Goal: Task Accomplishment & Management: Manage account settings

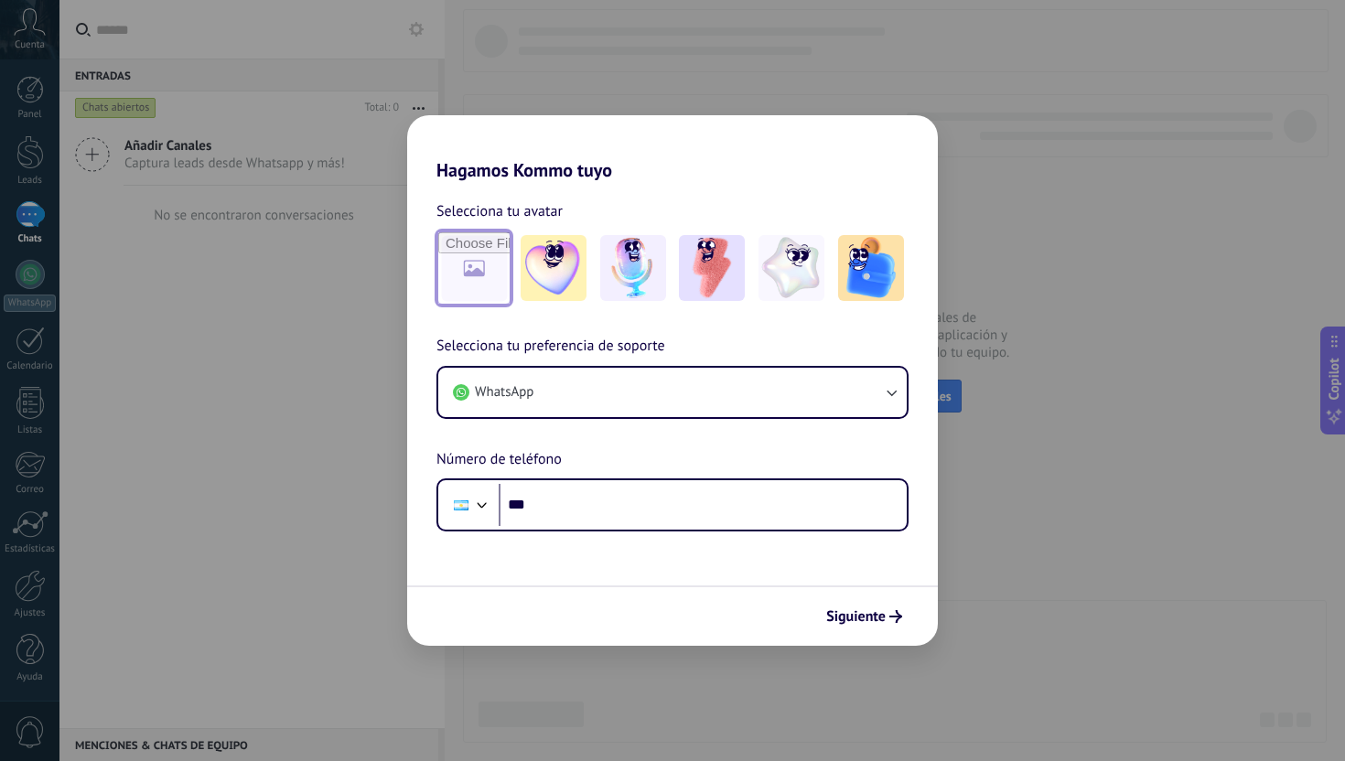
click at [472, 282] on input "file" at bounding box center [473, 267] width 71 height 71
type input "**********"
click at [556, 342] on span "Selecciona tu preferencia de soporte" at bounding box center [551, 347] width 229 height 24
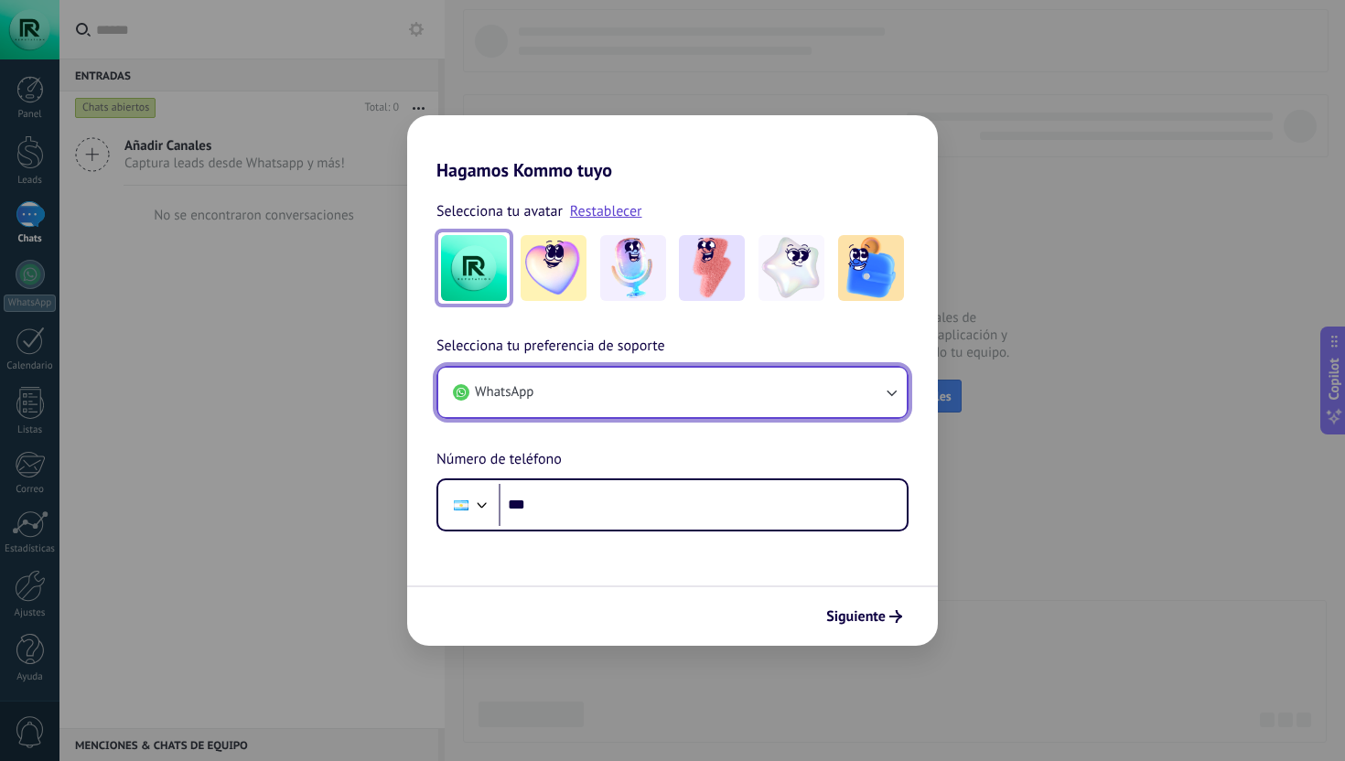
click at [607, 385] on button "WhatsApp" at bounding box center [672, 392] width 469 height 49
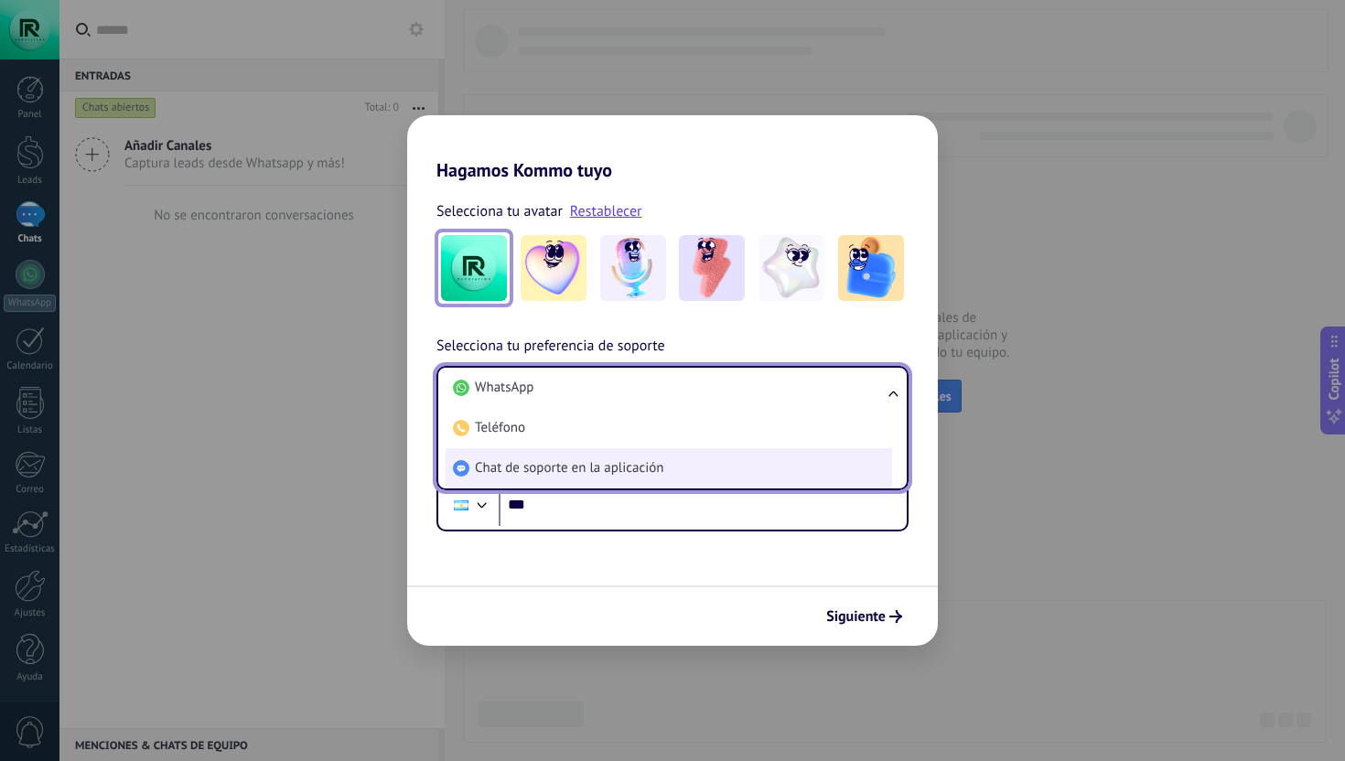
click at [572, 474] on span "Chat de soporte en la aplicación" at bounding box center [569, 468] width 189 height 18
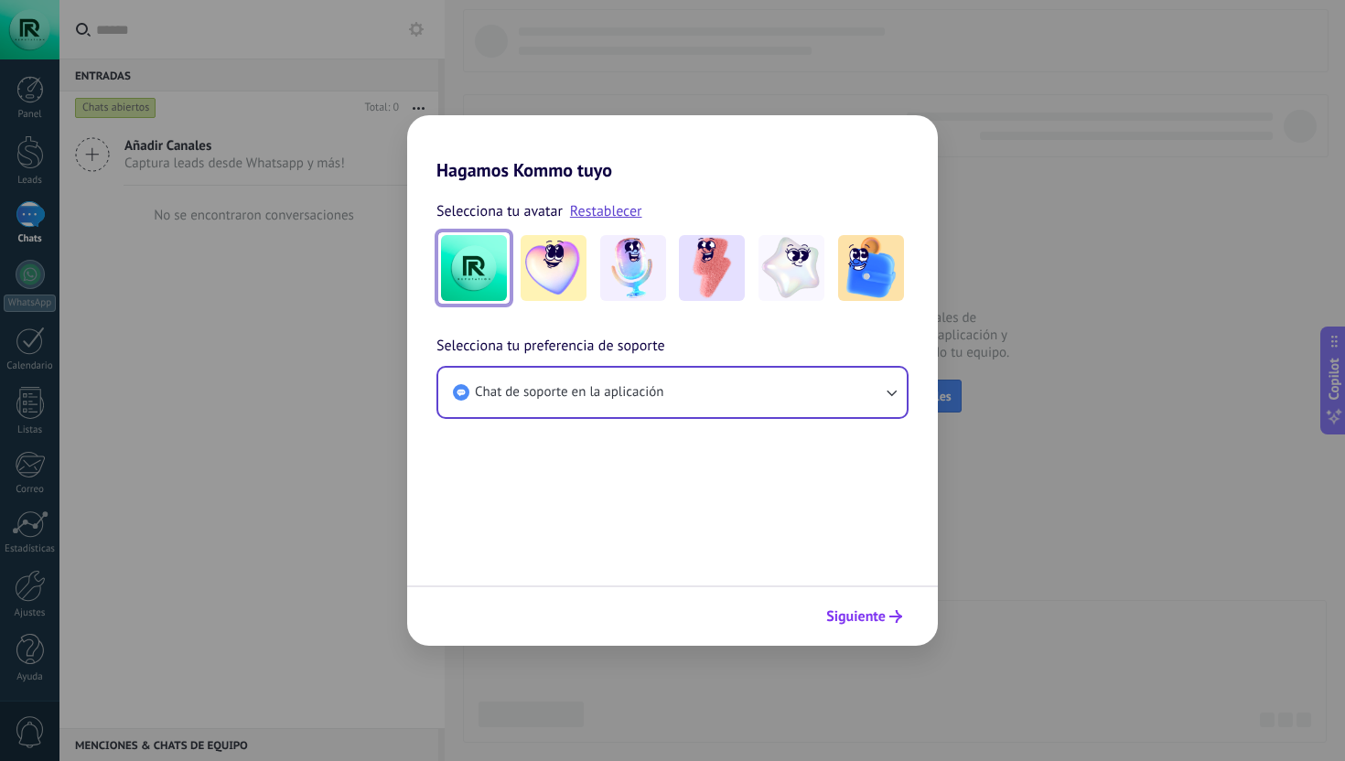
click at [849, 614] on span "Siguiente" at bounding box center [855, 616] width 59 height 13
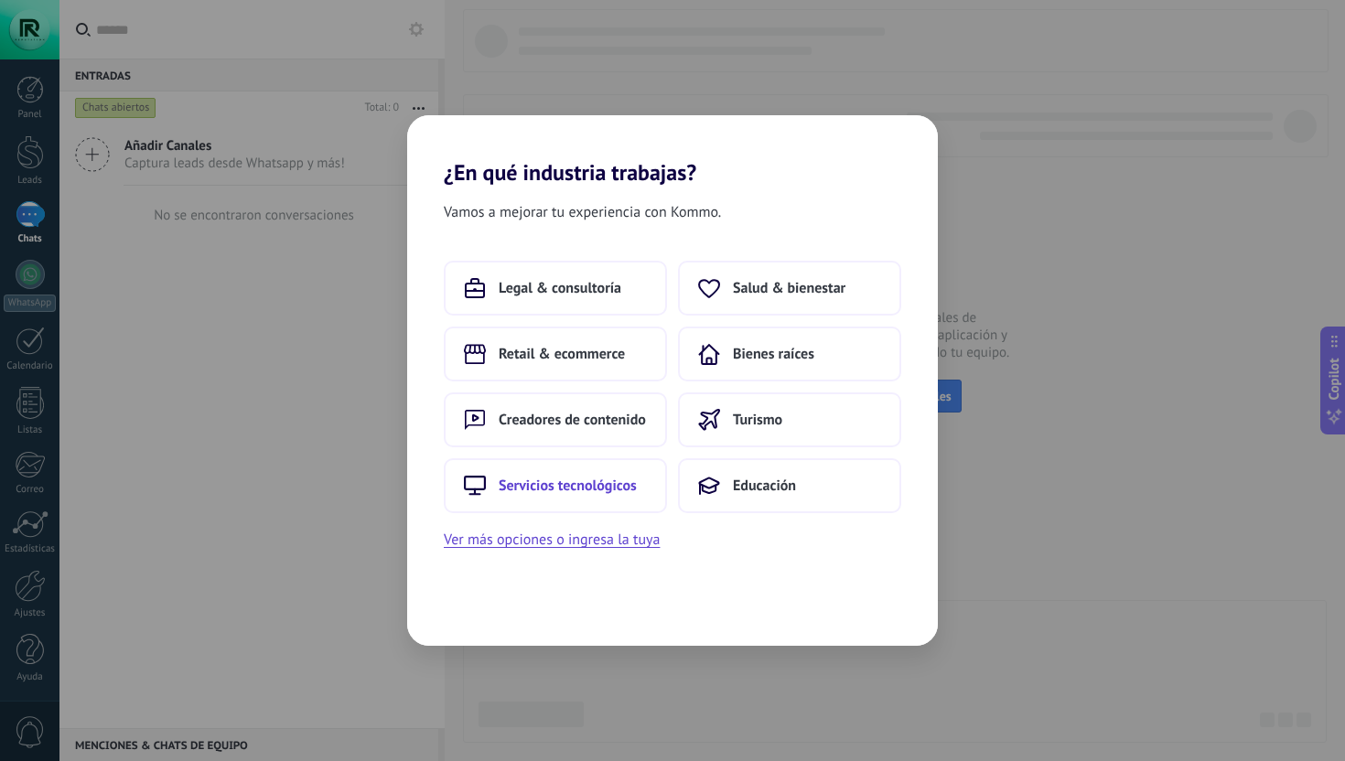
click at [584, 481] on span "Servicios tecnológicos" at bounding box center [568, 486] width 138 height 18
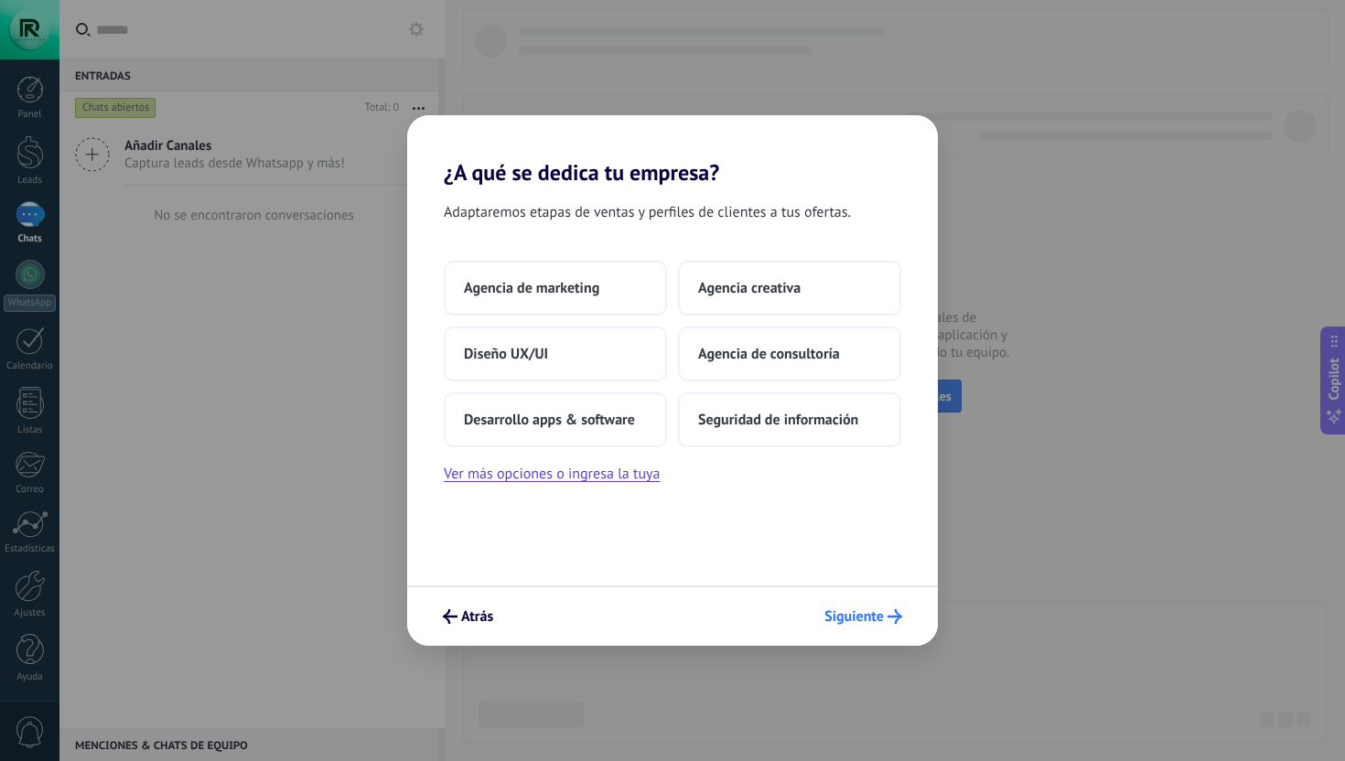
click at [861, 620] on span "Siguiente" at bounding box center [854, 616] width 59 height 13
click at [597, 286] on span "Agencia de marketing" at bounding box center [531, 288] width 135 height 18
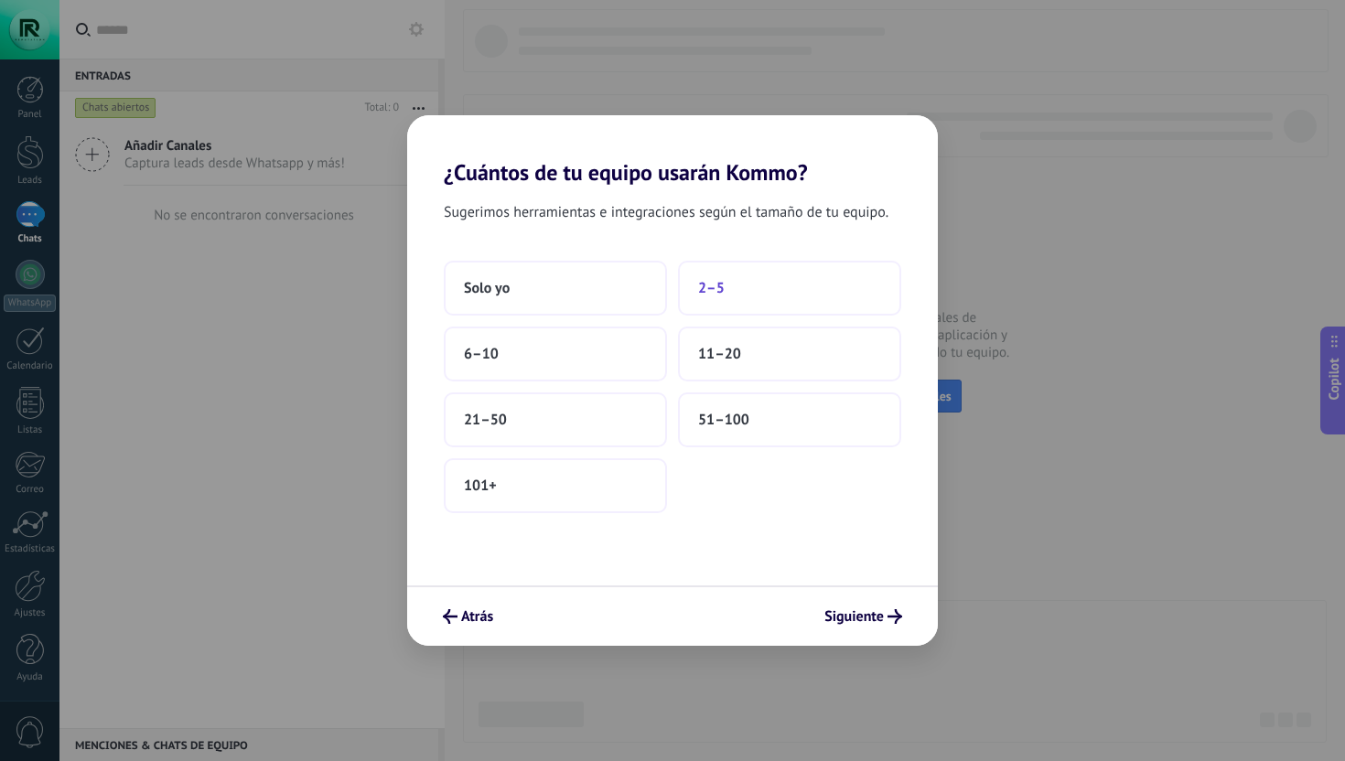
click at [715, 293] on span "2–5" at bounding box center [711, 288] width 27 height 18
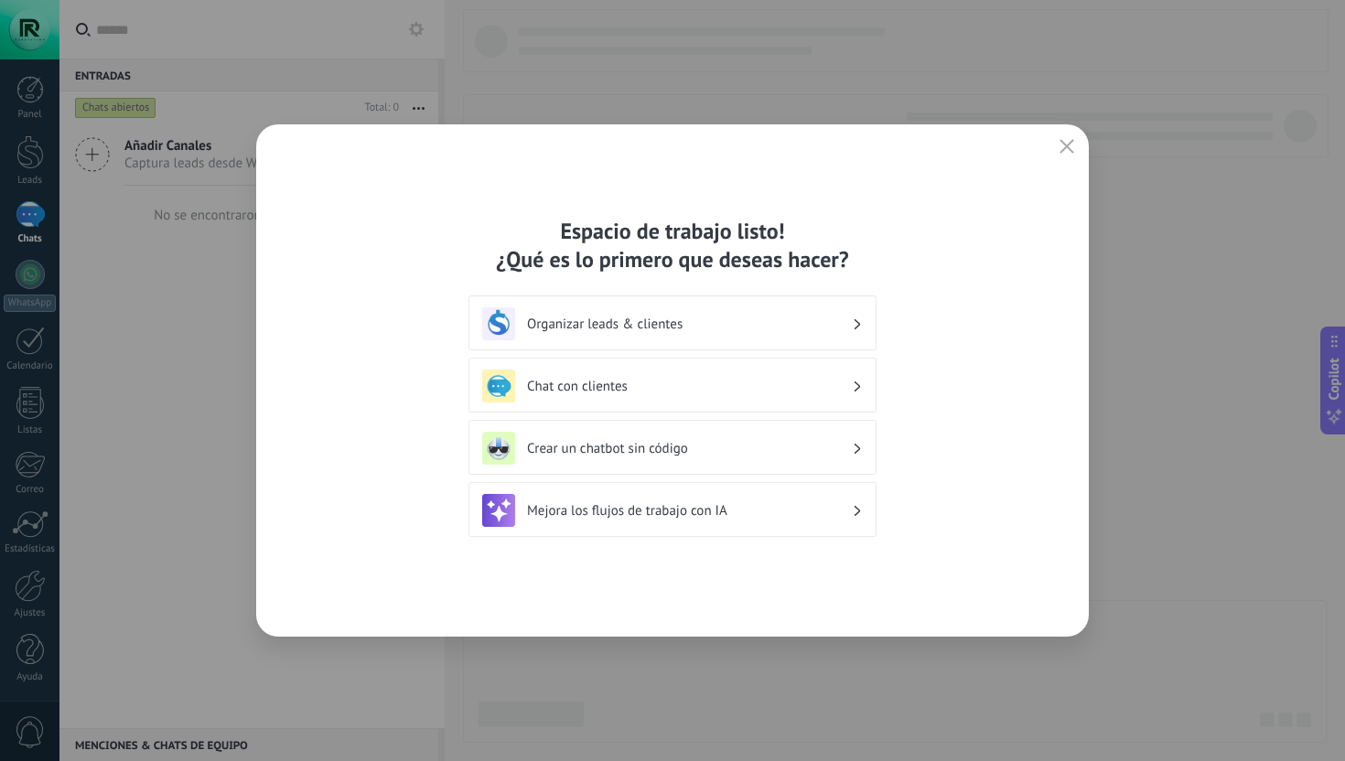
click at [718, 390] on h3 "Chat con clientes" at bounding box center [689, 386] width 325 height 17
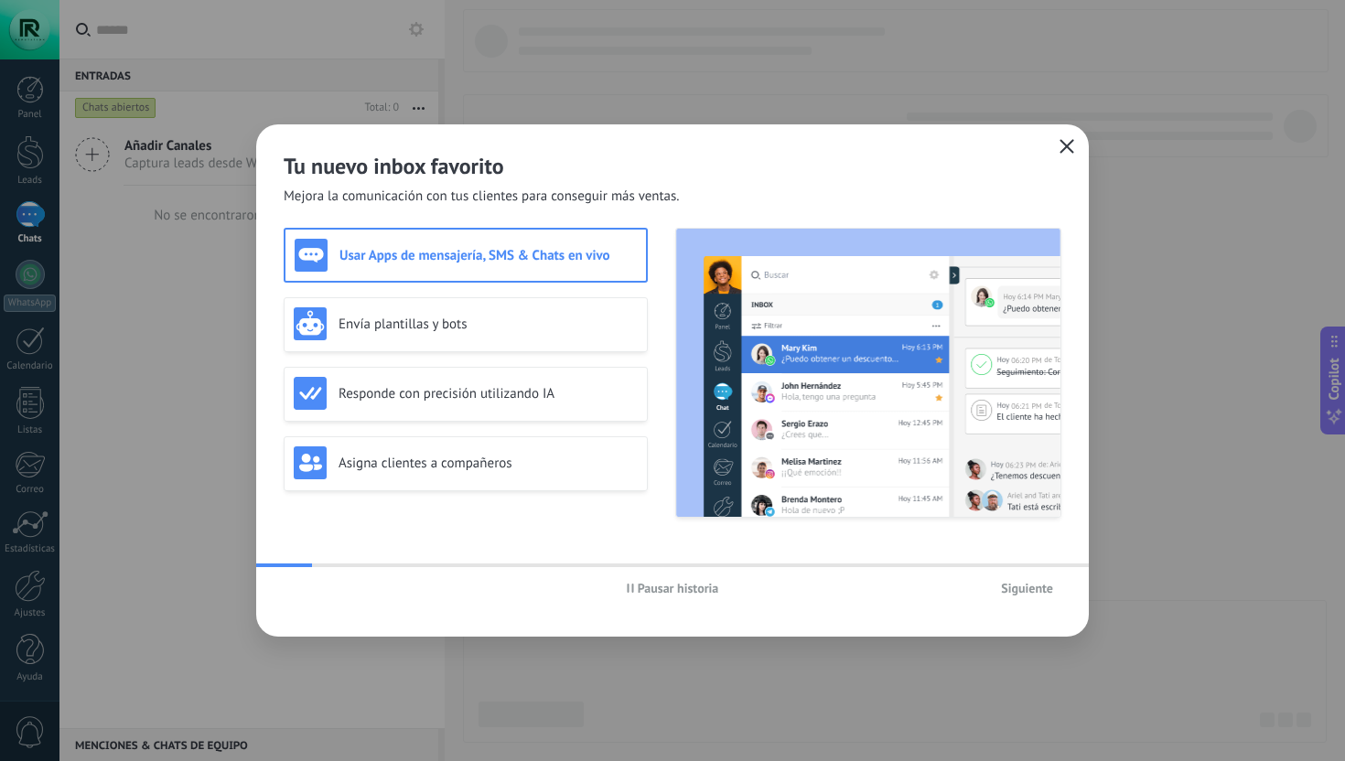
click at [1067, 136] on button "button" at bounding box center [1067, 148] width 24 height 26
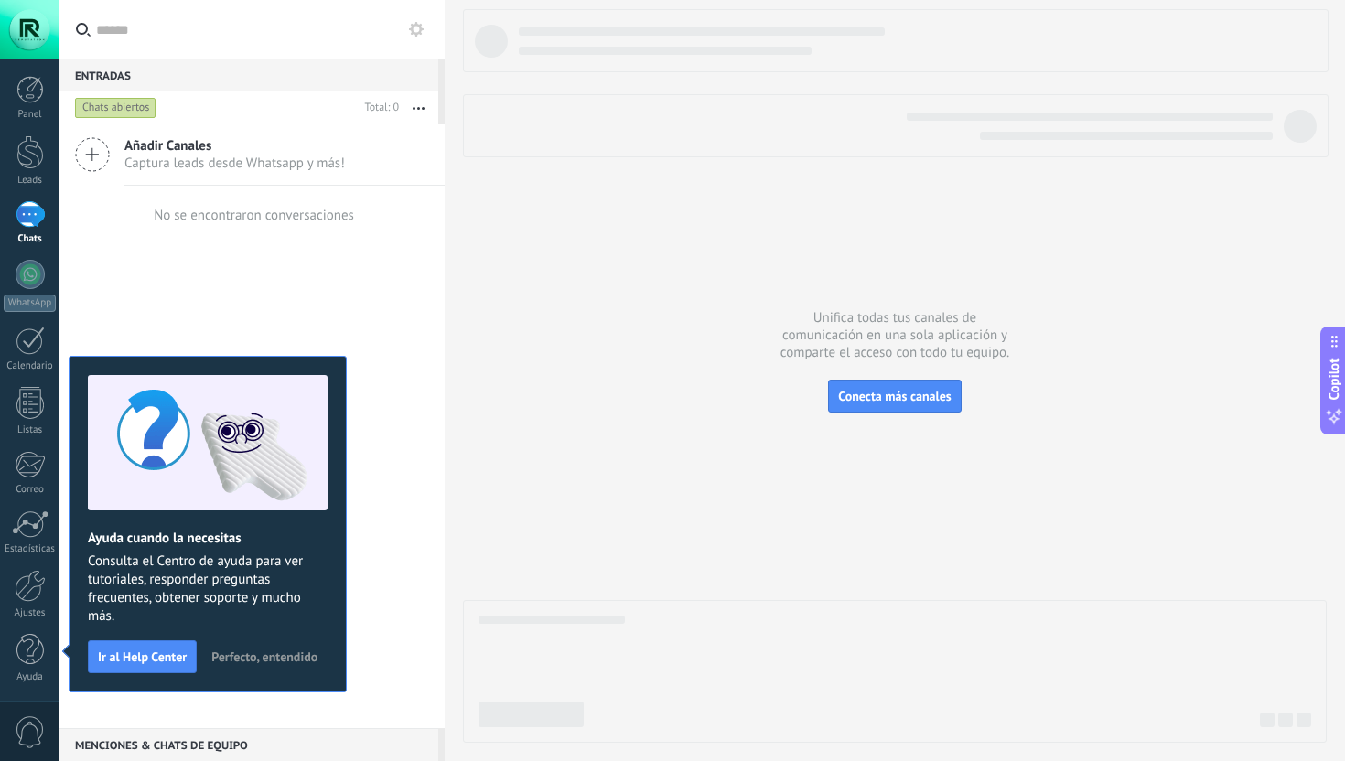
click at [227, 654] on span "Perfecto, entendido" at bounding box center [264, 657] width 106 height 13
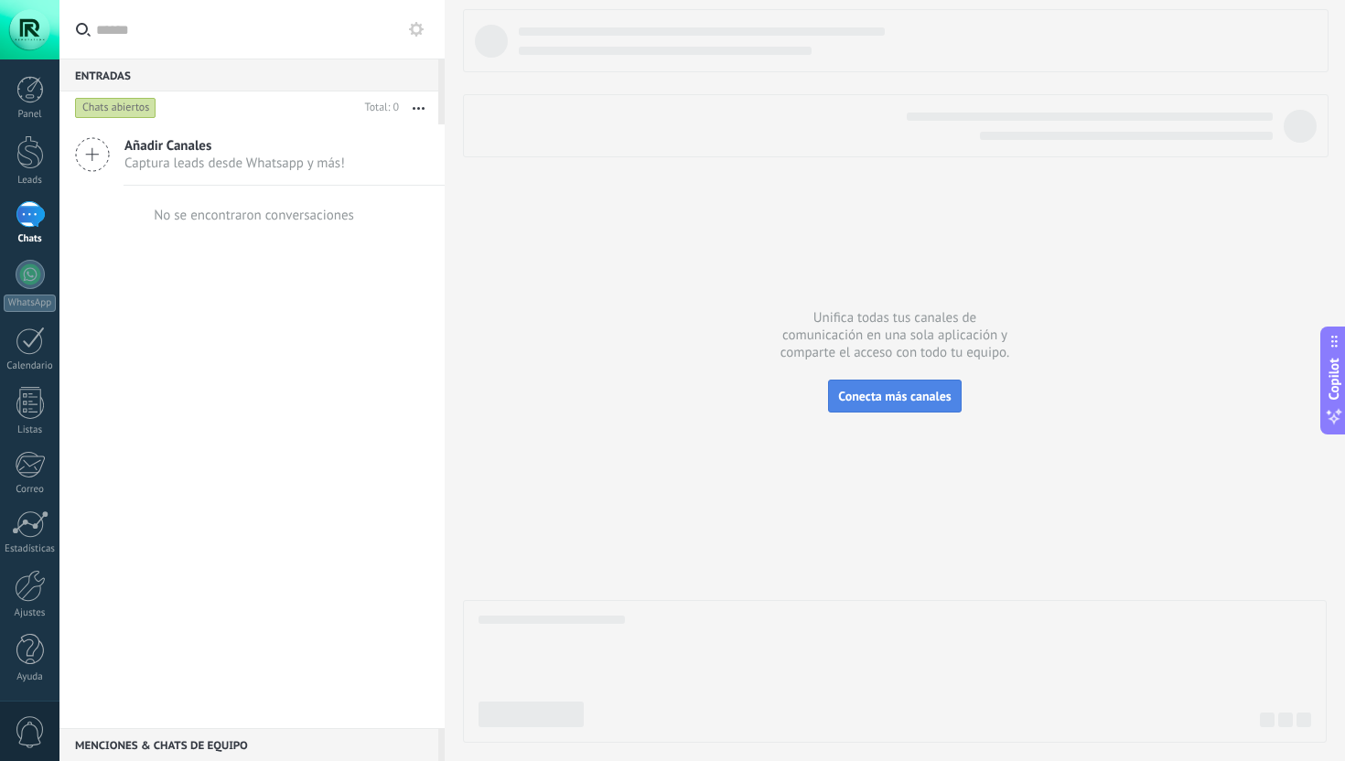
click at [838, 384] on button "Conecta más canales" at bounding box center [894, 396] width 133 height 33
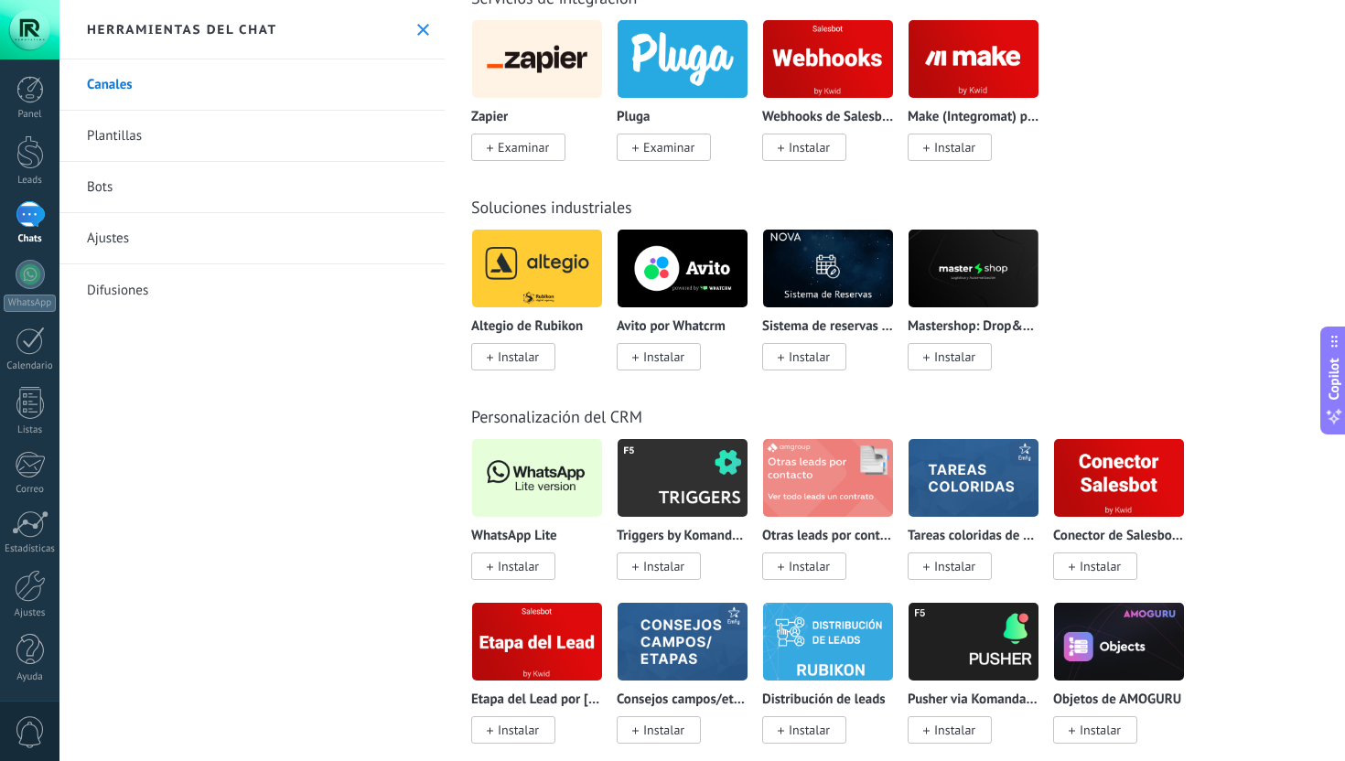
scroll to position [4289, 0]
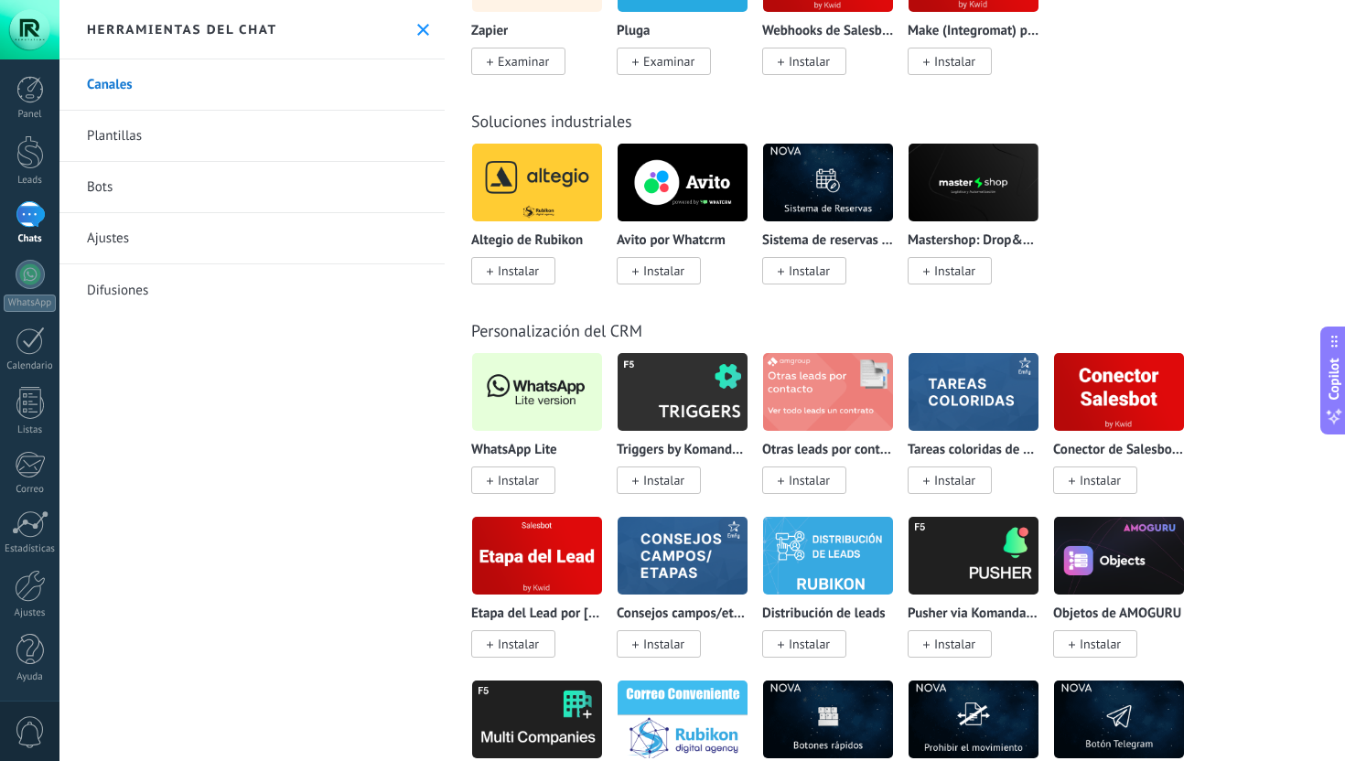
click at [502, 489] on span "Instalar" at bounding box center [518, 480] width 41 height 16
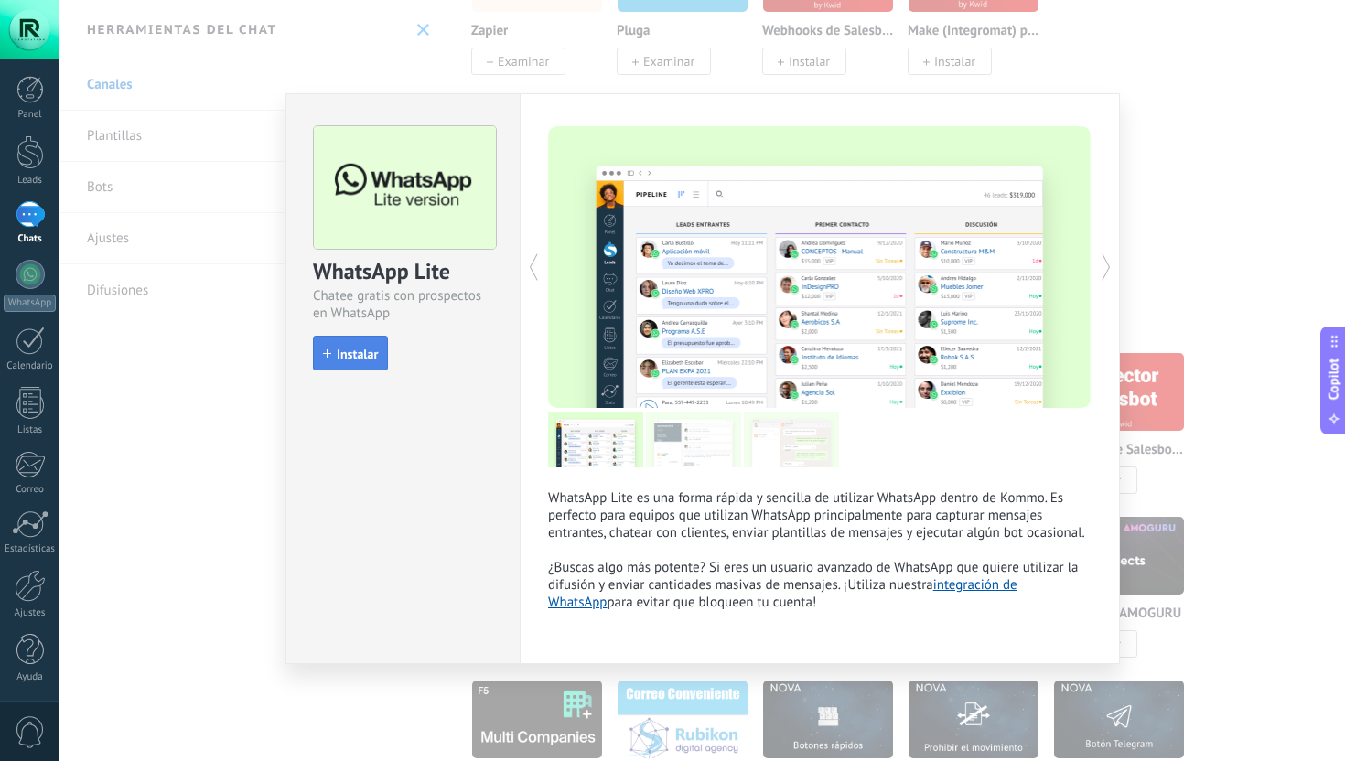
click at [355, 348] on span "Instalar" at bounding box center [357, 354] width 41 height 13
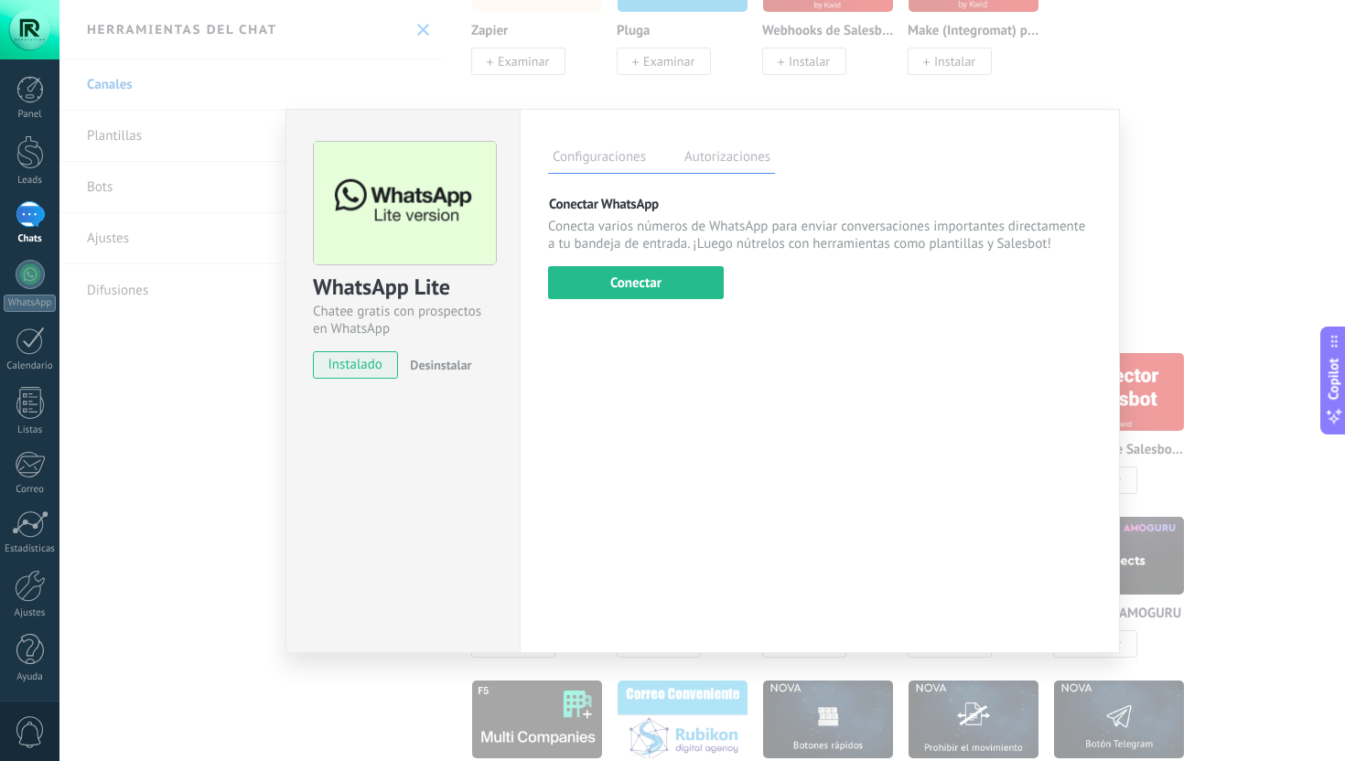
click at [657, 259] on div "Conectar WhatsApp Conecta varios números de WhatsApp para enviar conversaciones…" at bounding box center [820, 247] width 544 height 104
click at [650, 284] on button "Conectar" at bounding box center [636, 282] width 176 height 33
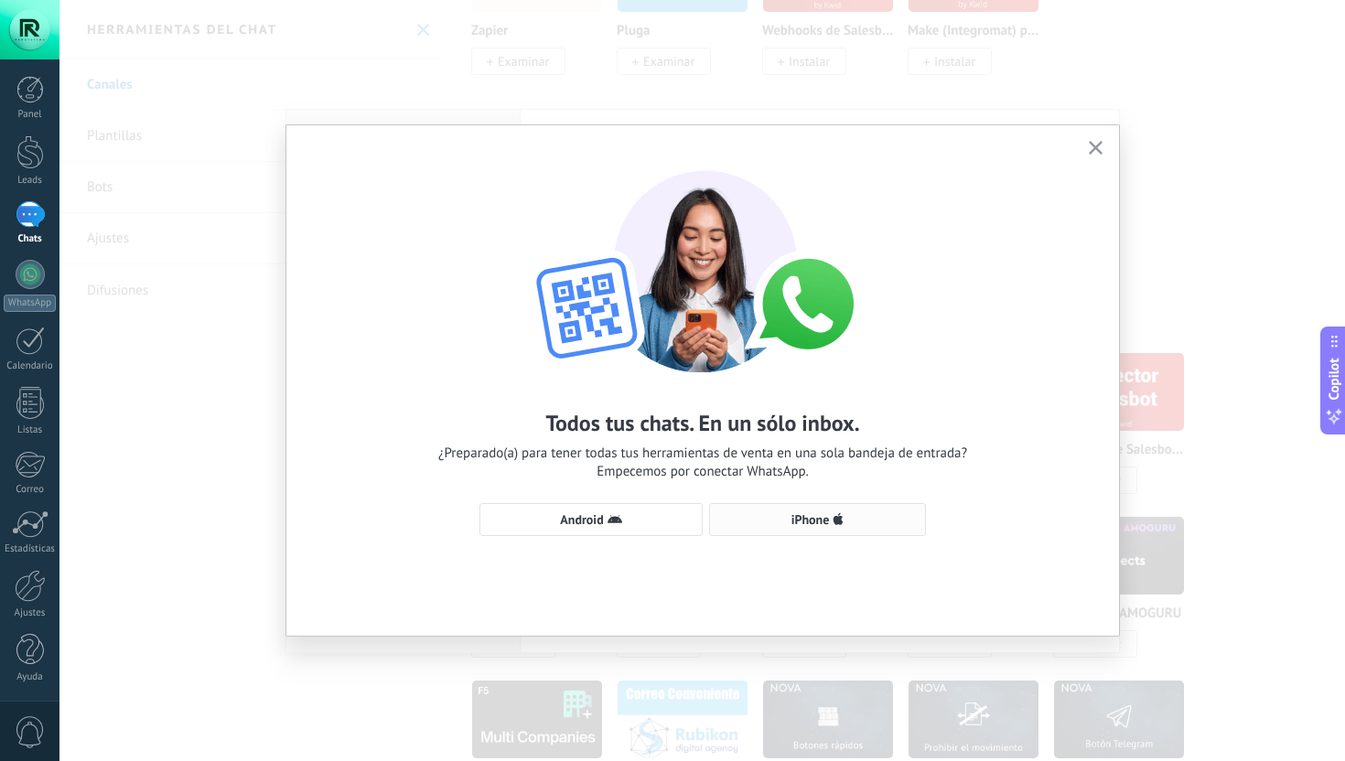
click at [793, 516] on span "iPhone" at bounding box center [811, 519] width 38 height 13
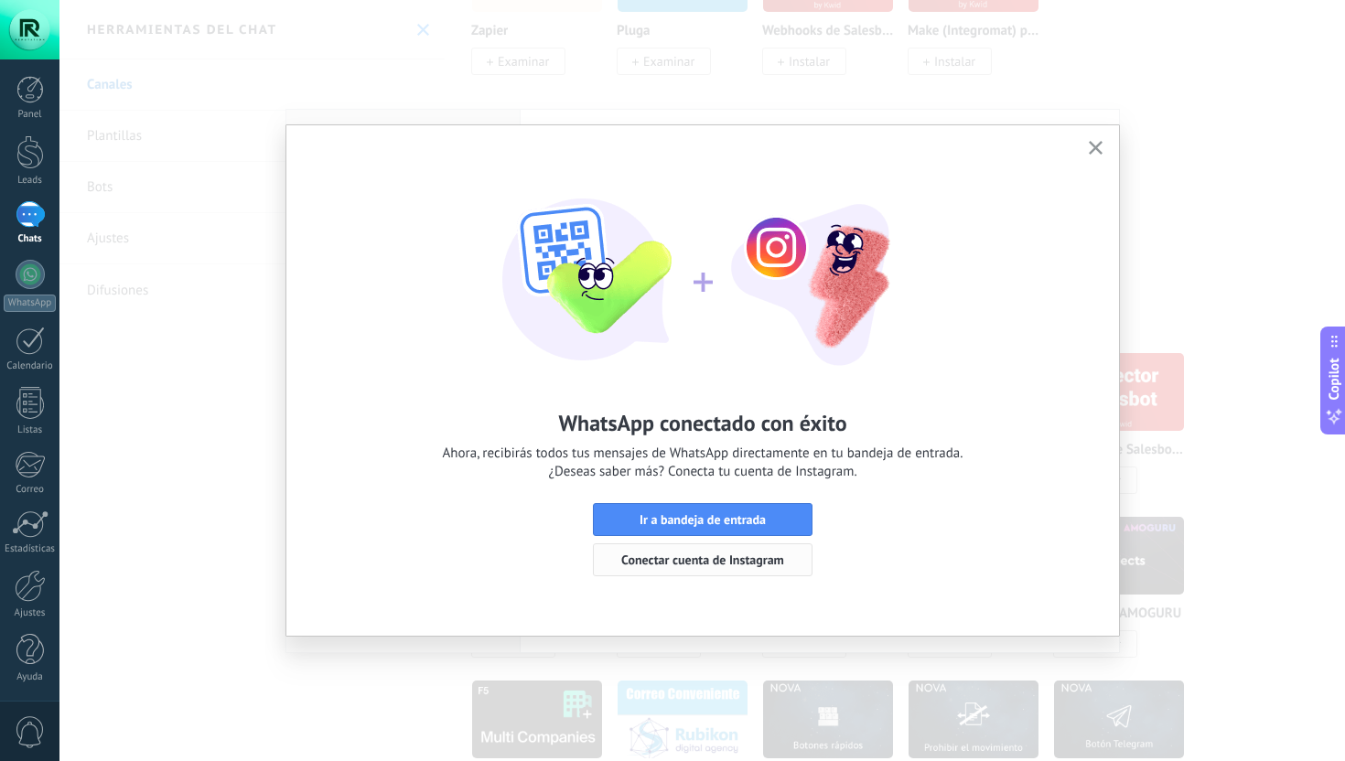
click at [707, 558] on span "Conectar cuenta de Instagram" at bounding box center [702, 560] width 163 height 13
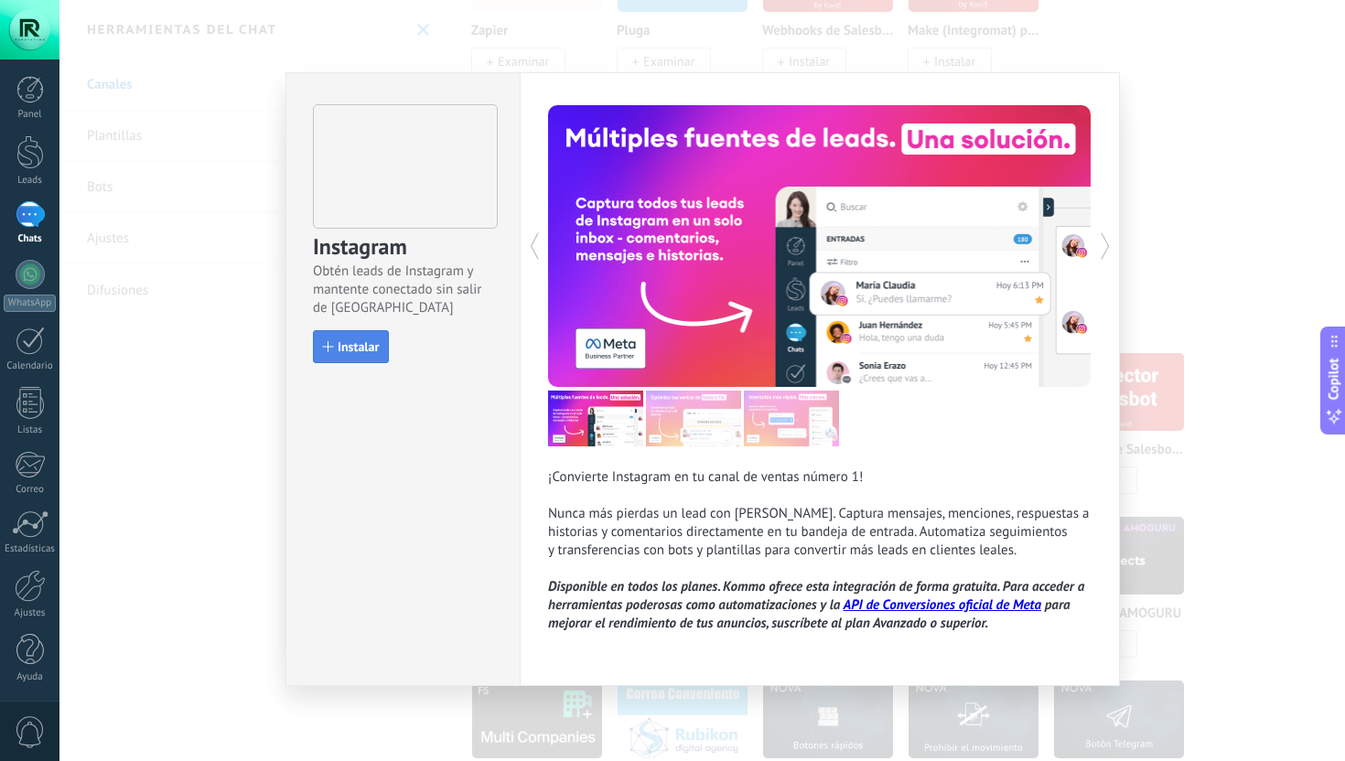
click at [368, 344] on span "Instalar" at bounding box center [358, 346] width 41 height 13
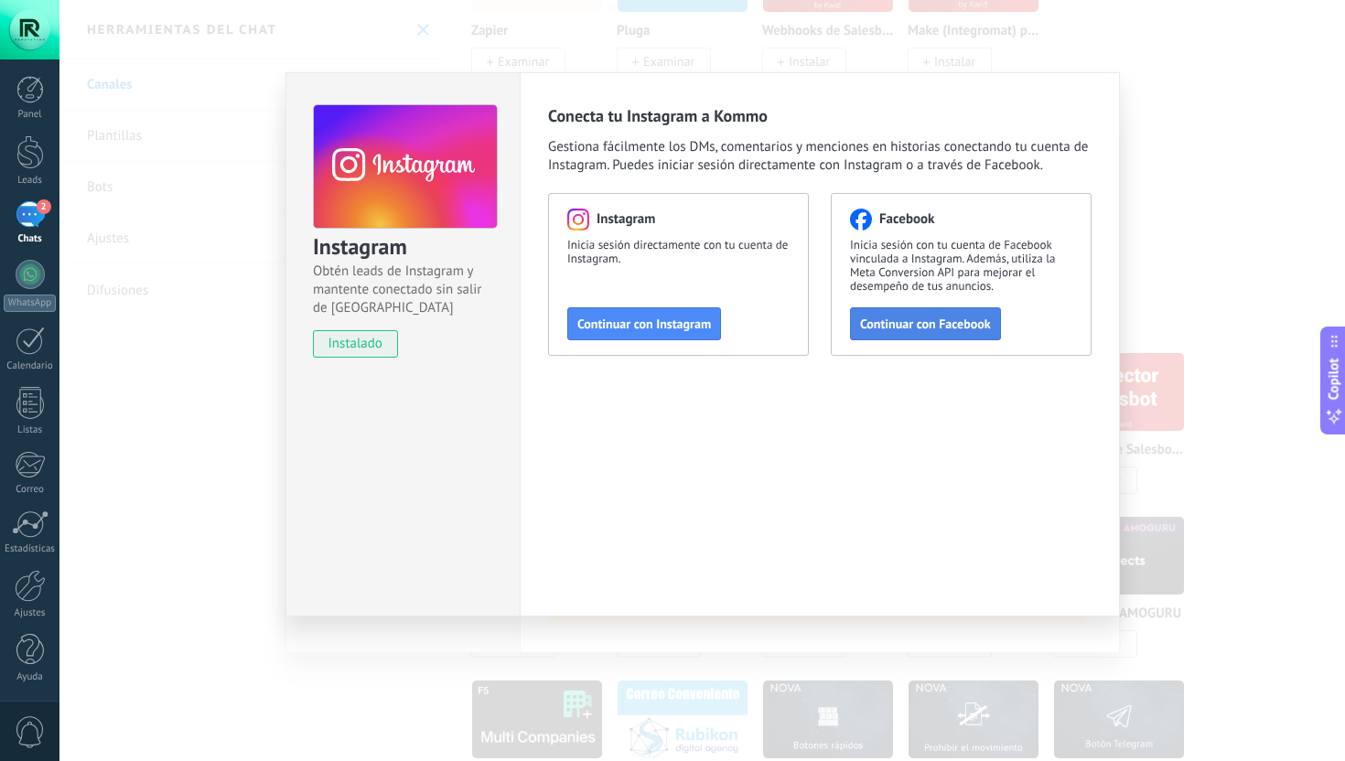
click at [930, 332] on button "Continuar con Facebook" at bounding box center [925, 324] width 151 height 33
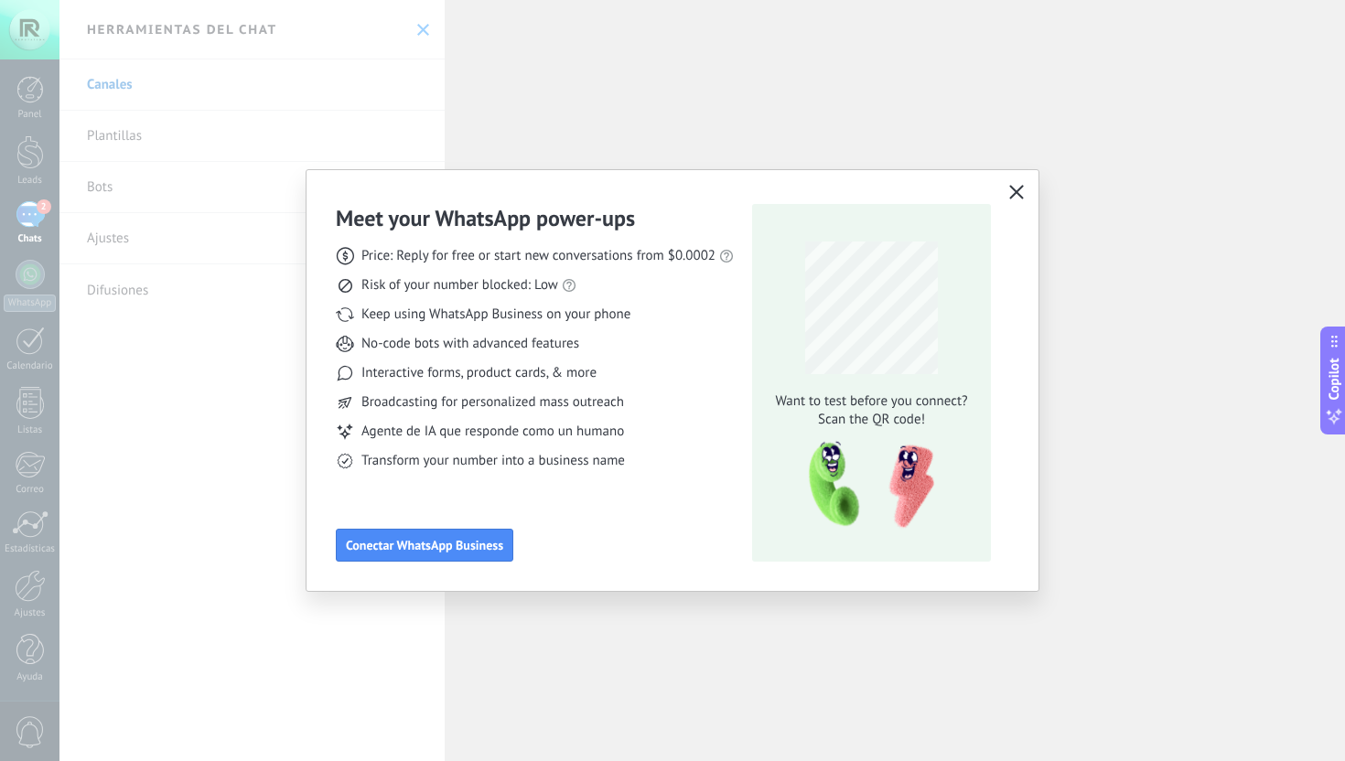
click at [1014, 194] on use "button" at bounding box center [1017, 192] width 14 height 14
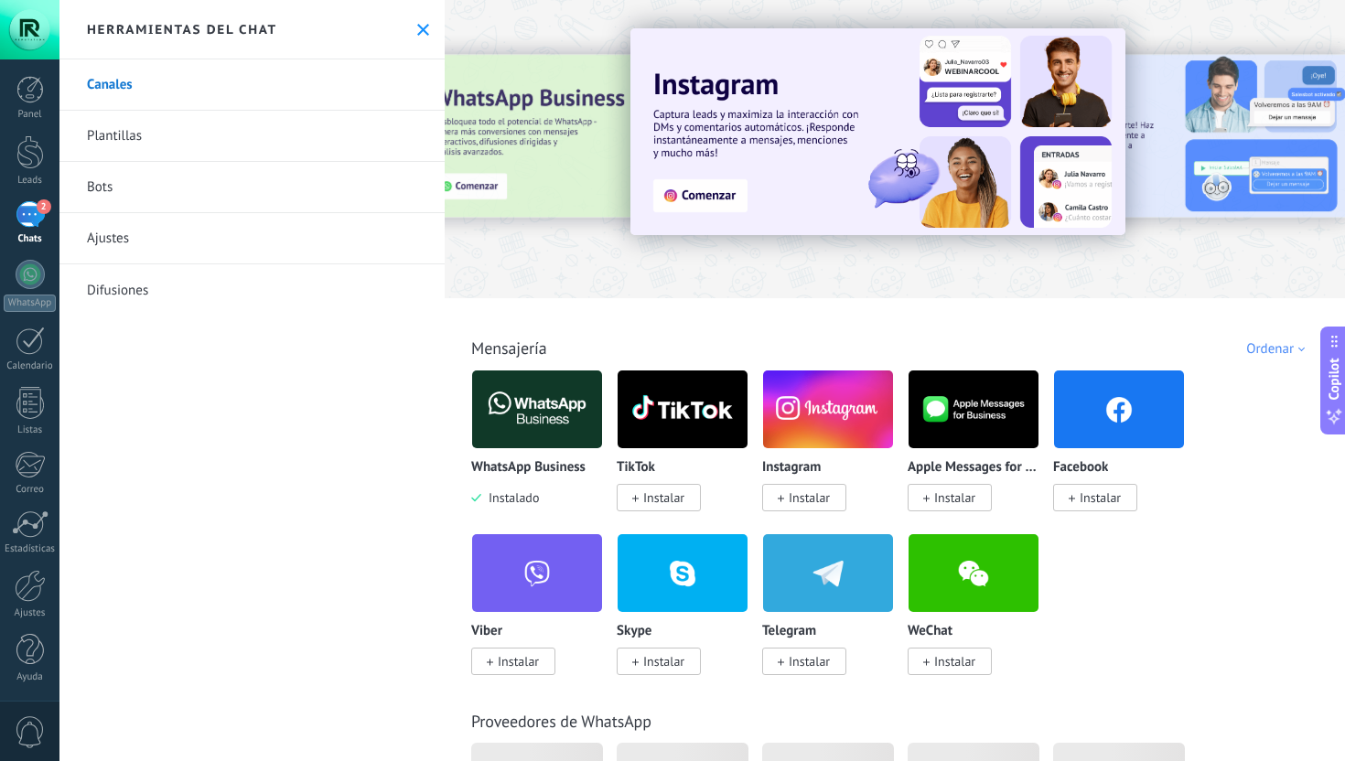
click at [37, 221] on div "2" at bounding box center [30, 214] width 29 height 27
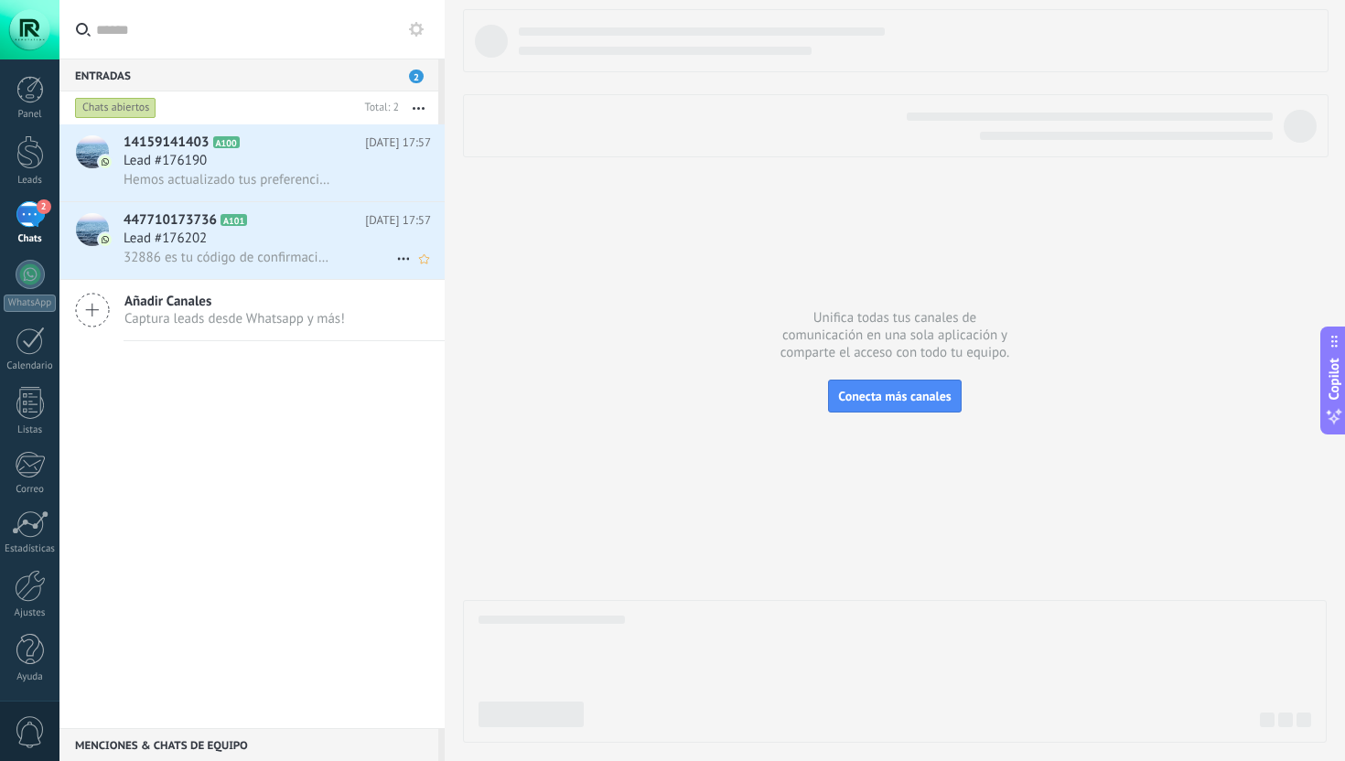
click at [265, 238] on div "Lead #176202" at bounding box center [278, 239] width 308 height 18
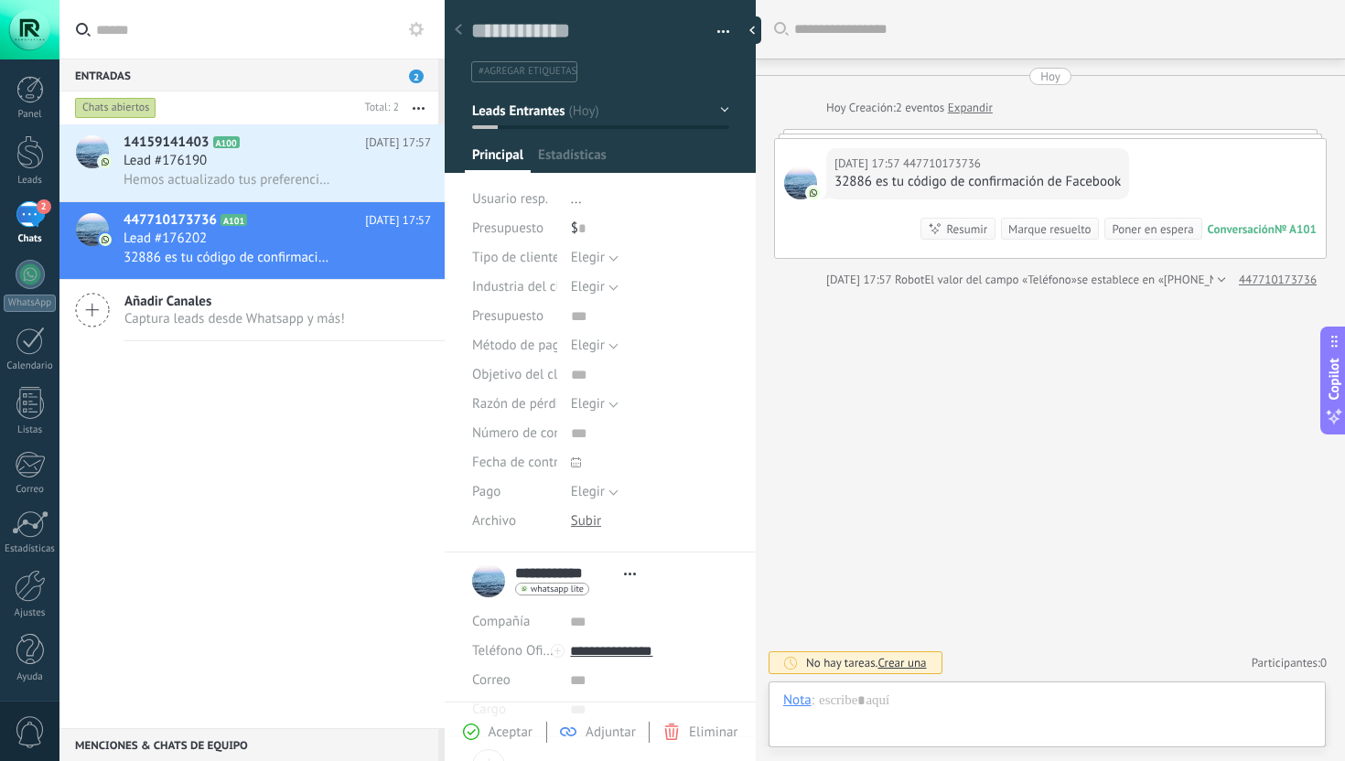
scroll to position [27, 0]
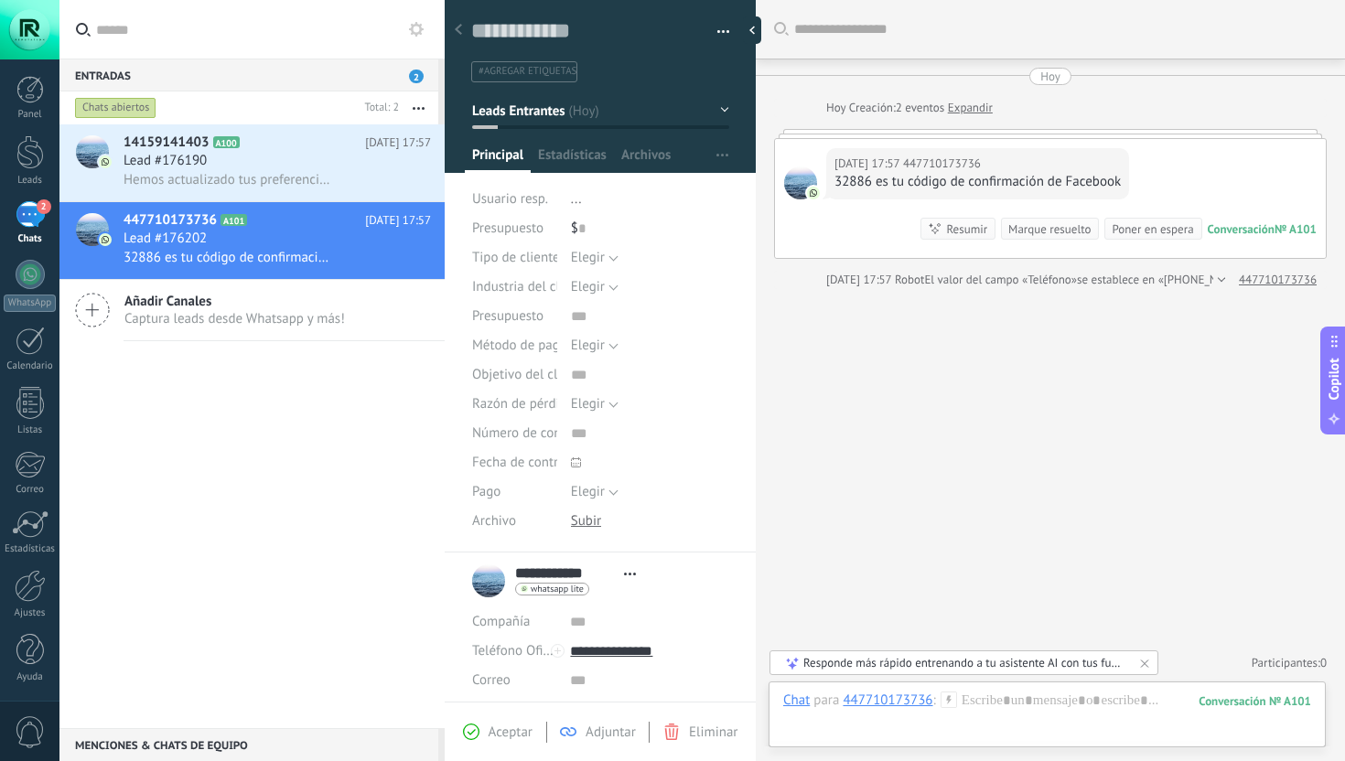
click at [910, 167] on span "447710173736" at bounding box center [942, 164] width 78 height 18
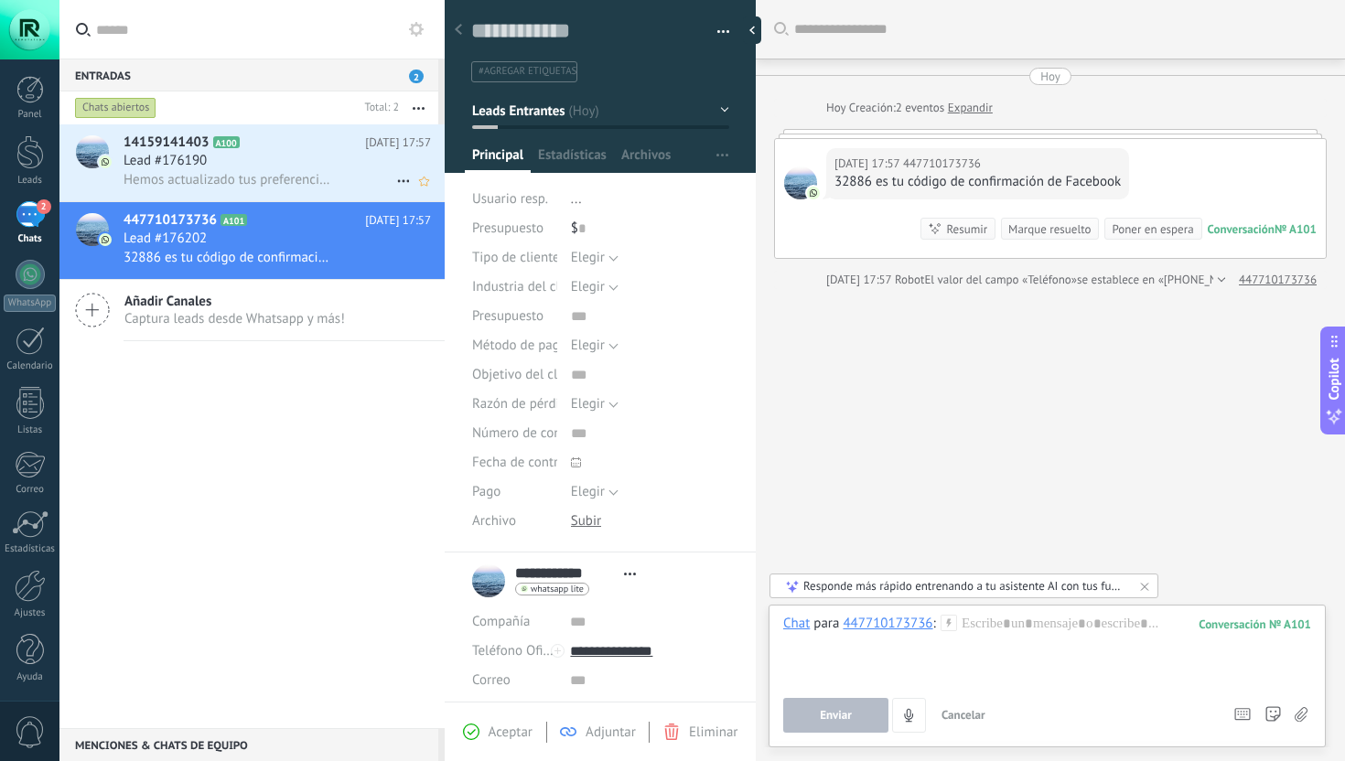
click at [257, 156] on div "Lead #176190" at bounding box center [278, 161] width 308 height 18
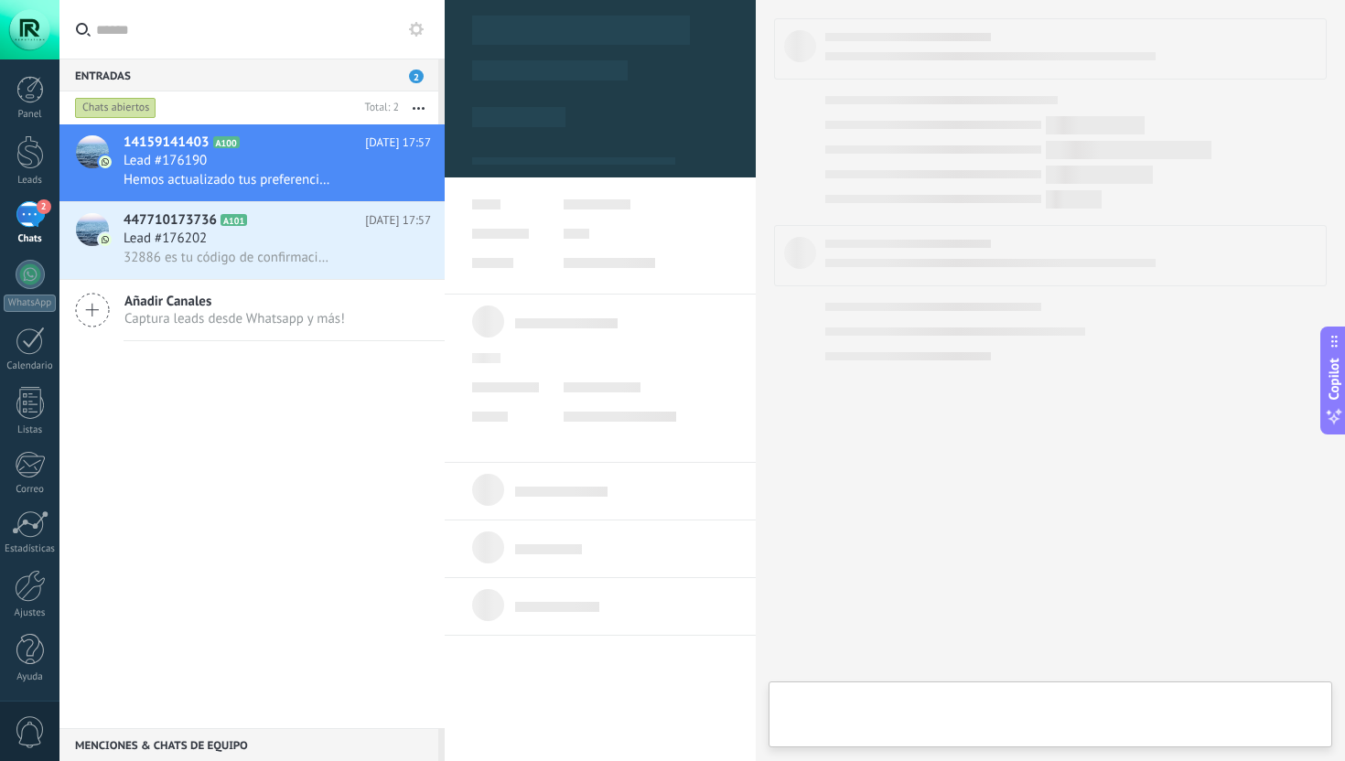
type textarea "**********"
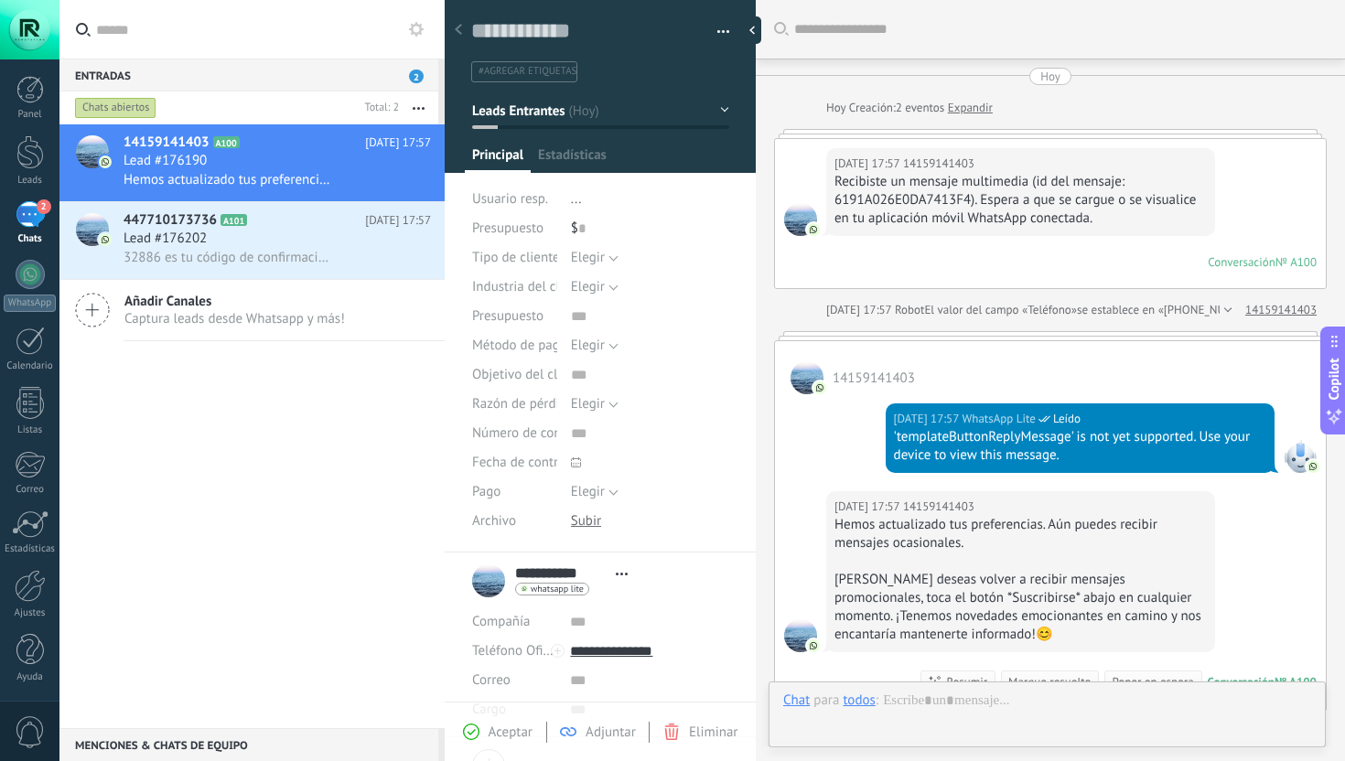
scroll to position [269, 0]
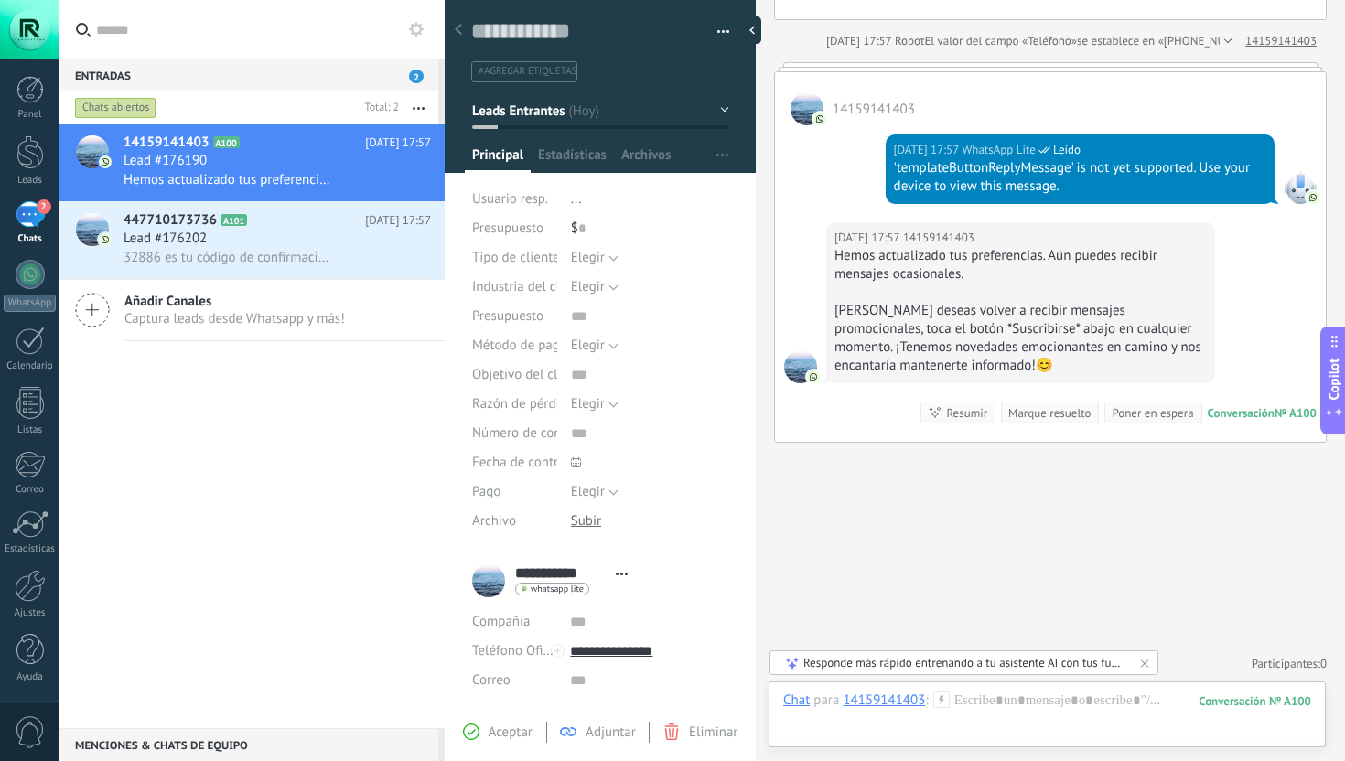
click at [251, 298] on span "Añadir Canales" at bounding box center [234, 301] width 221 height 17
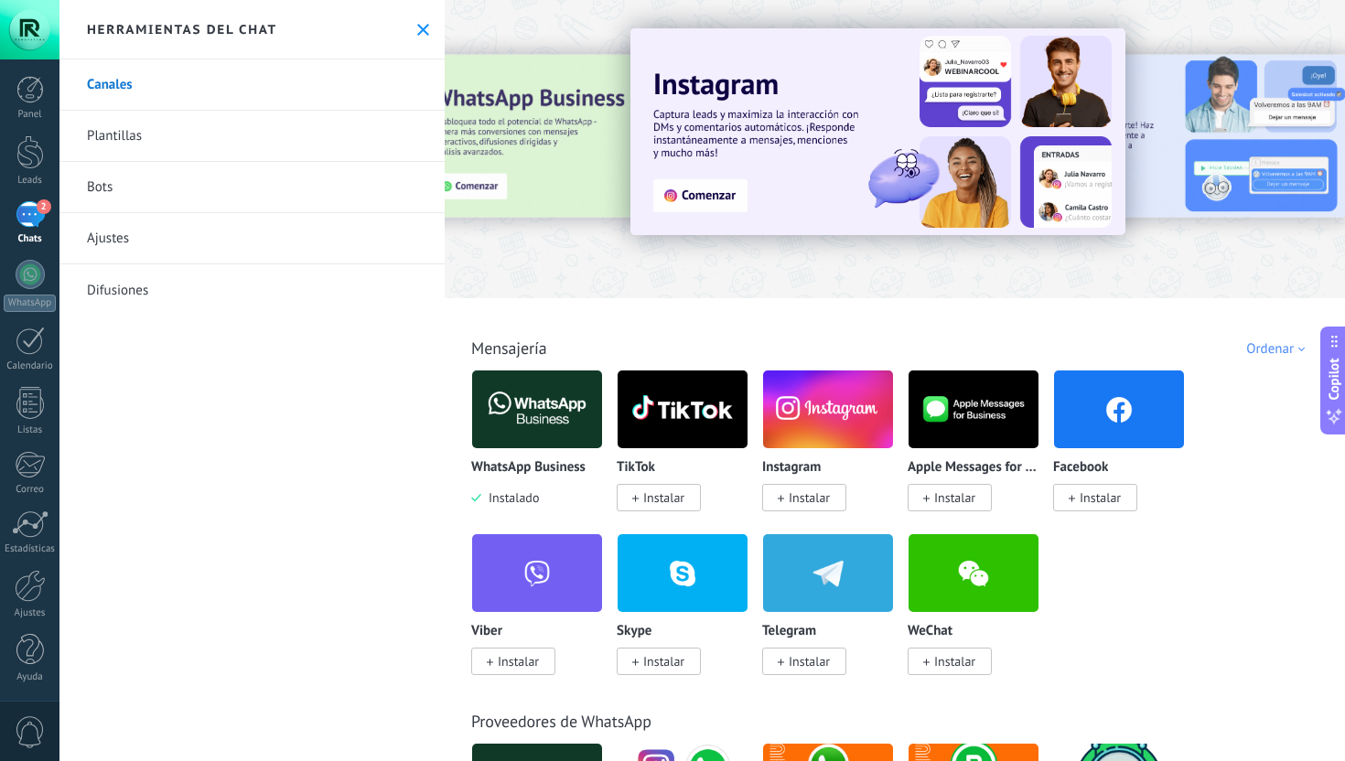
click at [829, 424] on img at bounding box center [828, 409] width 130 height 89
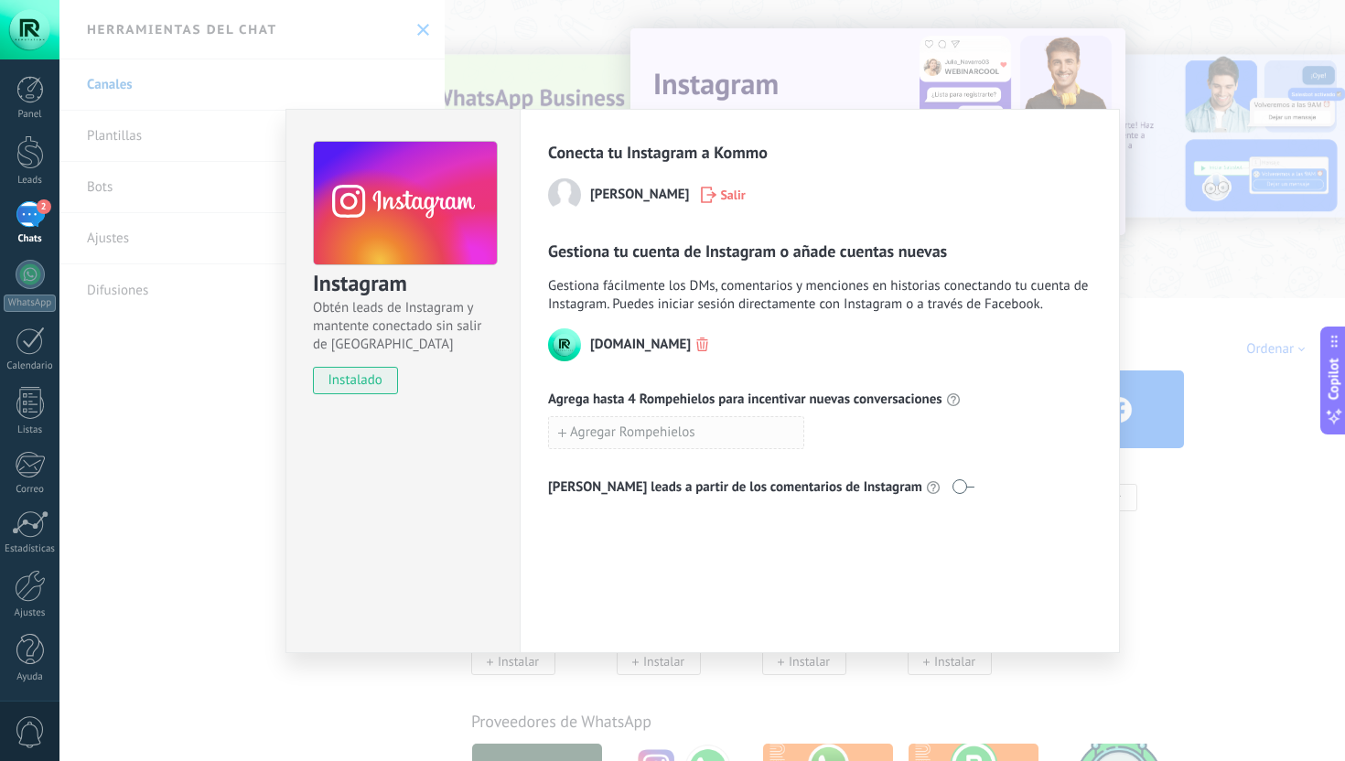
click at [705, 434] on button "Agregar Rompehielos" at bounding box center [676, 432] width 256 height 33
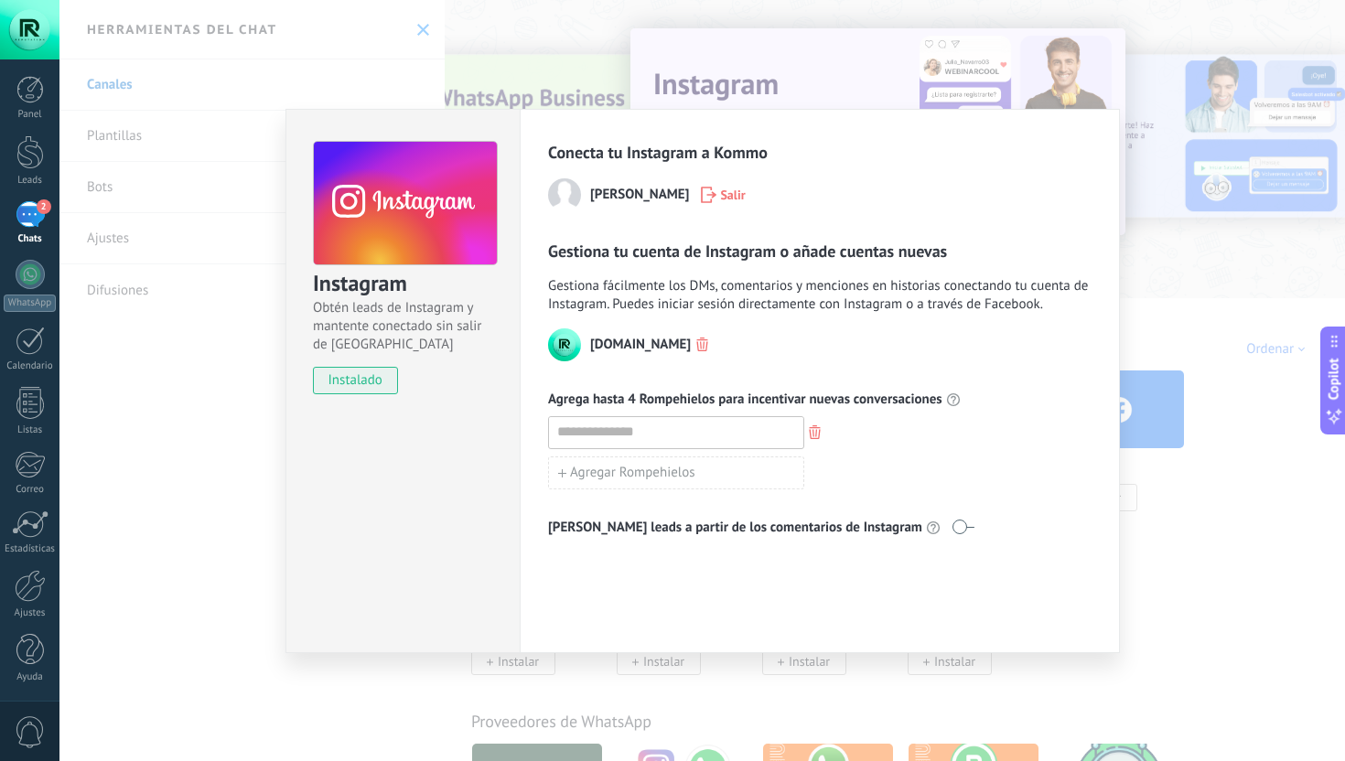
click at [877, 441] on div at bounding box center [820, 432] width 544 height 33
click at [809, 430] on icon "button" at bounding box center [815, 433] width 12 height 14
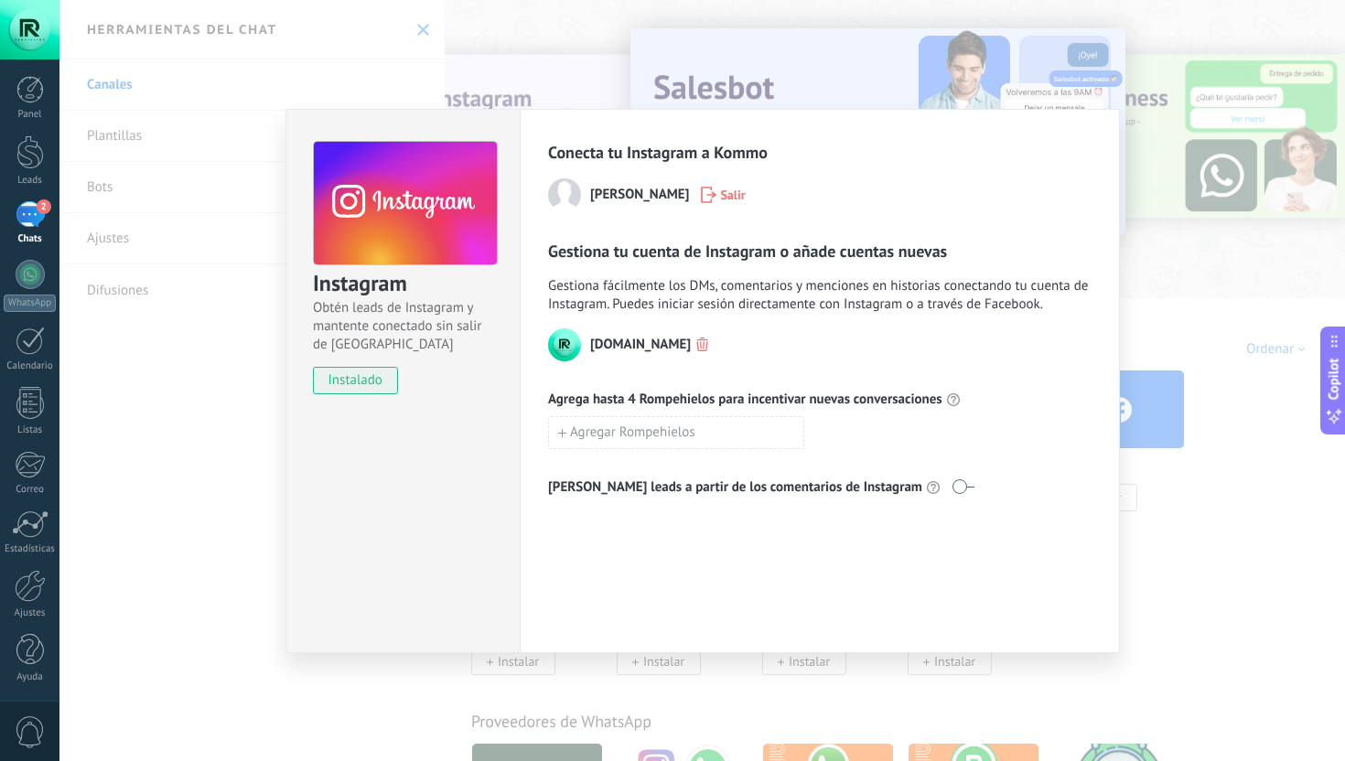
click at [1205, 264] on div "Instagram Obtén leads de Instagram y mantente conectado sin salir de Kommo inst…" at bounding box center [702, 380] width 1286 height 761
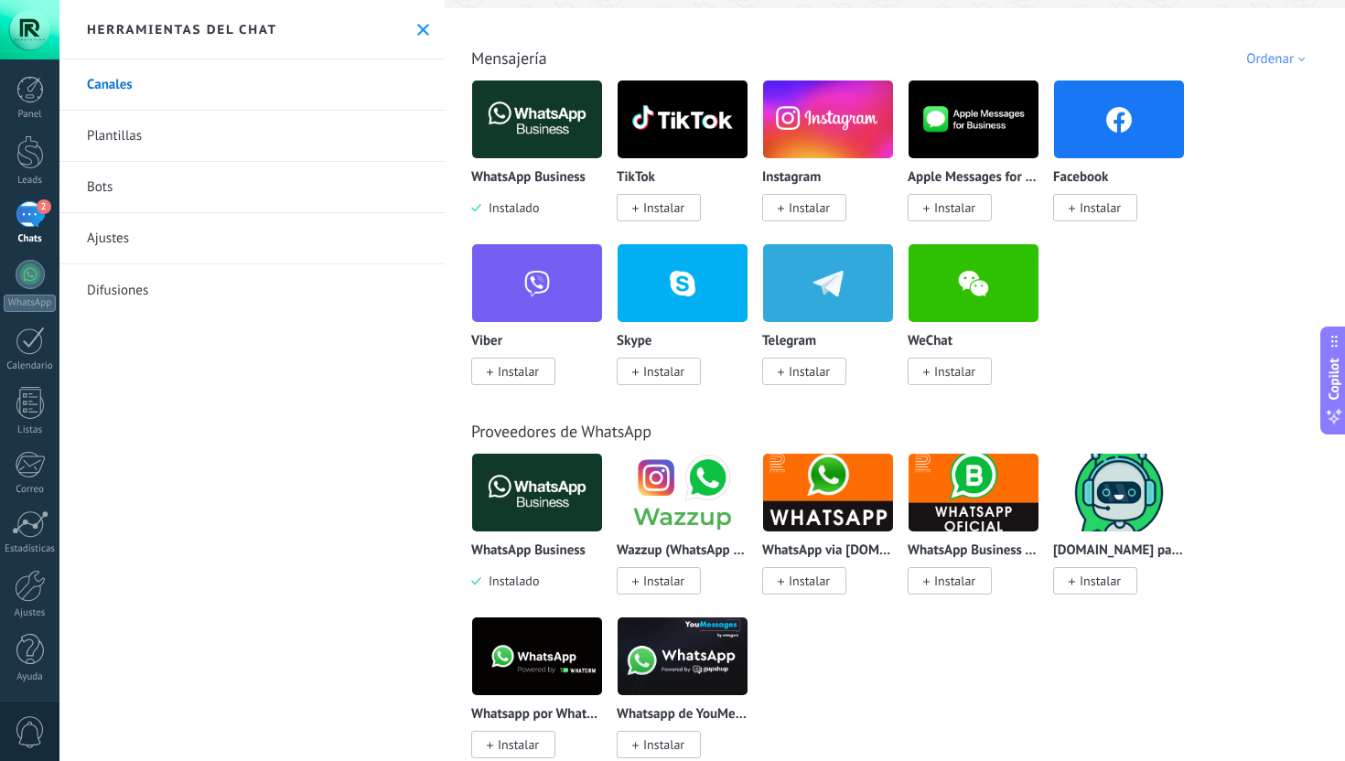
scroll to position [681, 0]
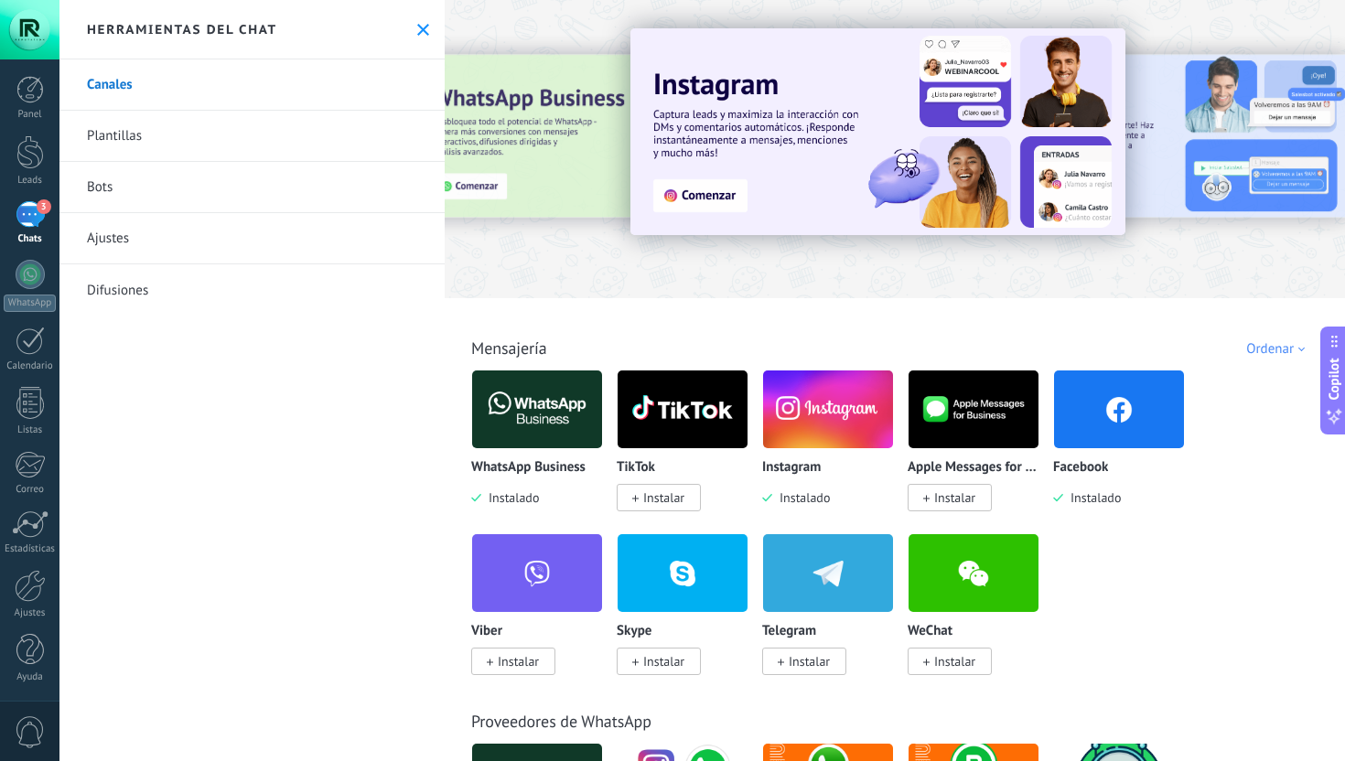
click at [35, 217] on div "3" at bounding box center [30, 214] width 29 height 27
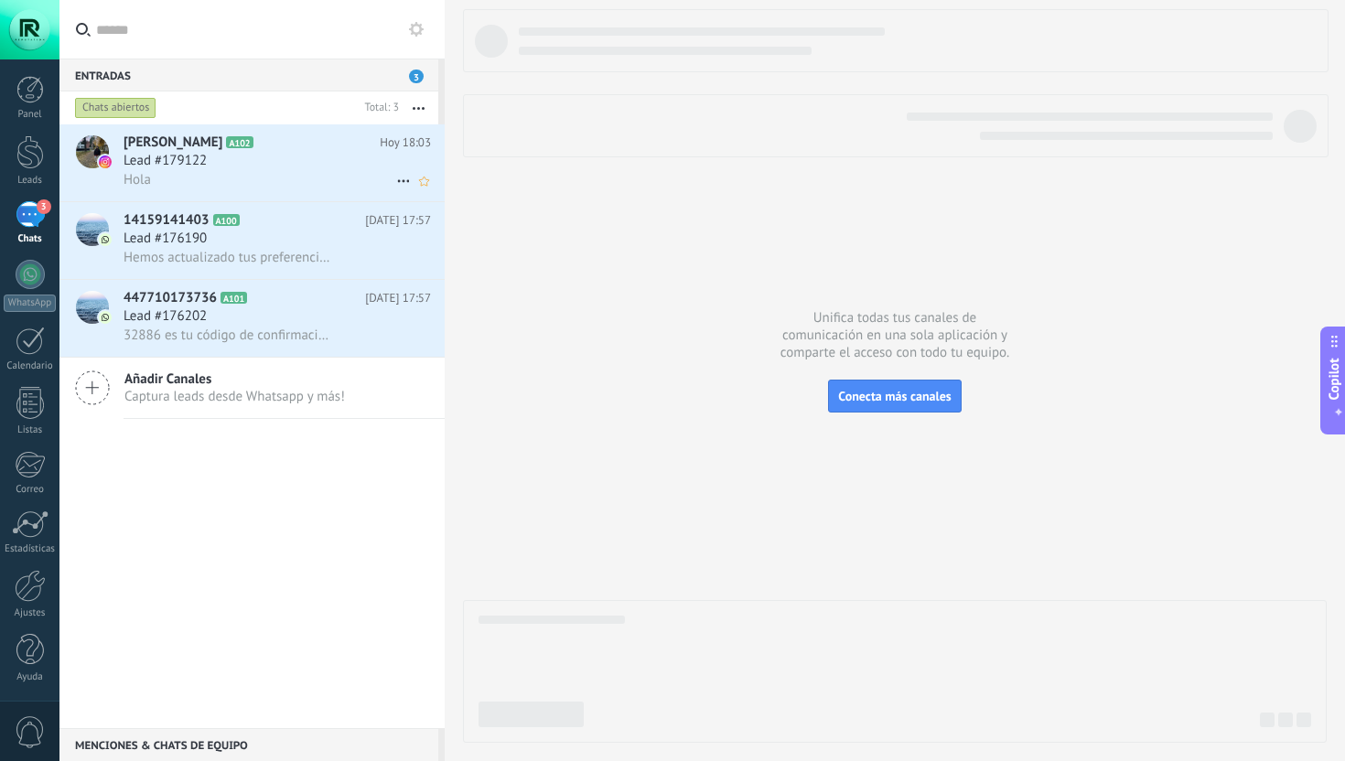
click at [191, 167] on span "Lead #179122" at bounding box center [165, 161] width 83 height 18
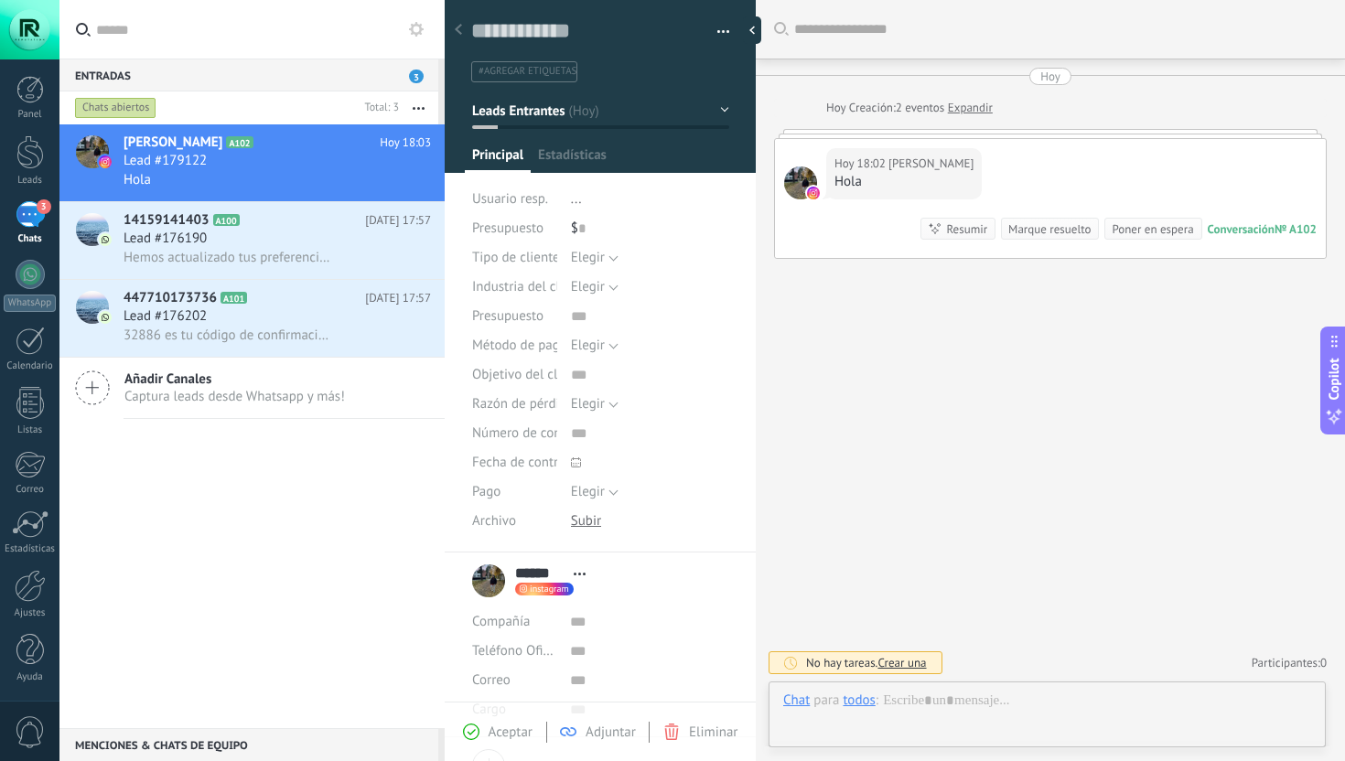
scroll to position [27, 0]
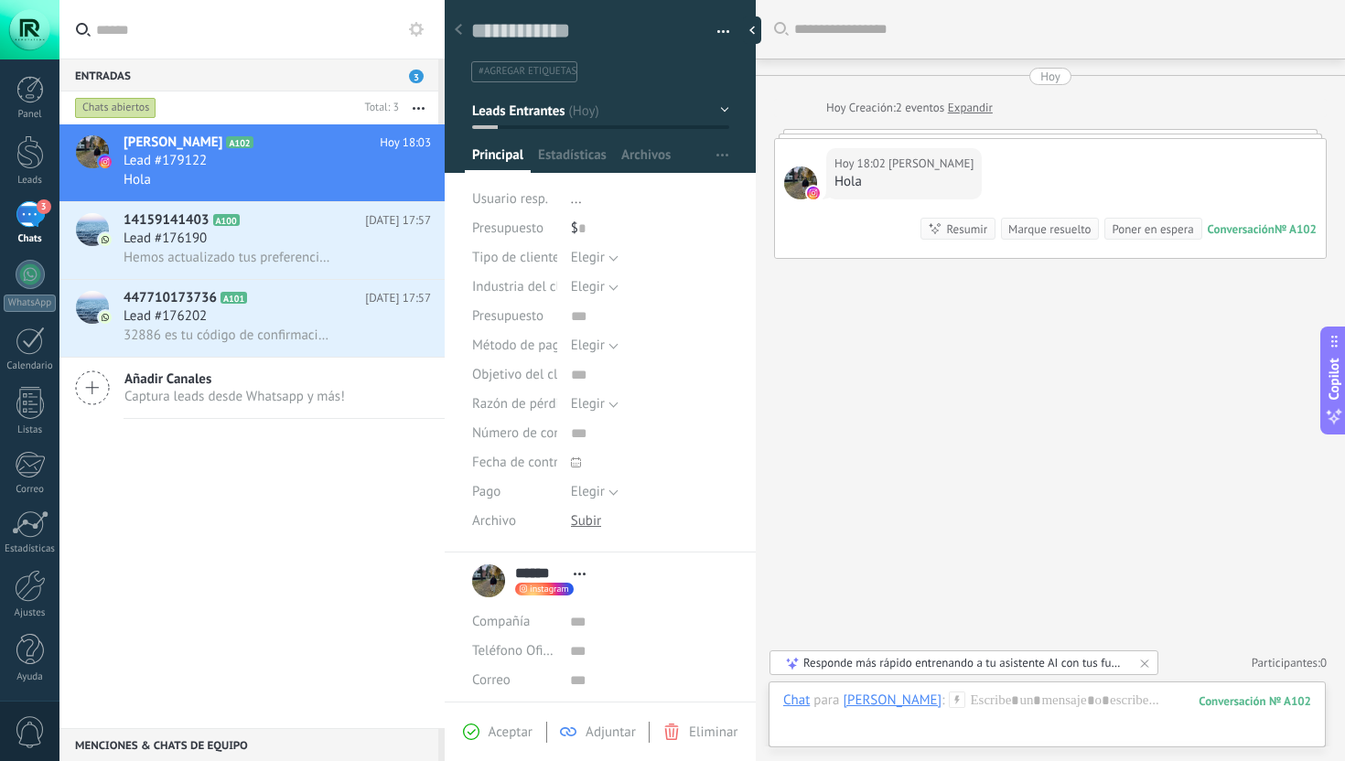
click at [228, 392] on span "Captura leads desde Whatsapp y más!" at bounding box center [234, 396] width 221 height 17
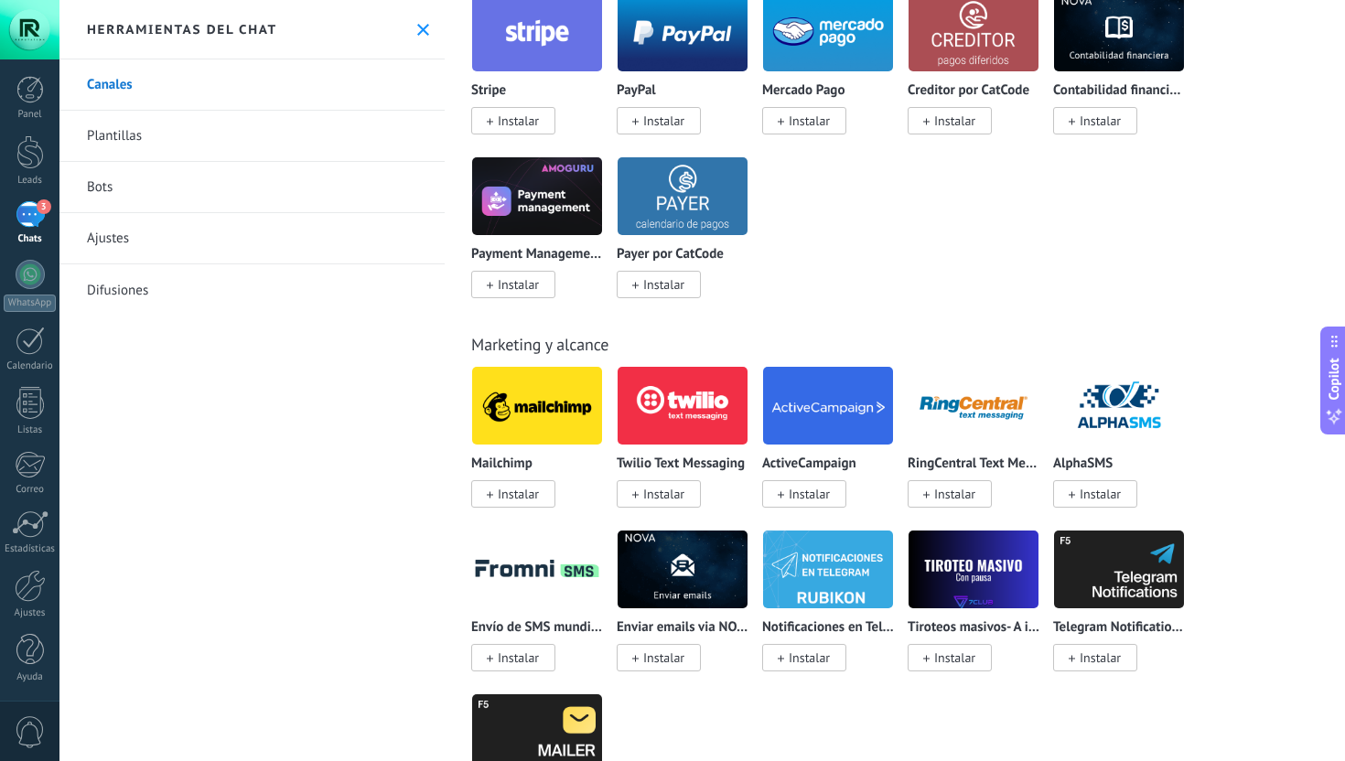
scroll to position [3361, 0]
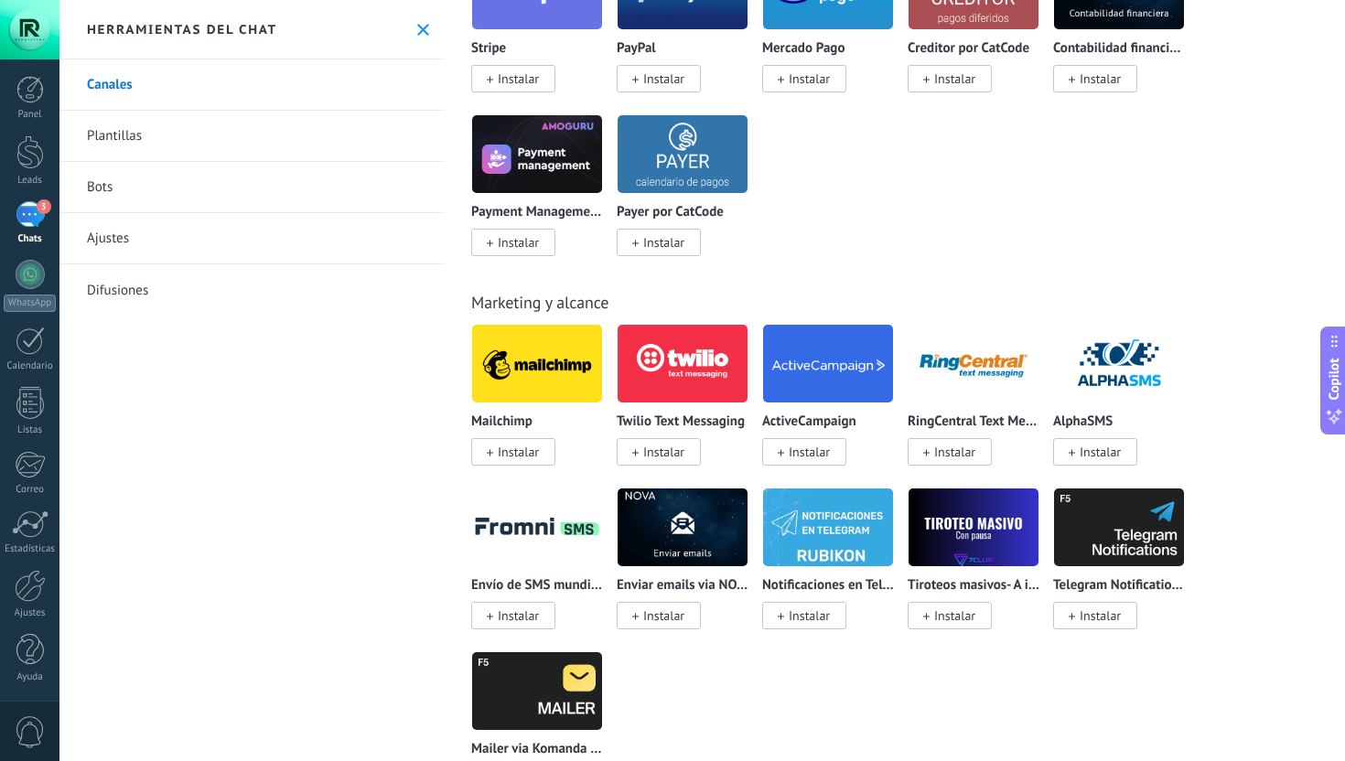
click at [508, 459] on span "Instalar" at bounding box center [518, 452] width 41 height 16
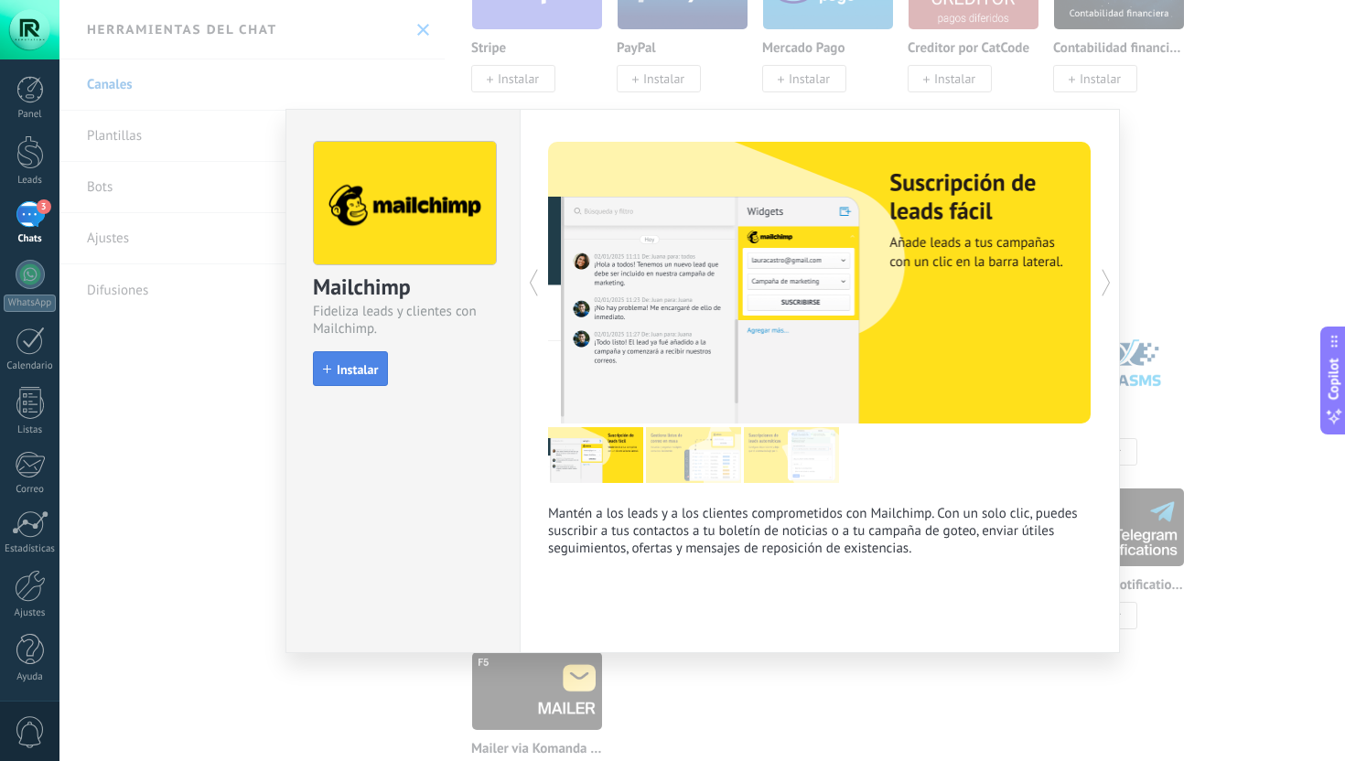
click at [339, 368] on span "Instalar" at bounding box center [357, 369] width 41 height 13
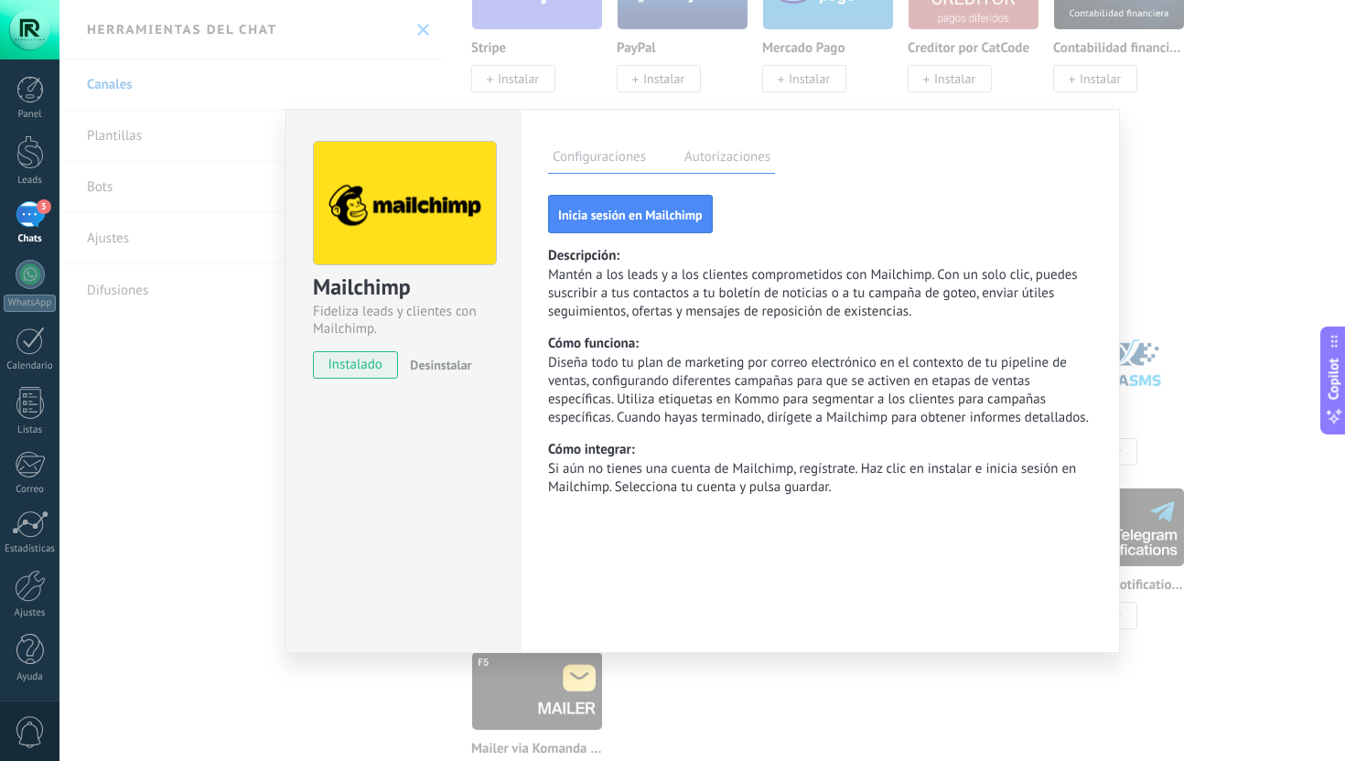
click at [602, 236] on div "Inicia sesión en Mailchimp Descripción: Mantén a los leads y a los clientes com…" at bounding box center [820, 346] width 544 height 302
click at [602, 216] on span "Inicia sesión en Mailchimp" at bounding box center [630, 215] width 145 height 13
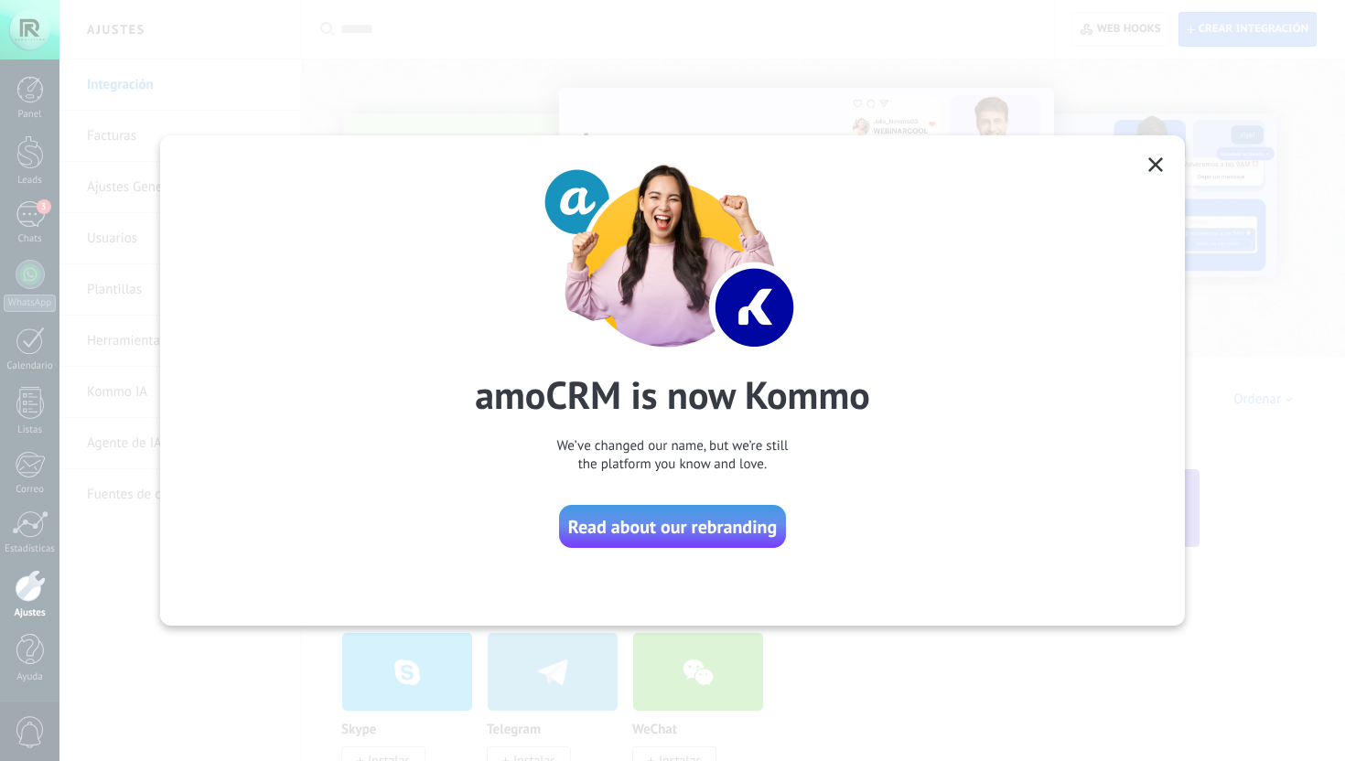
scroll to position [3468, 0]
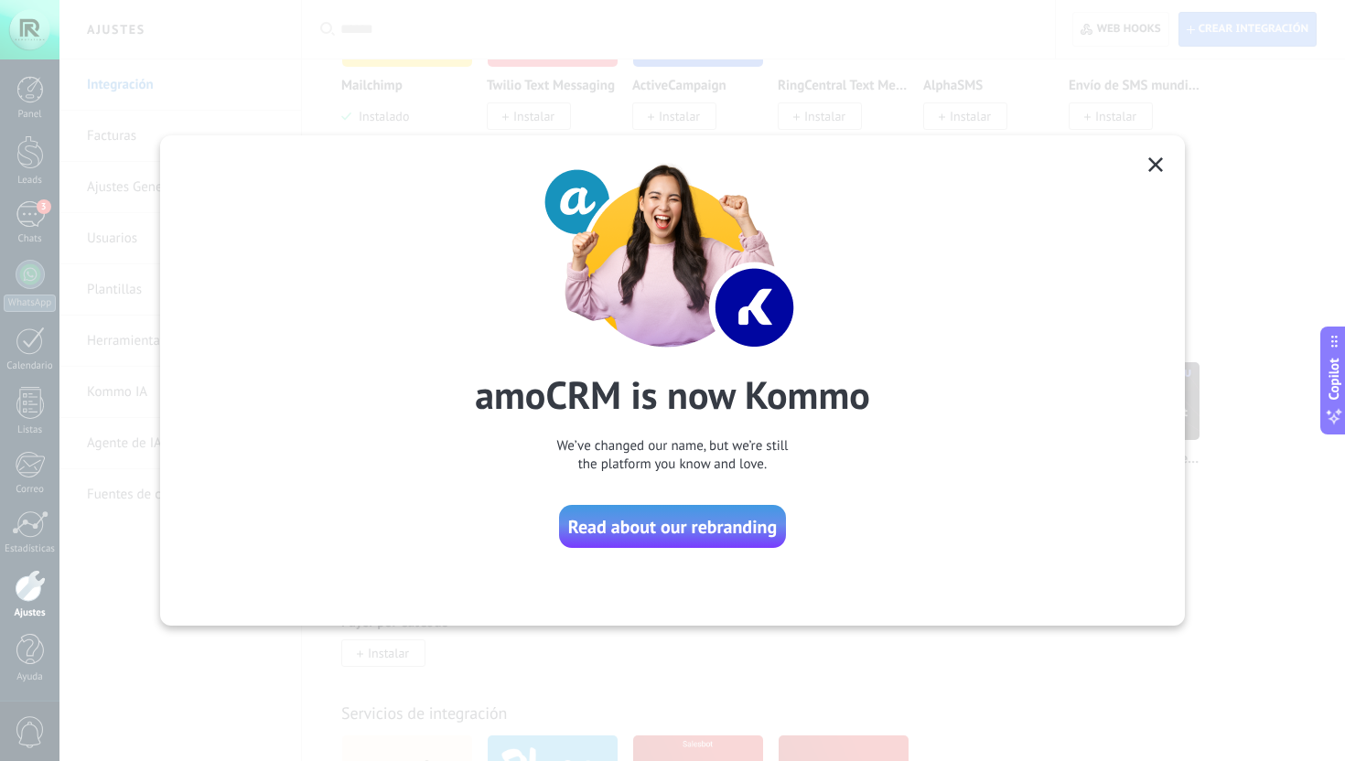
click at [1144, 161] on div "amoCRM is now Kommo We’ve changed our name, but we’re still the platform you kn…" at bounding box center [672, 380] width 1025 height 491
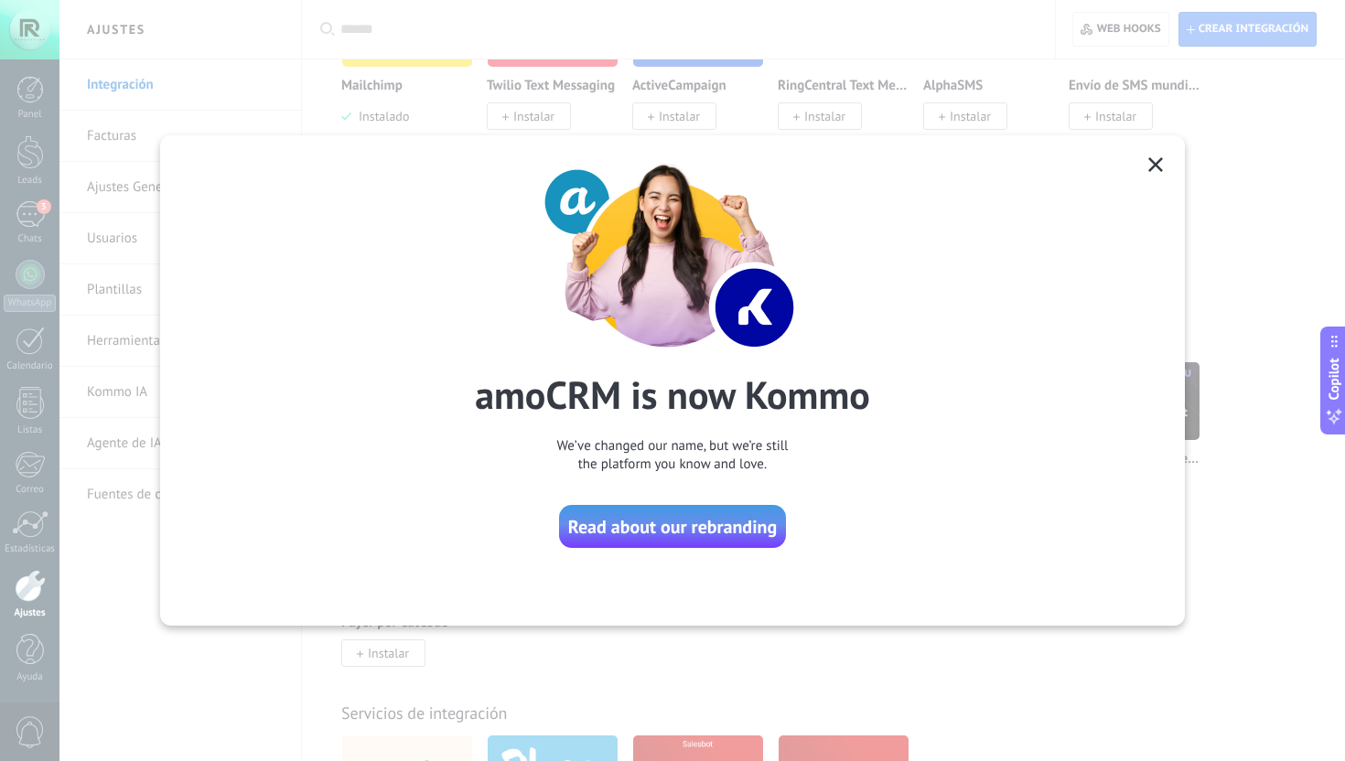
click at [1160, 162] on icon at bounding box center [1156, 164] width 15 height 15
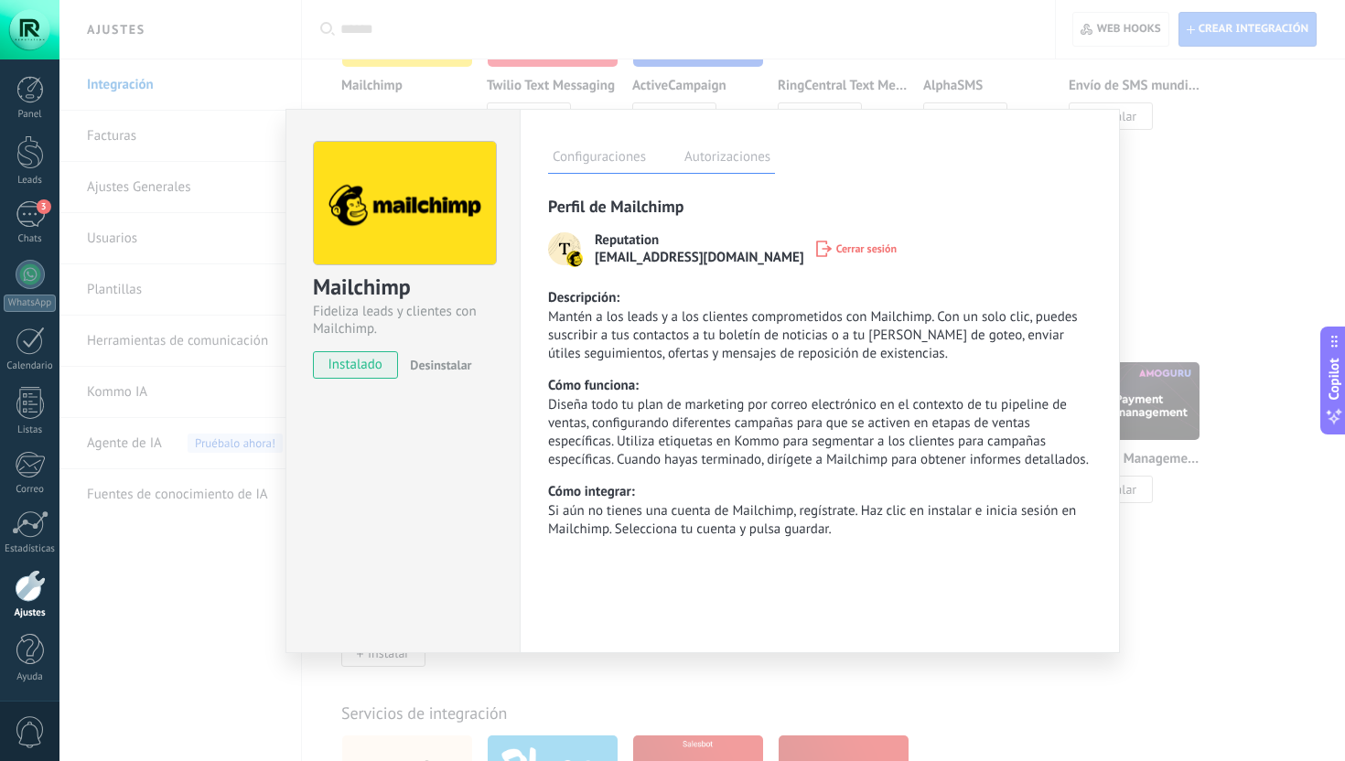
click at [713, 142] on div "Configuraciones Autorizaciones" at bounding box center [661, 158] width 227 height 32
click at [703, 157] on label "Autorizaciones" at bounding box center [727, 159] width 95 height 27
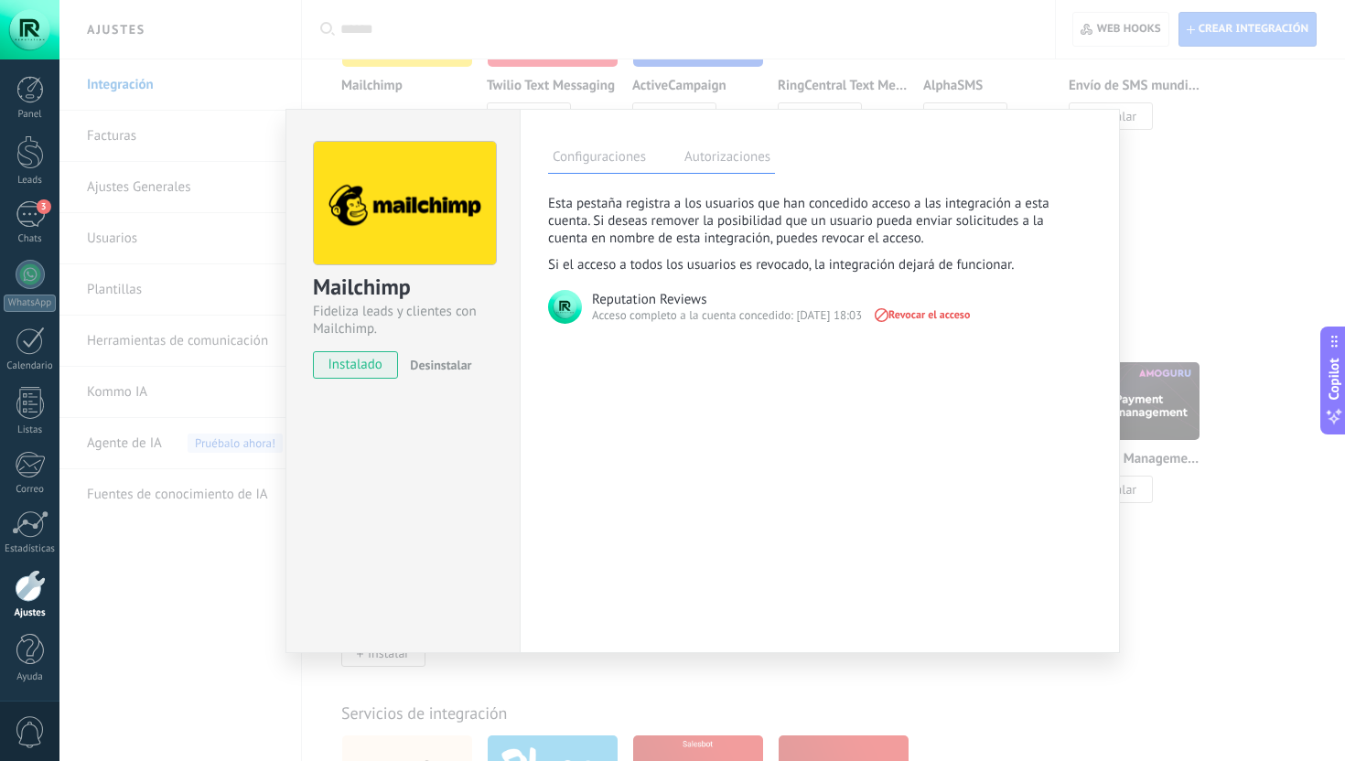
click at [1165, 126] on div "Mailchimp Fideliza leads y clientes con Mailchimp. instalado Desinstalar Config…" at bounding box center [702, 380] width 1286 height 761
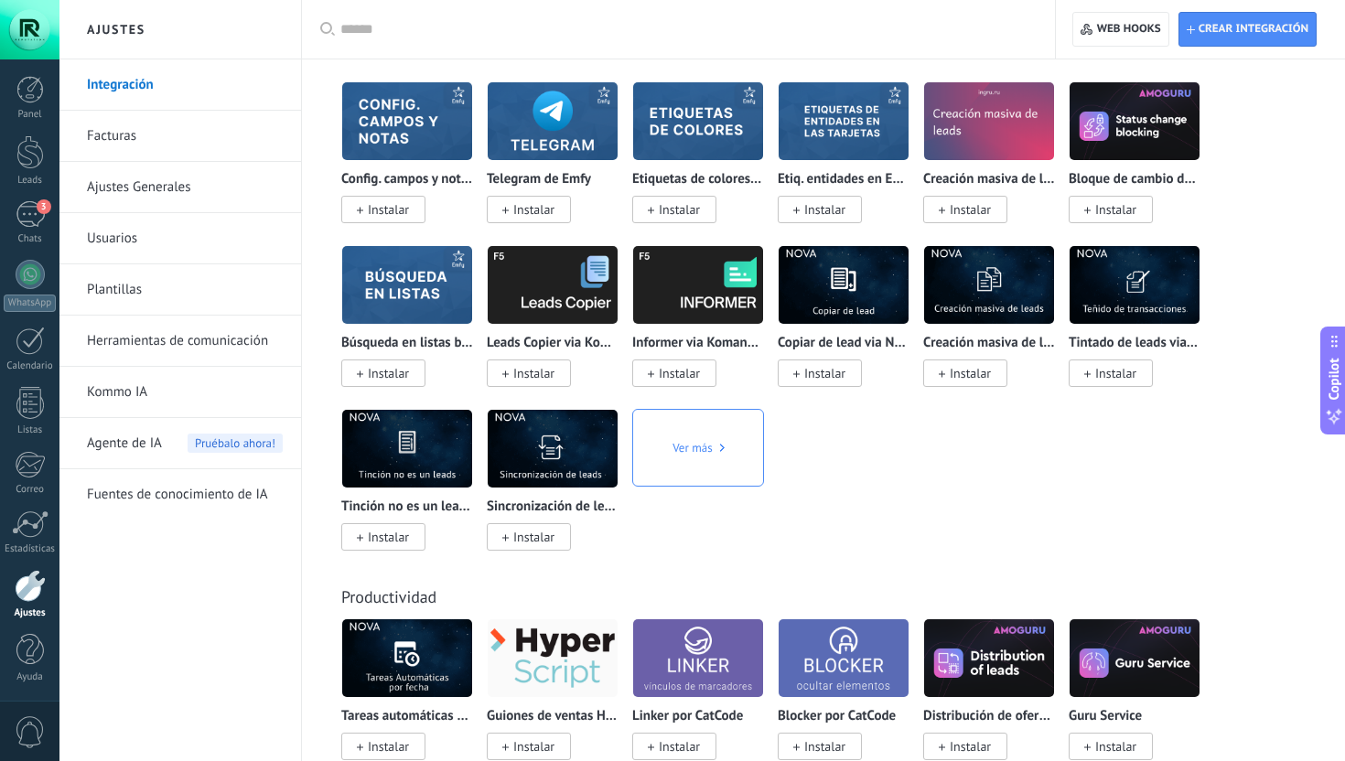
scroll to position [5715, 0]
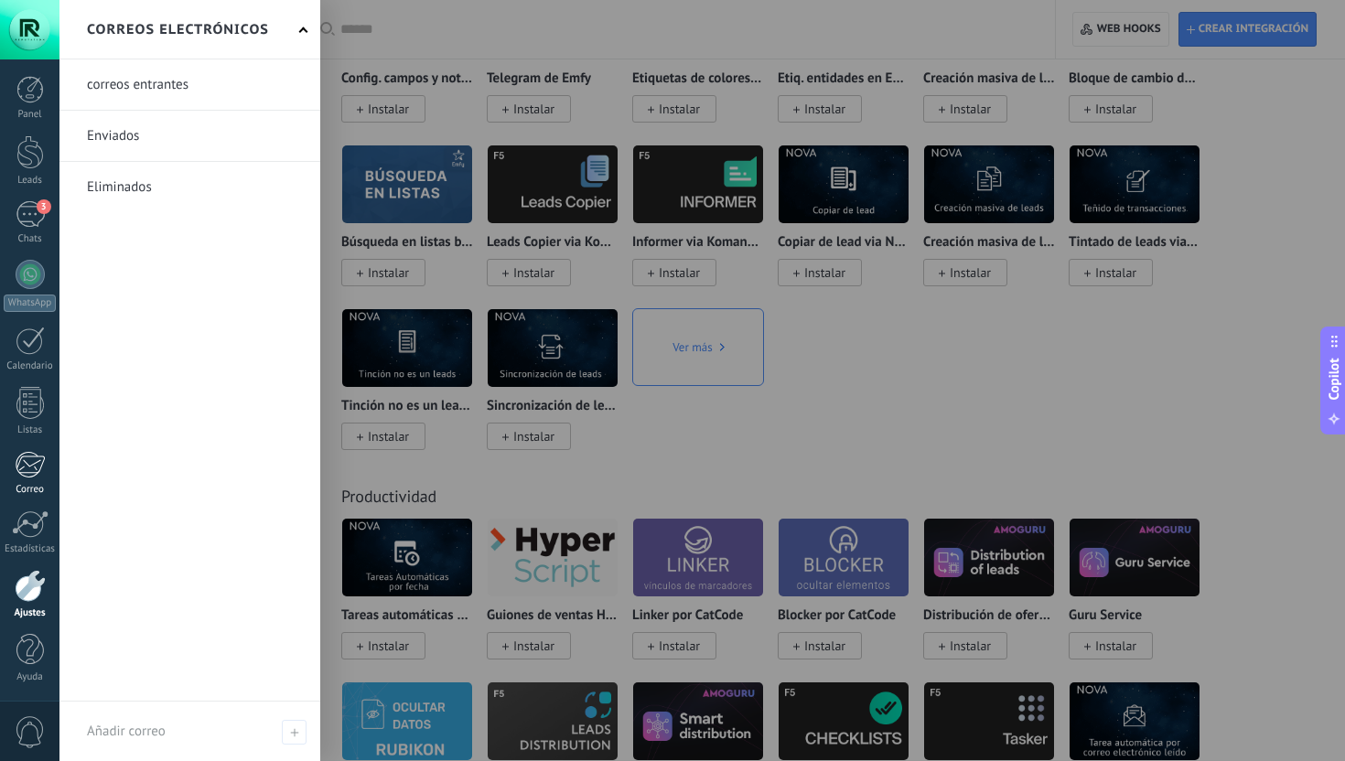
click at [38, 490] on div "Correo" at bounding box center [30, 490] width 53 height 12
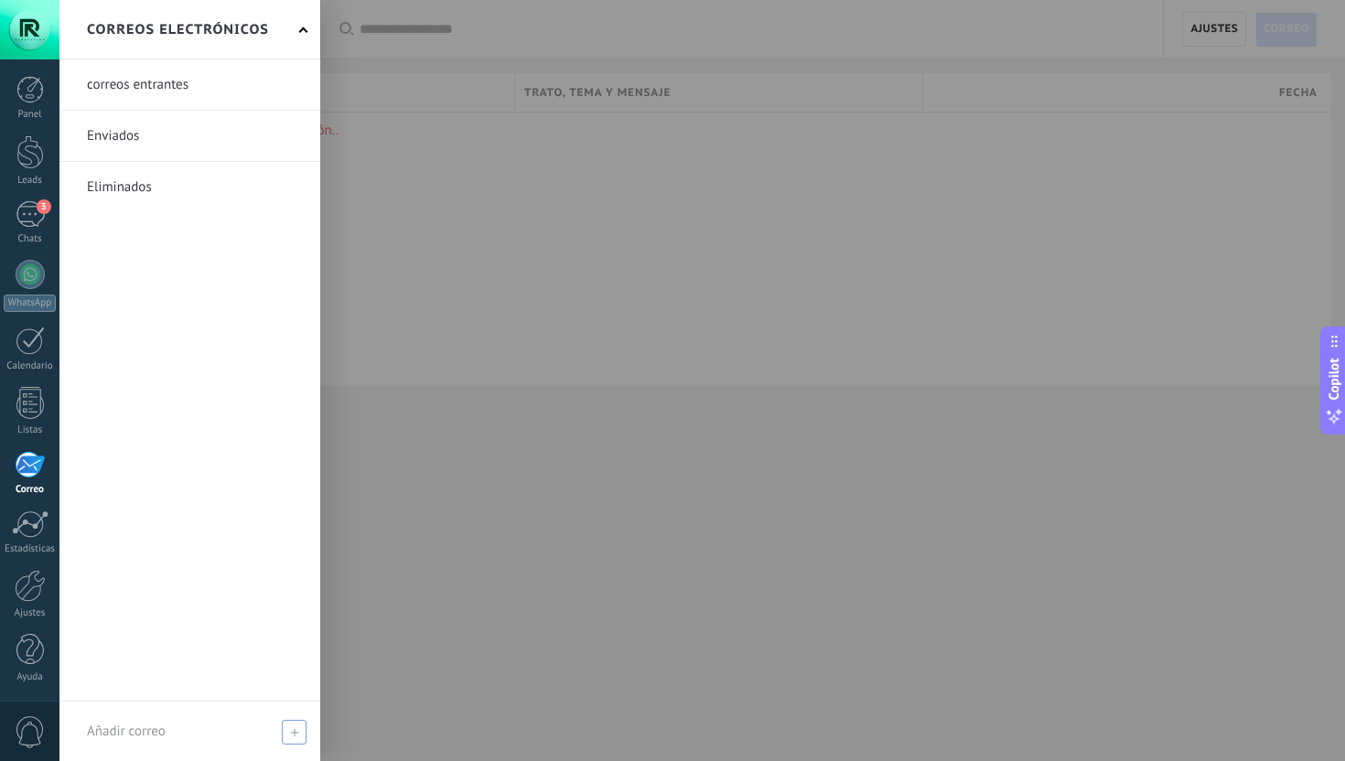
click at [140, 729] on span "Añadir correo" at bounding box center [126, 731] width 79 height 17
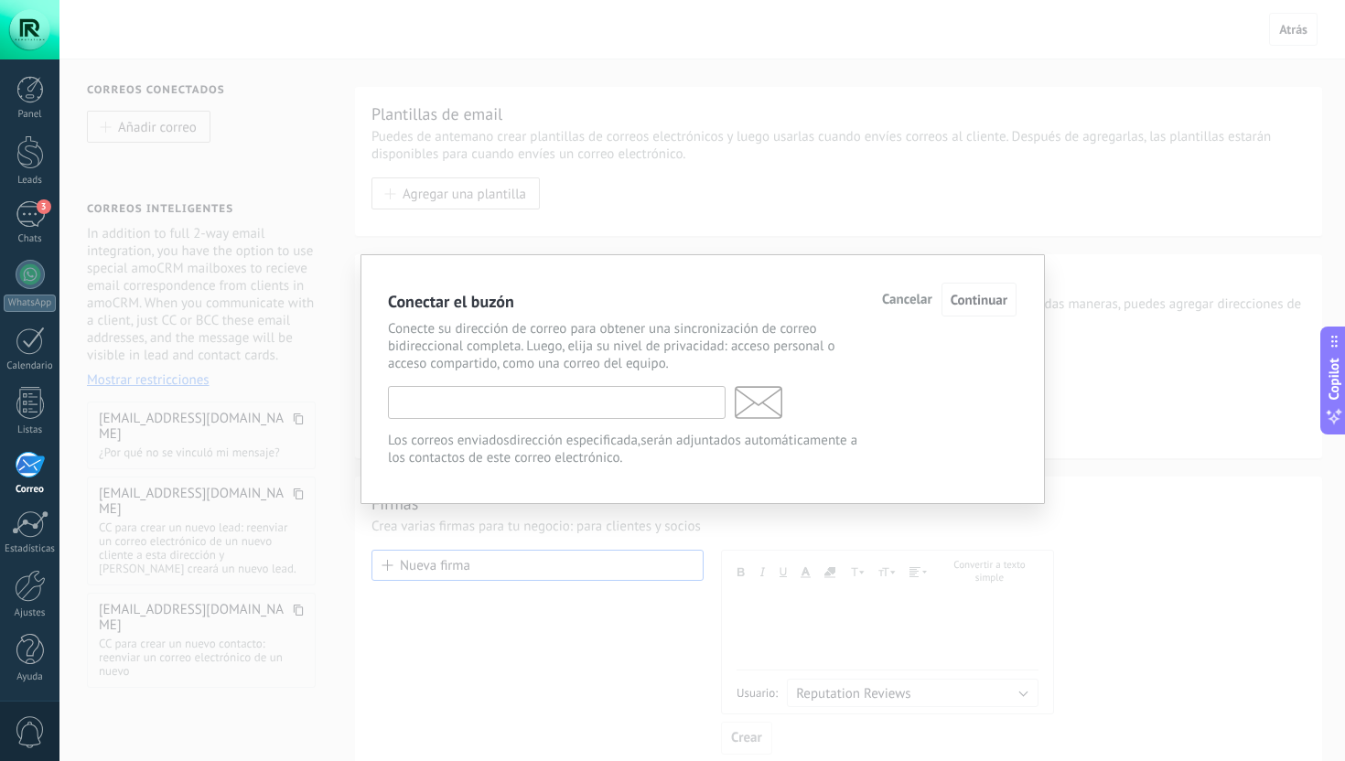
click at [532, 401] on input "text" at bounding box center [557, 402] width 338 height 33
type input "**********"
click at [974, 298] on span "Continuar" at bounding box center [979, 300] width 57 height 17
click at [978, 297] on span "Continuar" at bounding box center [979, 300] width 57 height 17
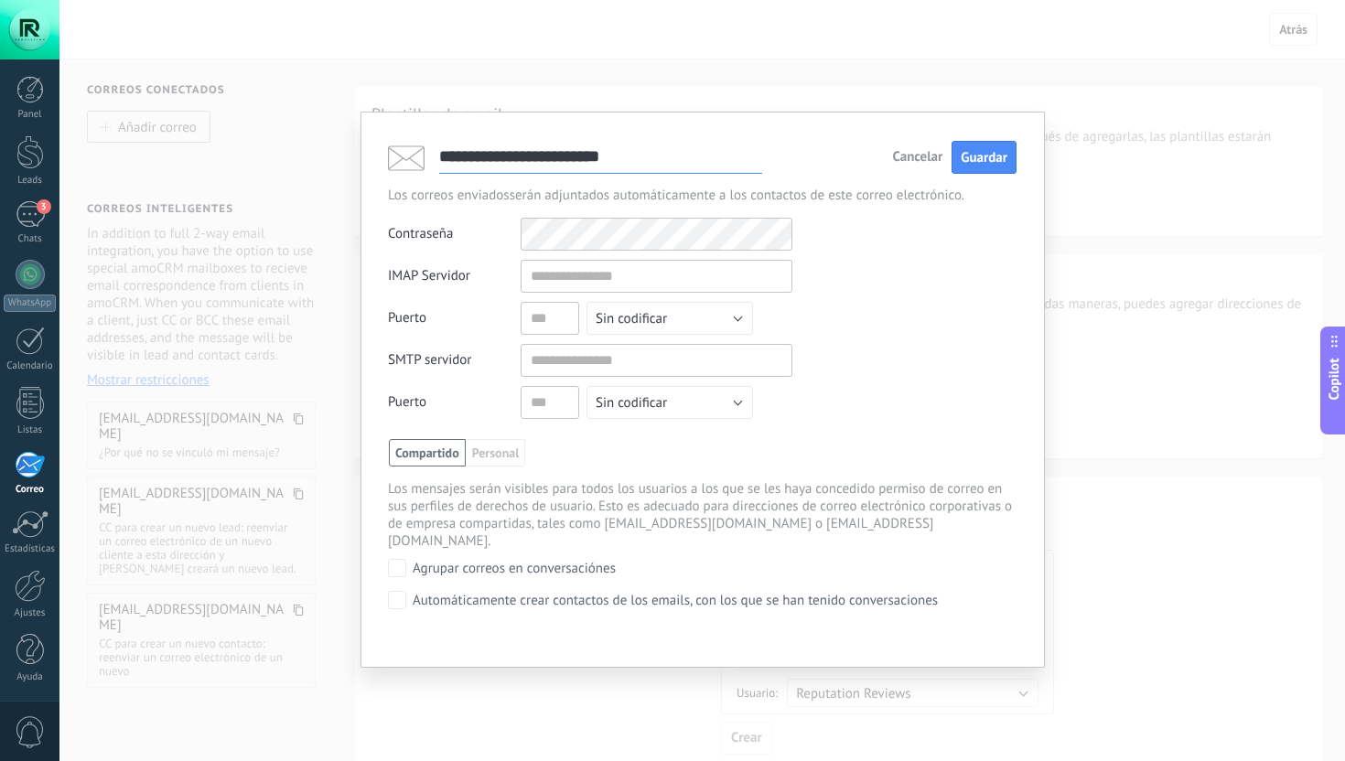
click at [853, 221] on div "Contraseña Otros IMAP nombre de usuario y contraseña" at bounding box center [702, 234] width 629 height 33
click at [446, 243] on div "Contraseña Otros IMAP nombre de usuario y contraseña" at bounding box center [702, 234] width 629 height 33
click at [591, 286] on input "text" at bounding box center [657, 276] width 272 height 33
click at [492, 459] on span "Personal" at bounding box center [496, 452] width 60 height 27
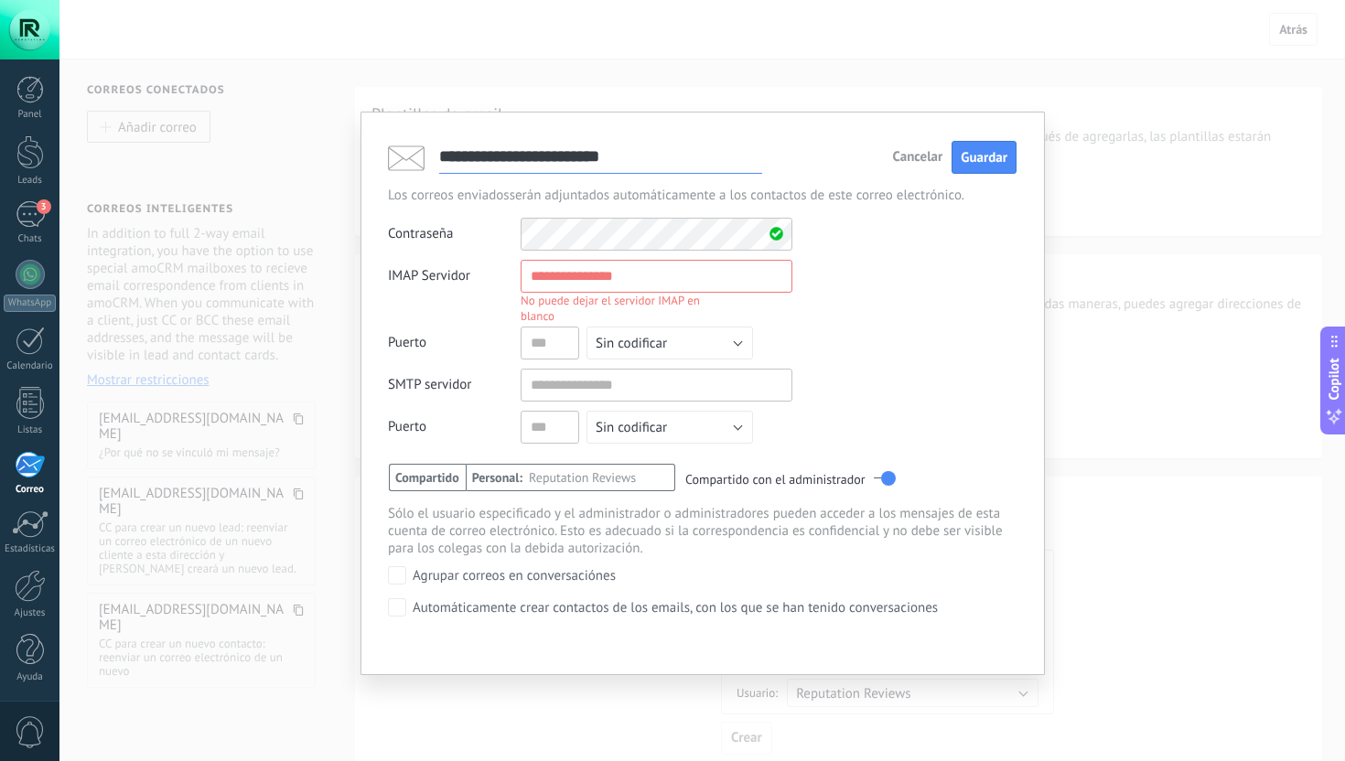
click at [430, 480] on span "Compartido" at bounding box center [427, 477] width 77 height 27
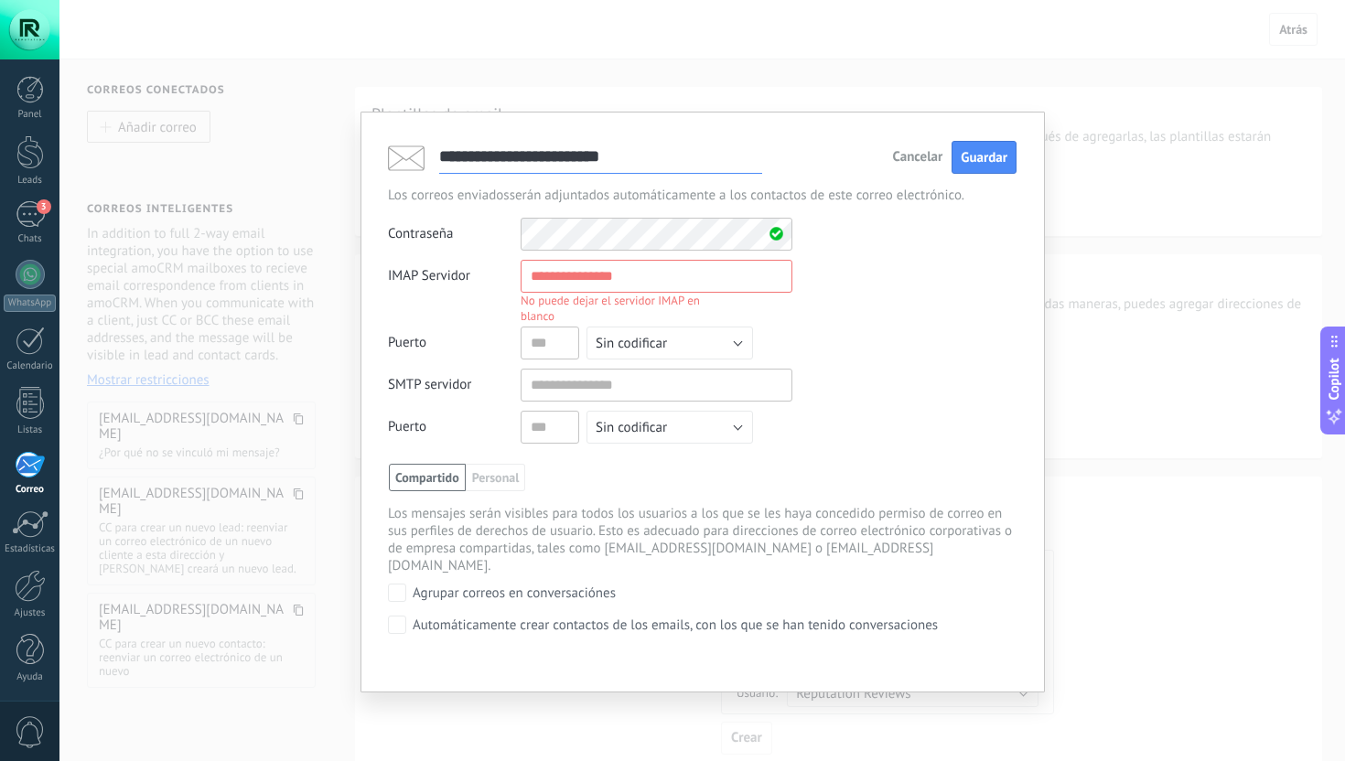
click at [580, 270] on input "text" at bounding box center [657, 276] width 272 height 33
click at [605, 283] on input "text" at bounding box center [657, 276] width 272 height 33
paste input "**********"
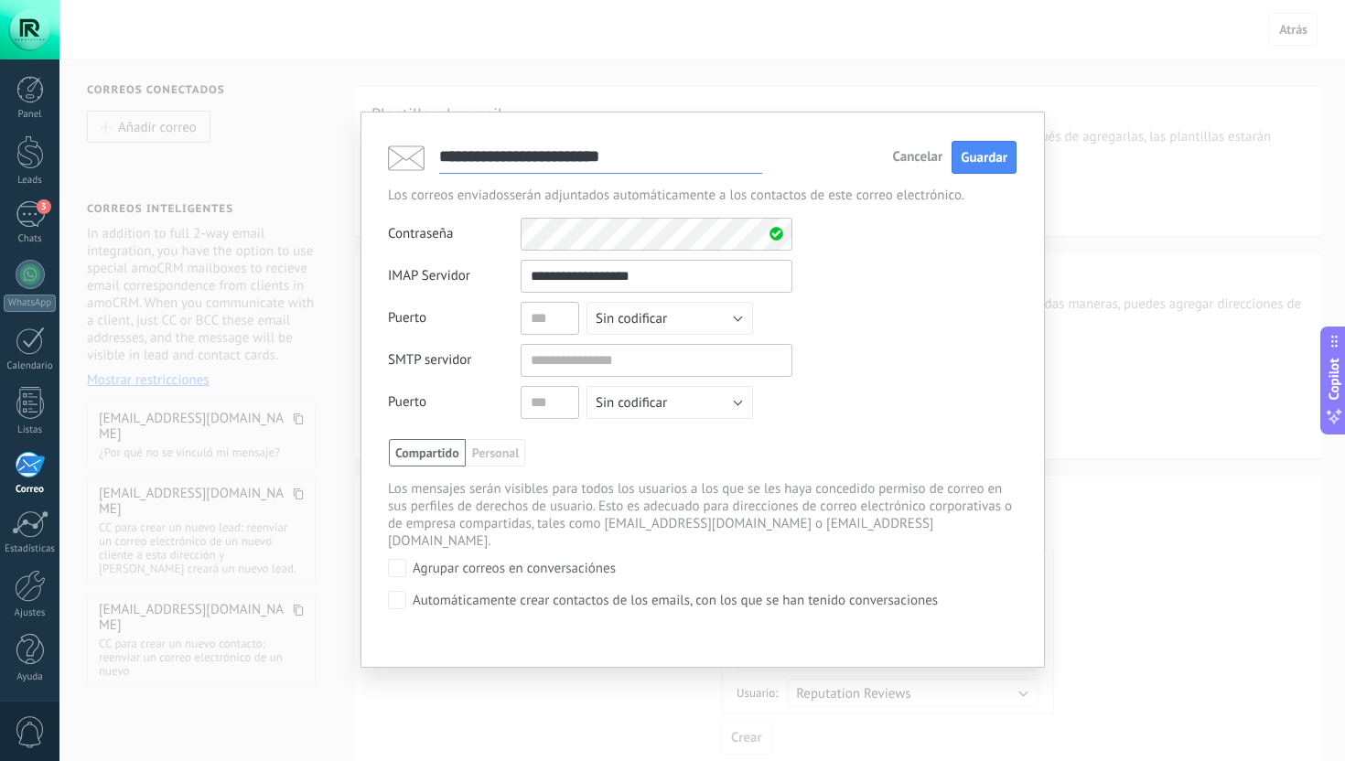
type input "**********"
click at [594, 364] on input "text" at bounding box center [657, 360] width 272 height 33
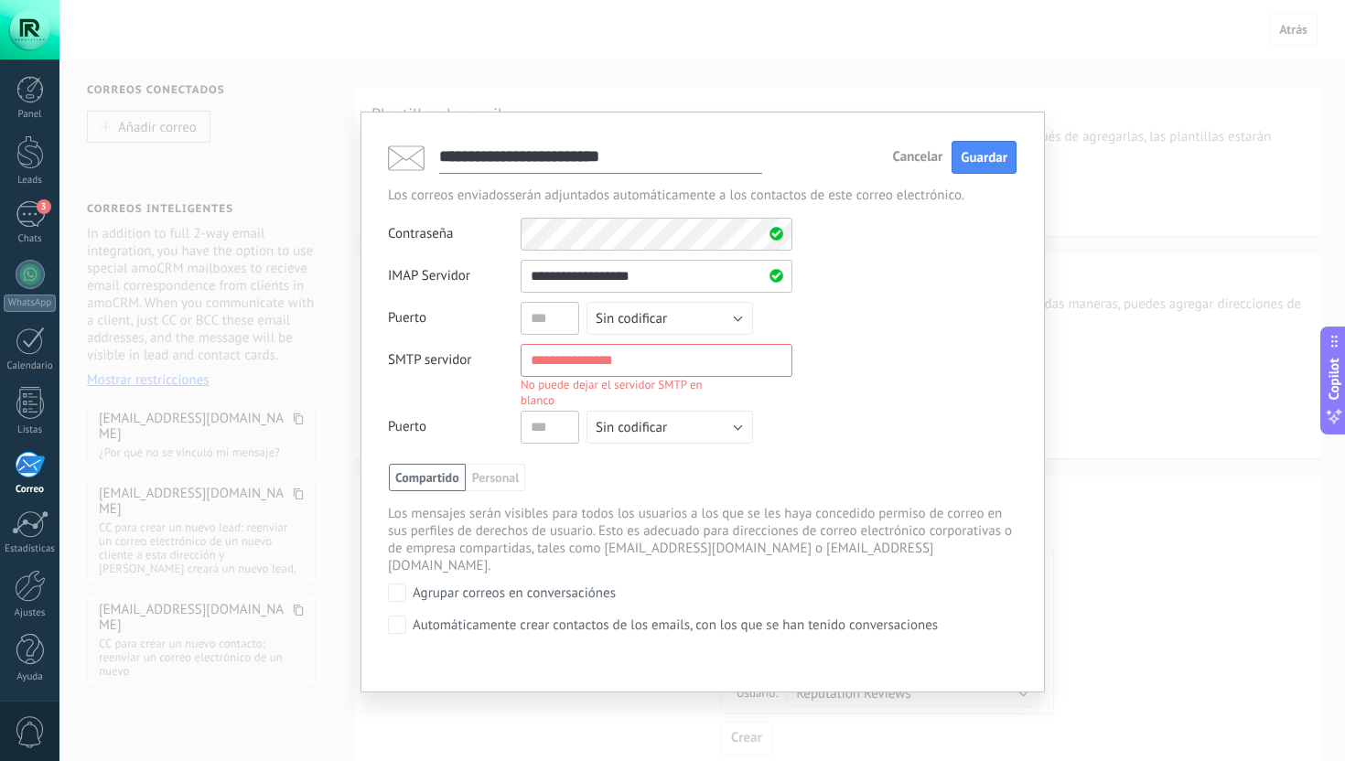
click at [599, 357] on input "text" at bounding box center [657, 360] width 272 height 33
paste input "**********"
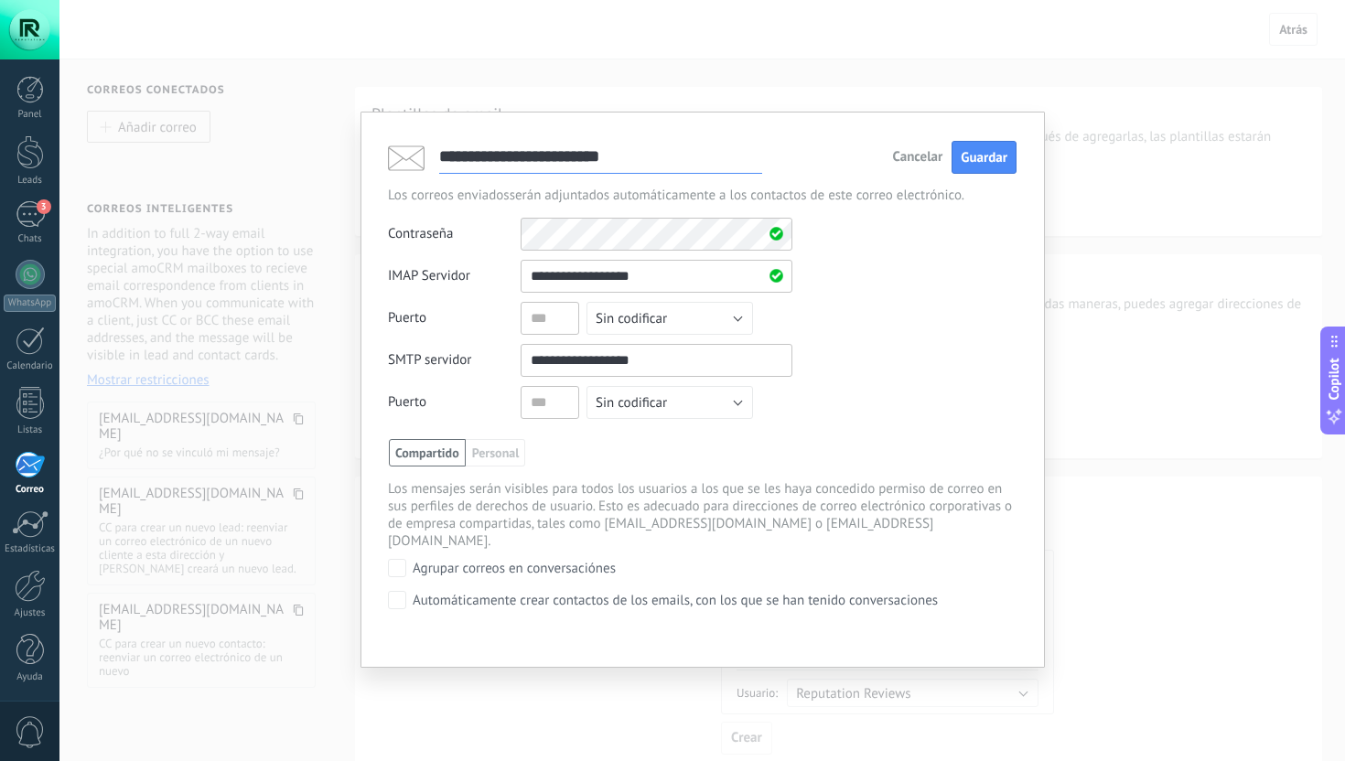
type input "**********"
click at [729, 593] on div "Automáticamente crear contactos de los emails, con los que se han tenido conver…" at bounding box center [675, 601] width 525 height 16
click at [999, 156] on span "Guardar" at bounding box center [984, 157] width 47 height 17
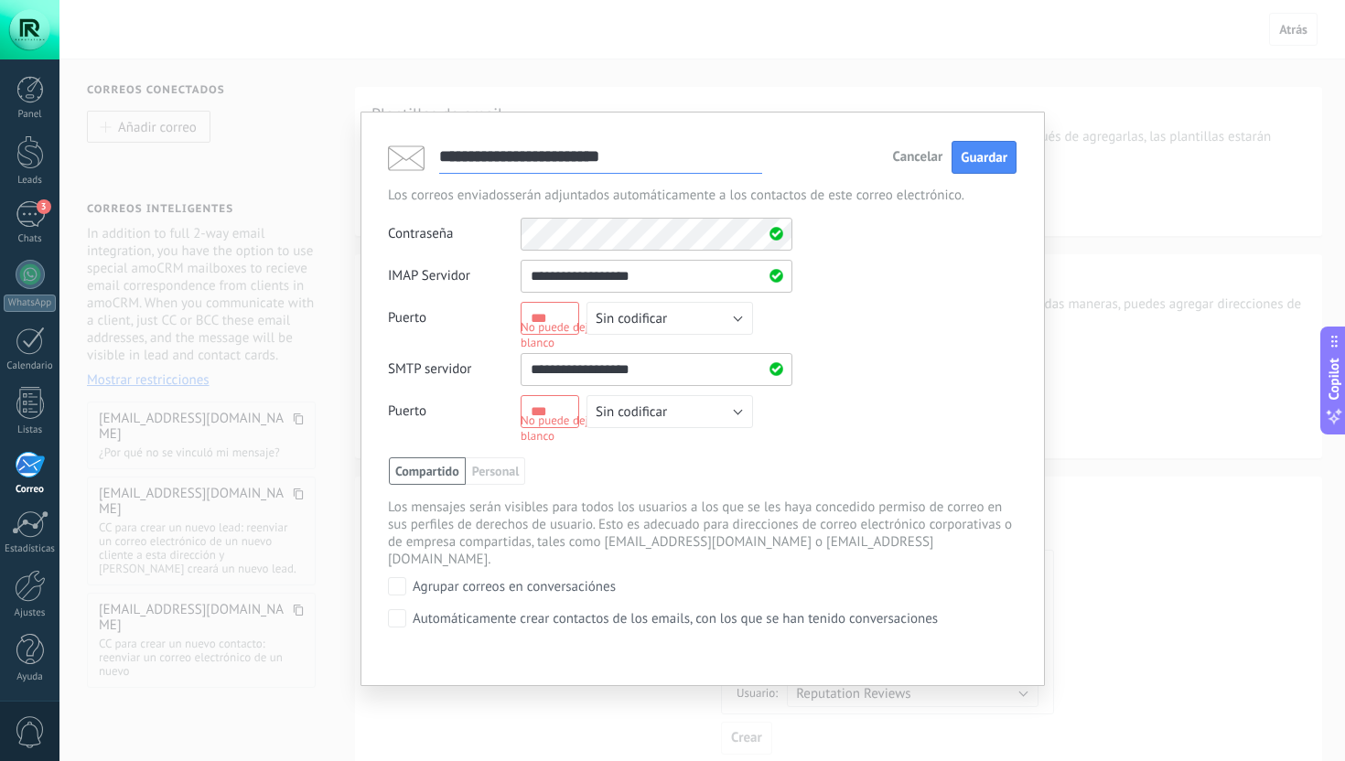
click at [558, 324] on div "No puede dejar el puerto IMAP en blanco" at bounding box center [625, 334] width 209 height 31
click at [535, 315] on input "text" at bounding box center [550, 318] width 59 height 33
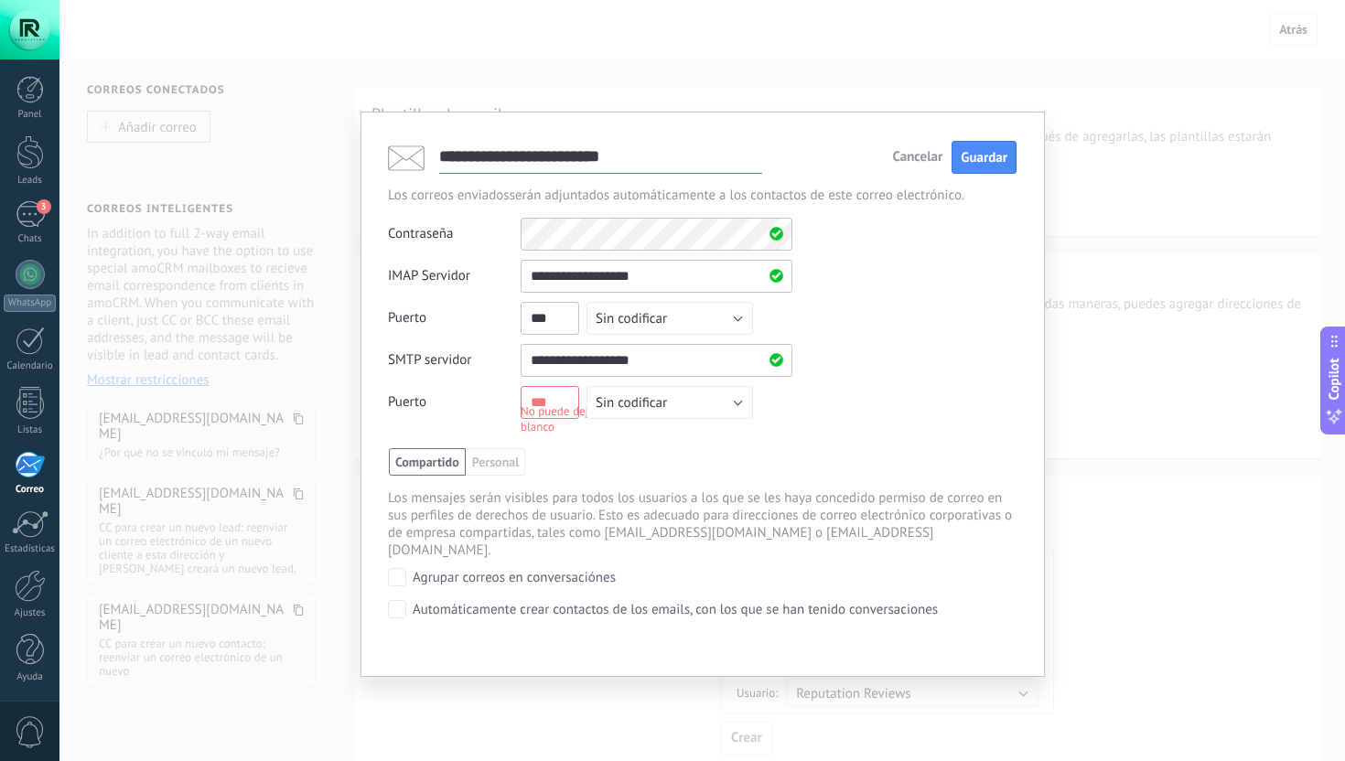
type input "***"
click at [535, 412] on div "No puede dejar el puerto SMTP en blanco" at bounding box center [625, 419] width 209 height 31
click at [533, 405] on div "No puede dejar el puerto SMTP en blanco" at bounding box center [625, 419] width 209 height 31
click at [547, 405] on div "No puede dejar el puerto SMTP en blanco" at bounding box center [625, 419] width 209 height 31
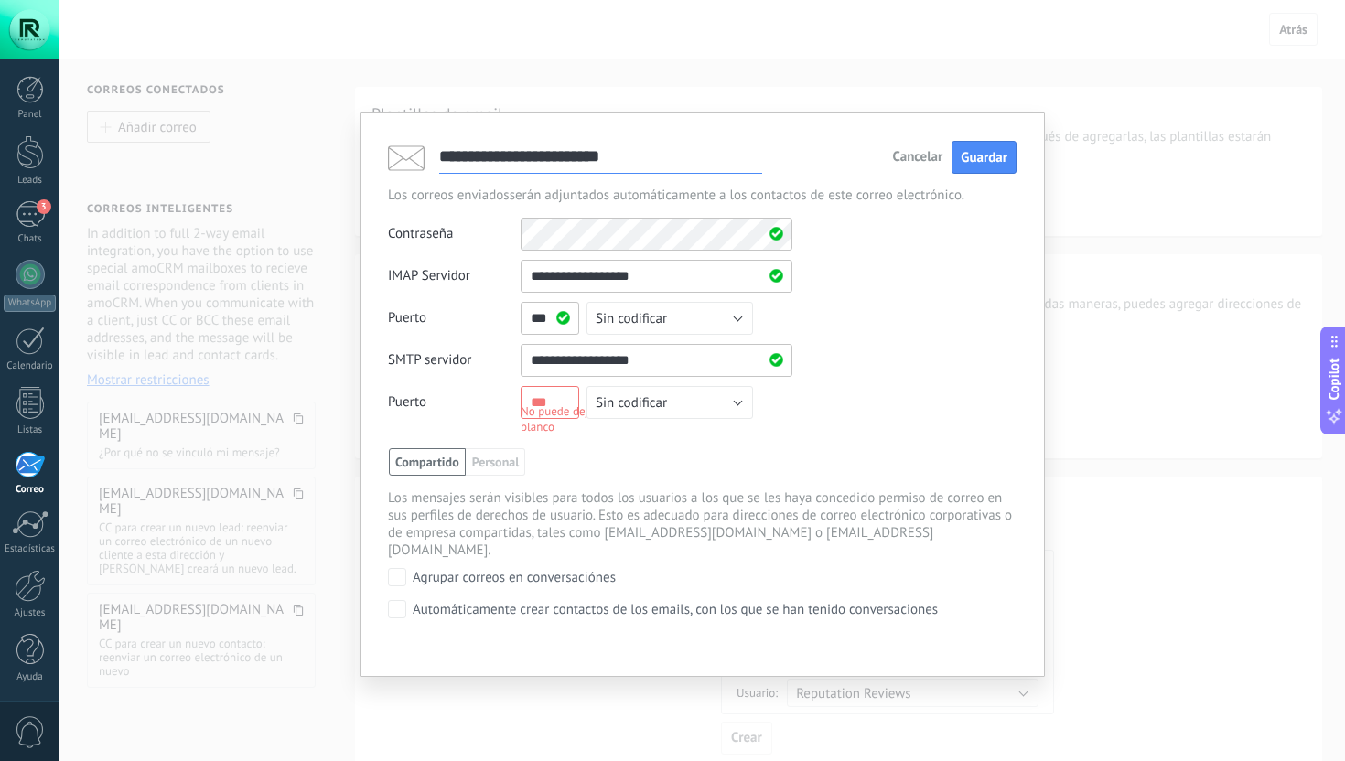
click at [521, 397] on input "text" at bounding box center [550, 402] width 59 height 33
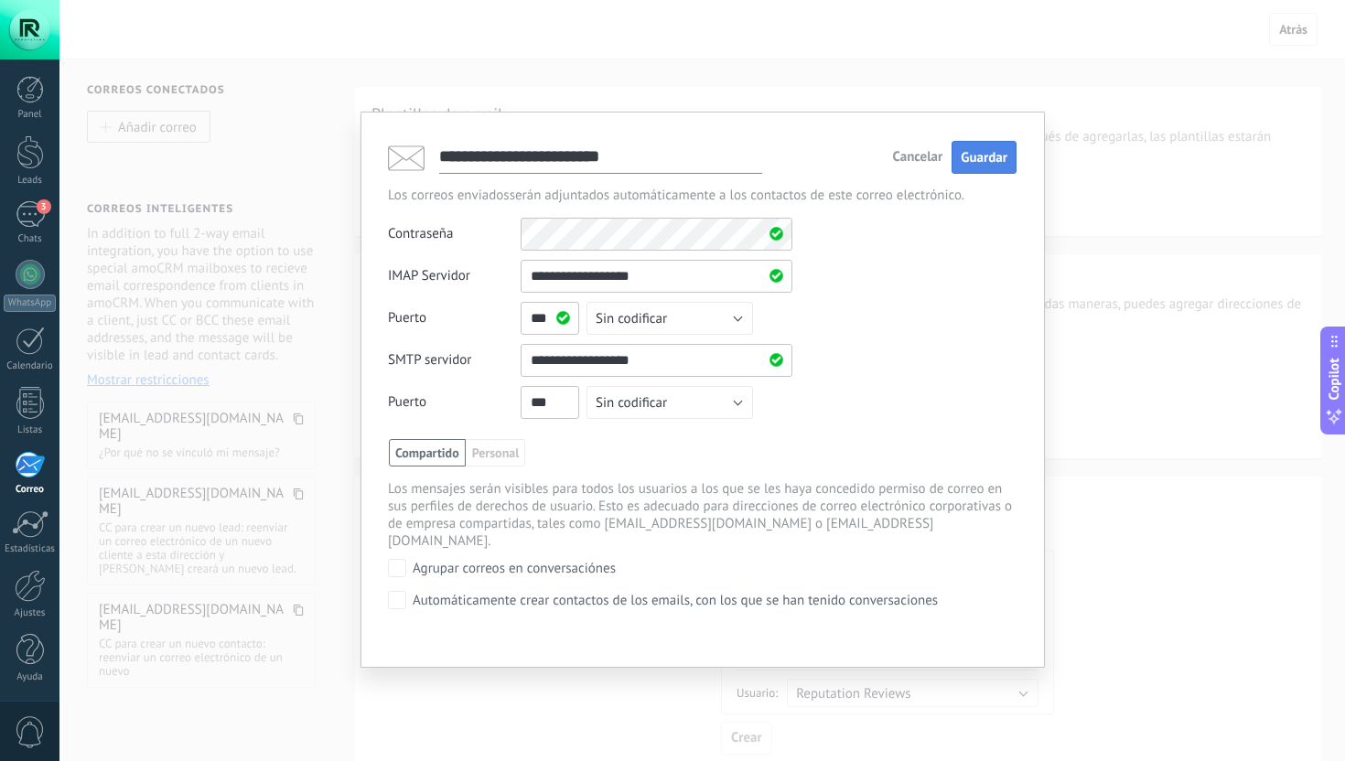
type input "***"
click at [981, 158] on span "Guardar" at bounding box center [984, 157] width 47 height 17
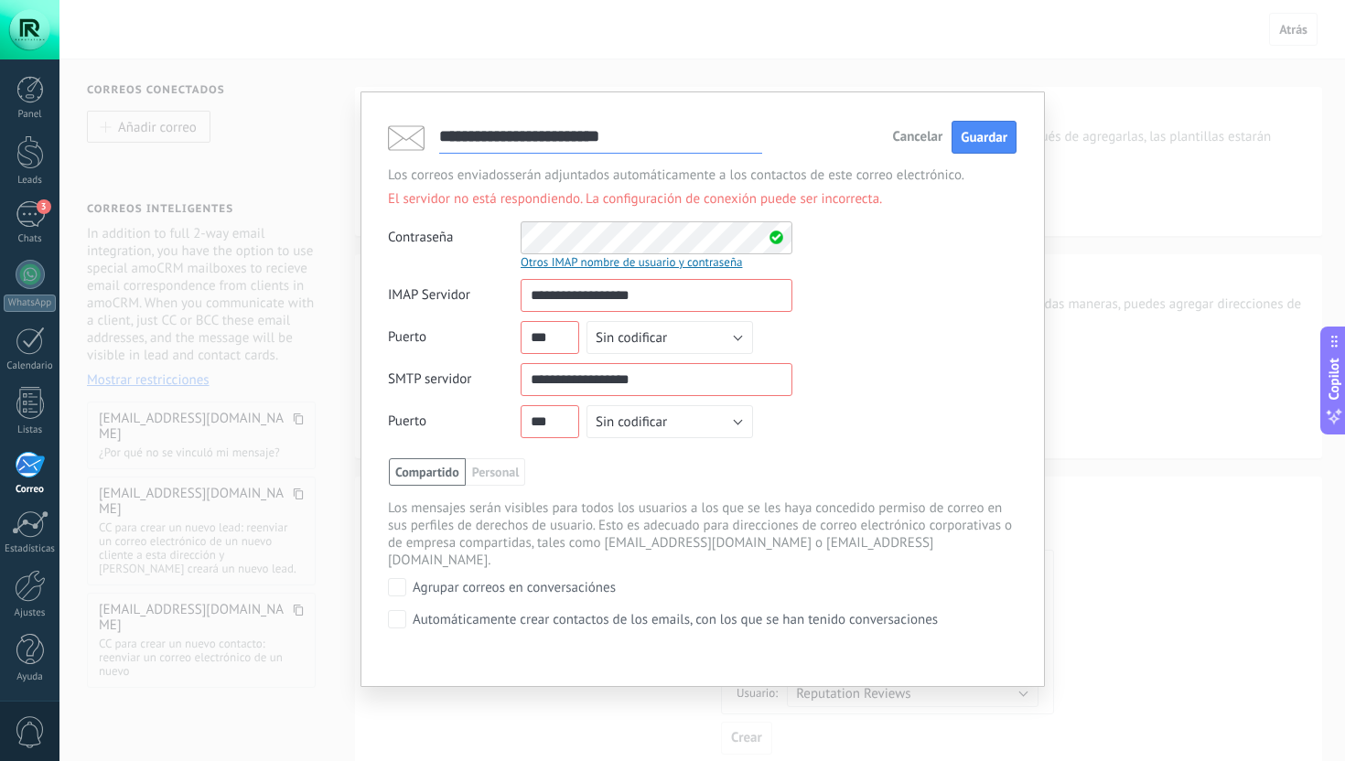
click at [821, 200] on div "El servidor no está respondiendo. La configuración de conexión puede ser incorr…" at bounding box center [702, 198] width 629 height 17
click at [764, 200] on div "El servidor no está respondiendo. La configuración de conexión puede ser incorr…" at bounding box center [702, 198] width 629 height 17
click at [727, 296] on input "**********" at bounding box center [657, 295] width 272 height 33
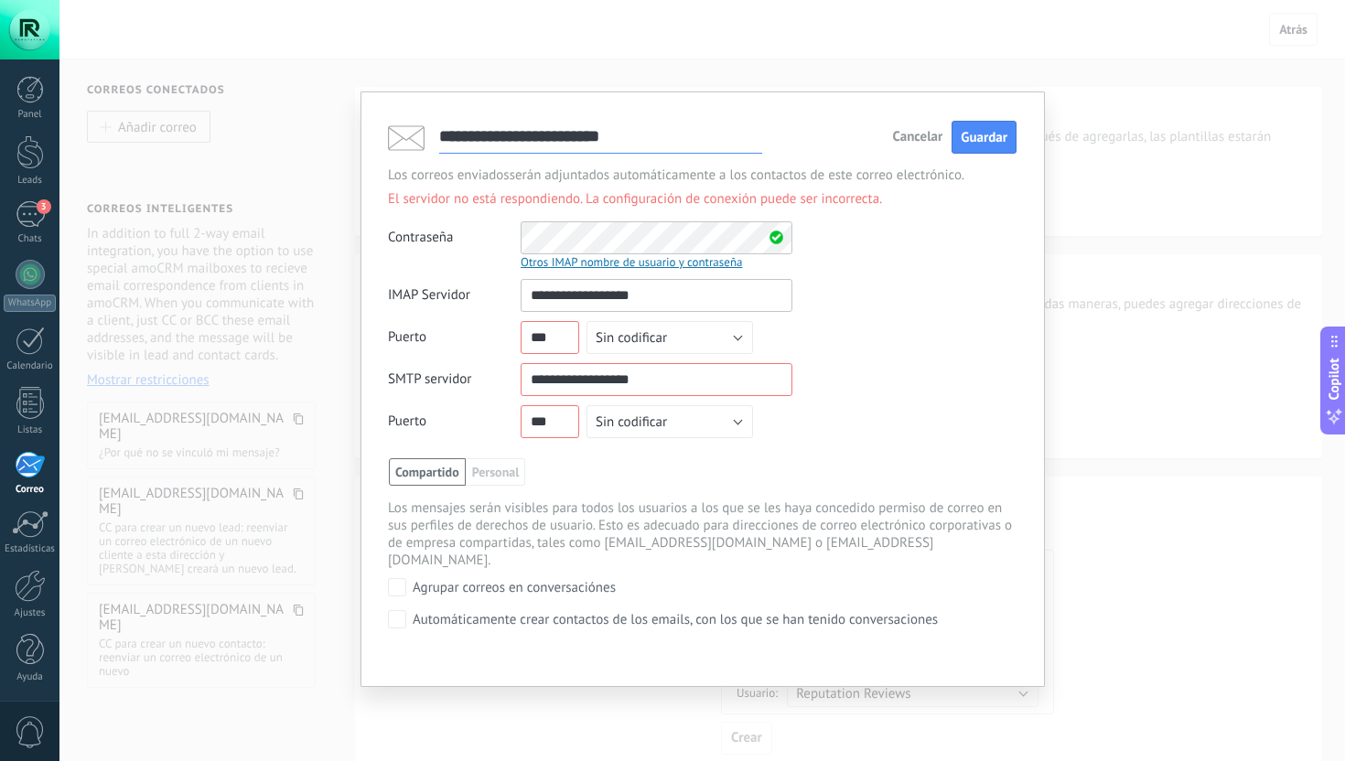
click at [975, 120] on div "**********" at bounding box center [702, 139] width 629 height 38
click at [962, 152] on button "Guardar" at bounding box center [984, 138] width 65 height 34
click at [899, 142] on span "Cancelar" at bounding box center [917, 137] width 50 height 13
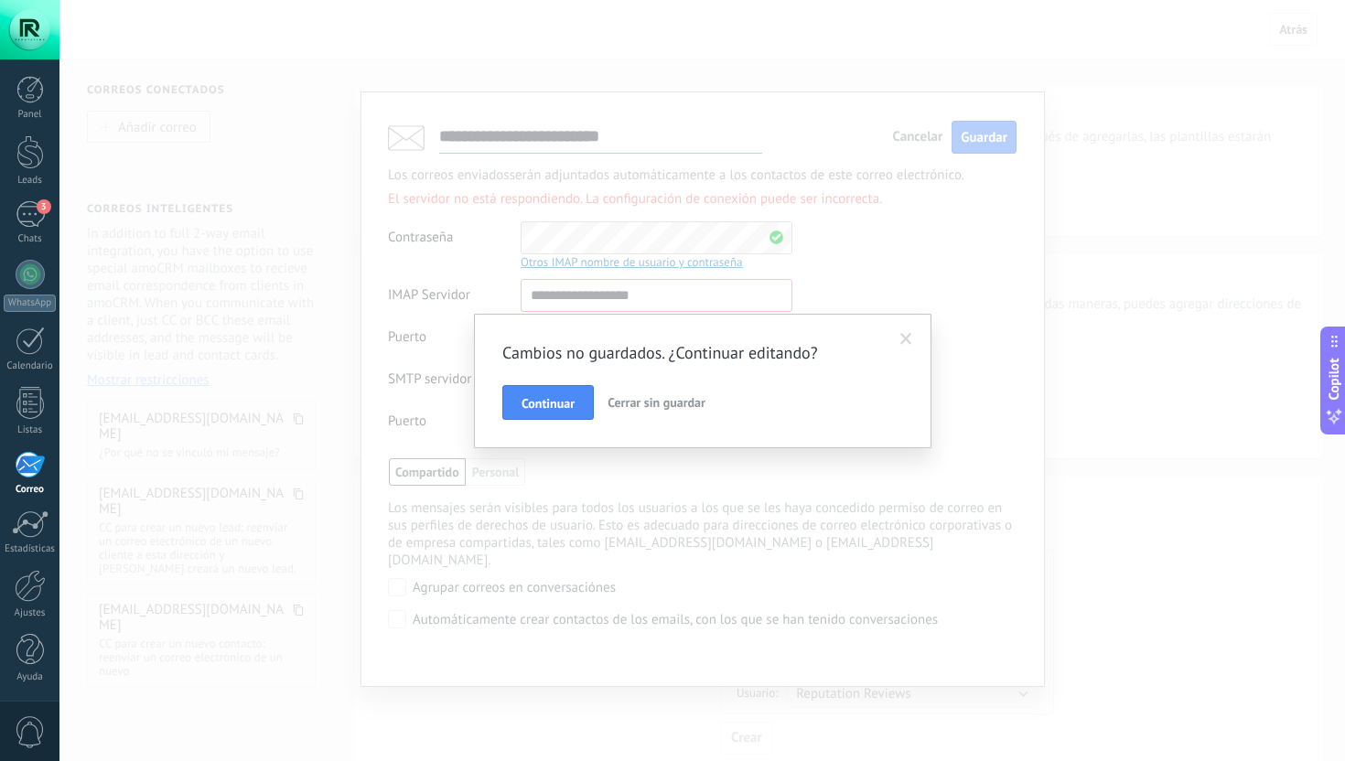
click at [645, 416] on button "Cerrar sin guardar" at bounding box center [656, 402] width 113 height 35
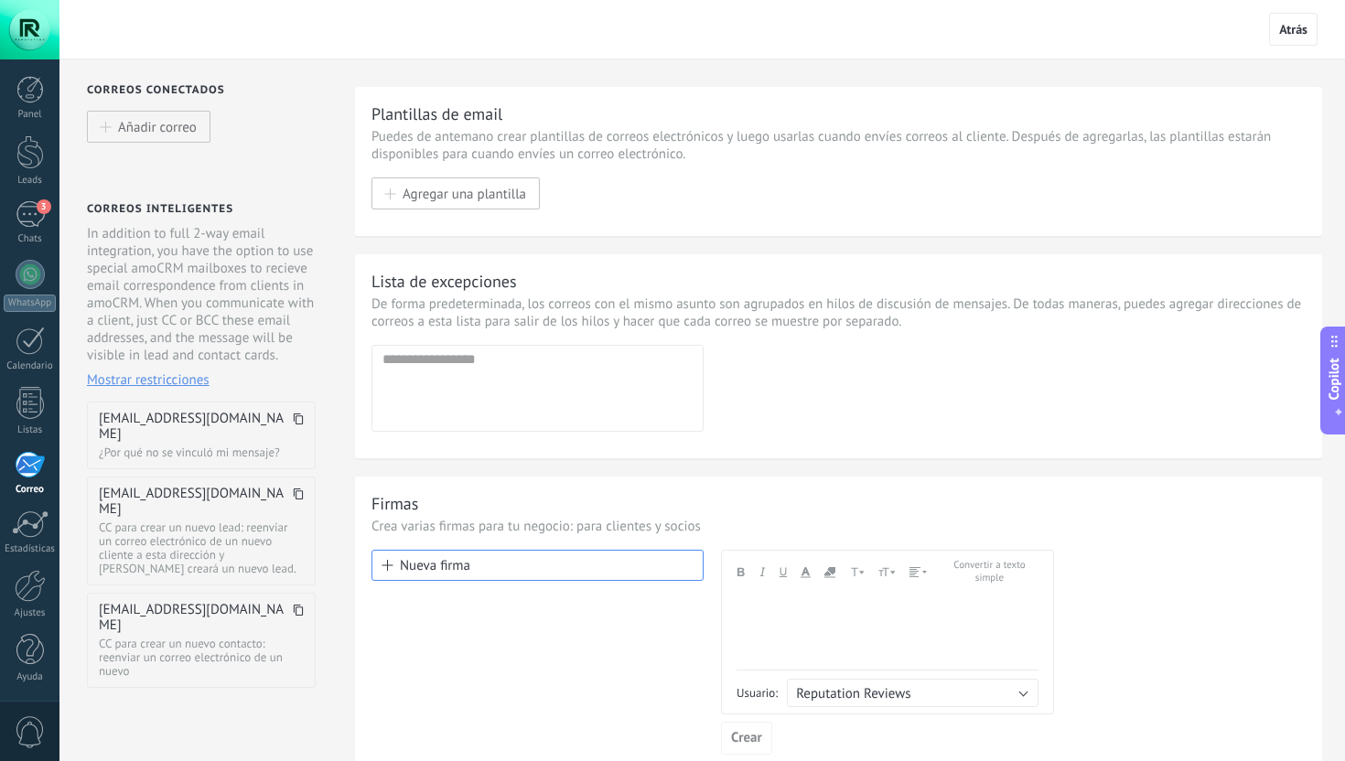
click at [197, 249] on div "In addition to full 2-way email integration, you have the option to use special…" at bounding box center [201, 307] width 229 height 164
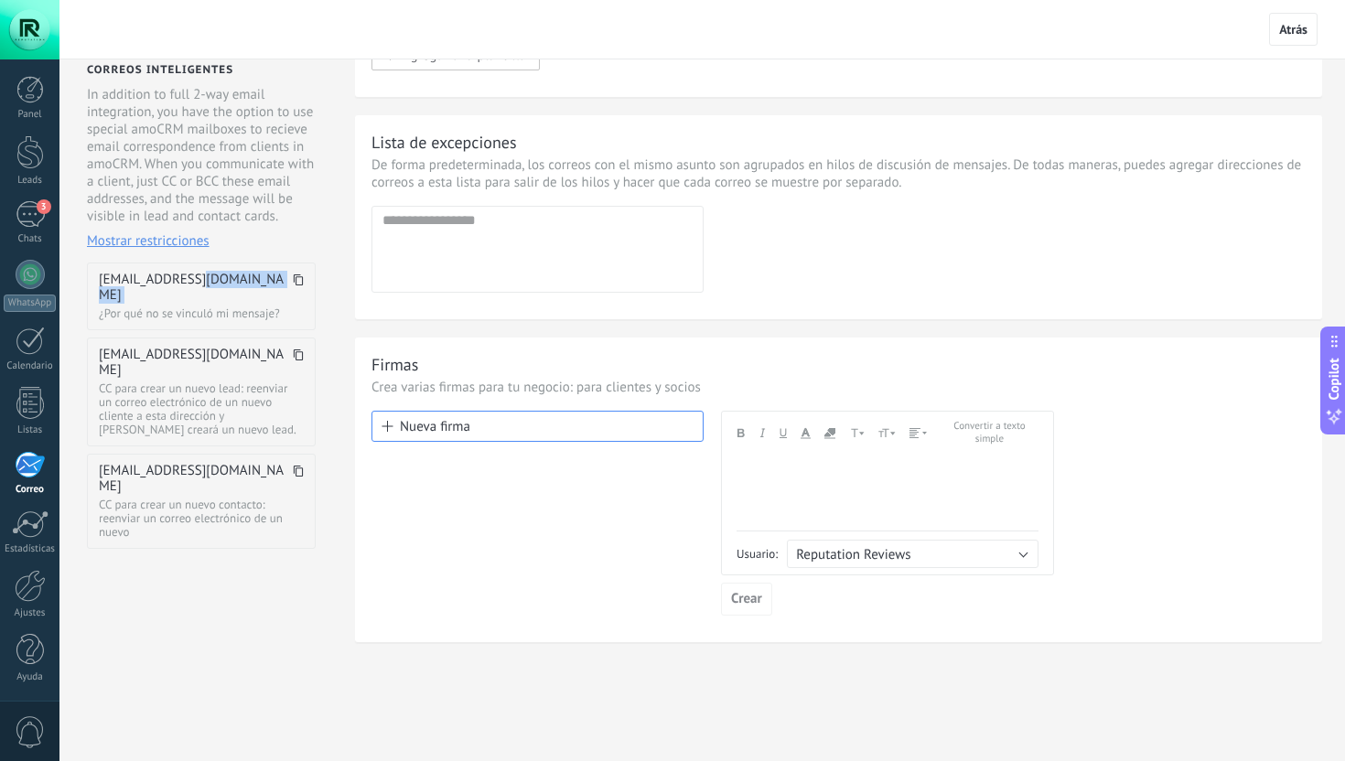
drag, startPoint x: 203, startPoint y: 275, endPoint x: 228, endPoint y: 324, distance: 54.4
click at [228, 324] on div "reputationrev@mail.kommo.com ¿Por qué no se vinculó mi mensaje?" at bounding box center [201, 297] width 229 height 68
click at [210, 296] on span "reputationrev@mail.kommo.com" at bounding box center [193, 287] width 189 height 31
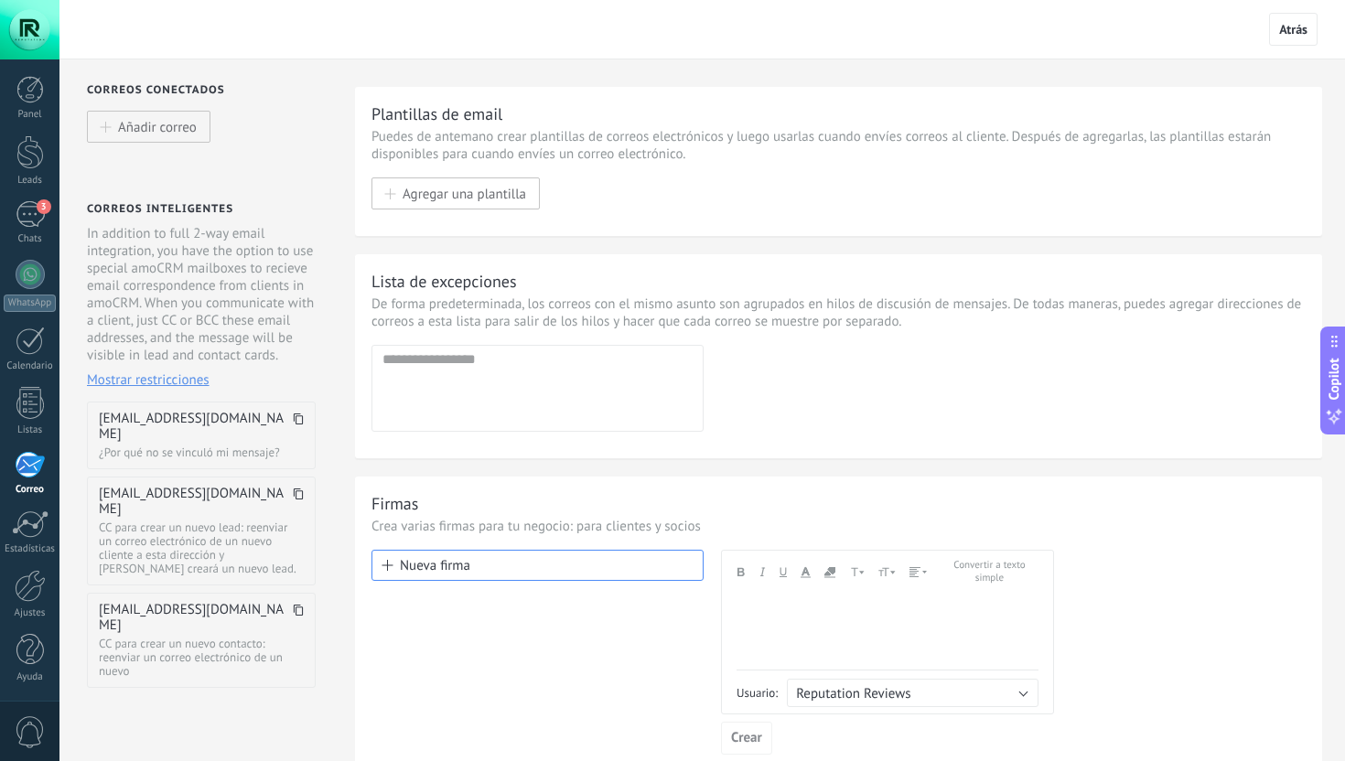
click at [414, 415] on div "Agregar dirección Dirección de email incorrecta!" at bounding box center [538, 388] width 332 height 87
click at [440, 308] on p "De forma predeterminada, los correos con el mismo asunto son agrupados en hilos…" at bounding box center [839, 313] width 934 height 35
click at [435, 367] on input "text" at bounding box center [537, 360] width 308 height 18
click at [486, 570] on button "Nueva firma" at bounding box center [538, 565] width 332 height 31
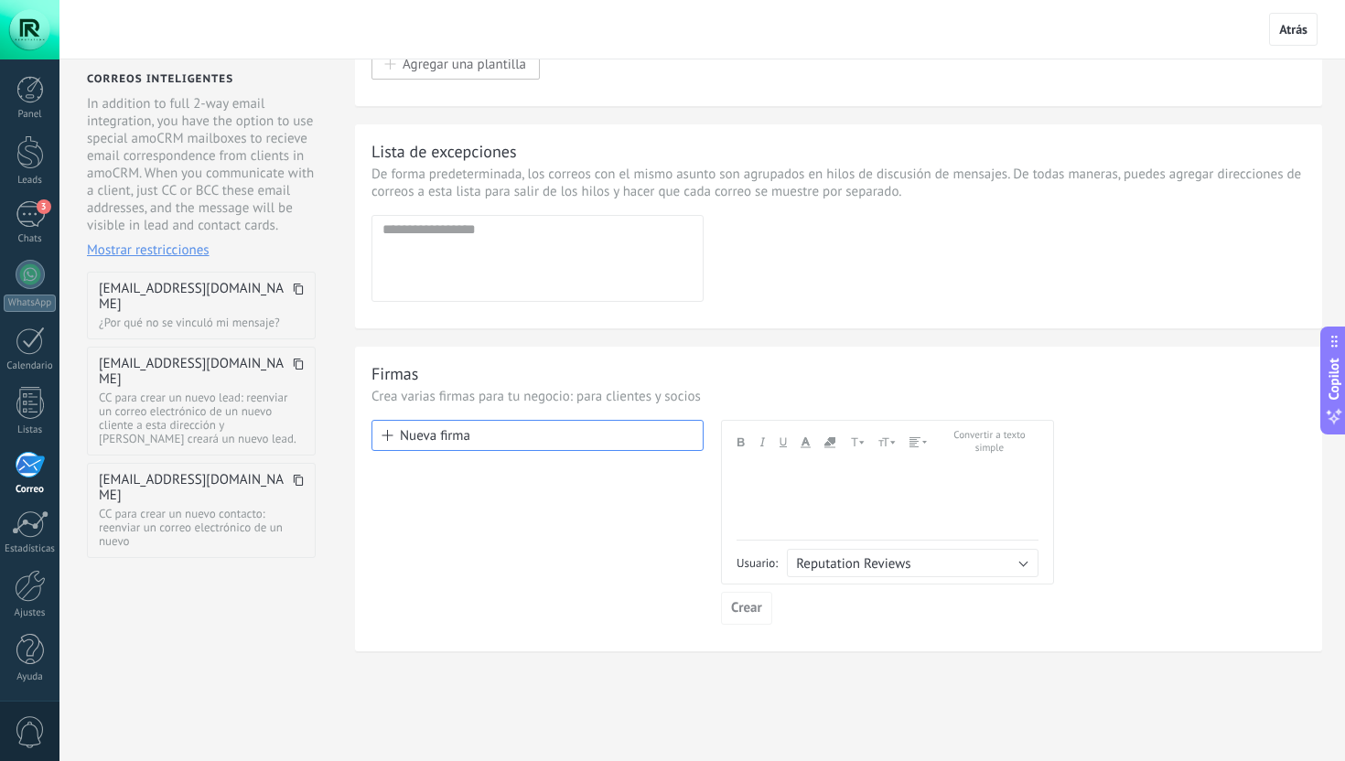
scroll to position [145, 0]
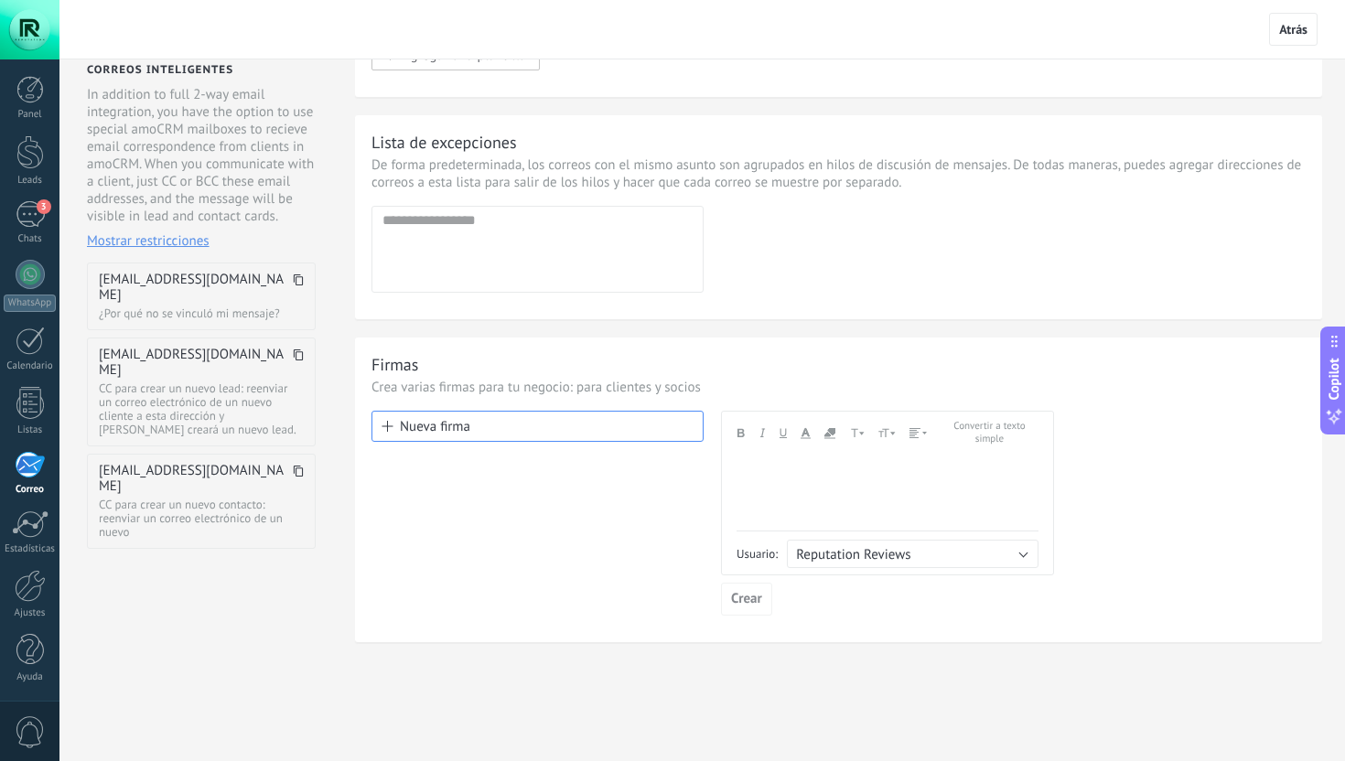
click at [638, 487] on div "Nueva firma" at bounding box center [538, 513] width 332 height 205
click at [854, 549] on span "Reputation Reviews" at bounding box center [853, 554] width 114 height 17
click at [618, 533] on div "Nueva firma" at bounding box center [538, 513] width 332 height 205
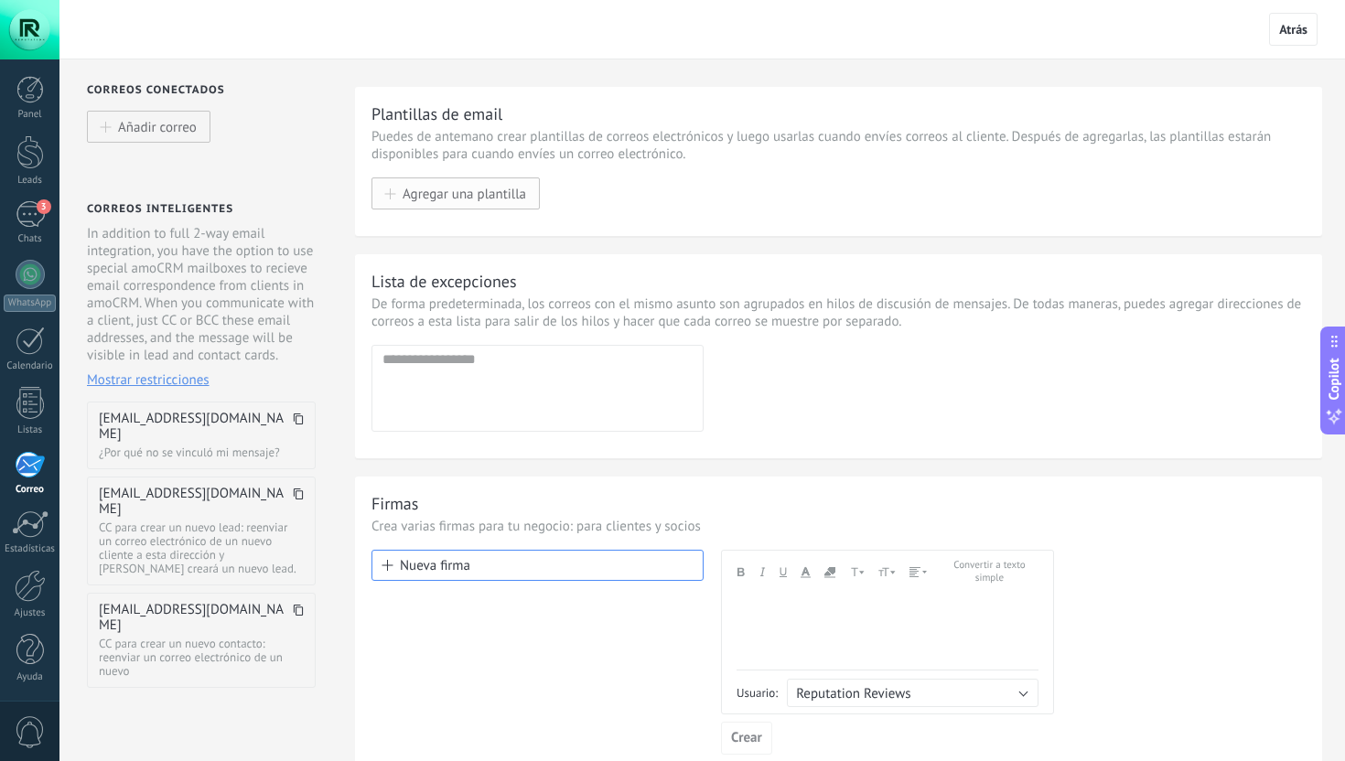
click at [444, 210] on button "Agregar una plantilla" at bounding box center [456, 194] width 168 height 32
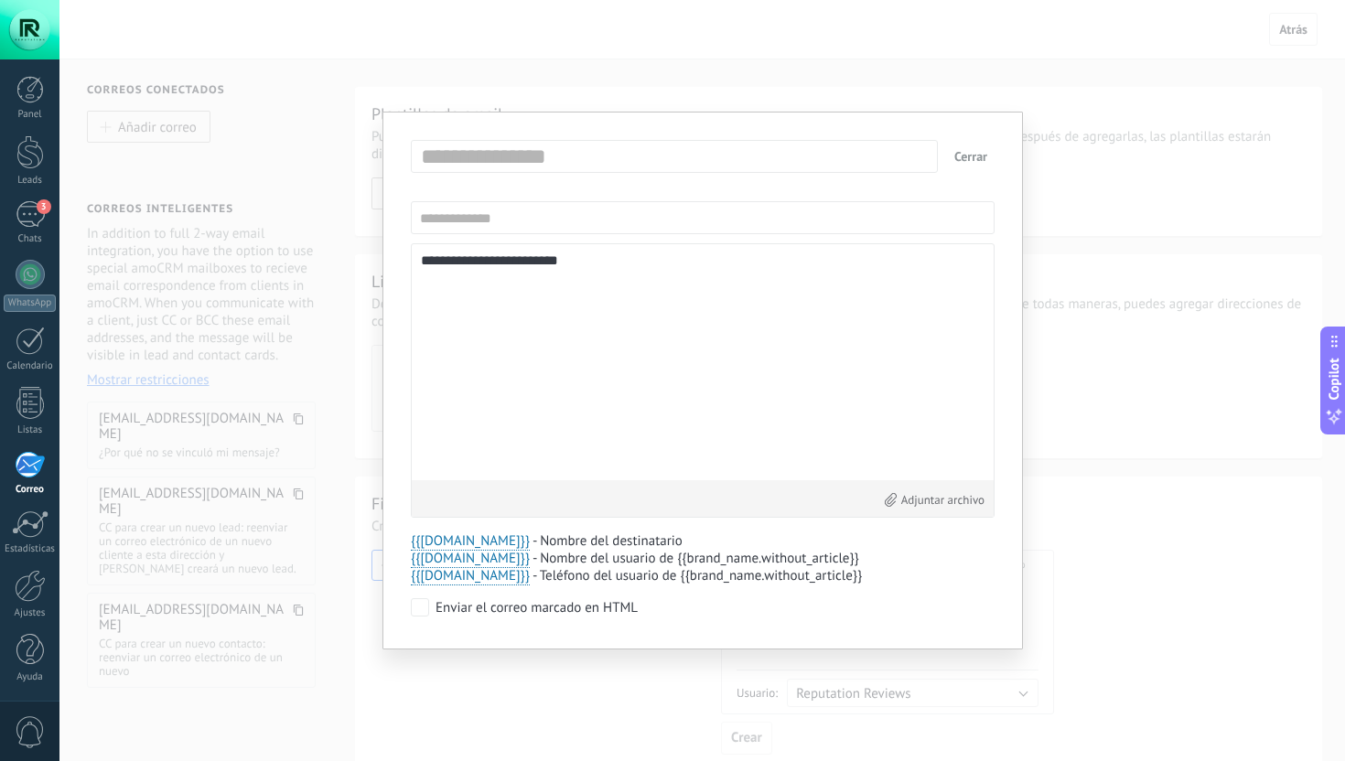
click at [252, 282] on div "**********" at bounding box center [702, 380] width 1286 height 761
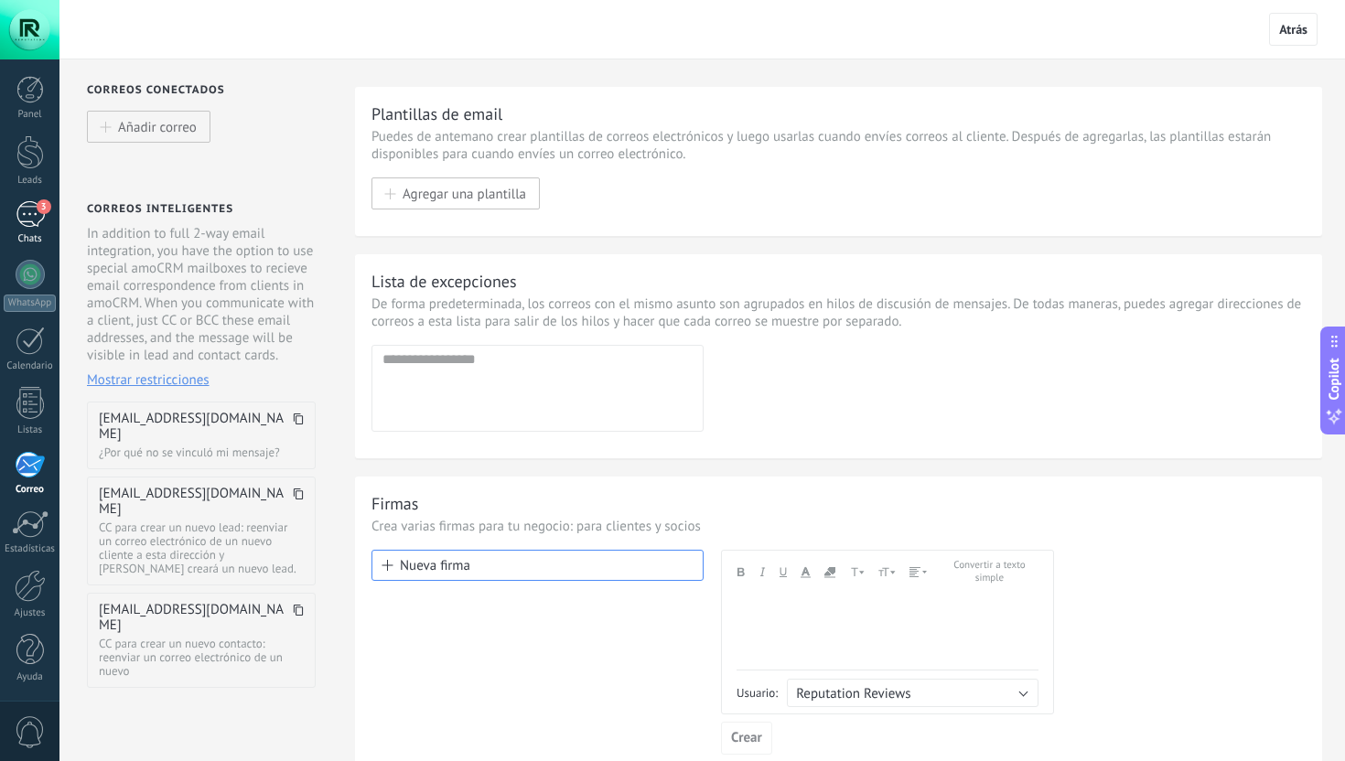
click at [26, 221] on div "3" at bounding box center [30, 214] width 29 height 27
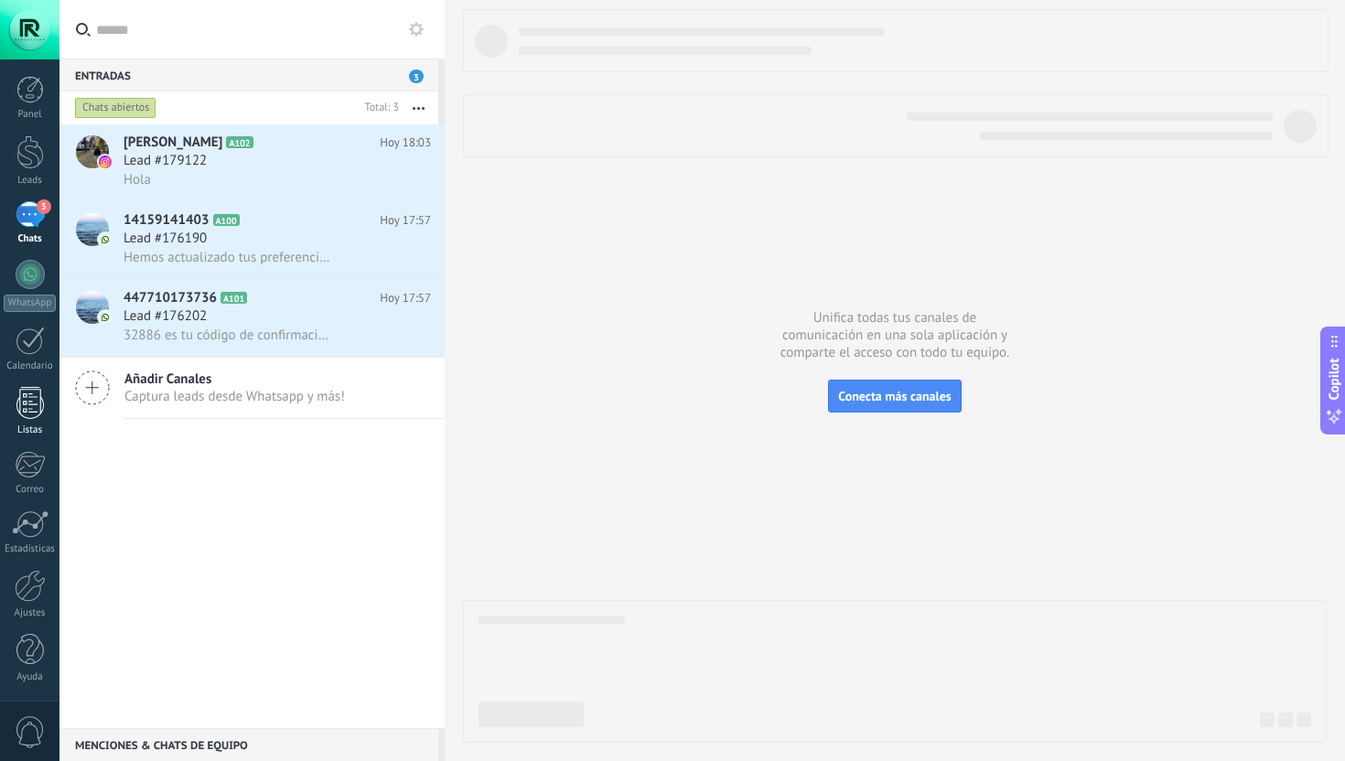
click at [27, 402] on div at bounding box center [29, 403] width 27 height 32
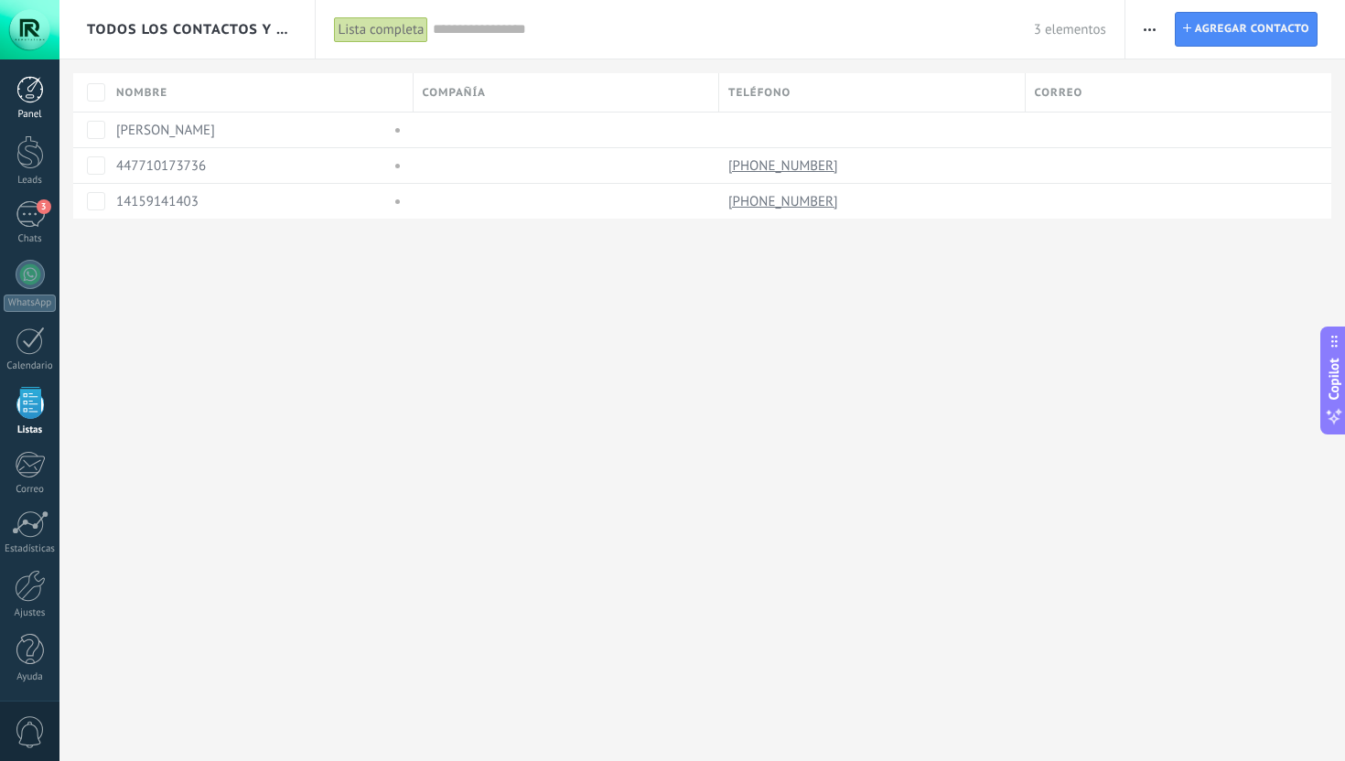
click at [17, 87] on div at bounding box center [29, 89] width 27 height 27
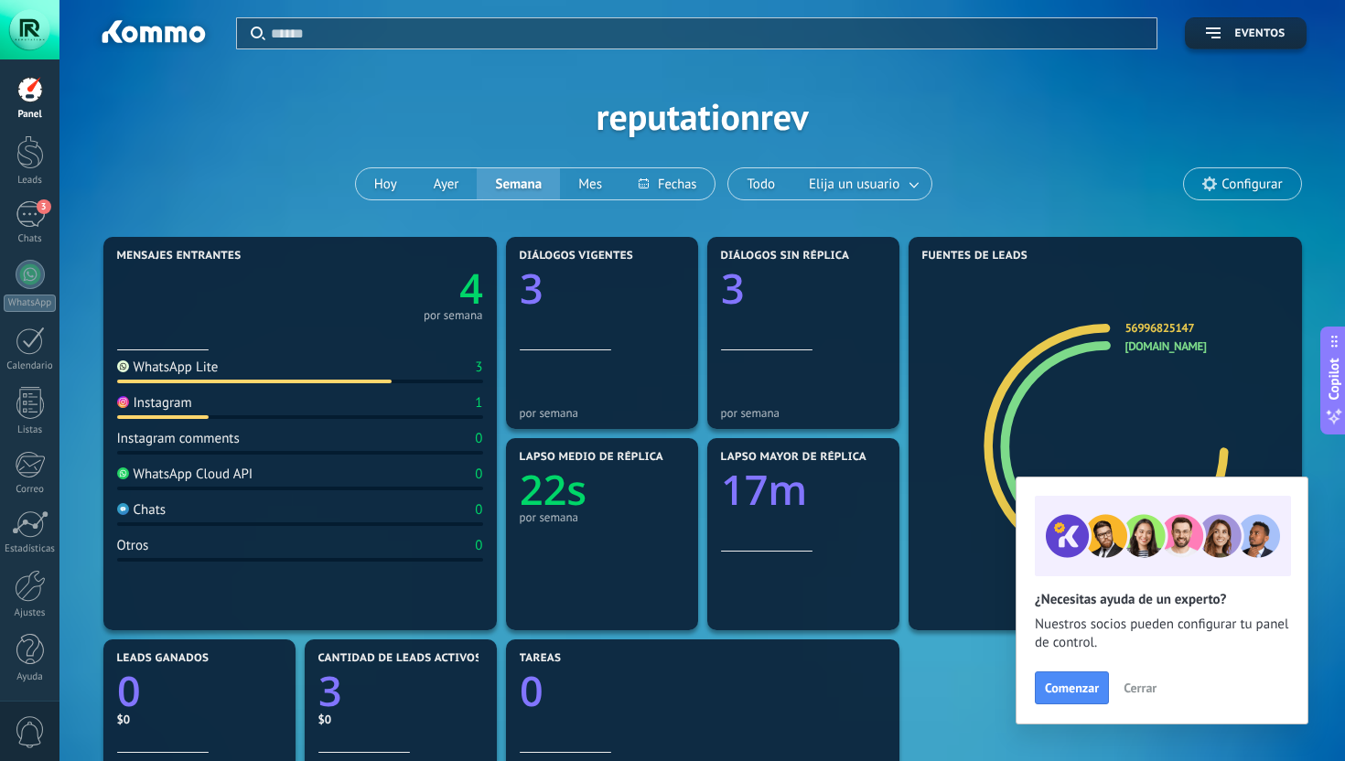
click at [1214, 187] on use at bounding box center [1210, 184] width 15 height 15
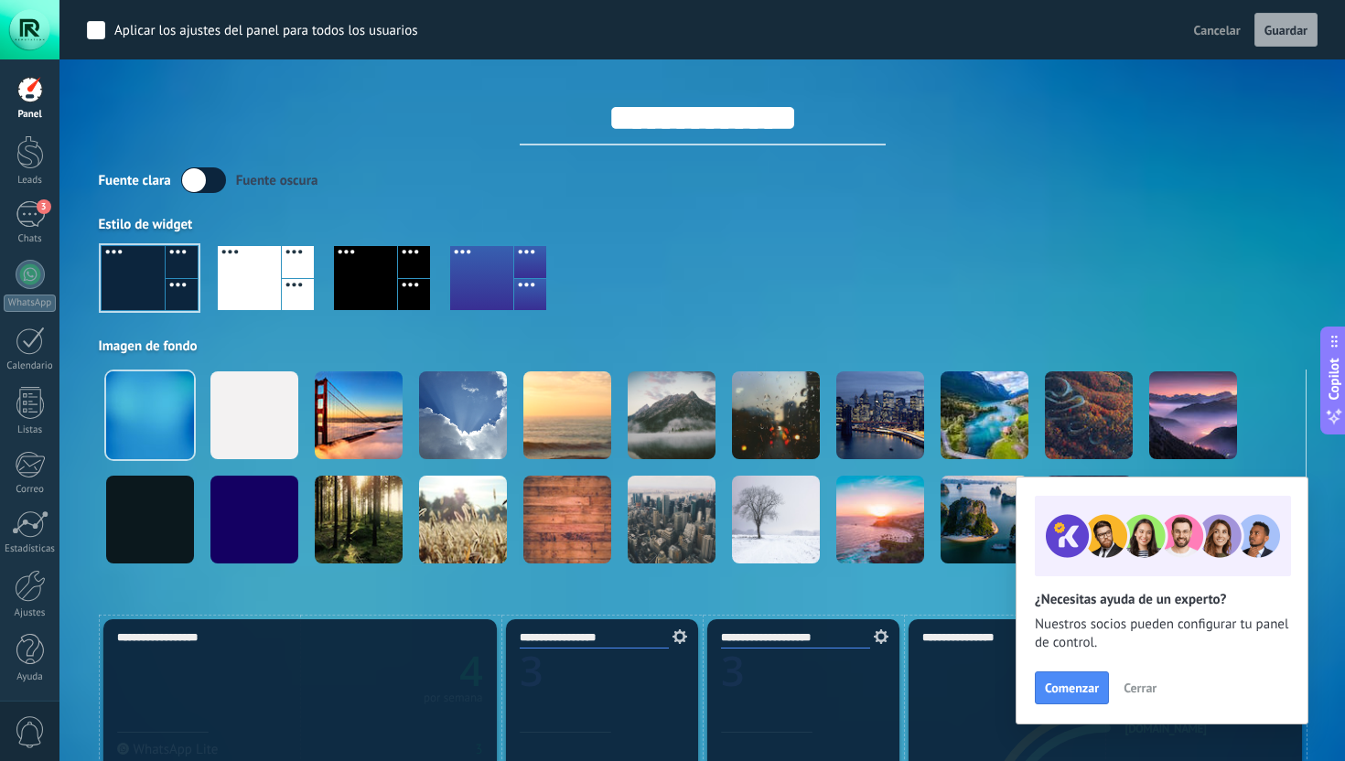
click at [724, 115] on input "**********" at bounding box center [703, 118] width 366 height 55
type input "**********"
click at [200, 177] on label at bounding box center [203, 180] width 45 height 26
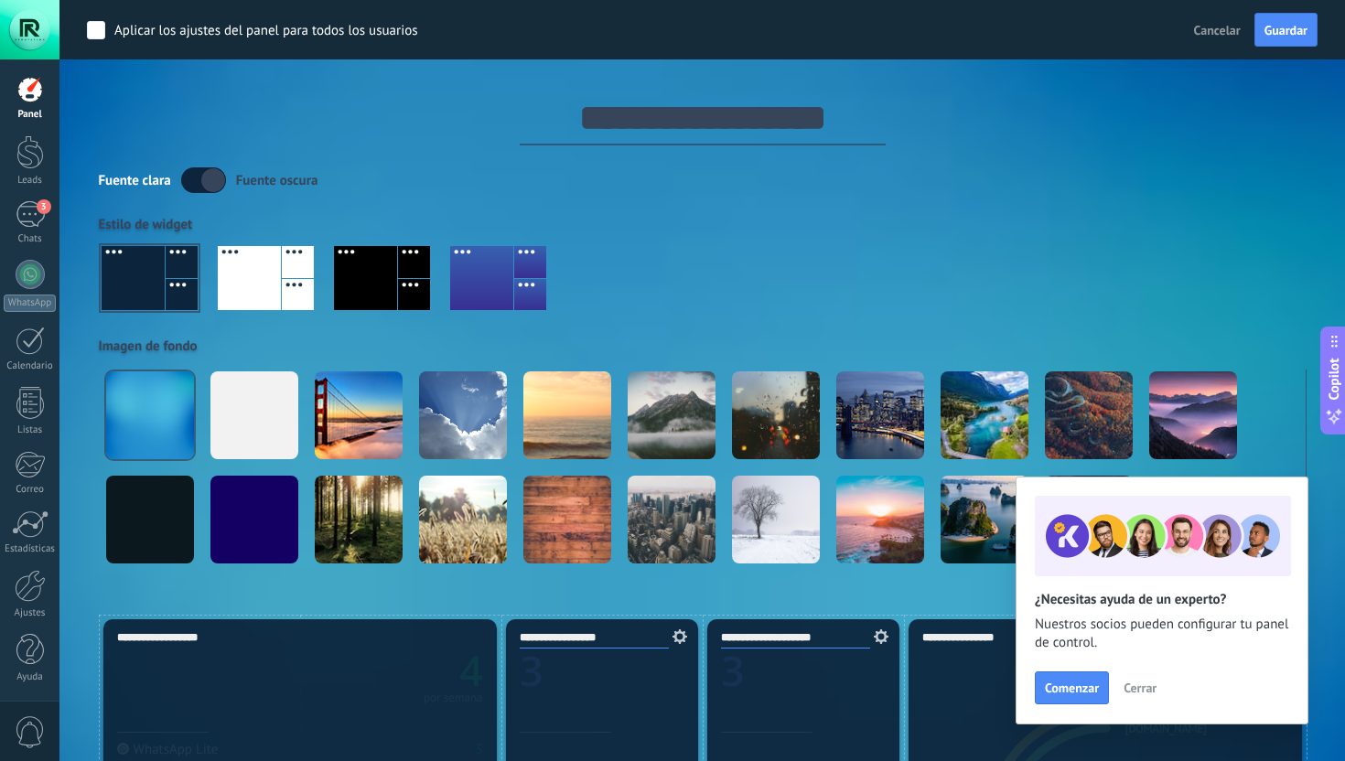
click at [383, 286] on div at bounding box center [365, 278] width 63 height 64
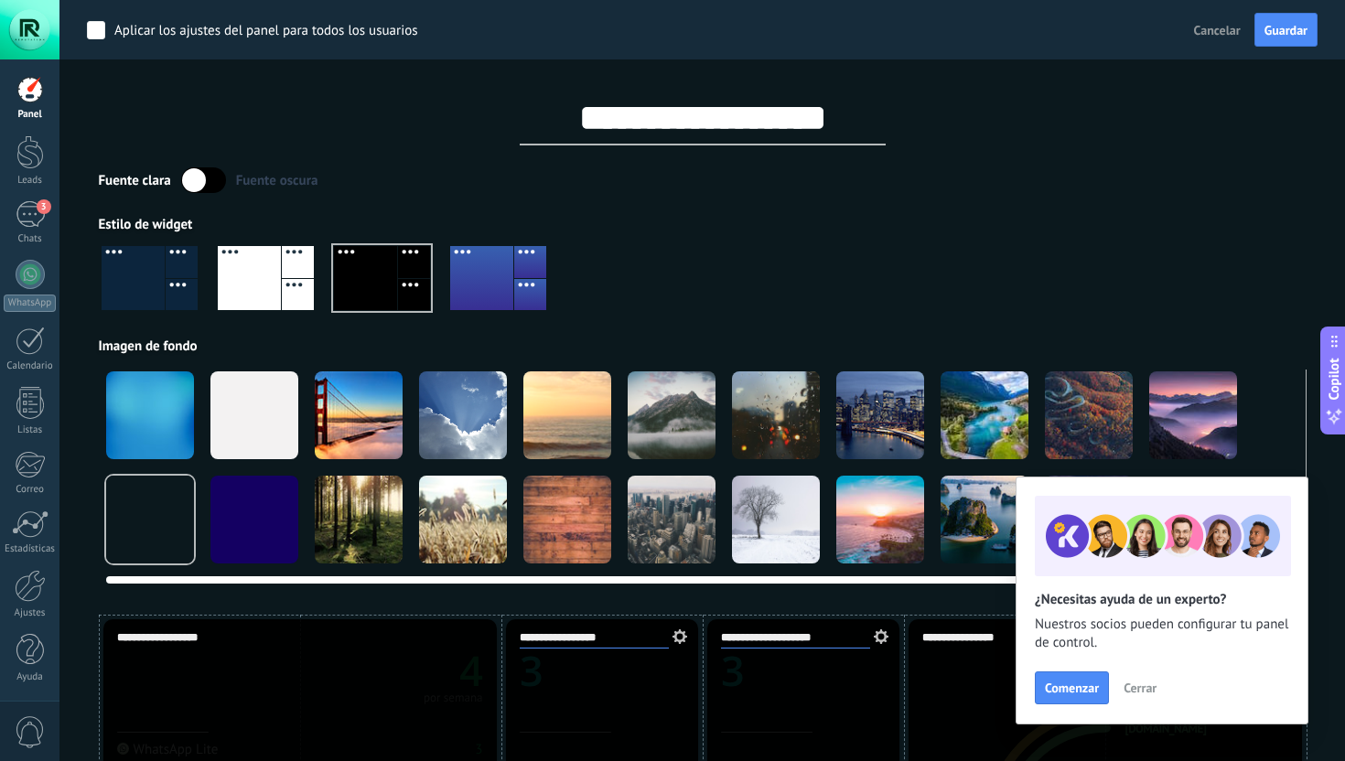
click at [744, 425] on div at bounding box center [776, 416] width 88 height 88
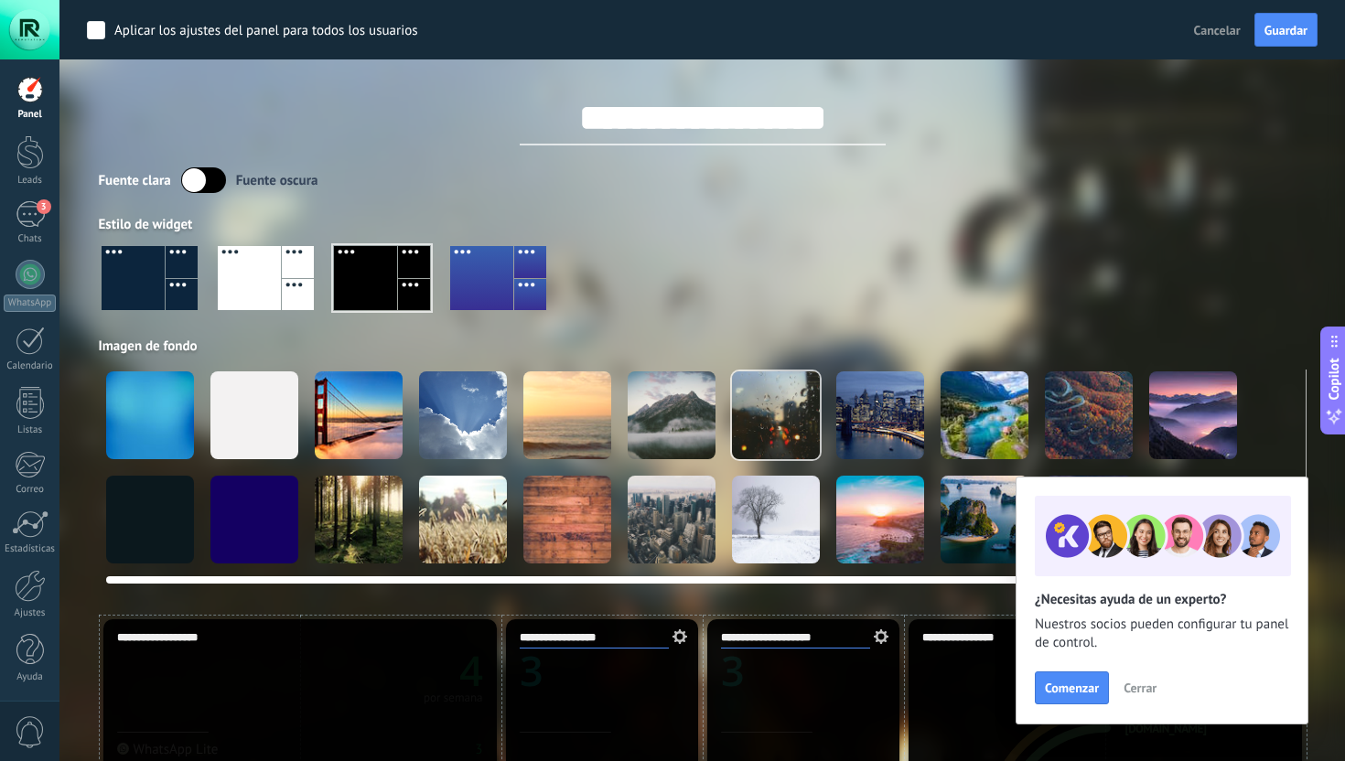
click at [672, 419] on div at bounding box center [672, 416] width 88 height 88
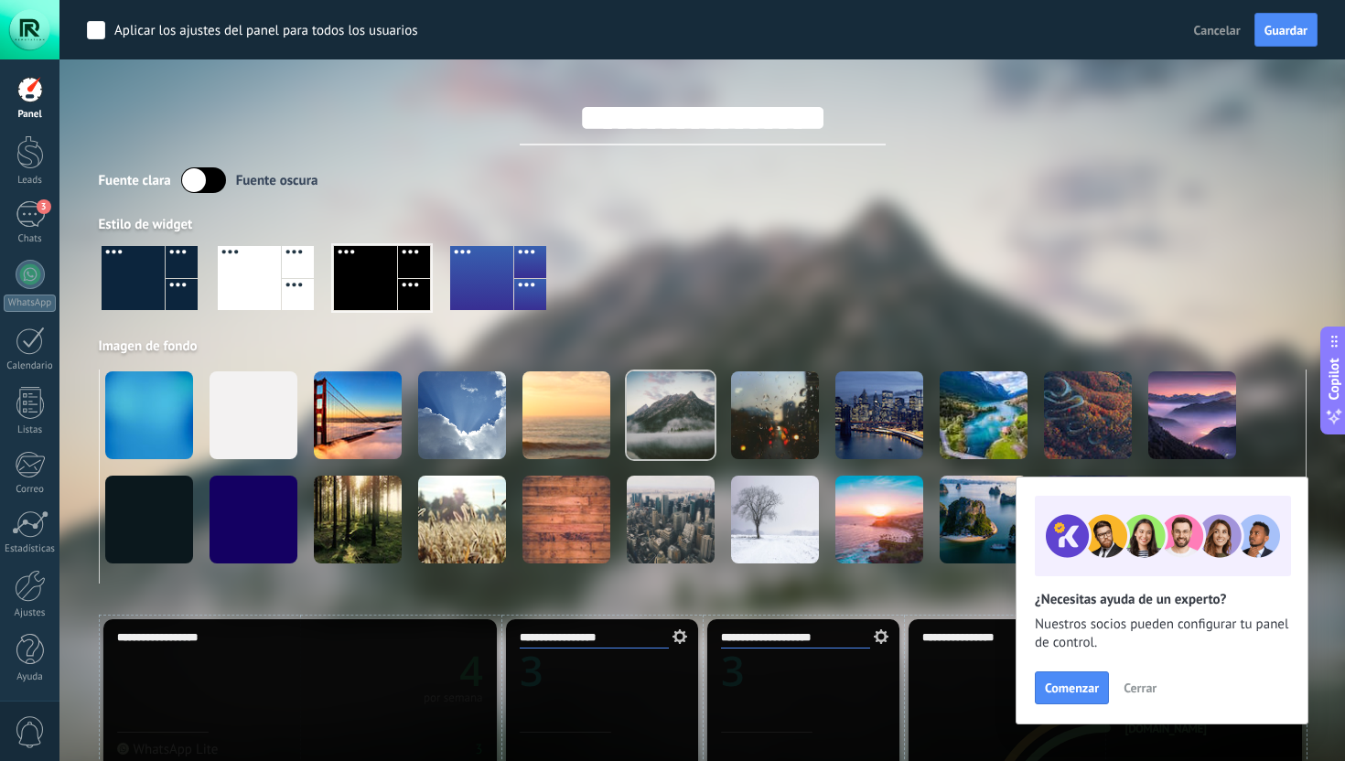
click at [200, 179] on label at bounding box center [203, 180] width 45 height 26
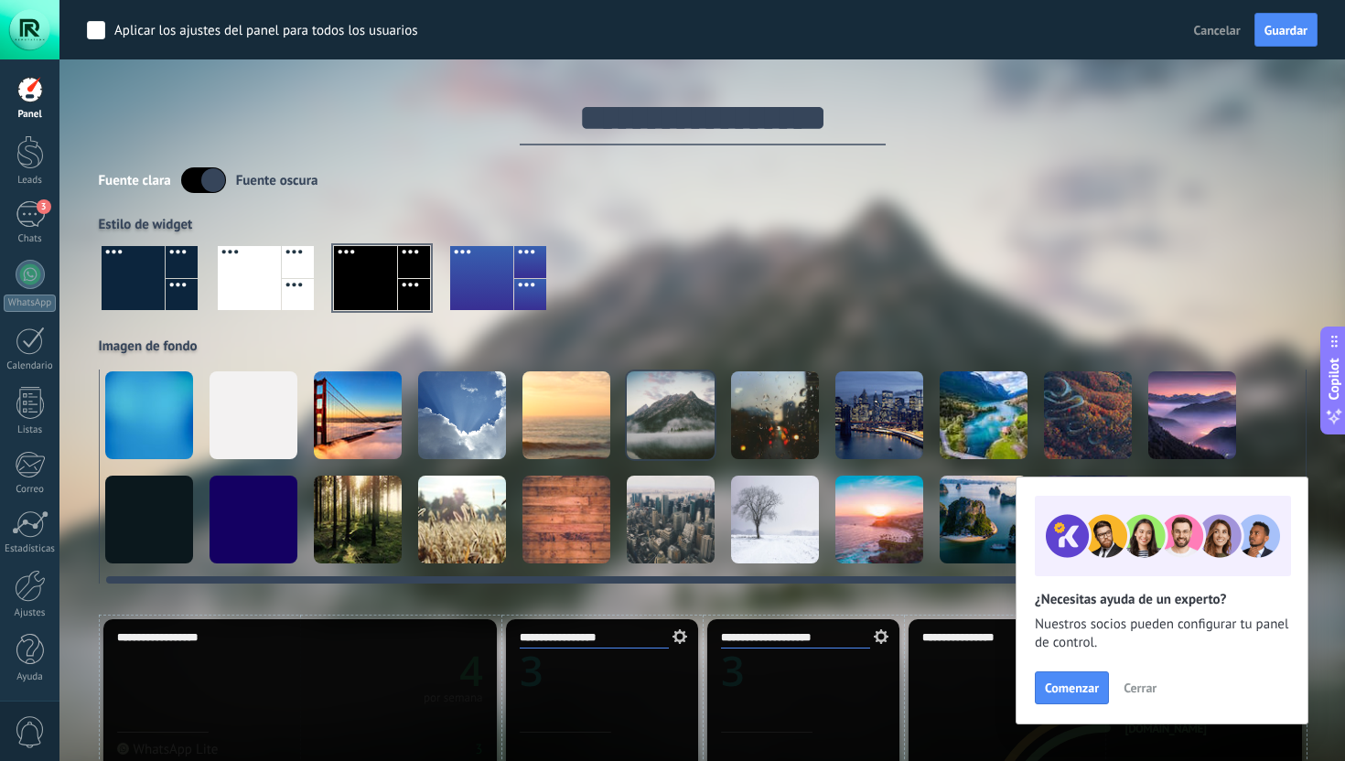
click at [804, 531] on div at bounding box center [775, 520] width 88 height 88
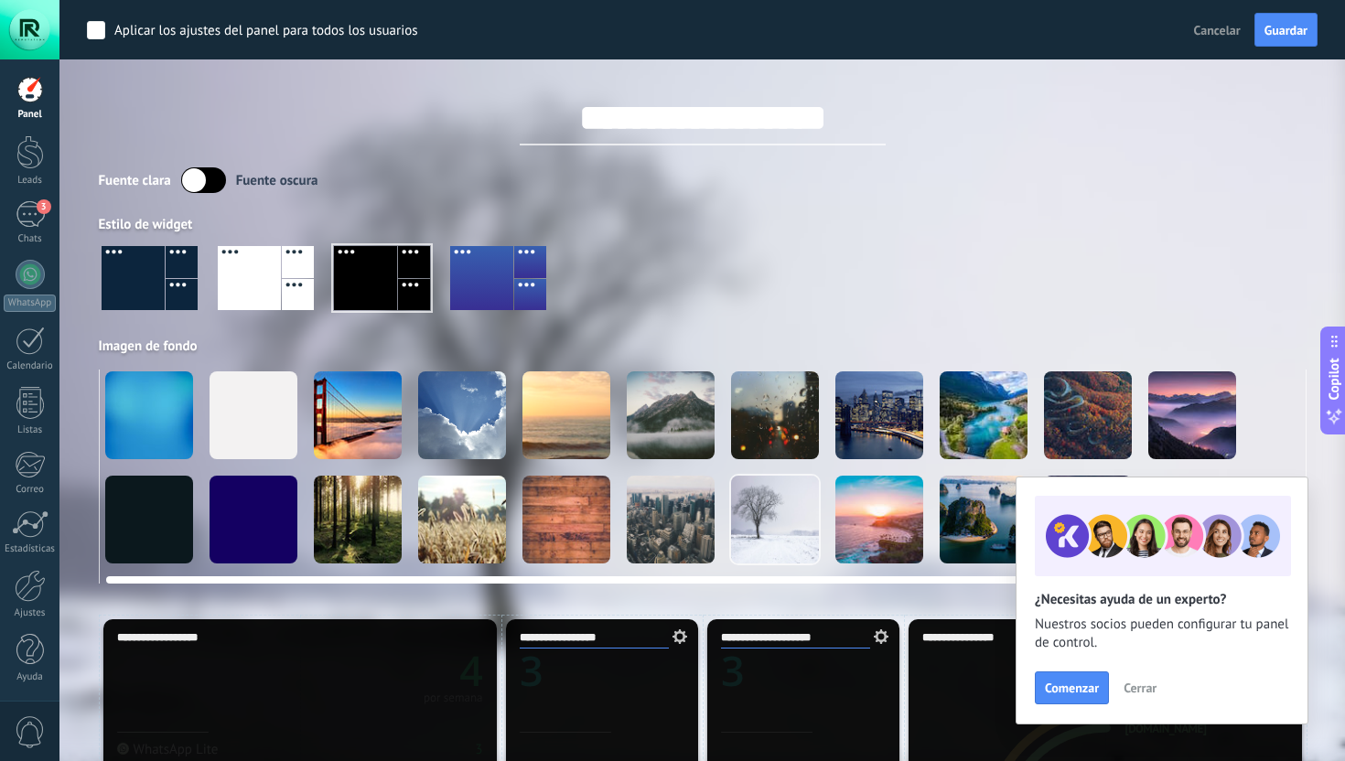
click at [653, 422] on div at bounding box center [671, 416] width 88 height 88
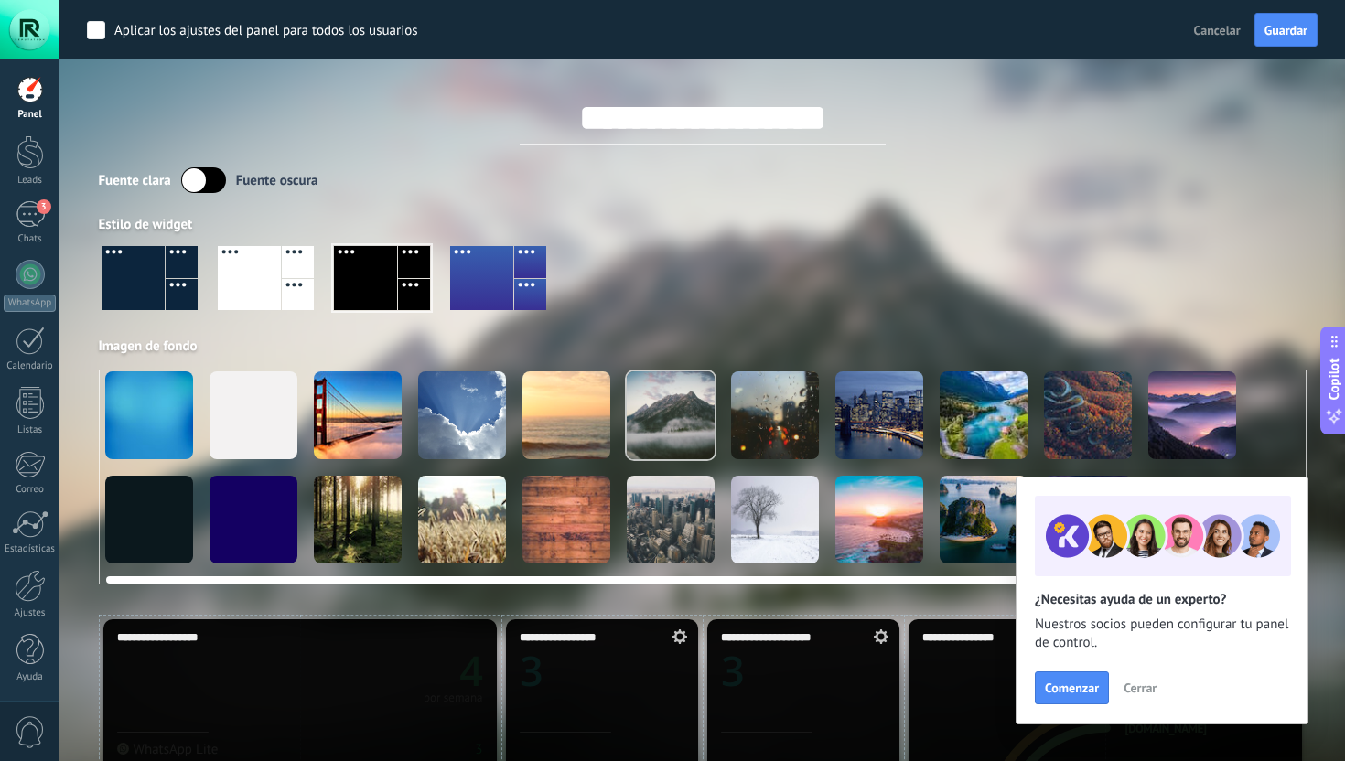
click at [765, 422] on div at bounding box center [775, 416] width 88 height 88
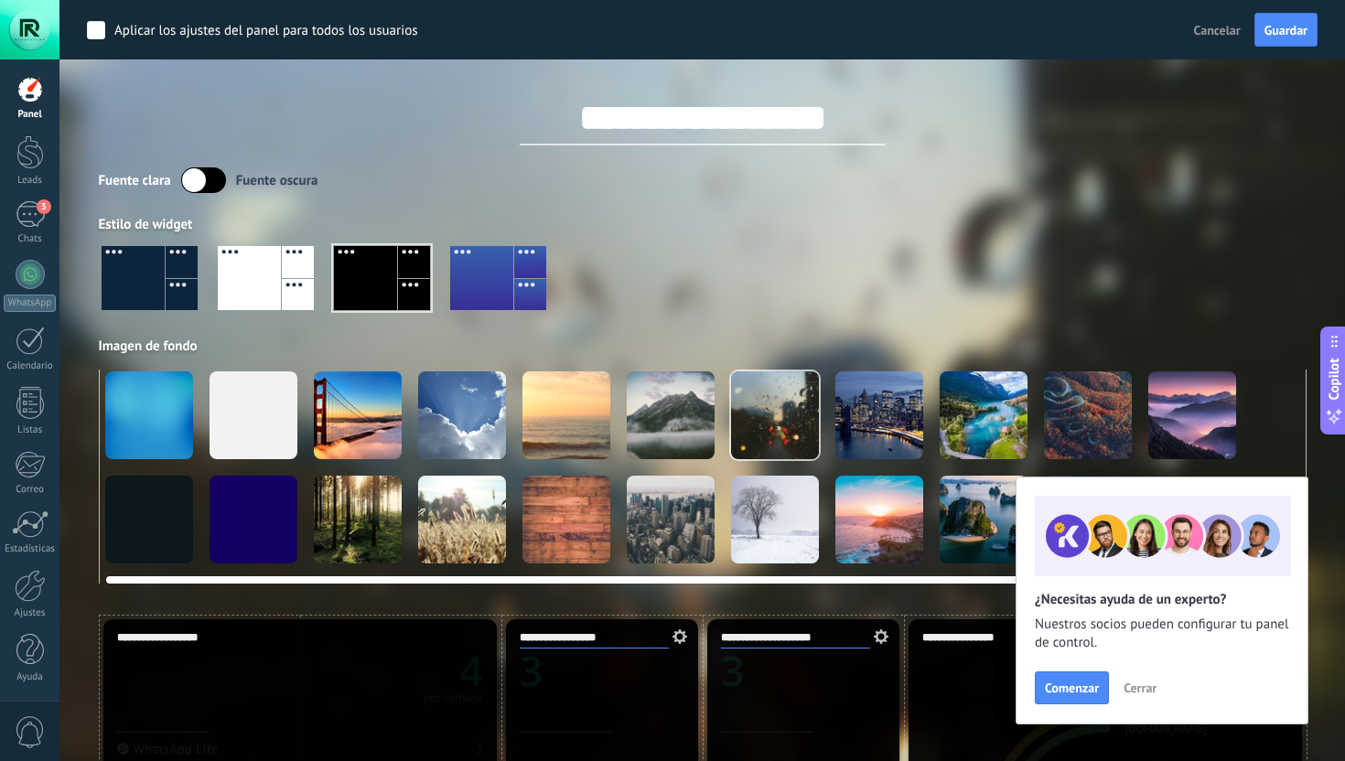
click at [841, 419] on div at bounding box center [880, 416] width 88 height 88
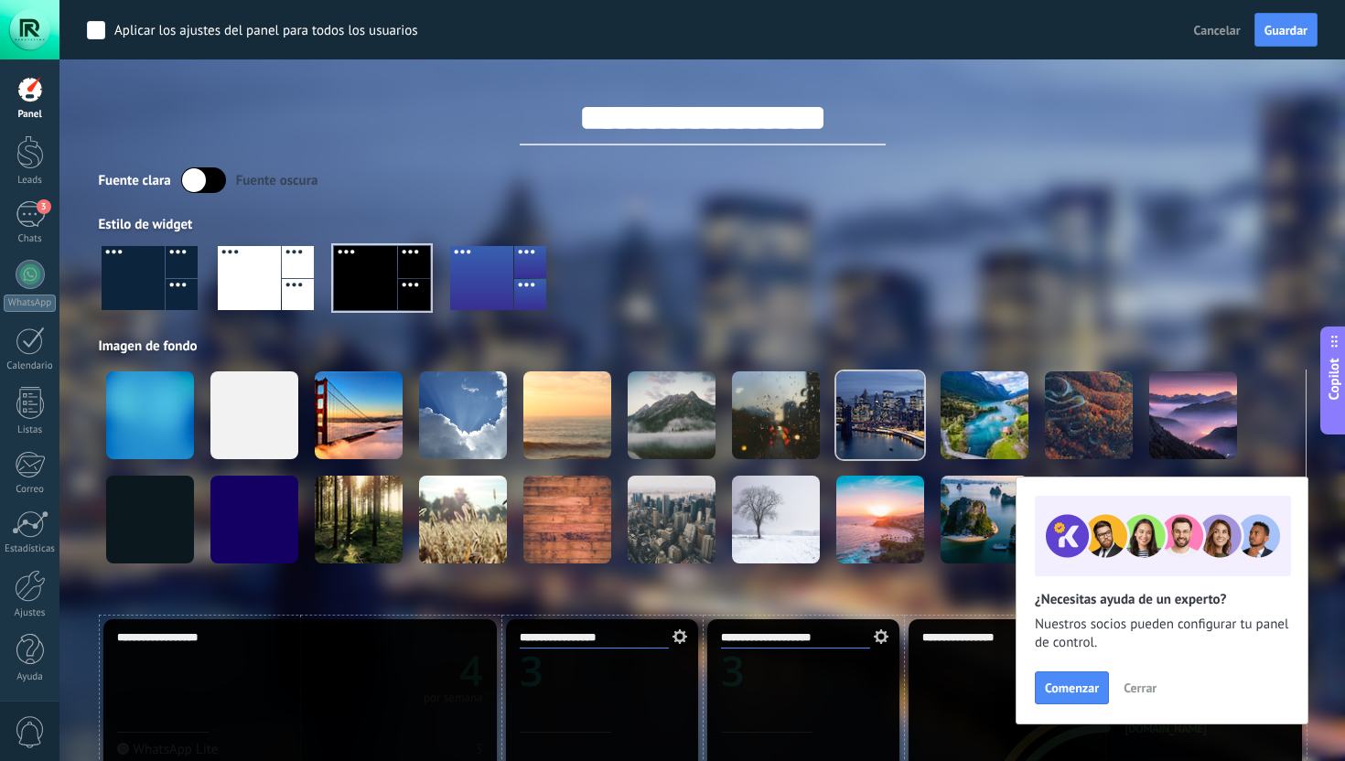
click at [1131, 685] on span "Cerrar" at bounding box center [1140, 688] width 33 height 13
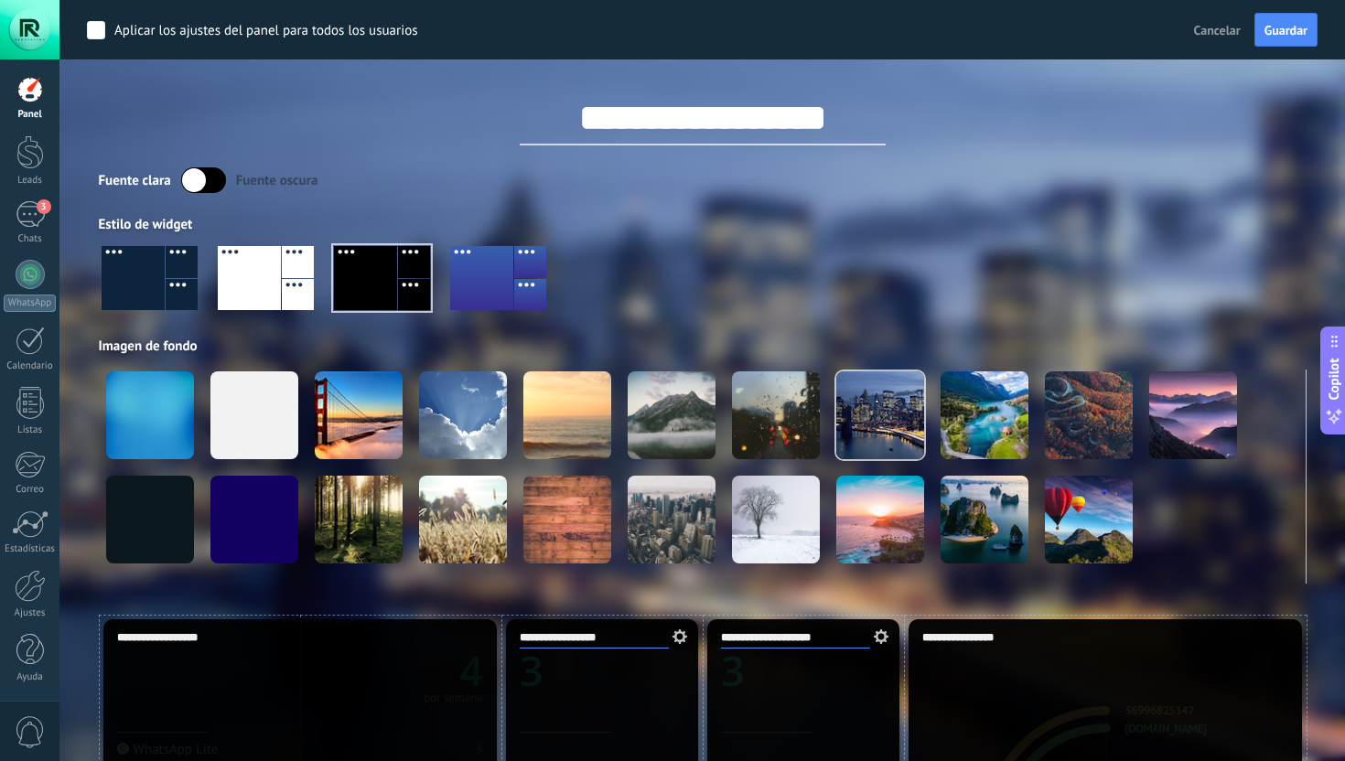
click at [1280, 58] on div "Aplicar los ajustes del panel para todos los usuarios Cancelar Guardar" at bounding box center [702, 29] width 1286 height 59
click at [1283, 38] on button "Guardar" at bounding box center [1286, 30] width 63 height 35
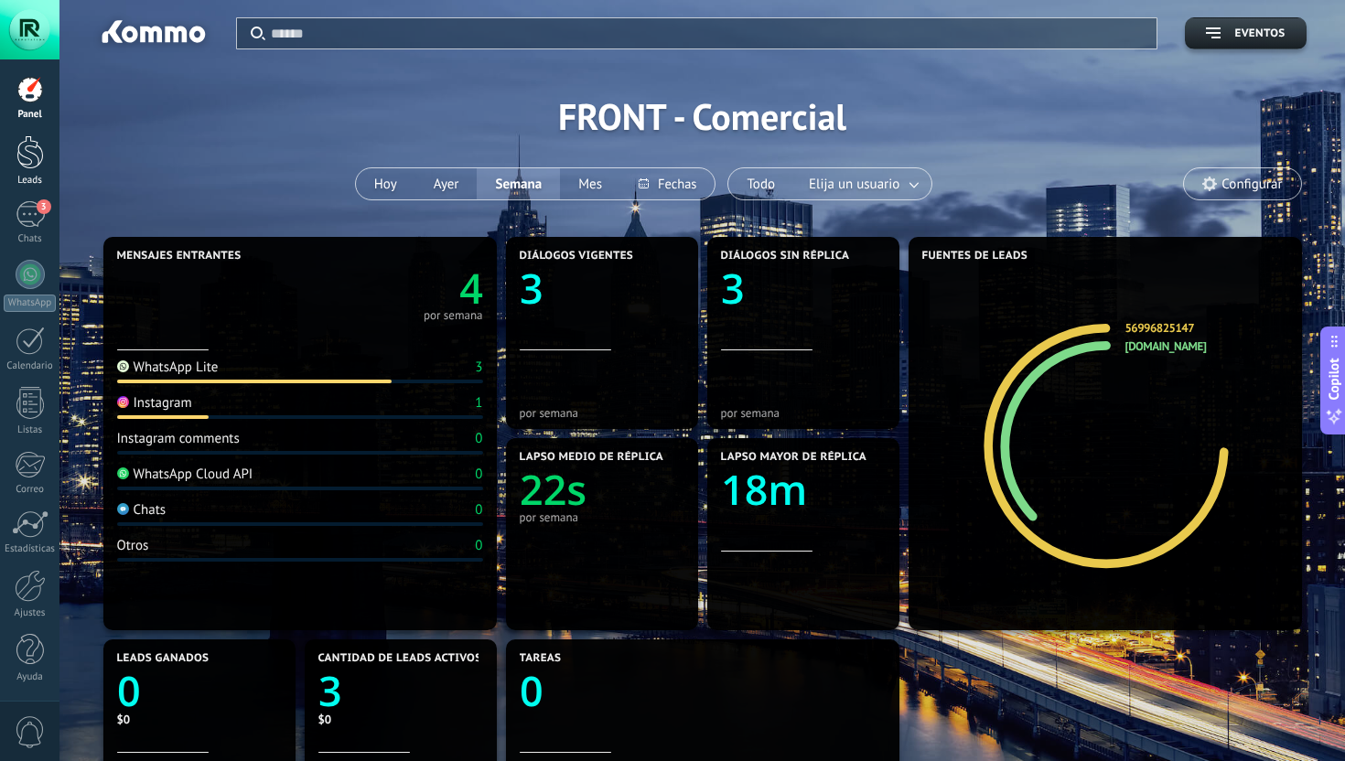
click at [35, 169] on link "Leads" at bounding box center [29, 160] width 59 height 51
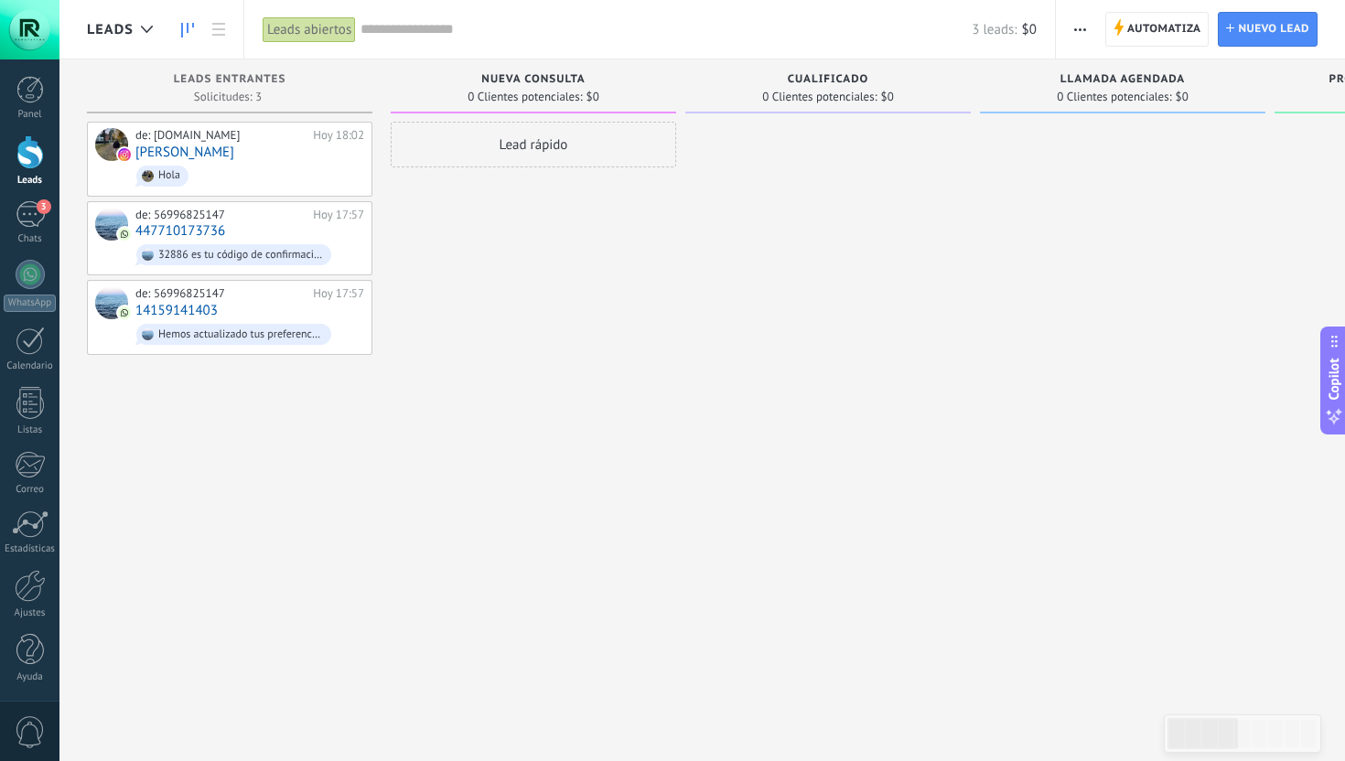
click at [125, 22] on span "Leads" at bounding box center [110, 29] width 47 height 17
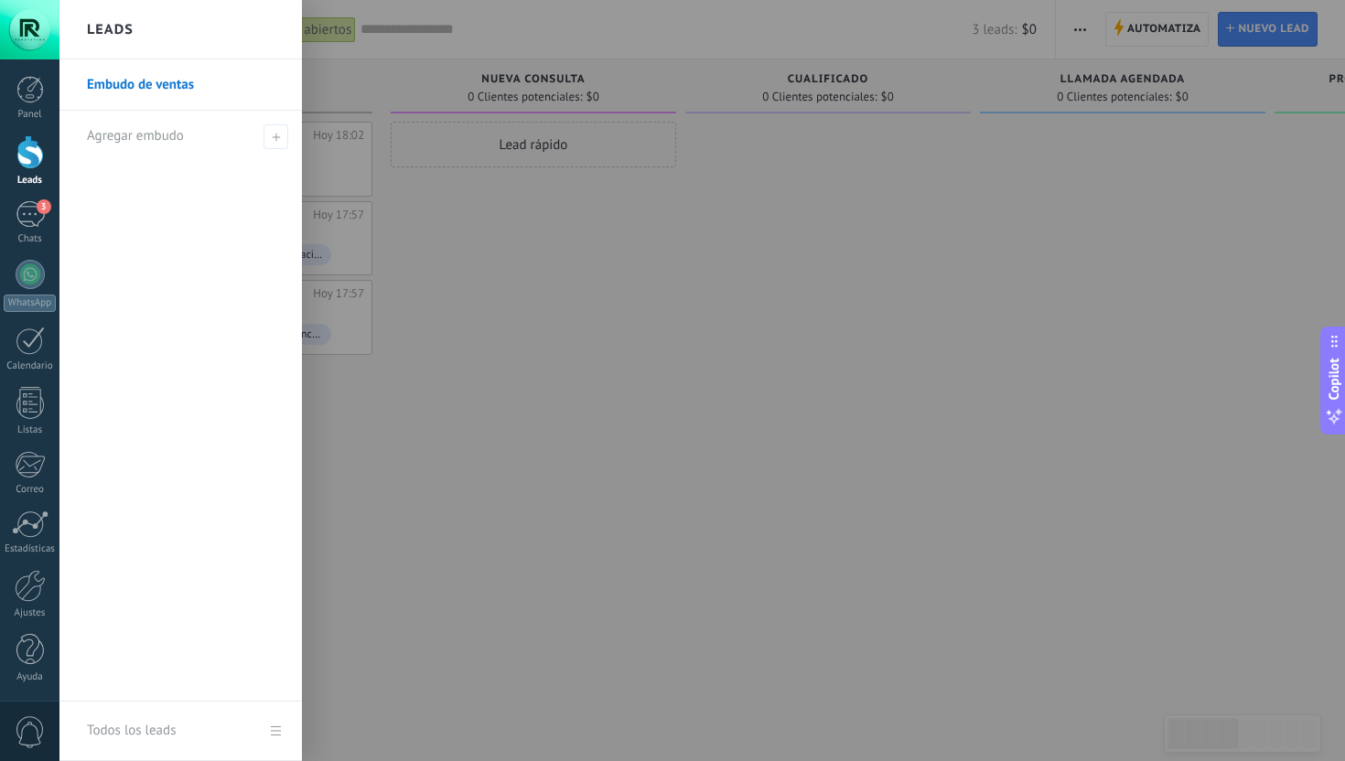
click at [629, 172] on div at bounding box center [731, 380] width 1345 height 761
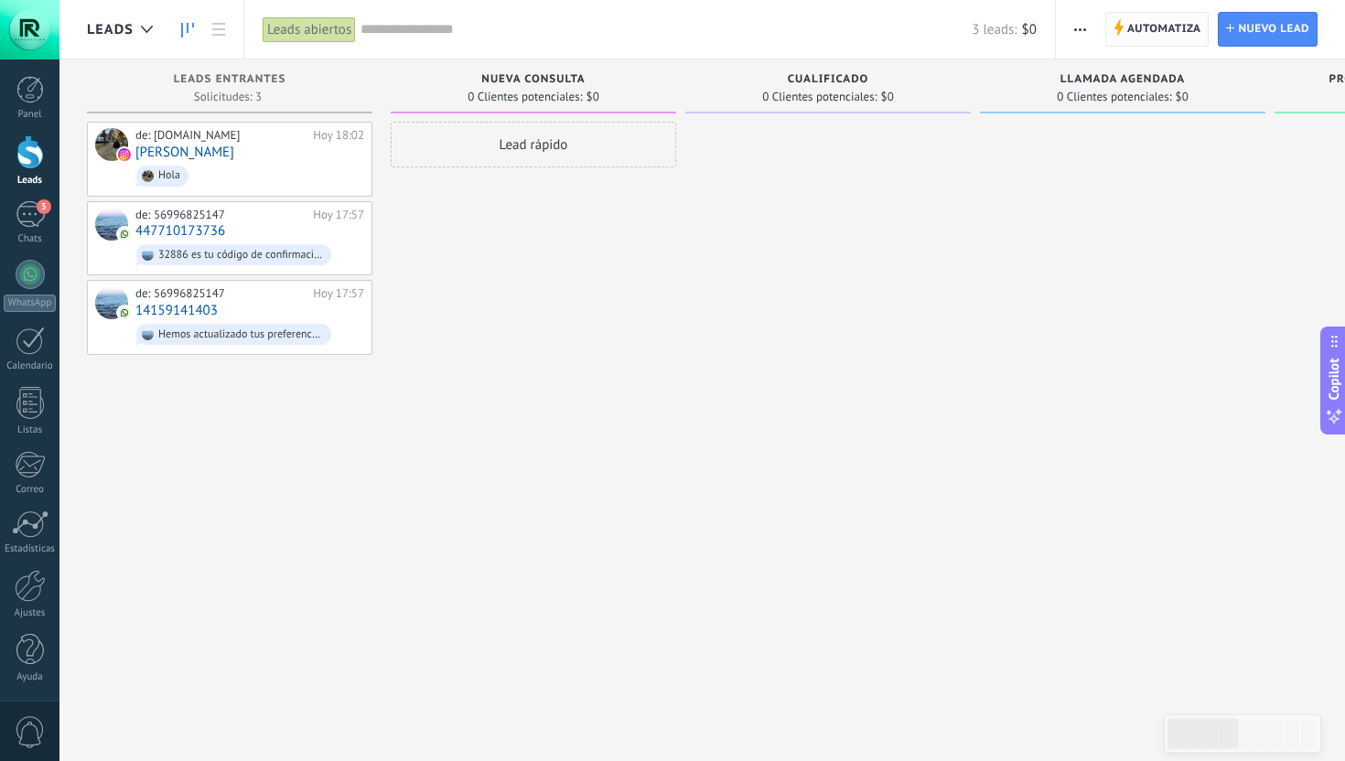
click at [1140, 34] on span "Automatiza" at bounding box center [1165, 29] width 74 height 33
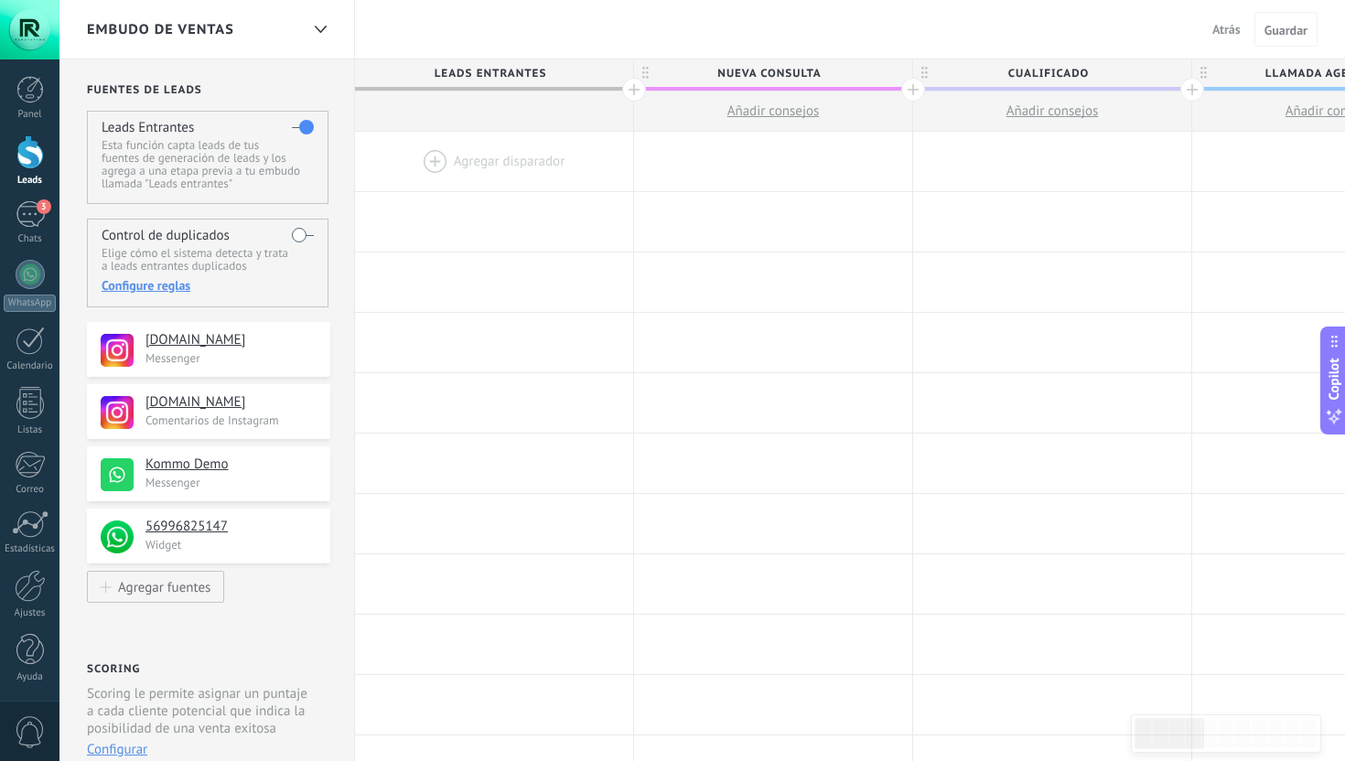
click at [265, 472] on h4 "Kommo Demo" at bounding box center [231, 465] width 171 height 18
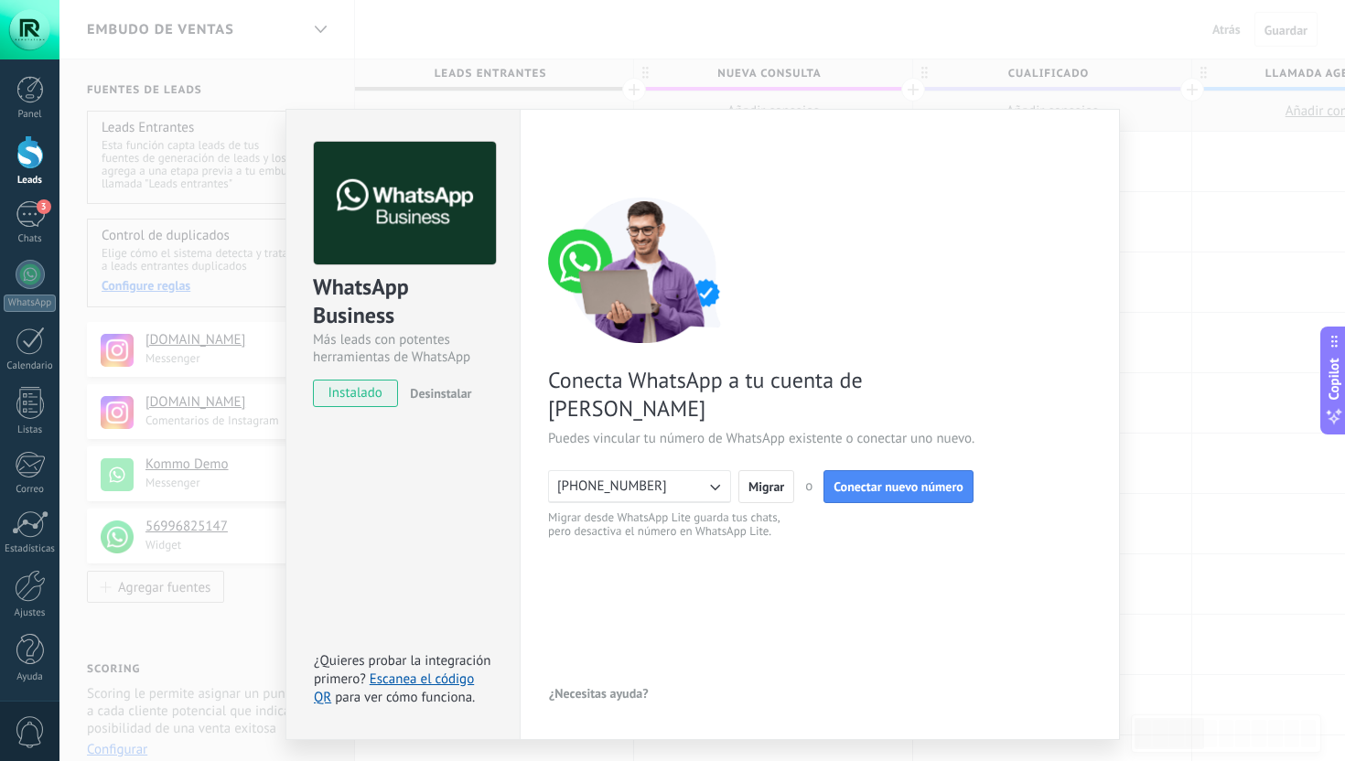
click at [158, 456] on div "WhatsApp Business Más leads con potentes herramientas de WhatsApp instalado Des…" at bounding box center [702, 380] width 1286 height 761
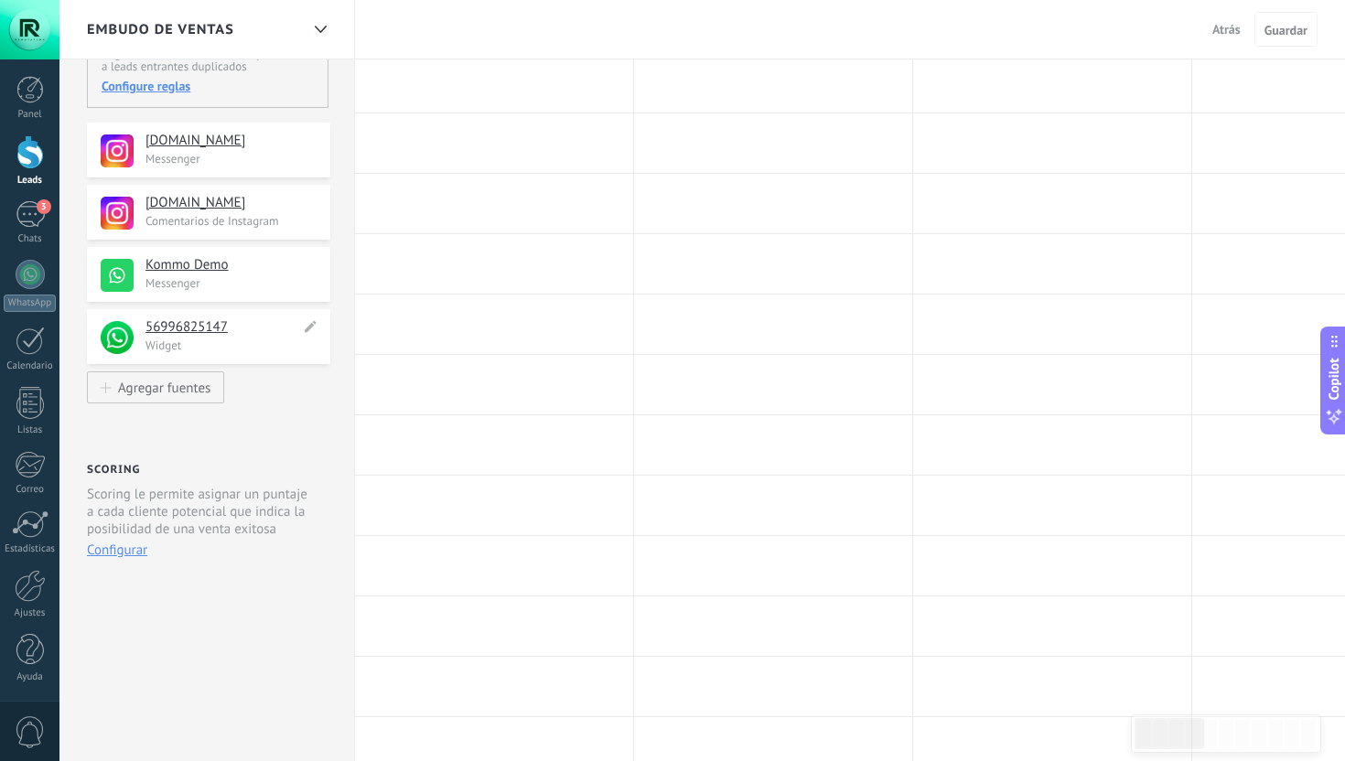
scroll to position [12, 0]
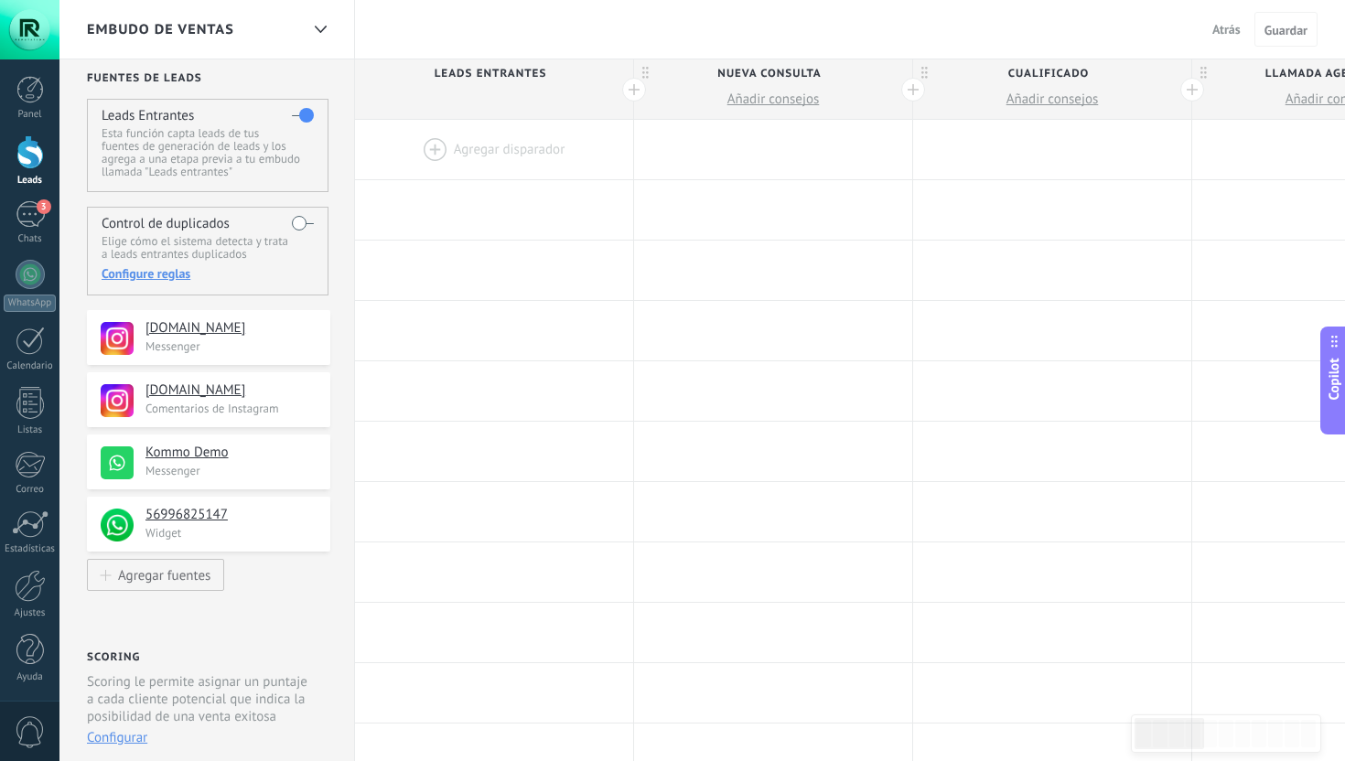
click at [302, 217] on label at bounding box center [303, 223] width 22 height 29
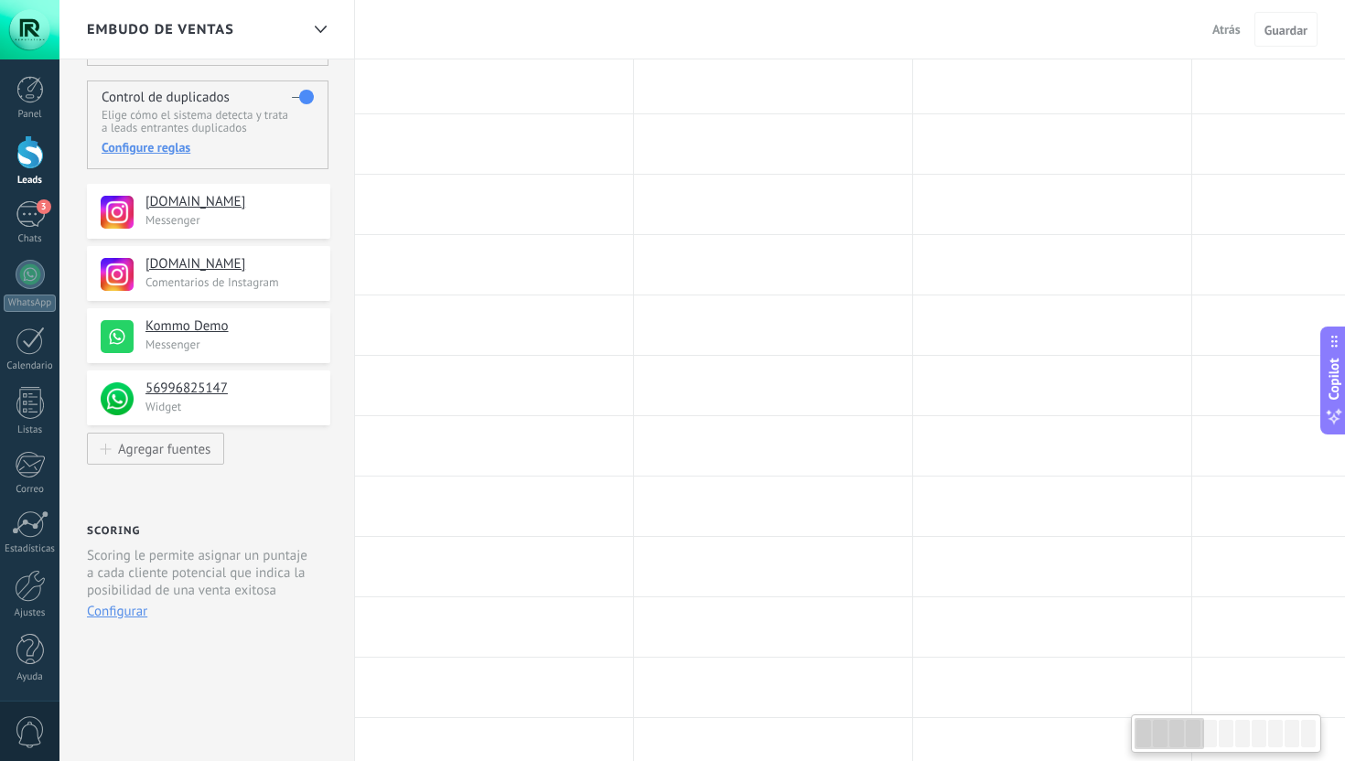
scroll to position [162, 0]
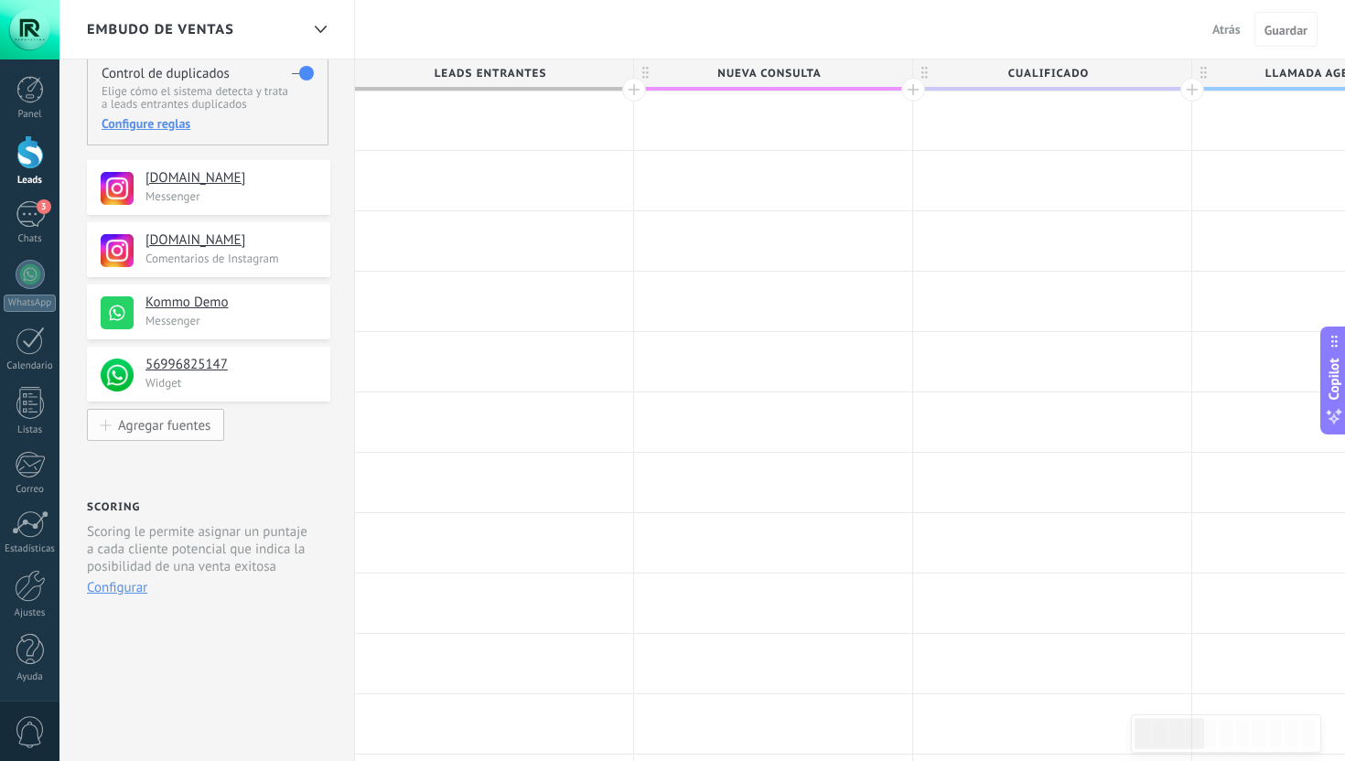
click at [201, 430] on div "Agregar fuentes" at bounding box center [164, 425] width 92 height 16
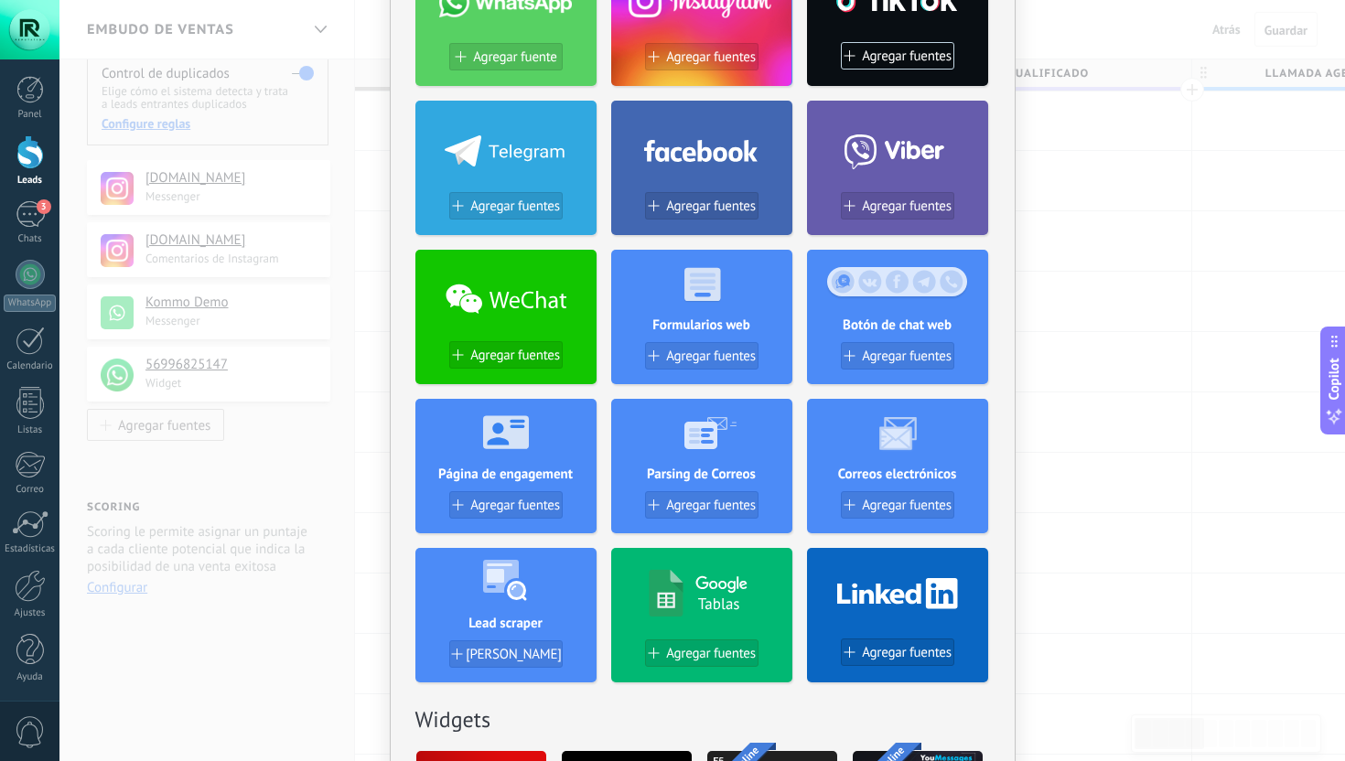
scroll to position [167, 0]
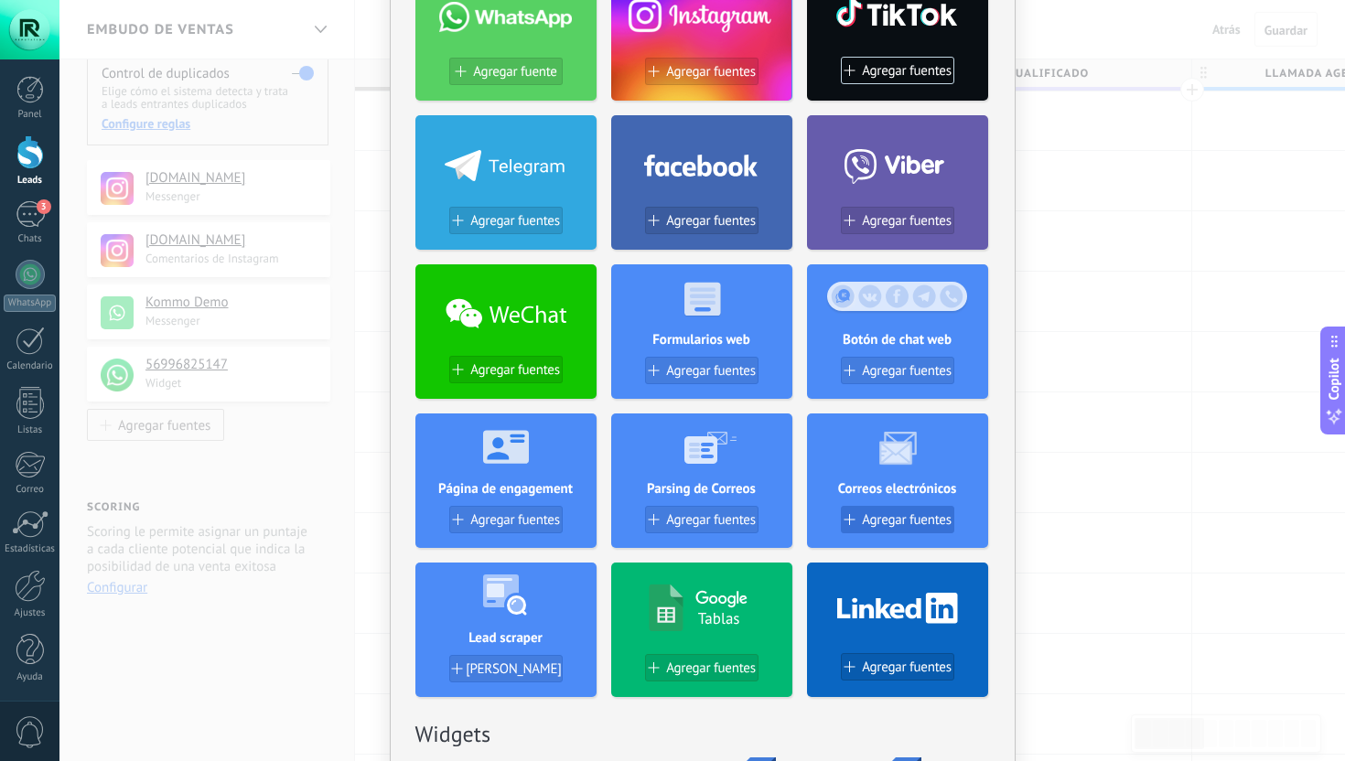
click at [894, 522] on span "Agregar fuentes" at bounding box center [907, 521] width 90 height 16
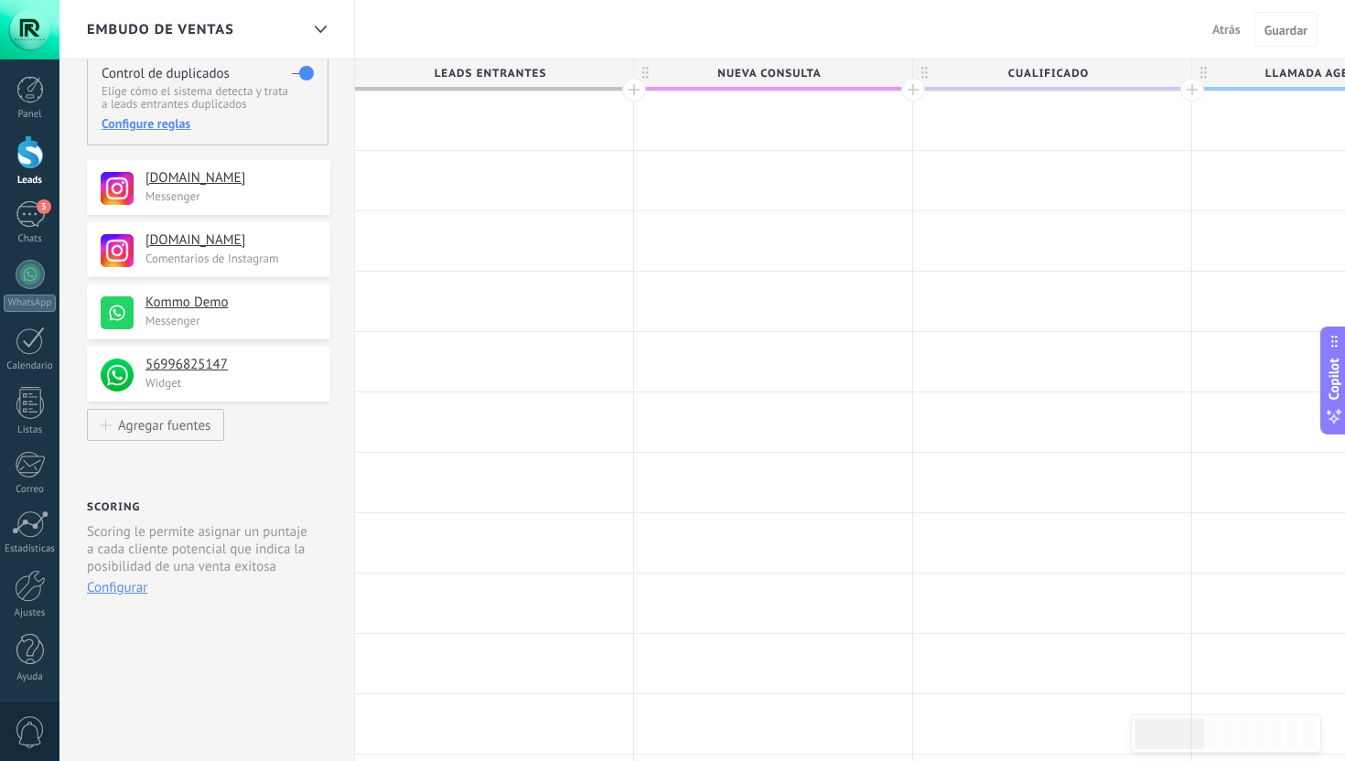
scroll to position [0, 0]
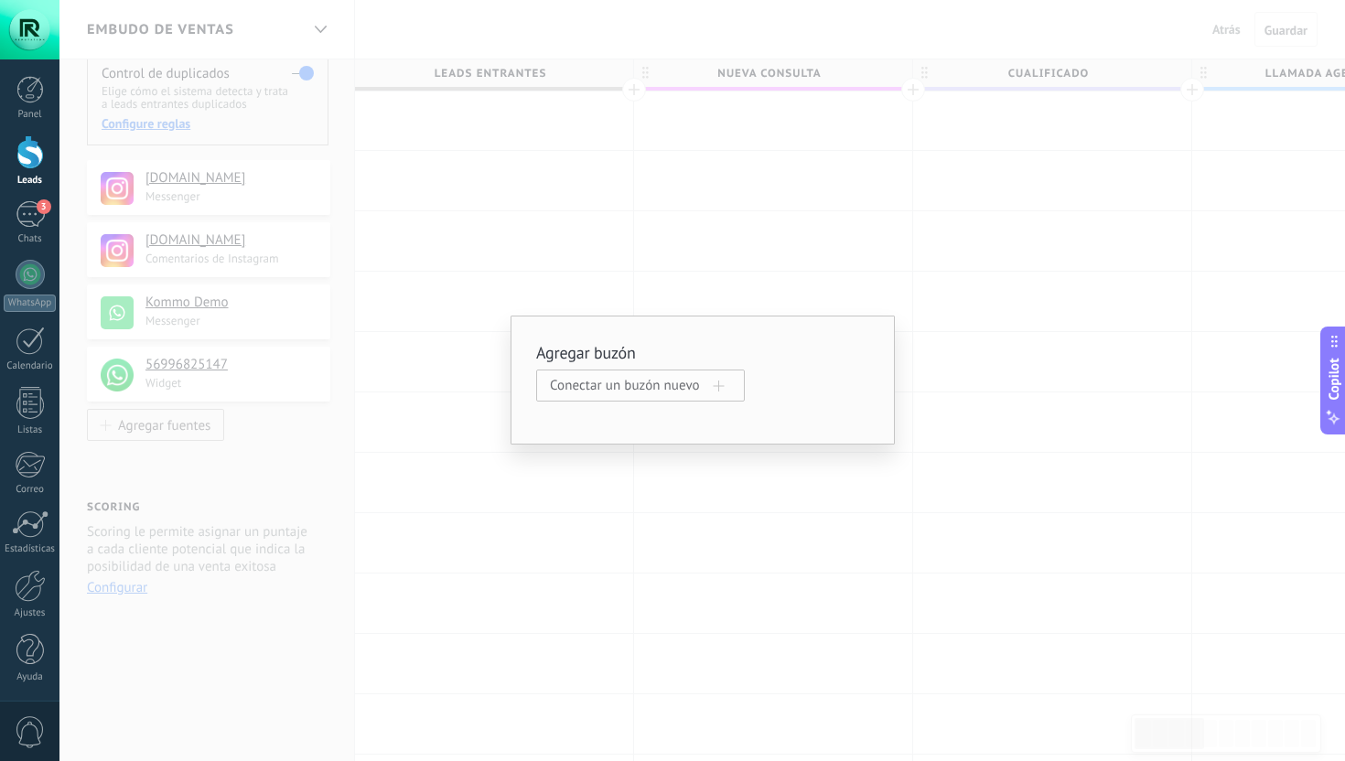
click at [645, 394] on span "Conectar un buzón nuevo" at bounding box center [632, 385] width 164 height 17
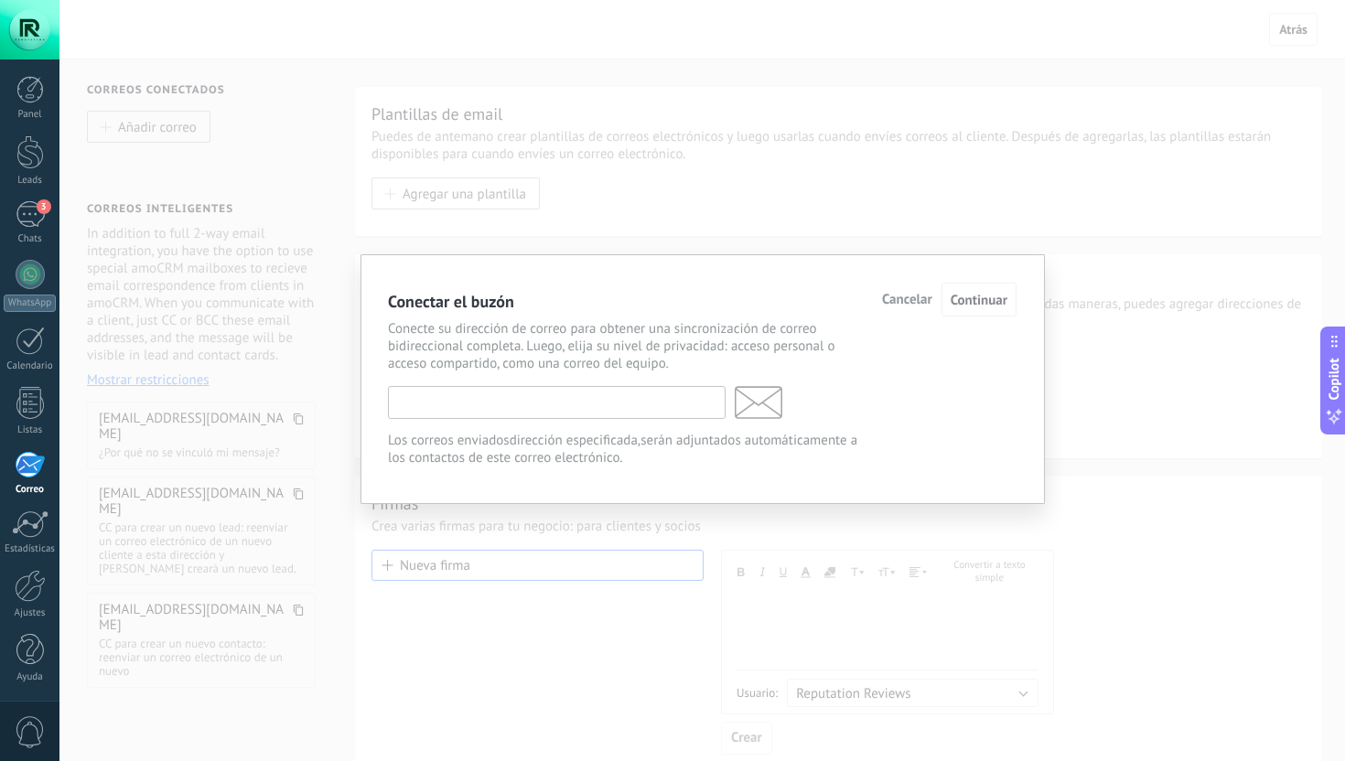
click at [521, 406] on input "text" at bounding box center [557, 402] width 338 height 33
type input "**********"
click at [966, 301] on span "Continuar" at bounding box center [979, 300] width 57 height 17
click at [978, 308] on span "Continuar" at bounding box center [979, 300] width 57 height 17
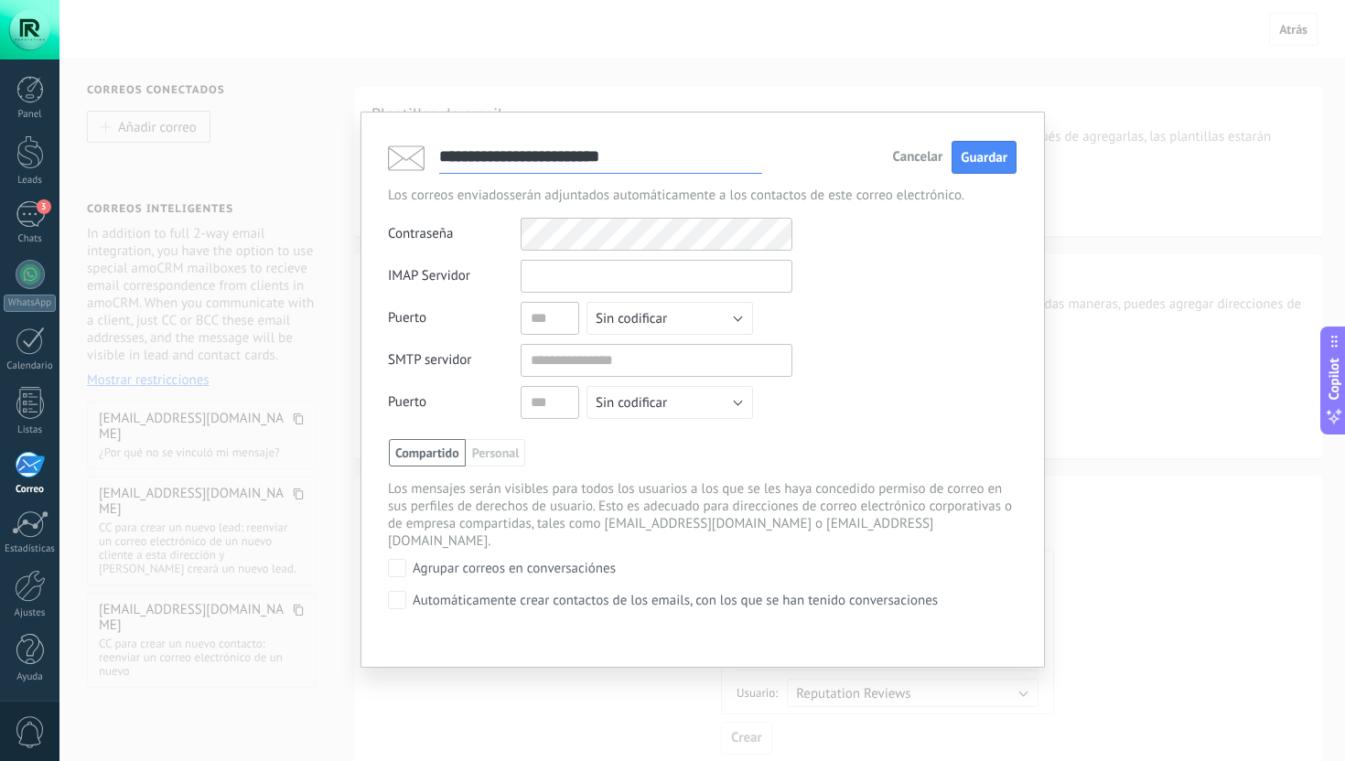
click at [574, 281] on input "text" at bounding box center [657, 276] width 272 height 33
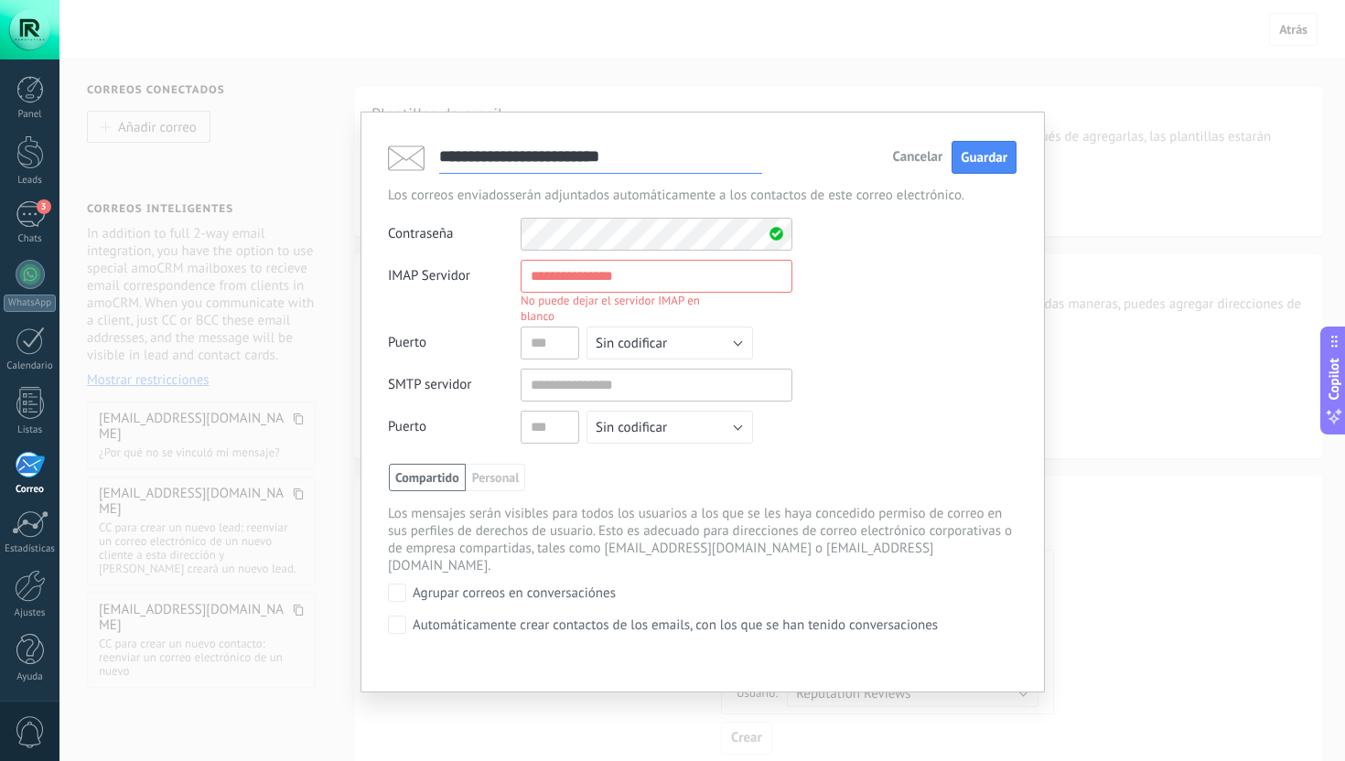
click at [929, 154] on span "Cancelar" at bounding box center [917, 157] width 50 height 13
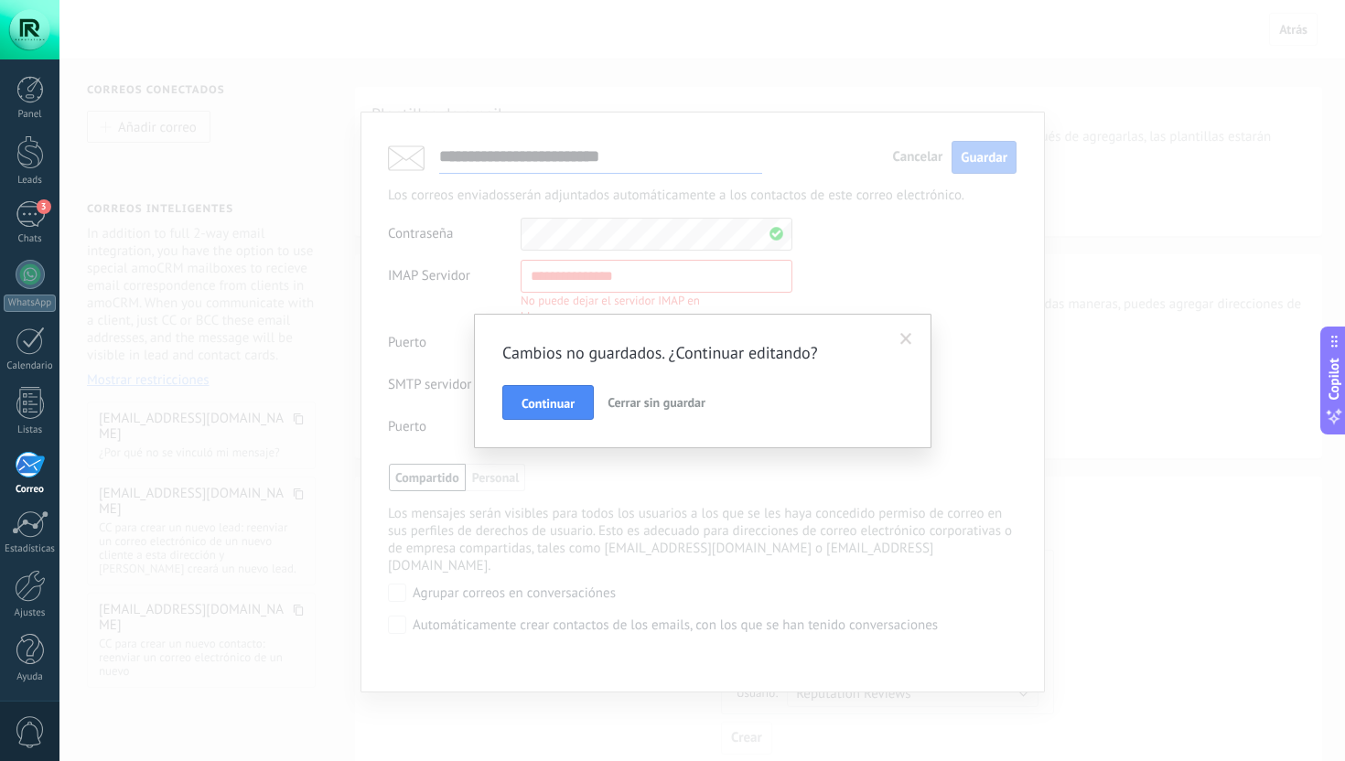
click at [644, 401] on span "Cerrar sin guardar" at bounding box center [657, 402] width 98 height 16
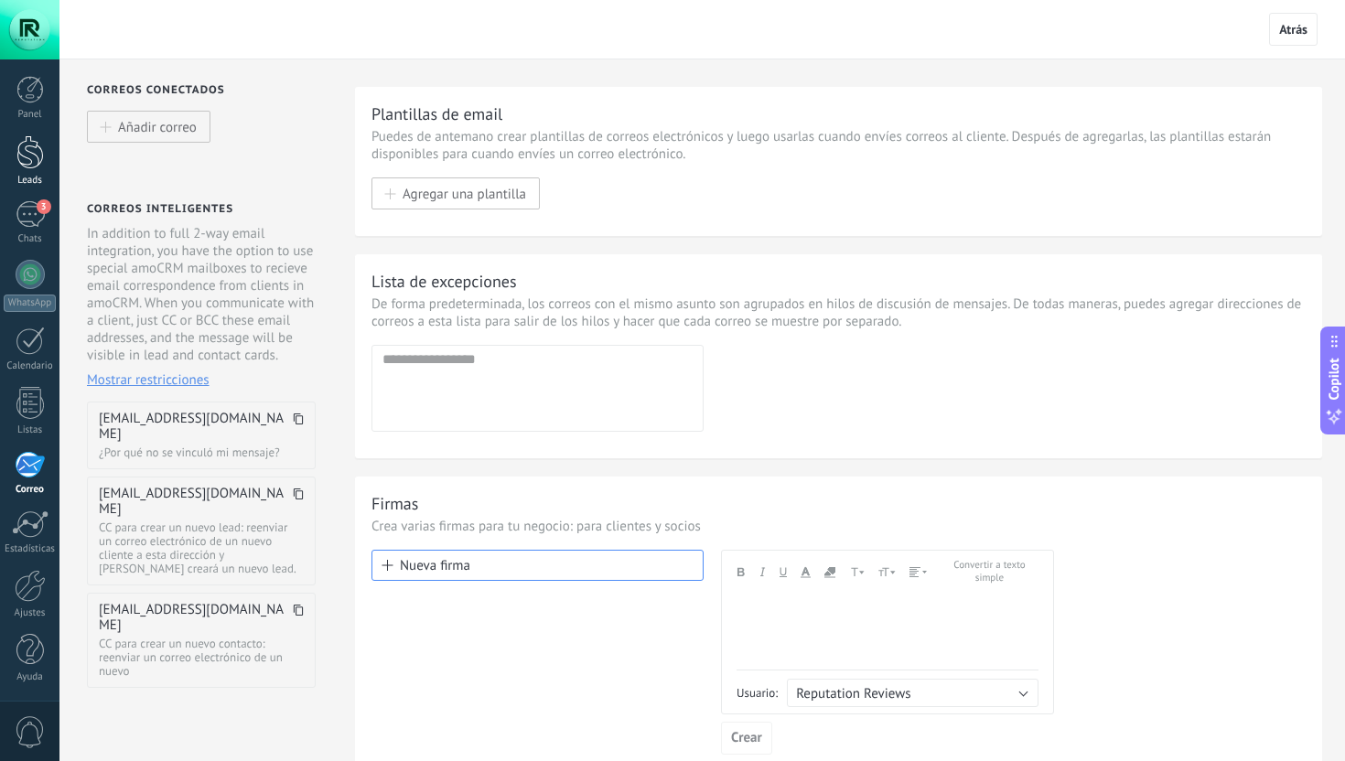
click at [40, 153] on div at bounding box center [29, 152] width 27 height 34
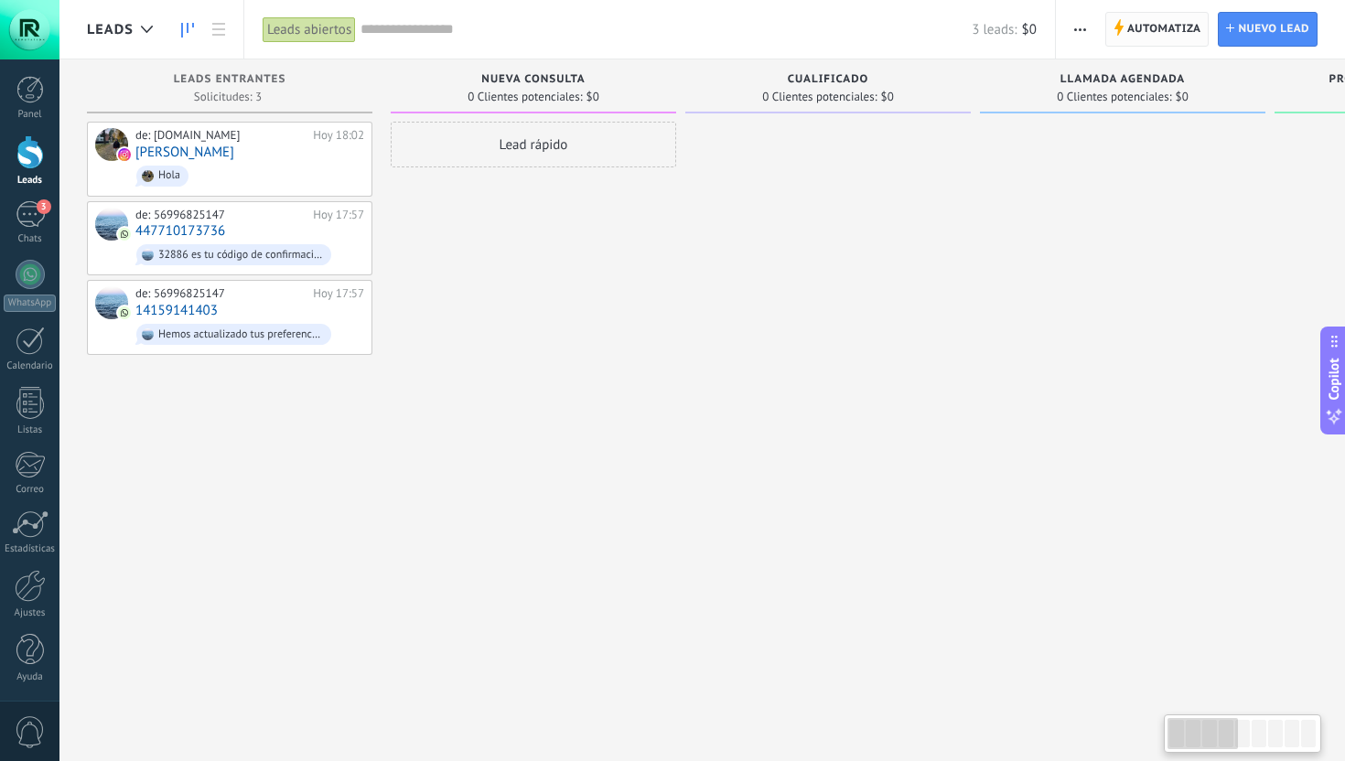
click at [1130, 30] on span "Automatiza" at bounding box center [1165, 29] width 74 height 33
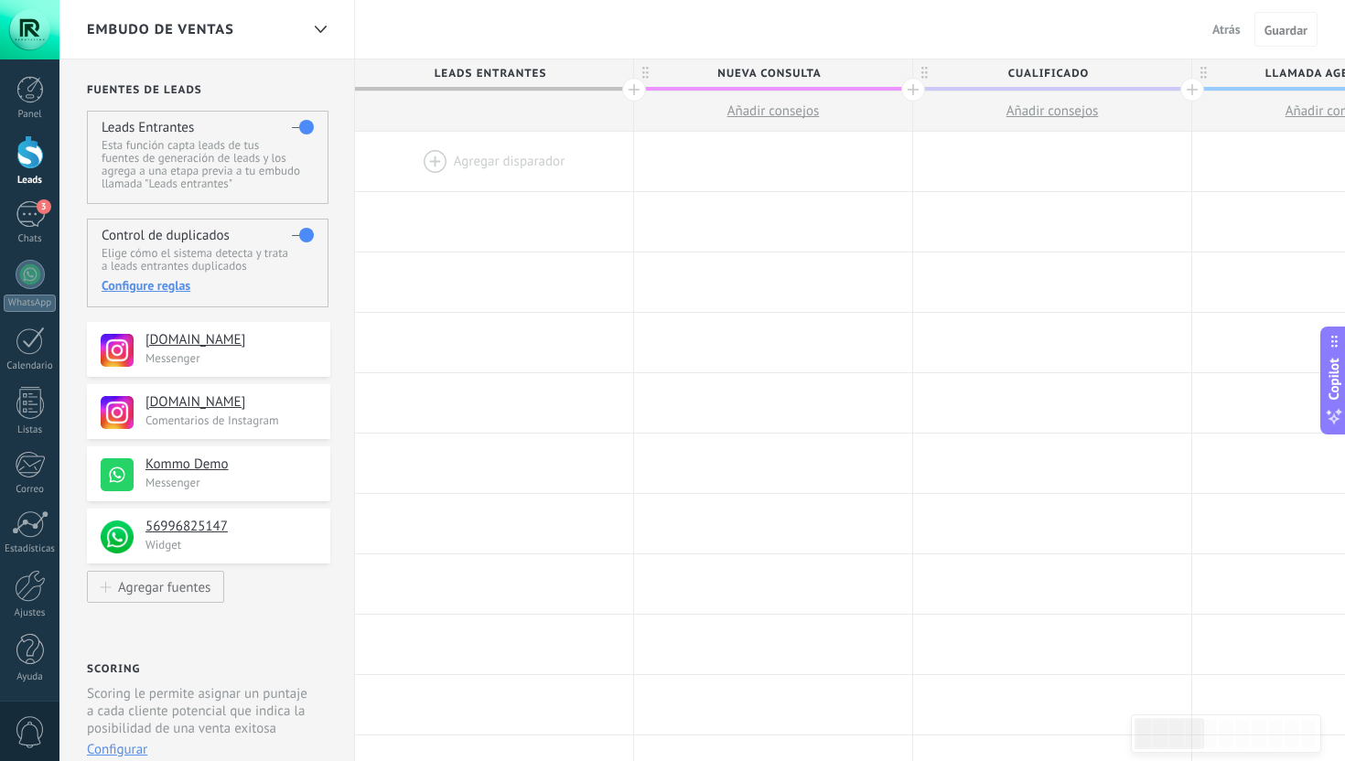
click at [262, 32] on div "Embudo de ventas" at bounding box center [193, 29] width 212 height 59
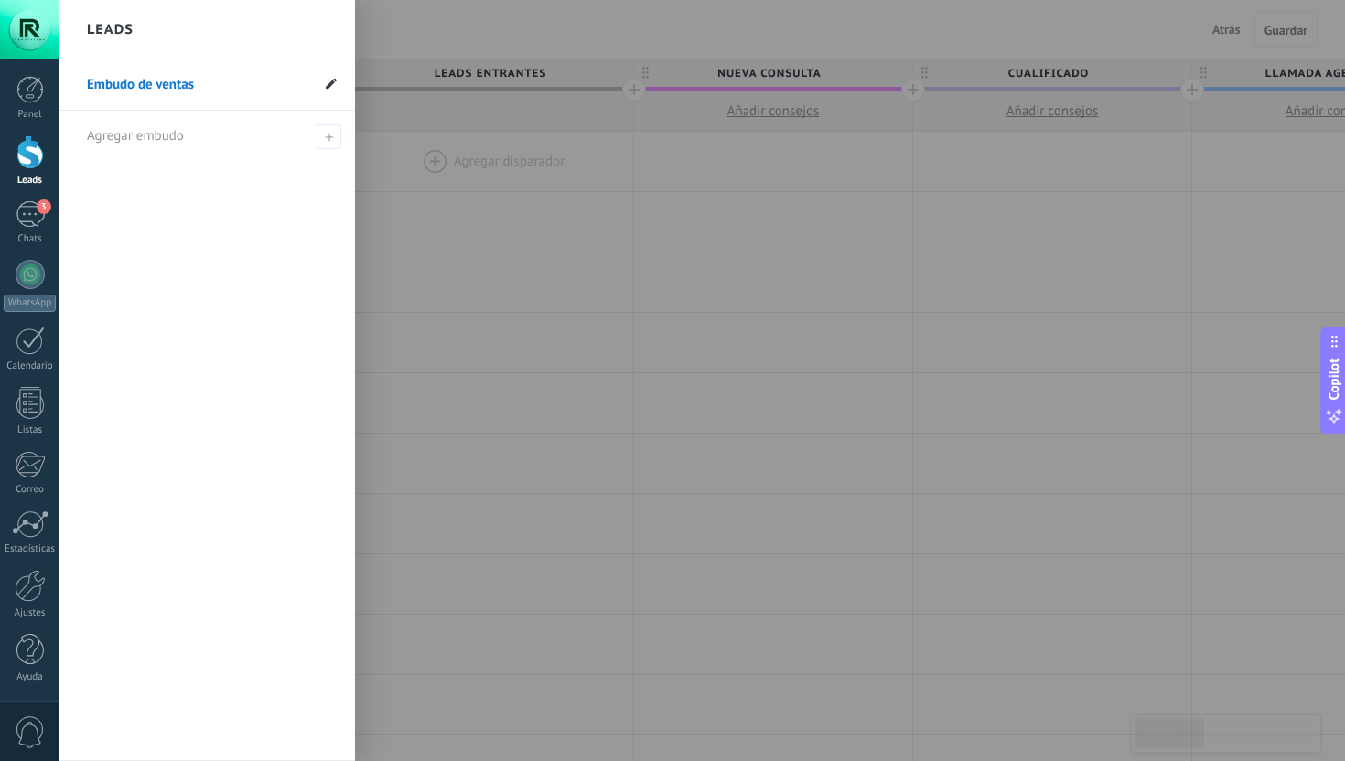
click at [329, 89] on icon at bounding box center [331, 83] width 11 height 11
click at [221, 85] on input "**********" at bounding box center [198, 84] width 222 height 29
paste input "**********"
type input "**********"
click at [347, 88] on li "**********" at bounding box center [207, 84] width 296 height 51
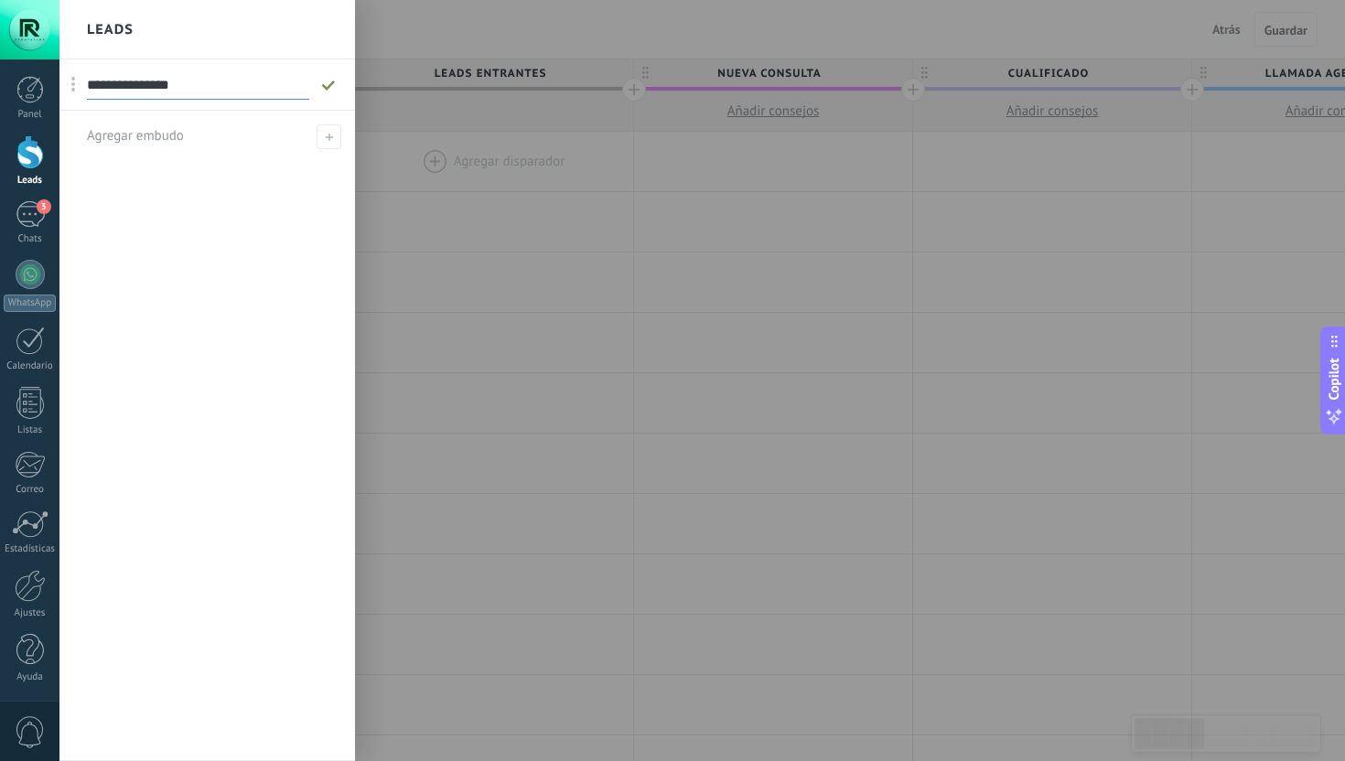
click at [338, 88] on icon at bounding box center [328, 85] width 20 height 11
click at [411, 177] on div at bounding box center [731, 380] width 1345 height 761
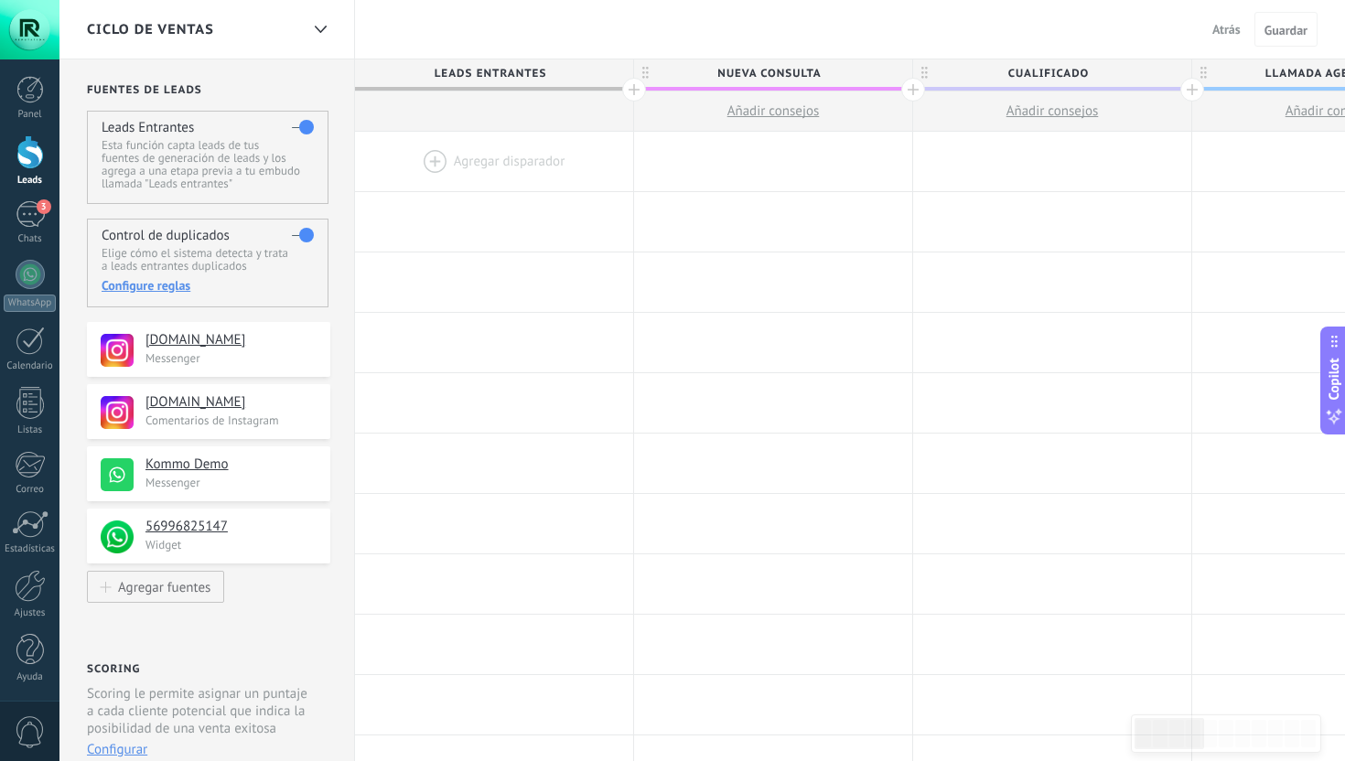
click at [739, 67] on span "Nueva consulta" at bounding box center [768, 73] width 269 height 28
click at [739, 67] on input "**********" at bounding box center [769, 72] width 243 height 27
type input "**********"
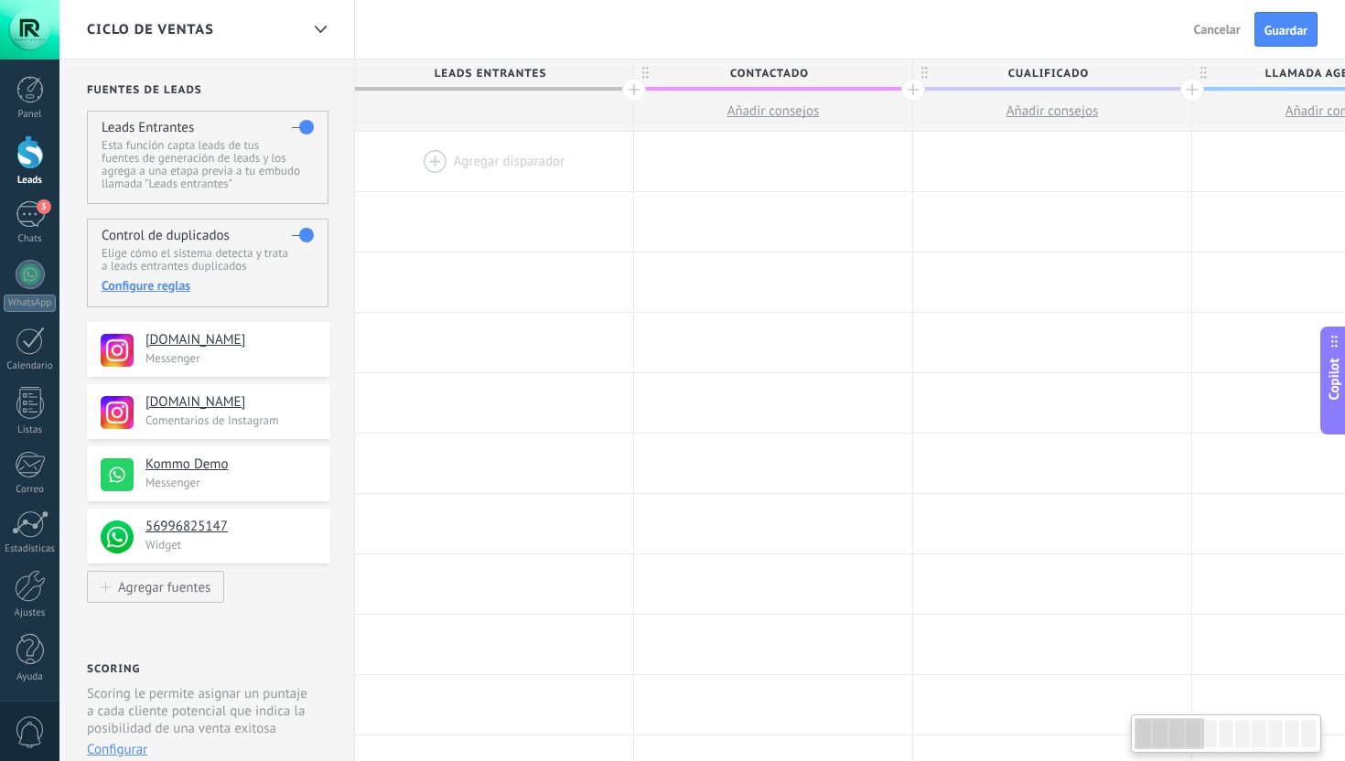
click at [1017, 76] on span "Cualificado" at bounding box center [1047, 73] width 269 height 28
type input "**********"
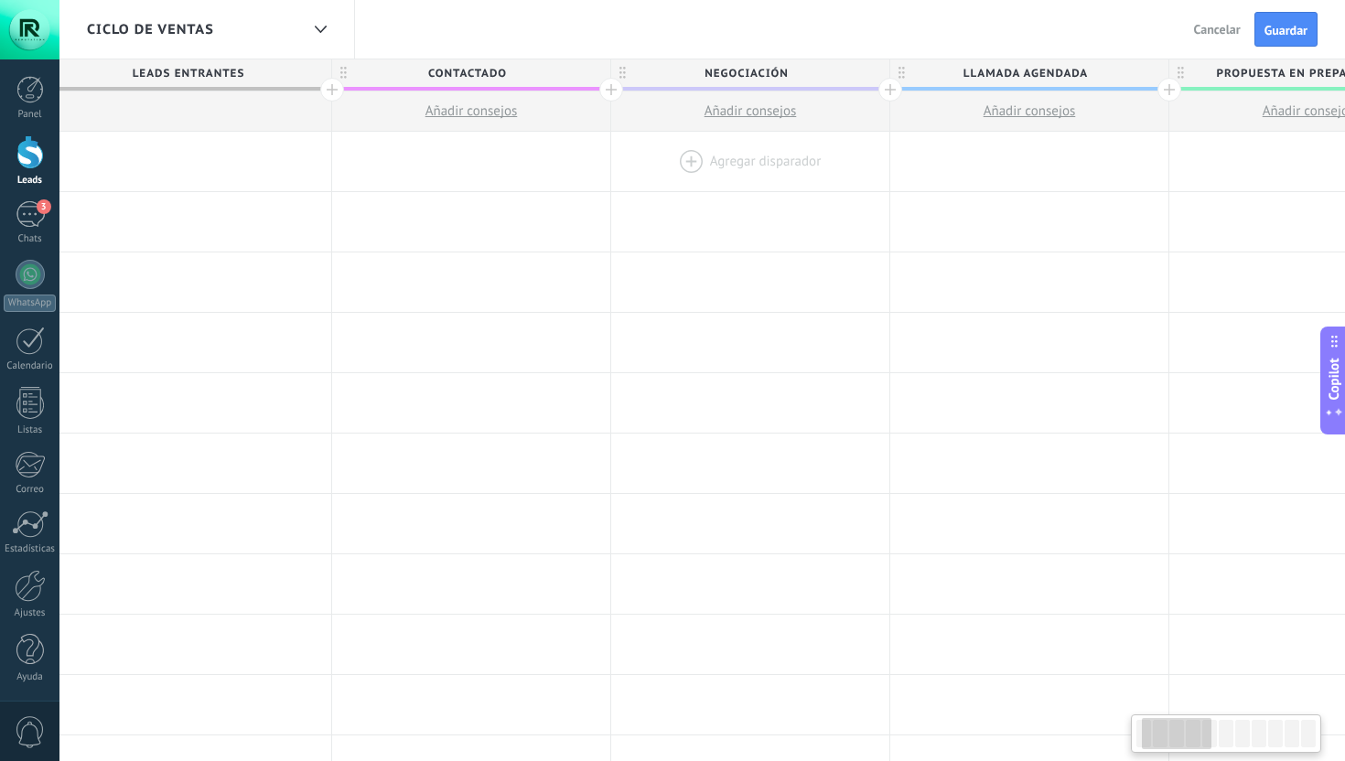
scroll to position [0, 354]
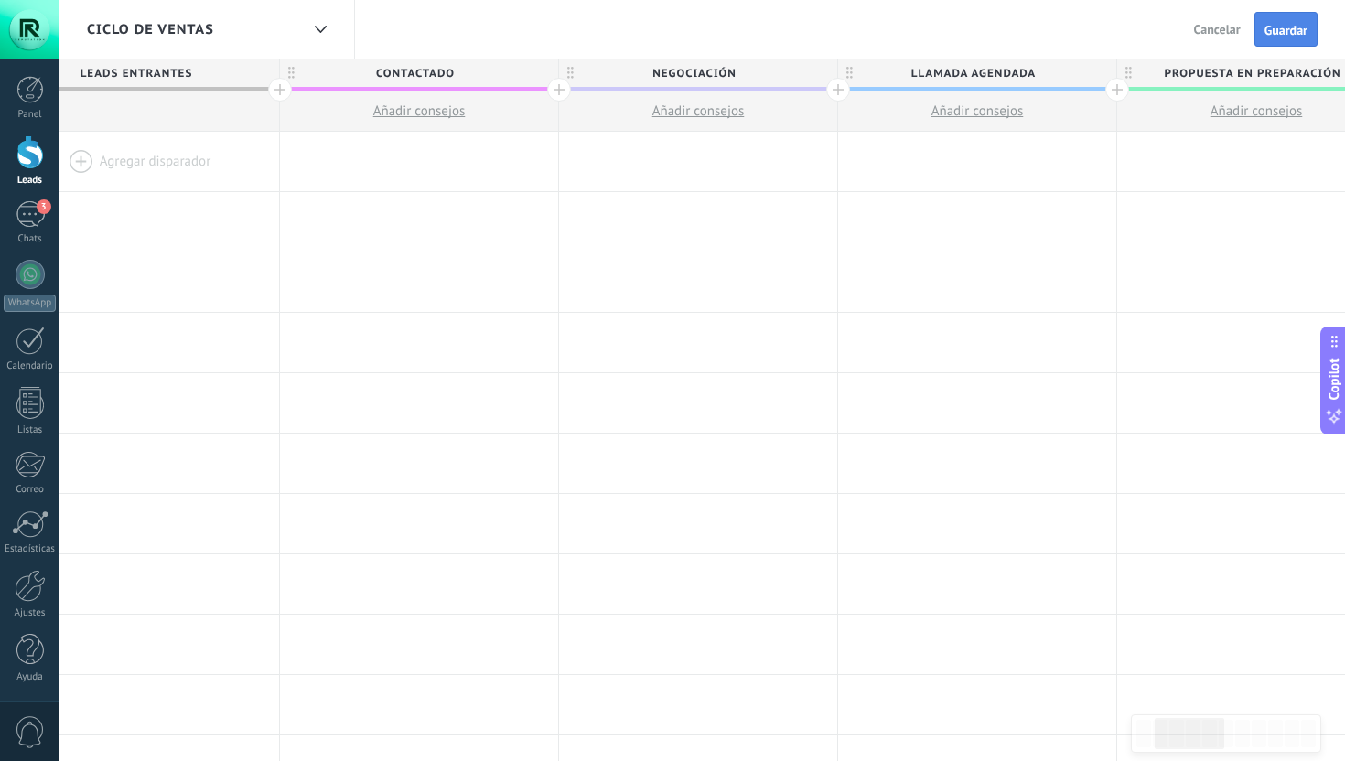
click at [1263, 26] on button "Guardar" at bounding box center [1286, 29] width 63 height 35
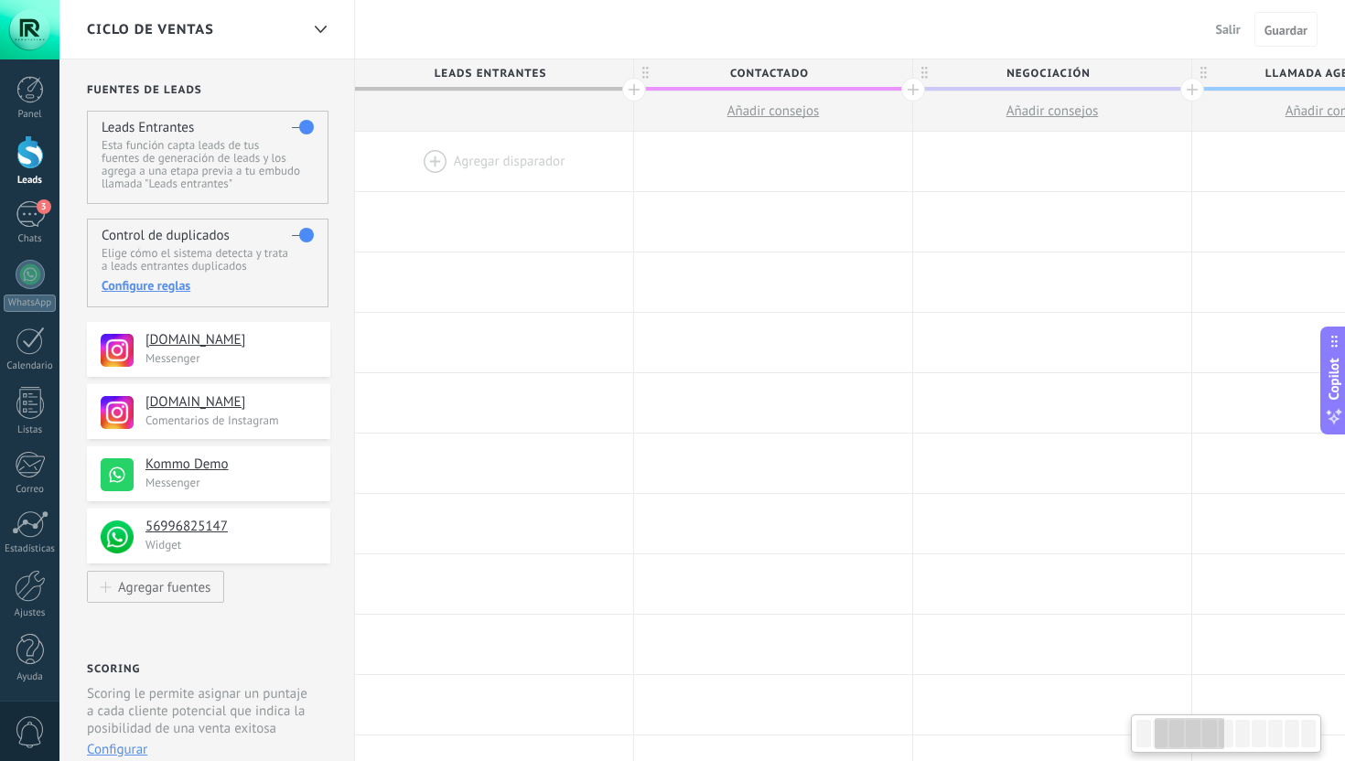
scroll to position [0, 354]
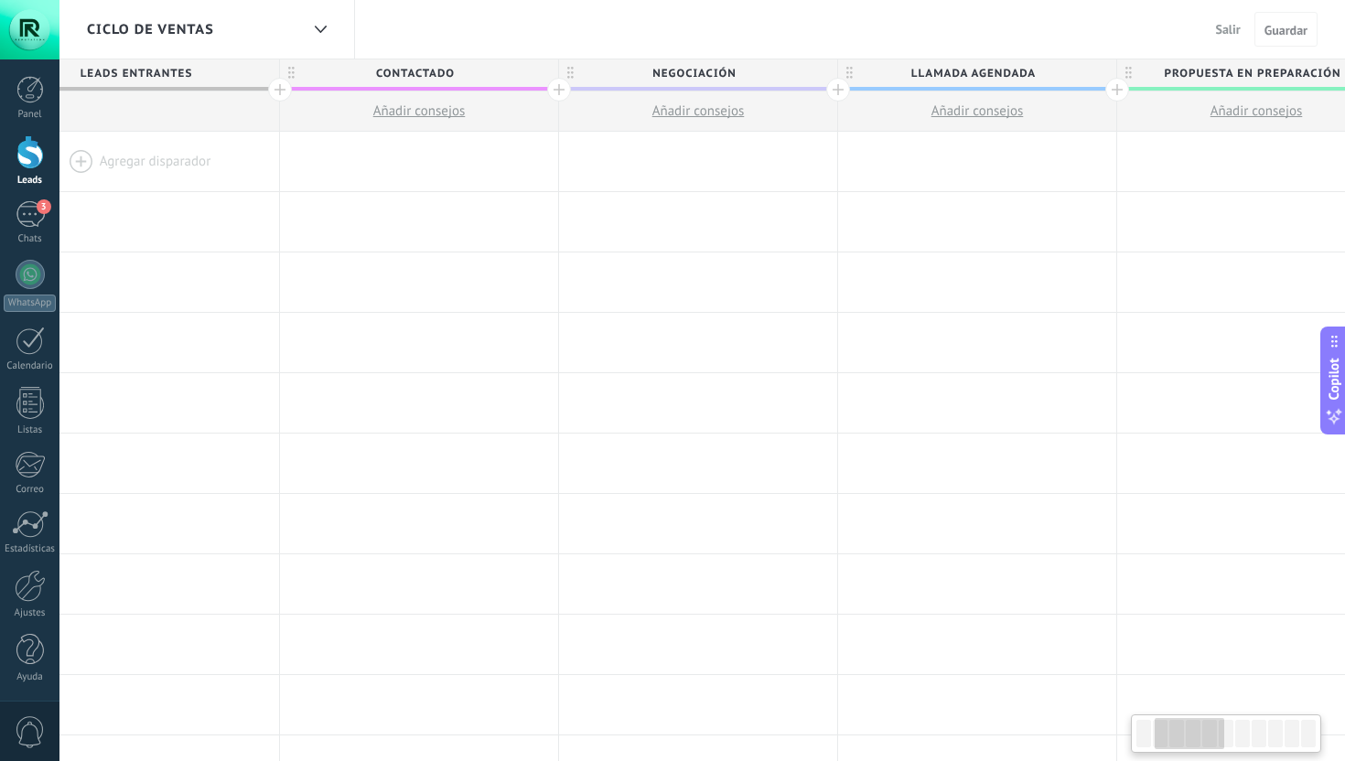
click at [1230, 34] on span "Salir" at bounding box center [1228, 29] width 25 height 16
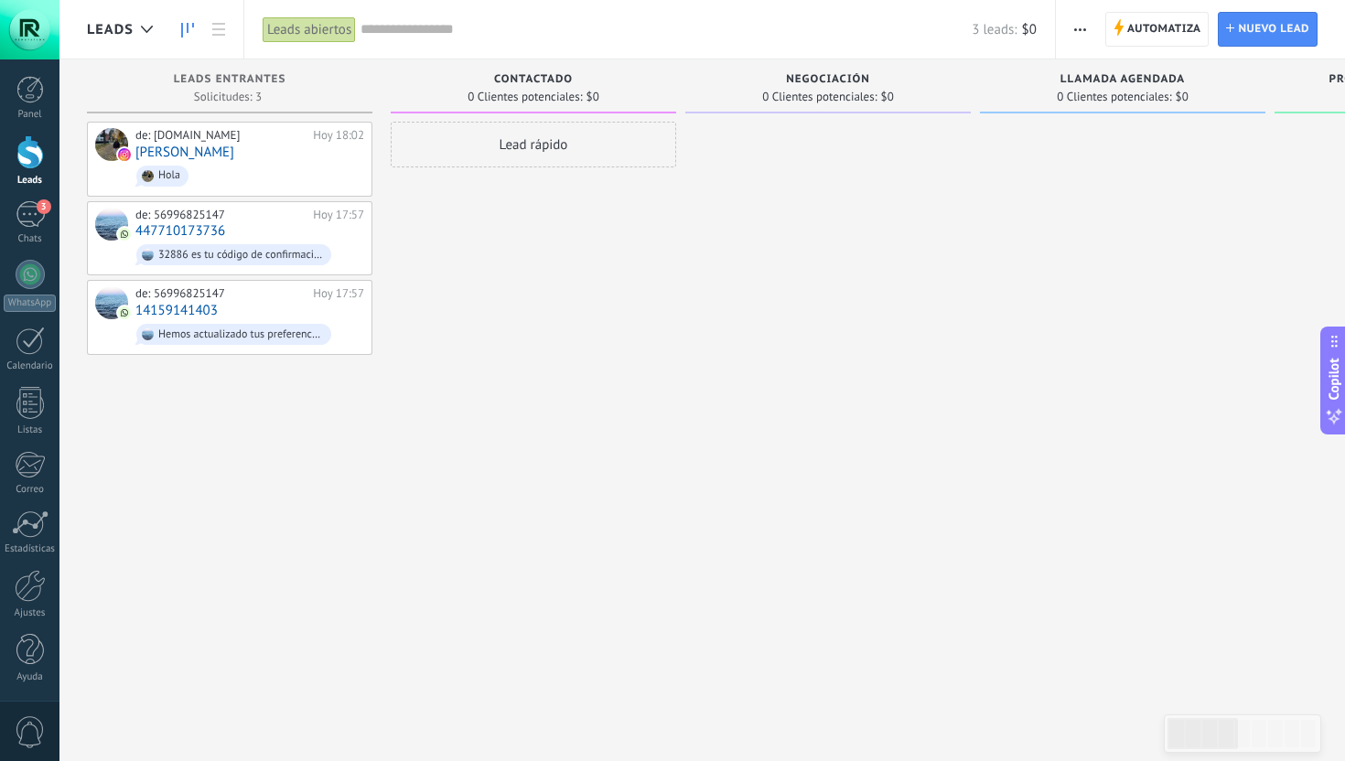
click at [1087, 27] on button "button" at bounding box center [1080, 29] width 27 height 35
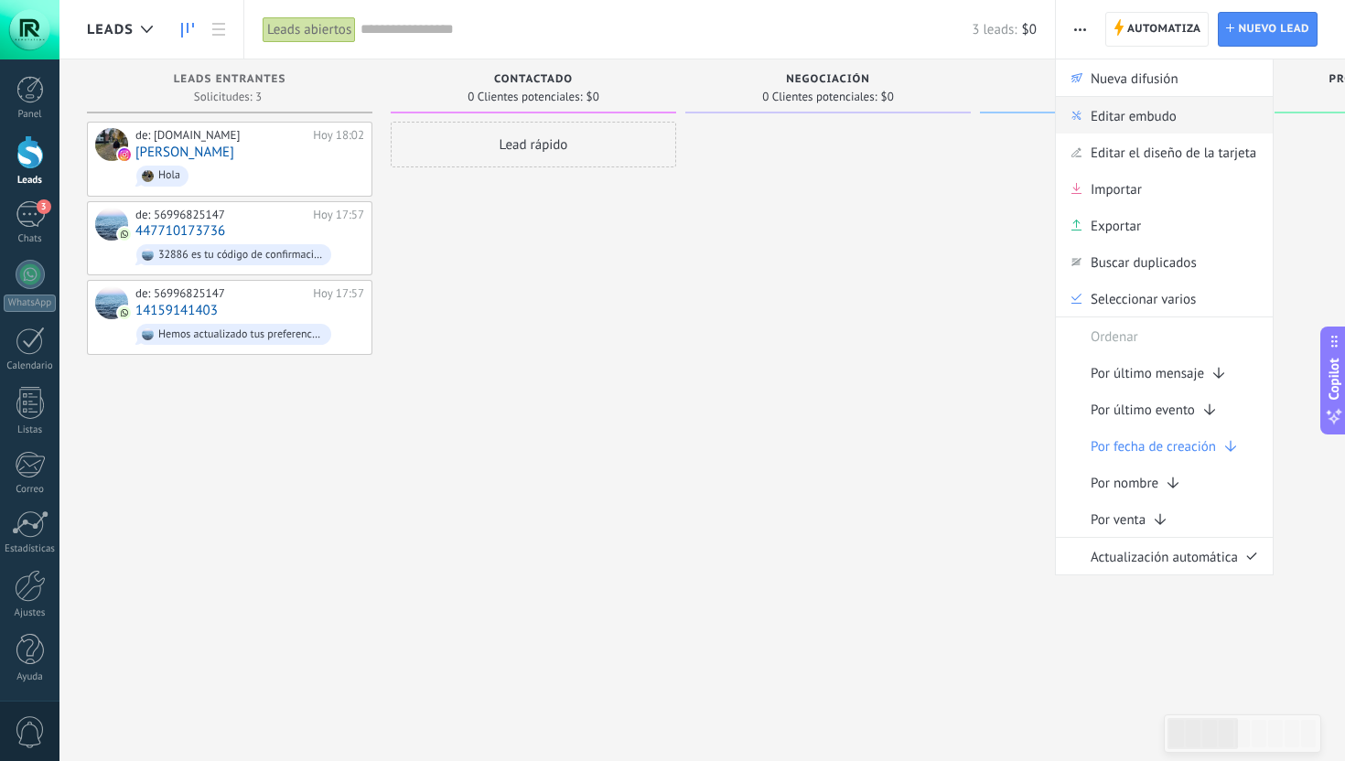
click at [1088, 123] on div "Editar embudo" at bounding box center [1164, 115] width 217 height 37
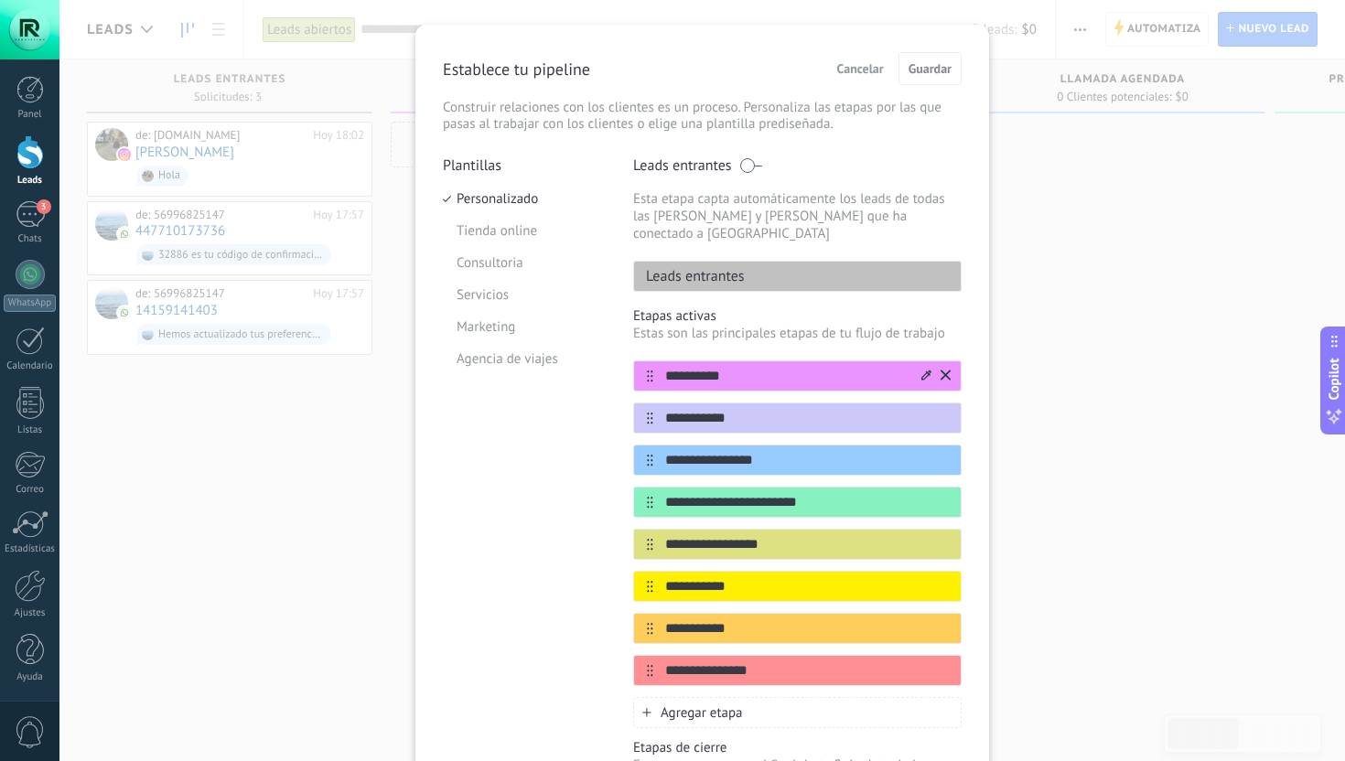
scroll to position [69, 0]
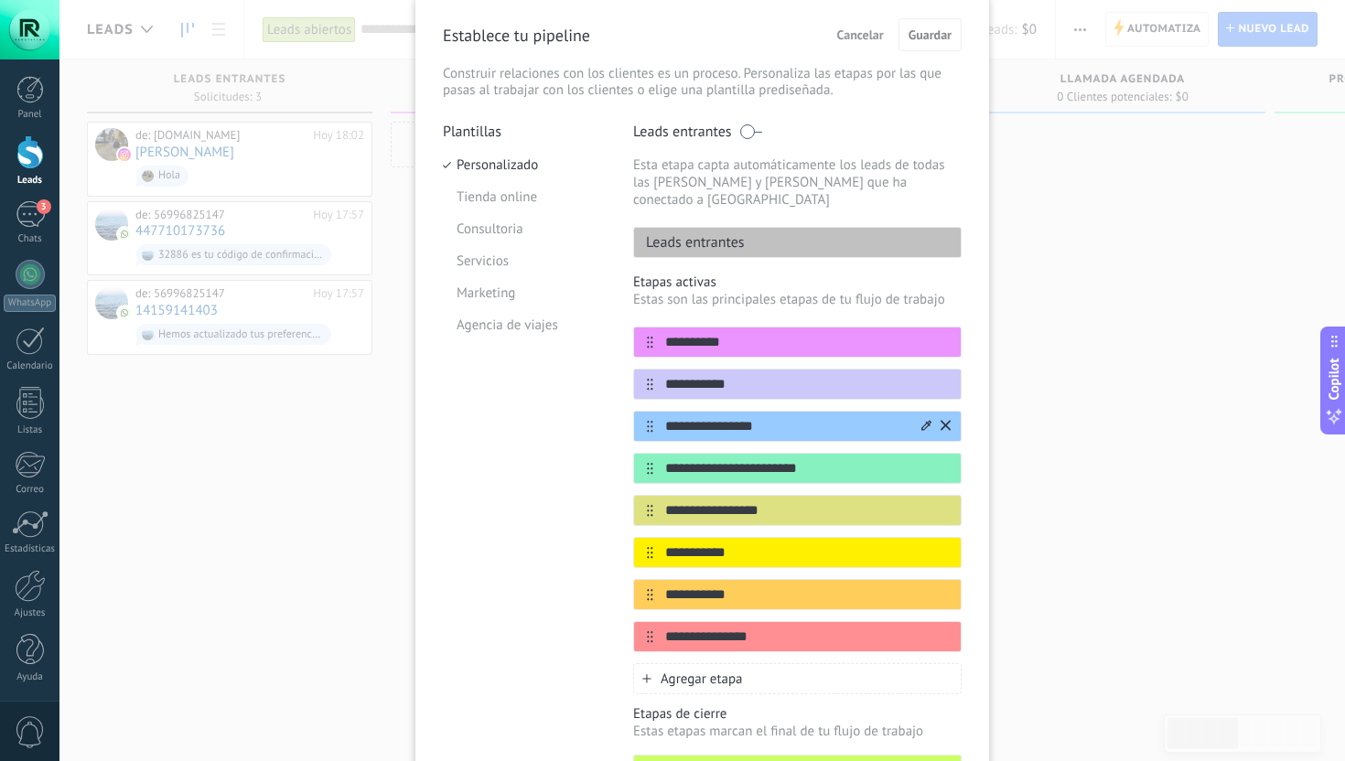
click at [941, 420] on icon at bounding box center [946, 425] width 10 height 11
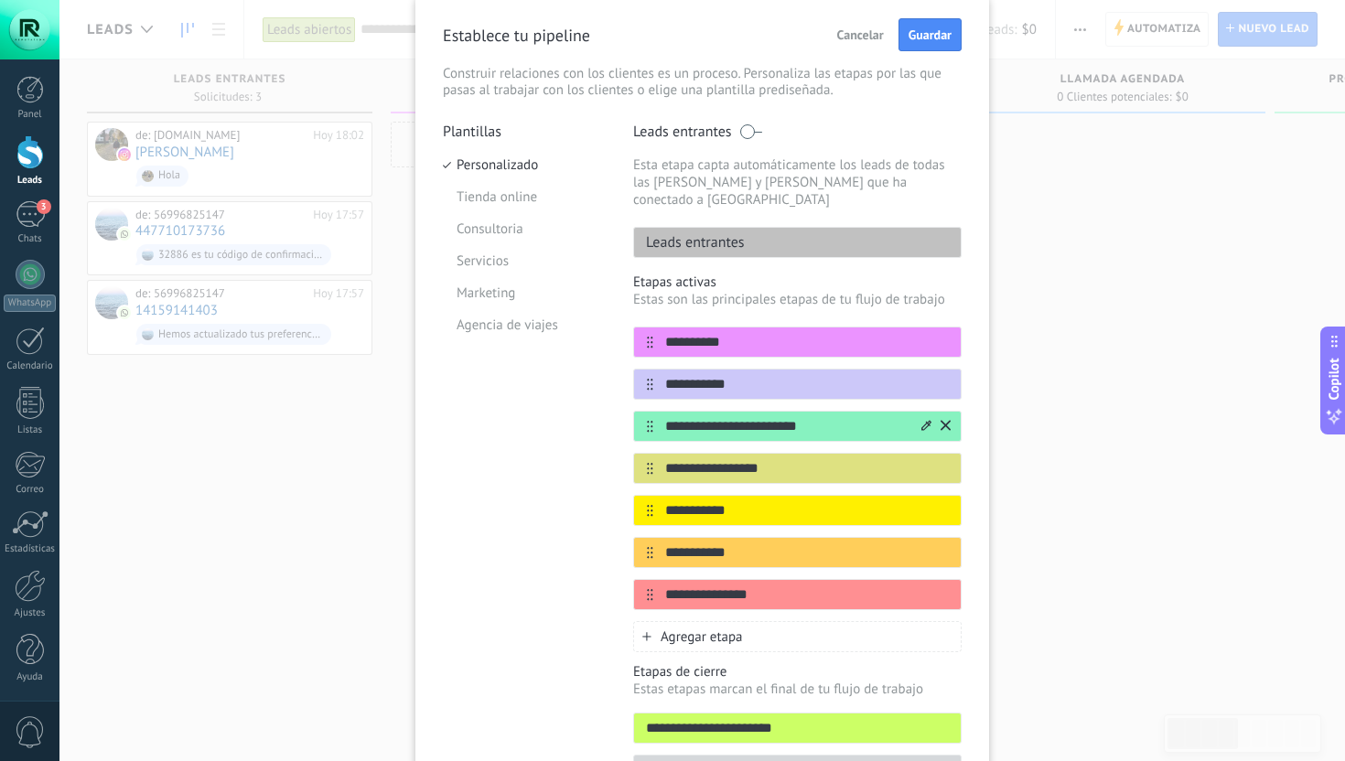
click at [942, 420] on icon at bounding box center [946, 425] width 10 height 10
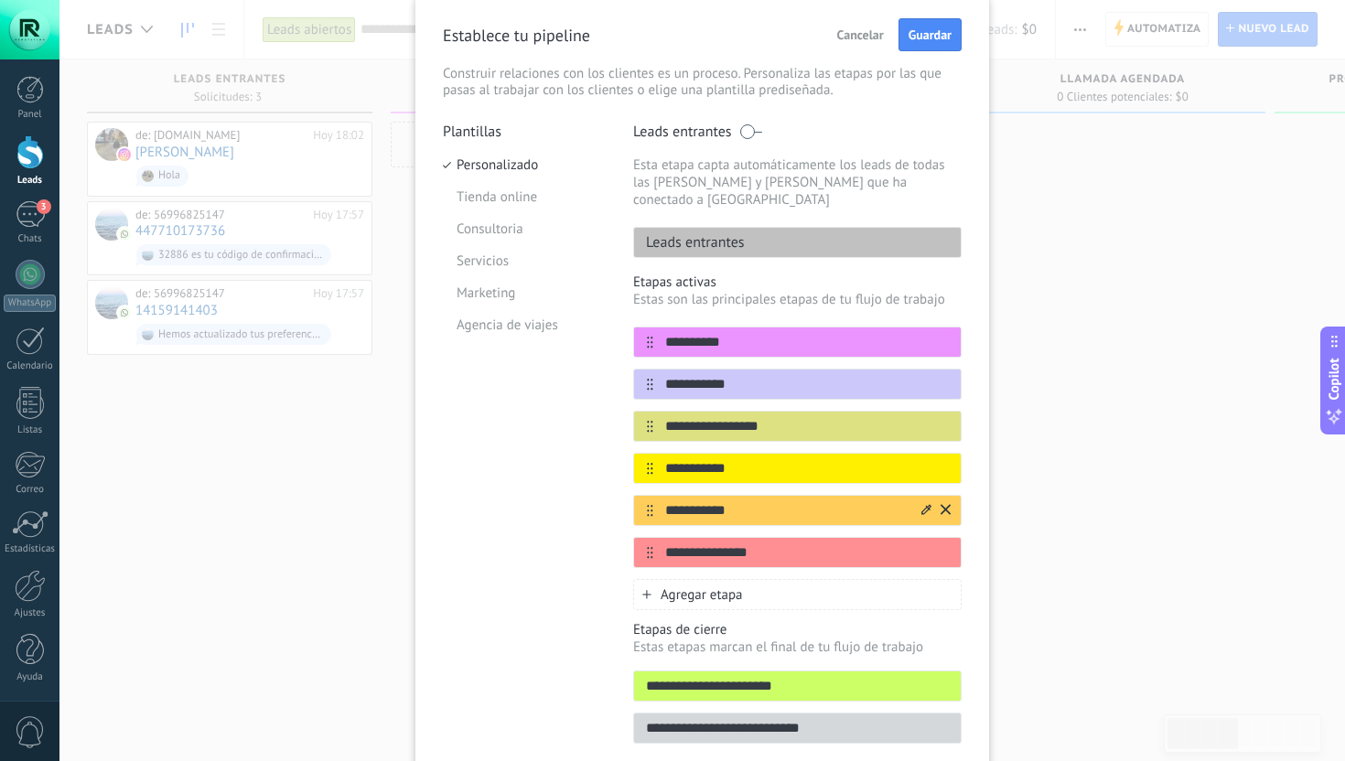
click at [943, 504] on icon at bounding box center [946, 509] width 10 height 11
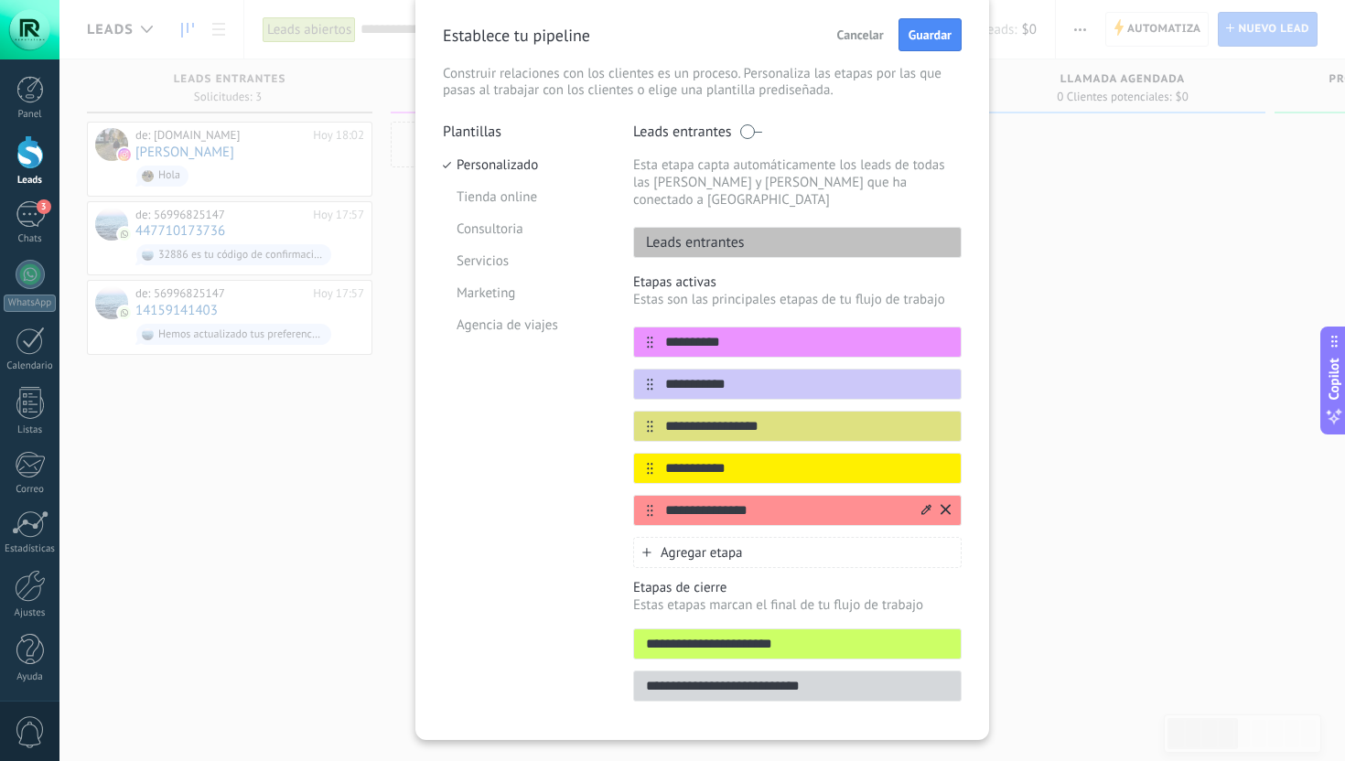
click at [941, 504] on icon at bounding box center [946, 509] width 10 height 10
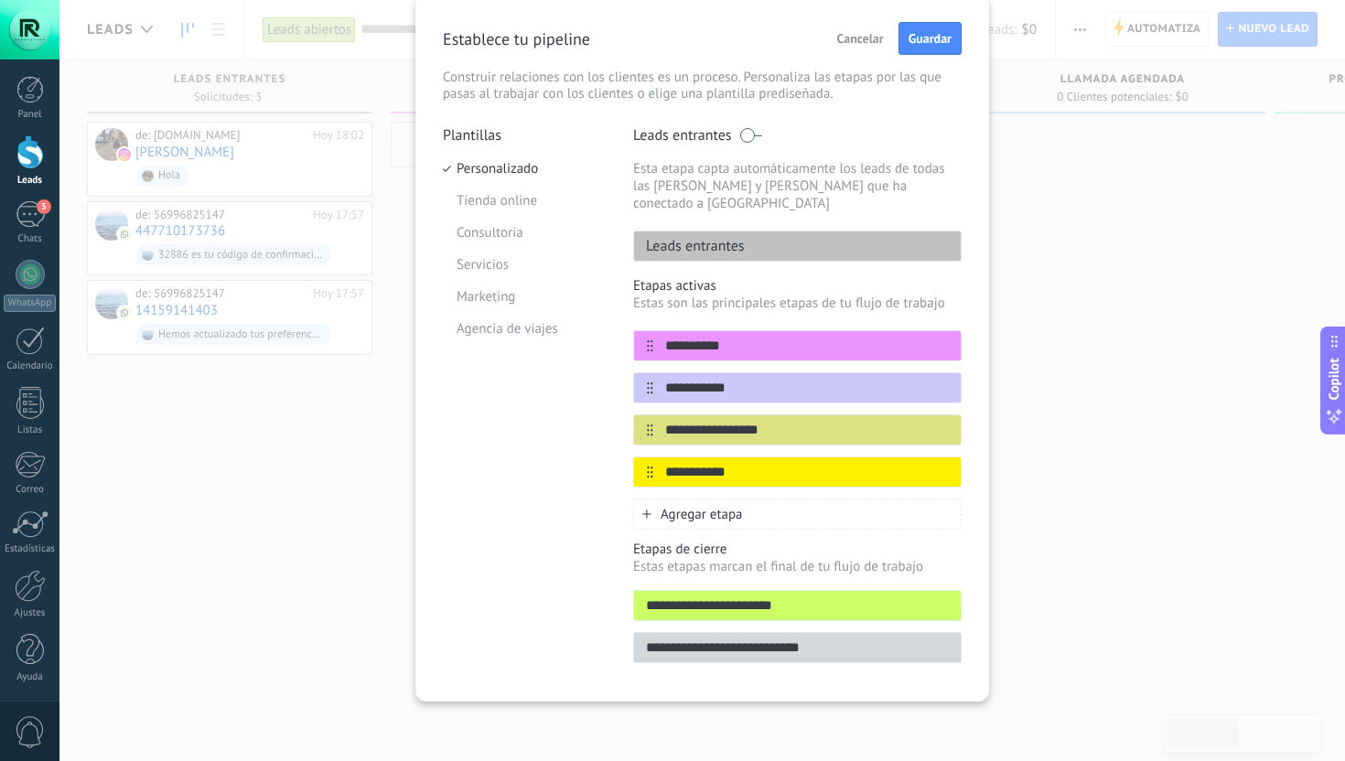
scroll to position [50, 0]
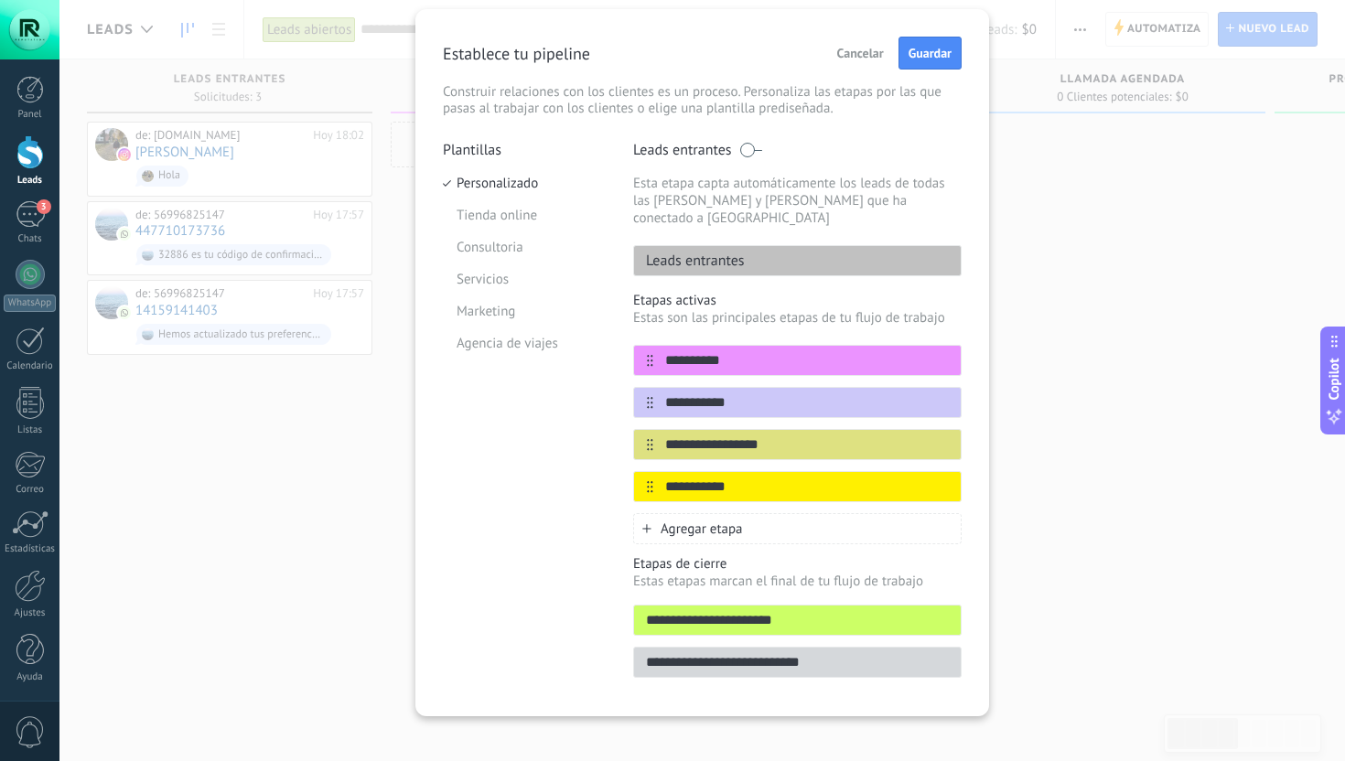
click at [796, 654] on input "**********" at bounding box center [797, 662] width 327 height 19
click at [797, 611] on input "**********" at bounding box center [797, 620] width 327 height 19
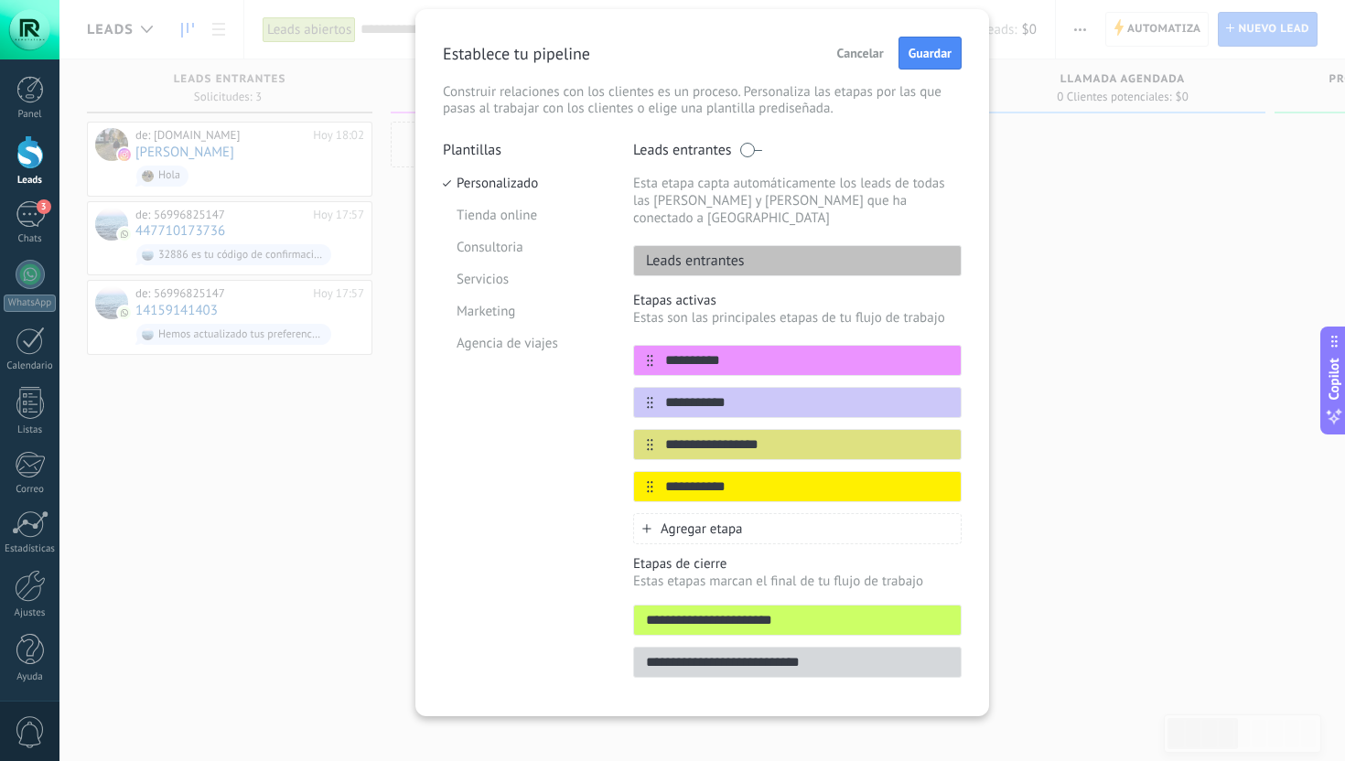
click at [797, 611] on input "**********" at bounding box center [797, 620] width 327 height 19
click at [804, 611] on input "**********" at bounding box center [797, 620] width 327 height 19
type input "**********"
click at [937, 58] on span "Guardar" at bounding box center [930, 53] width 43 height 13
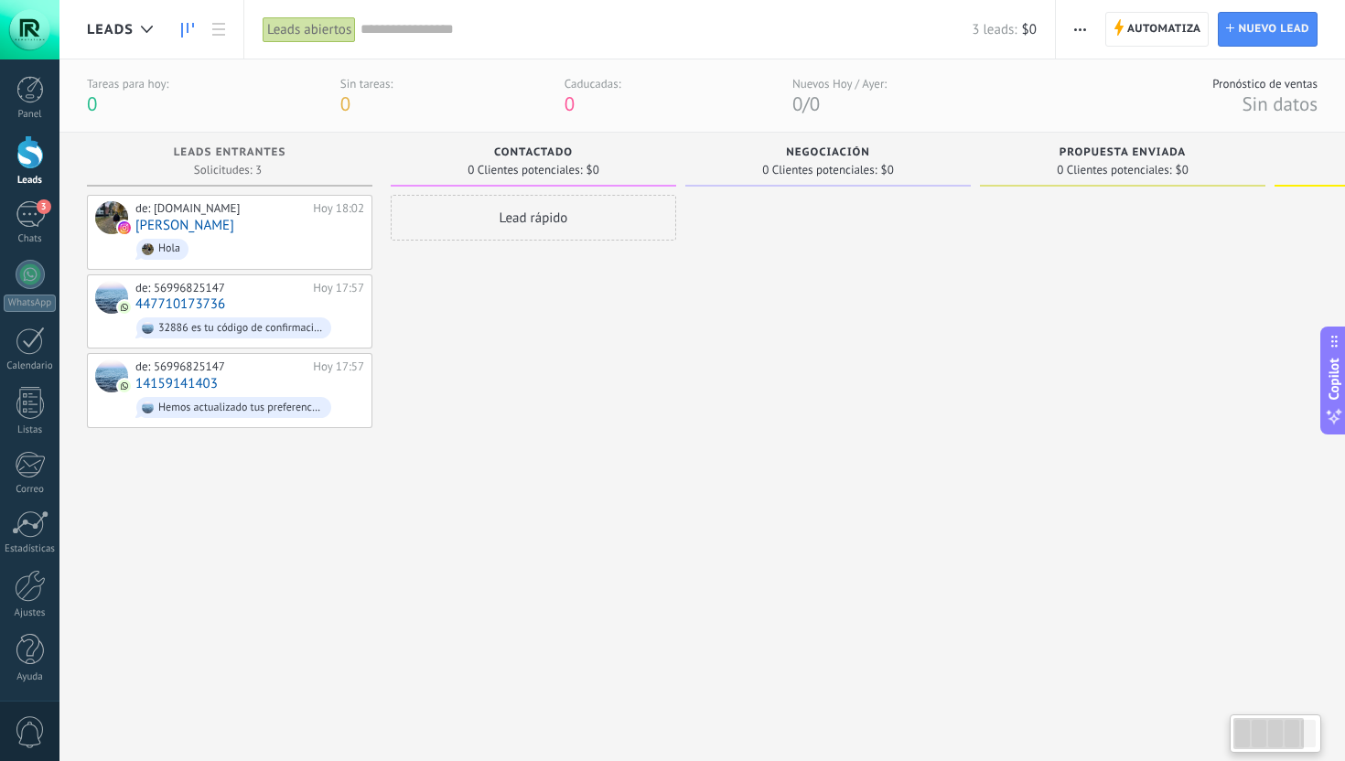
click at [498, 304] on div "Lead rápido" at bounding box center [534, 456] width 286 height 523
click at [1076, 30] on span "button" at bounding box center [1080, 29] width 12 height 35
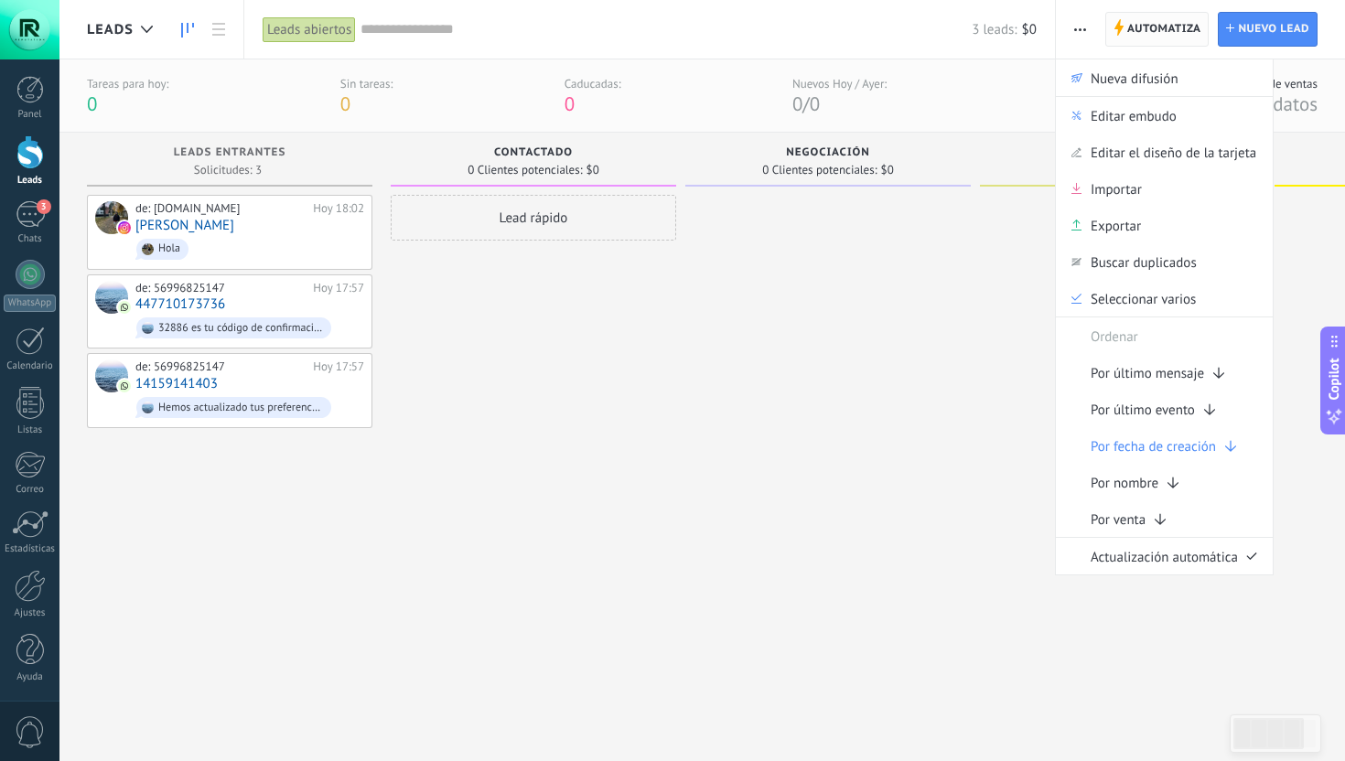
click at [1134, 18] on span "Automatiza" at bounding box center [1165, 29] width 74 height 33
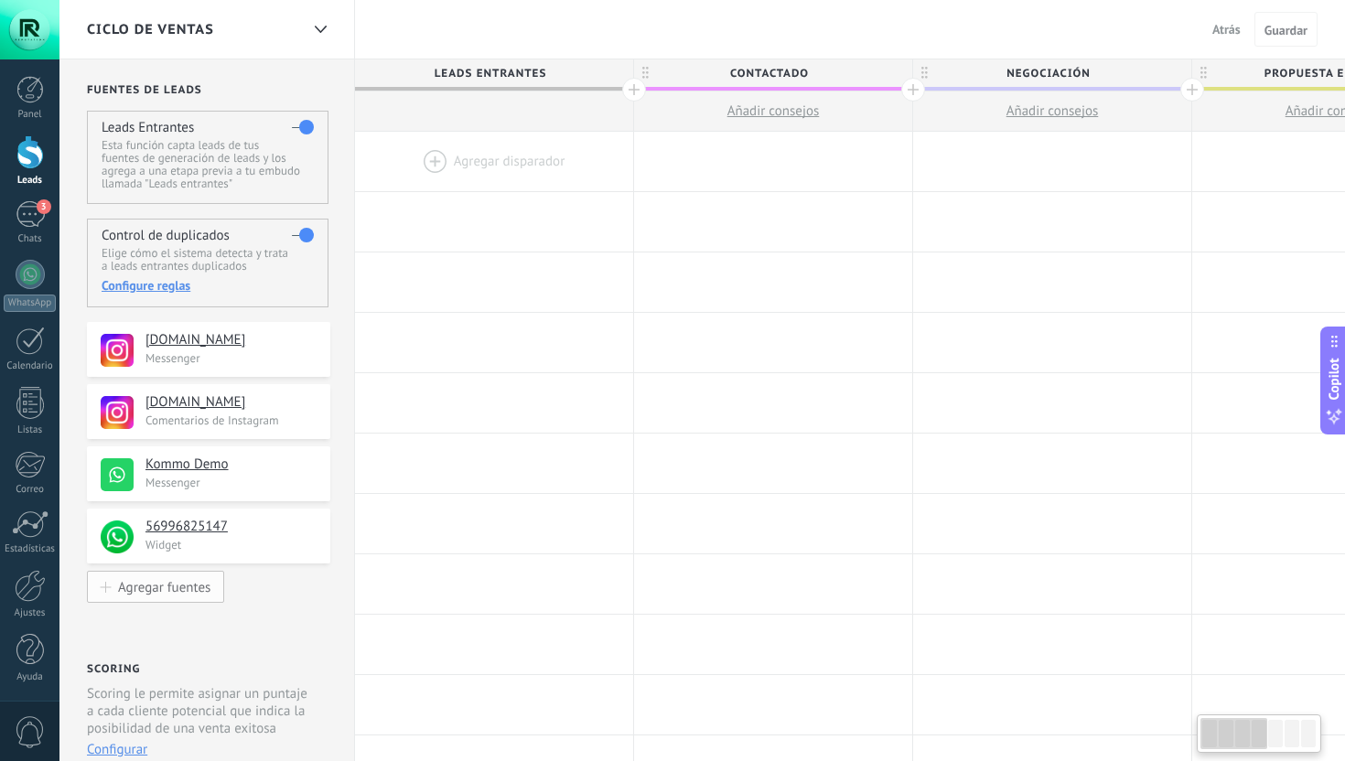
click at [177, 595] on div "Agregar fuentes" at bounding box center [164, 587] width 92 height 16
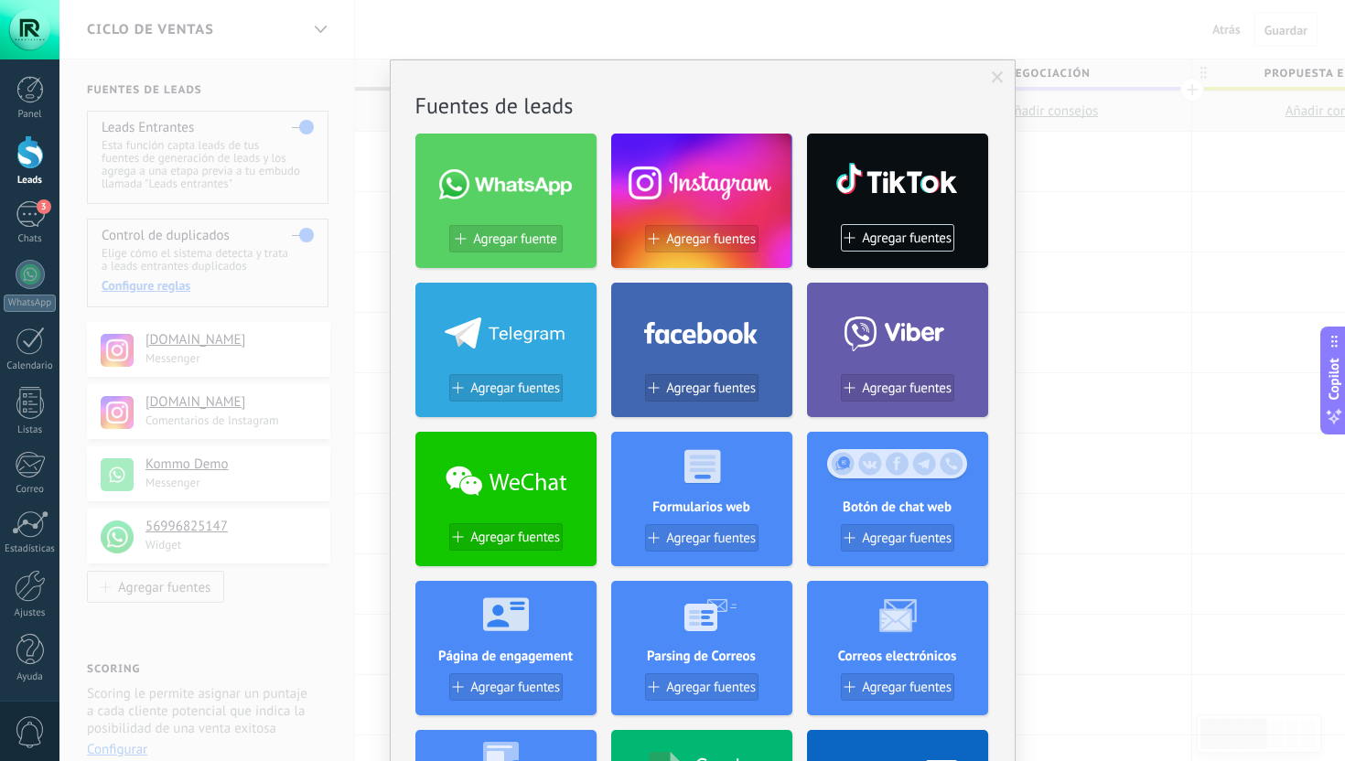
scroll to position [207, 0]
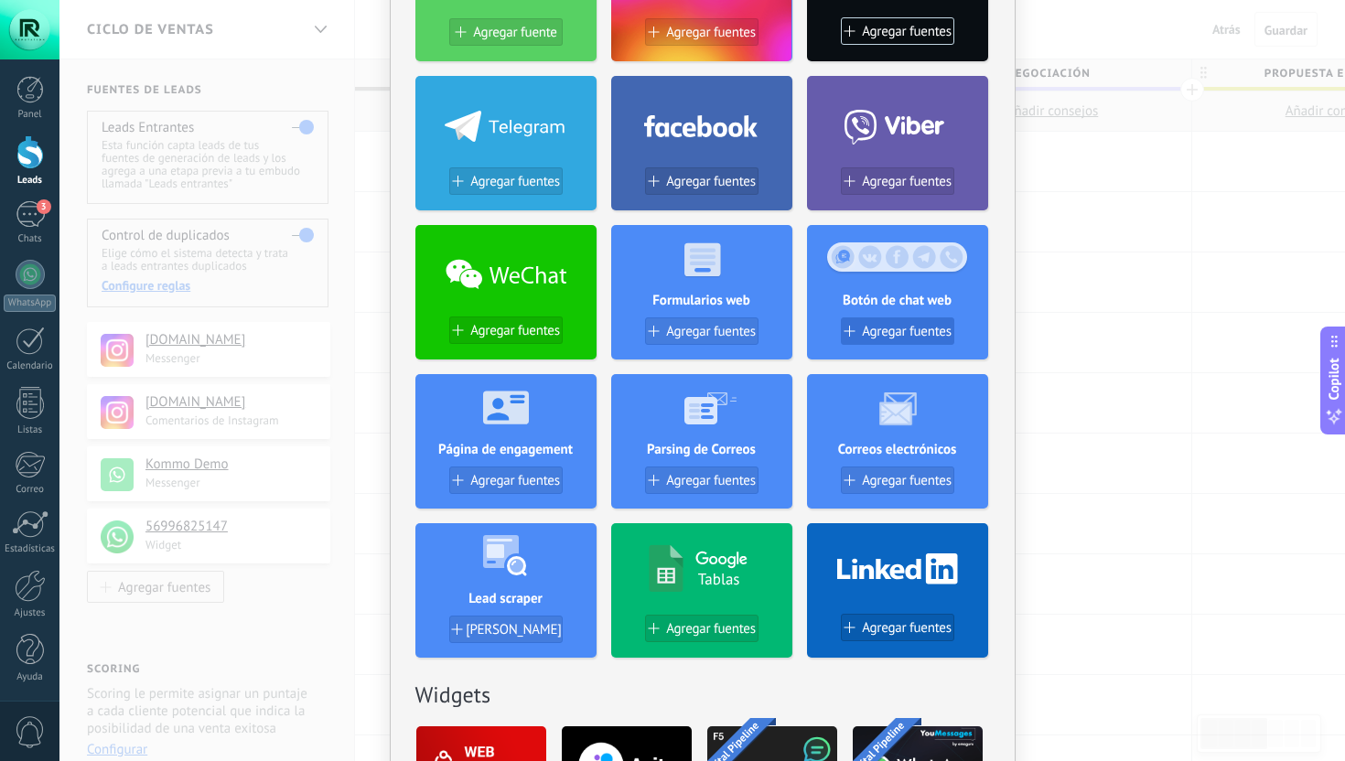
click at [888, 338] on span "Agregar fuentes" at bounding box center [907, 332] width 90 height 16
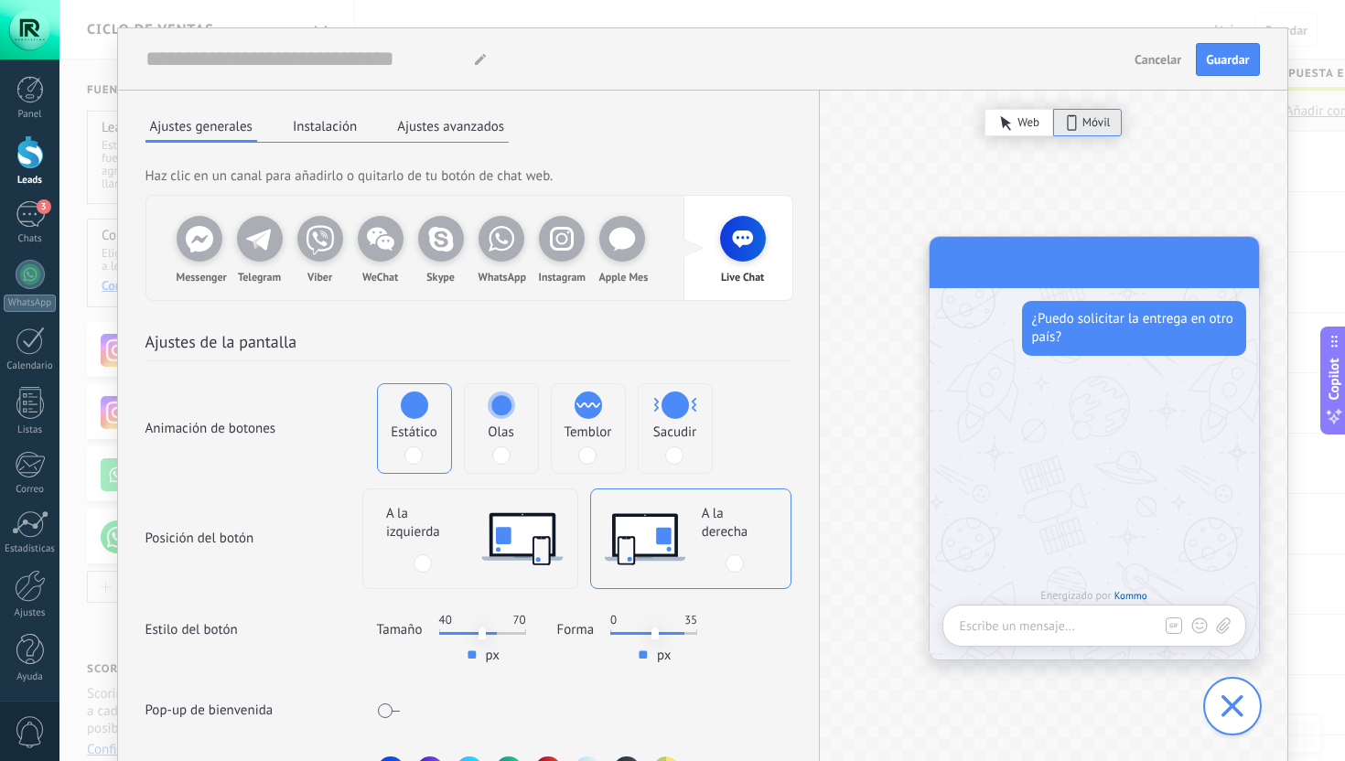
click at [508, 423] on label "Olas" at bounding box center [501, 428] width 73 height 89
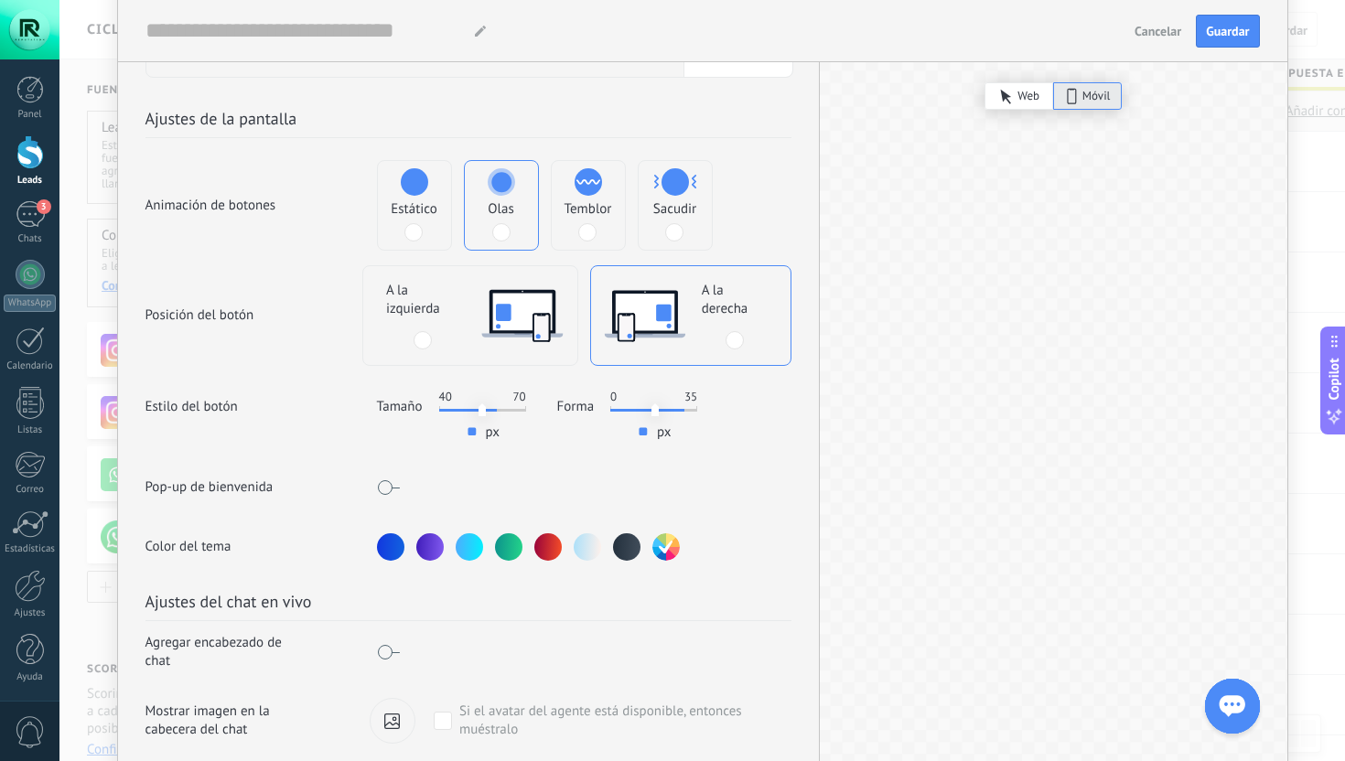
scroll to position [229, 0]
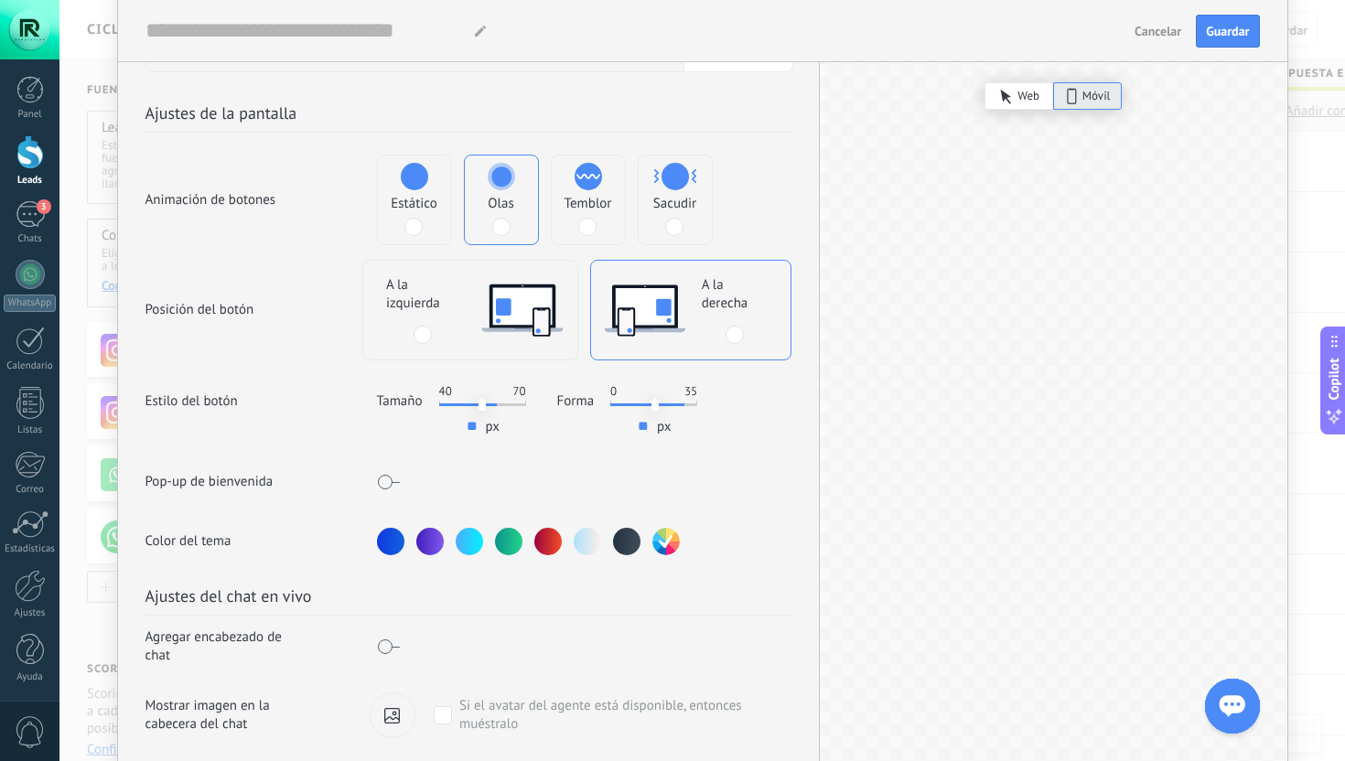
click at [510, 544] on div at bounding box center [508, 541] width 27 height 27
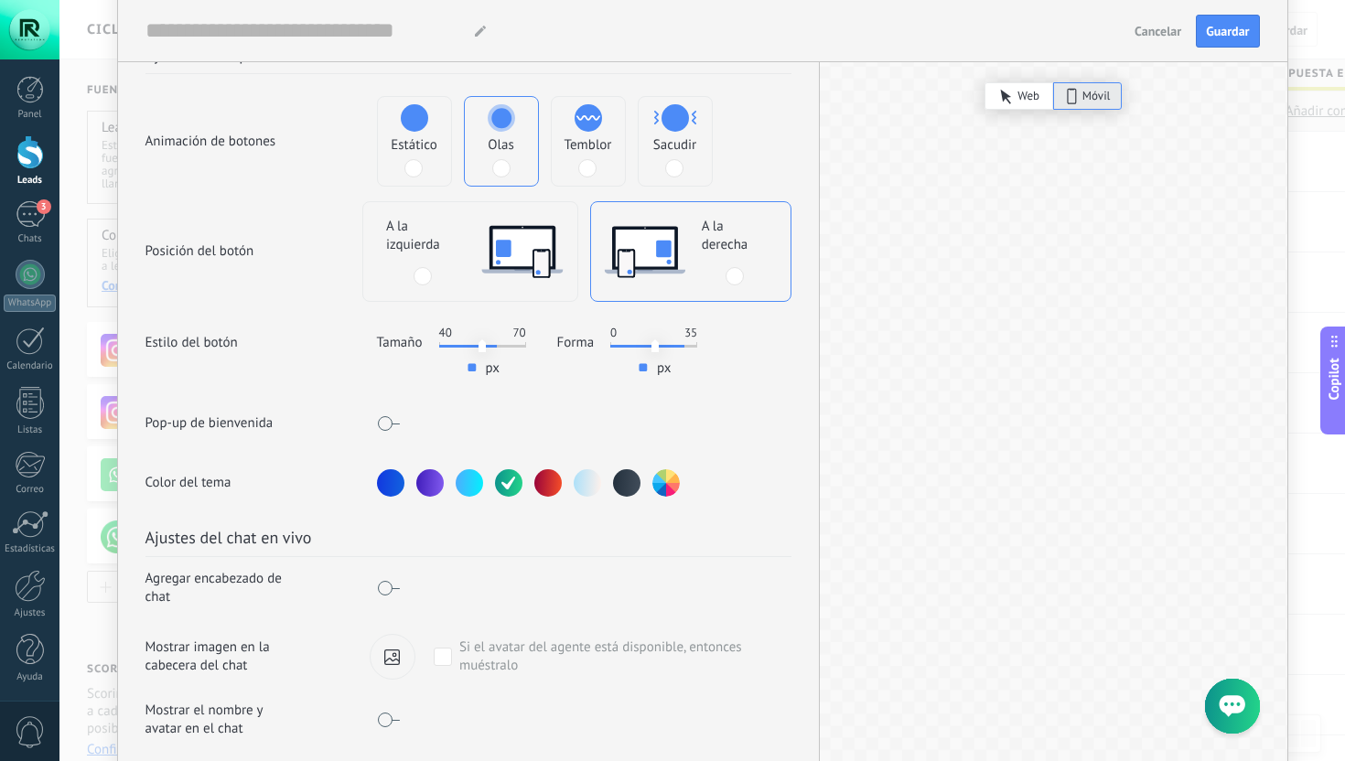
scroll to position [333, 0]
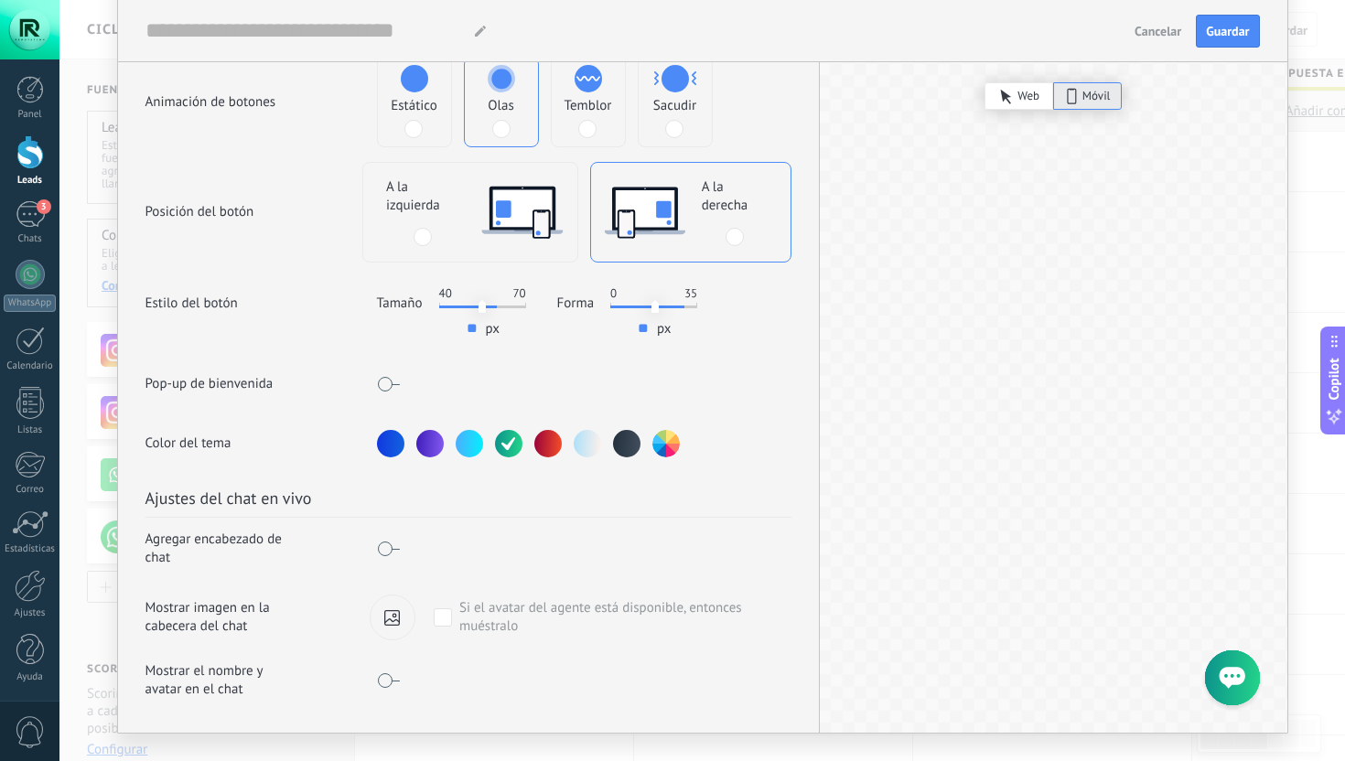
click at [384, 380] on span at bounding box center [388, 384] width 23 height 15
click at [474, 377] on input "**********" at bounding box center [574, 383] width 322 height 29
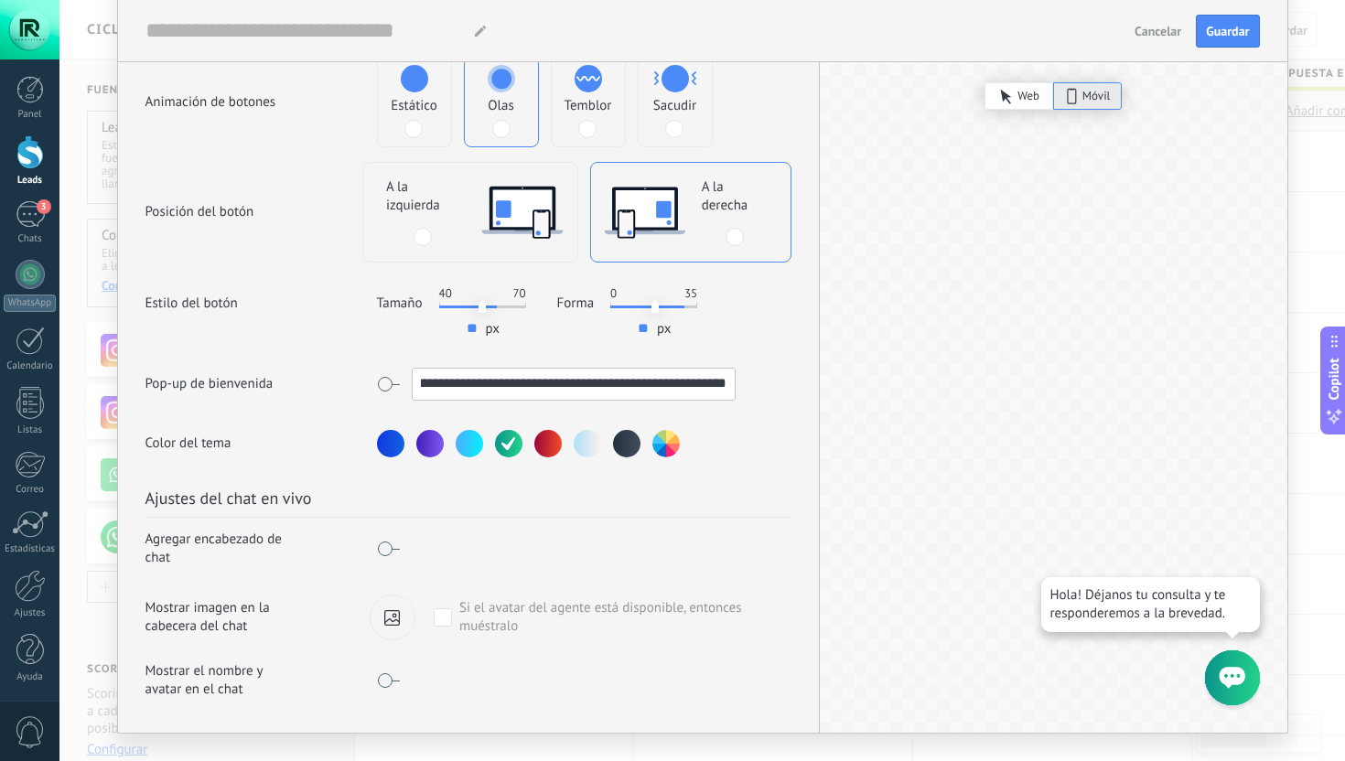
scroll to position [0, 49]
type input "**********"
click at [533, 507] on h2 "Ajustes del chat en vivo" at bounding box center [469, 502] width 646 height 31
click at [390, 545] on span at bounding box center [388, 549] width 23 height 15
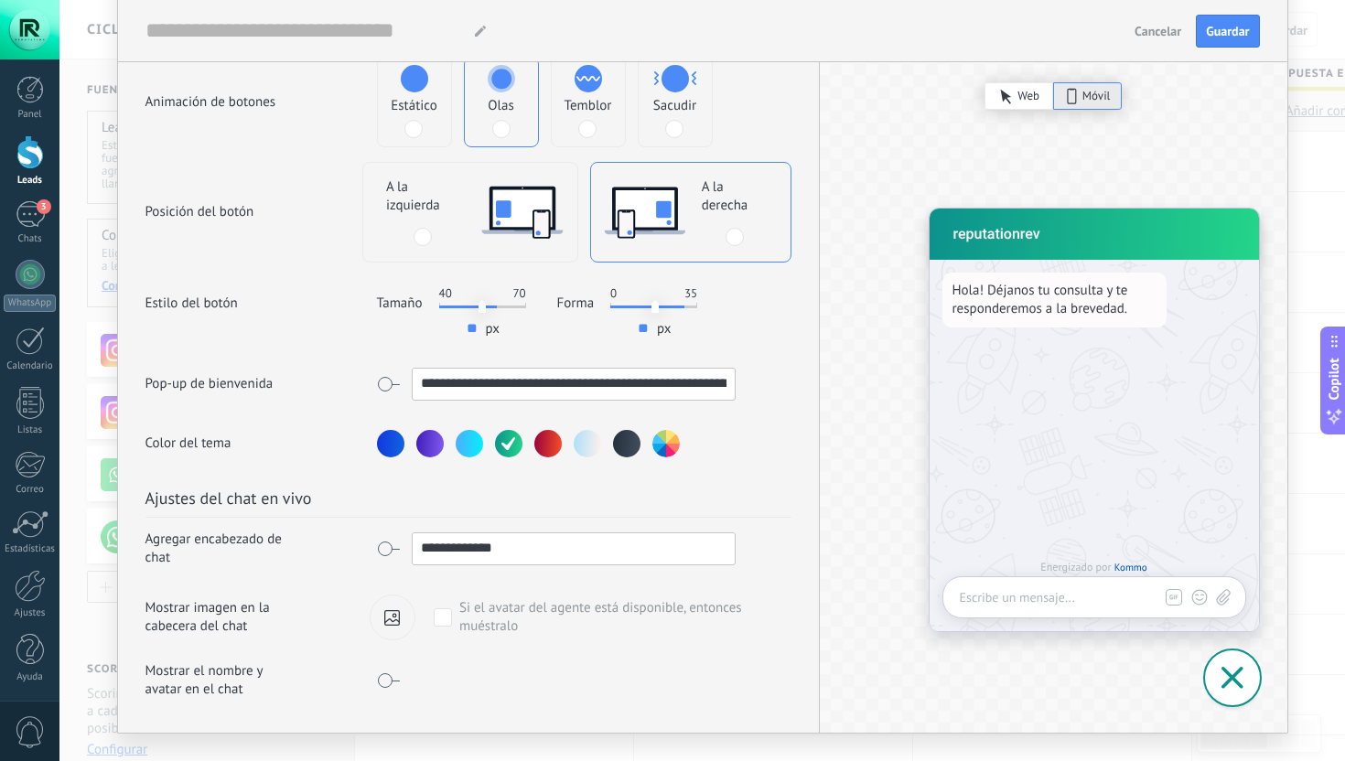
click at [383, 542] on span at bounding box center [388, 549] width 23 height 15
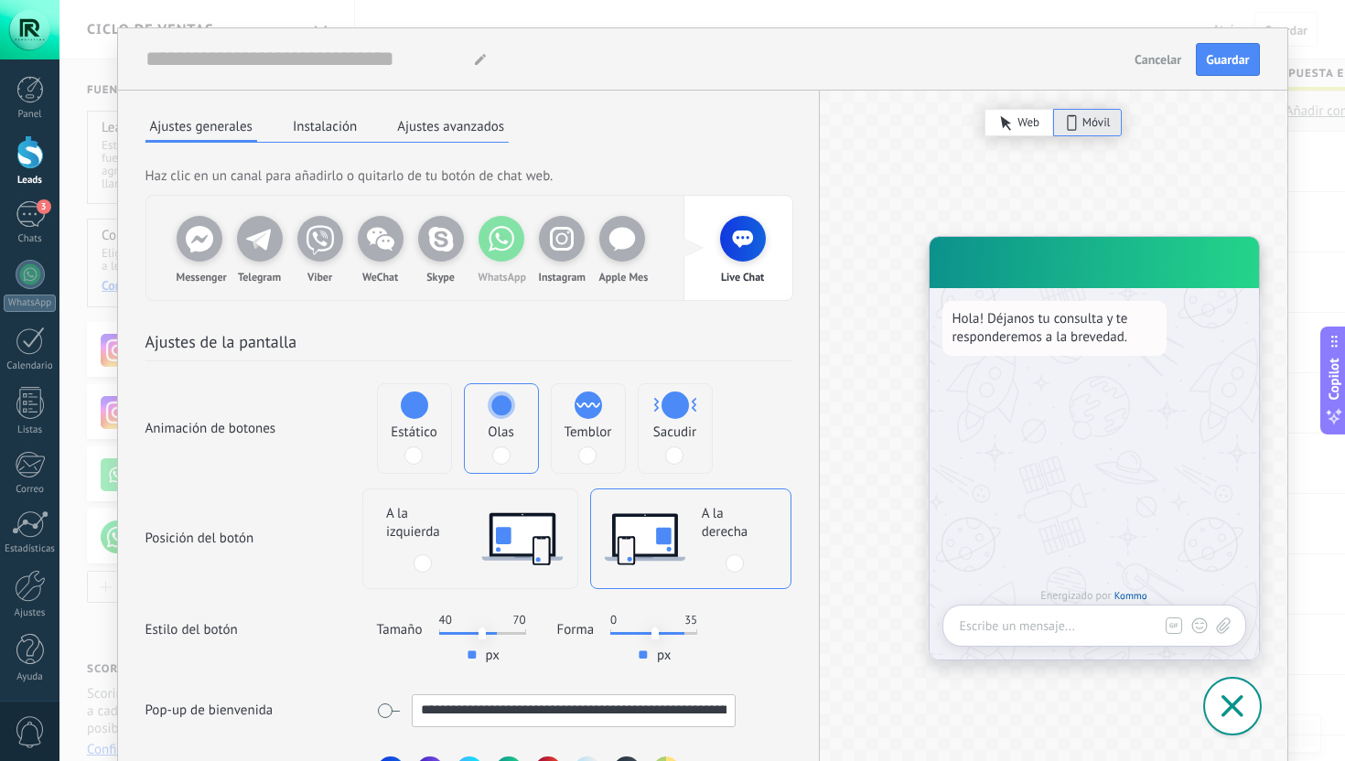
click at [502, 239] on icon at bounding box center [501, 239] width 37 height 37
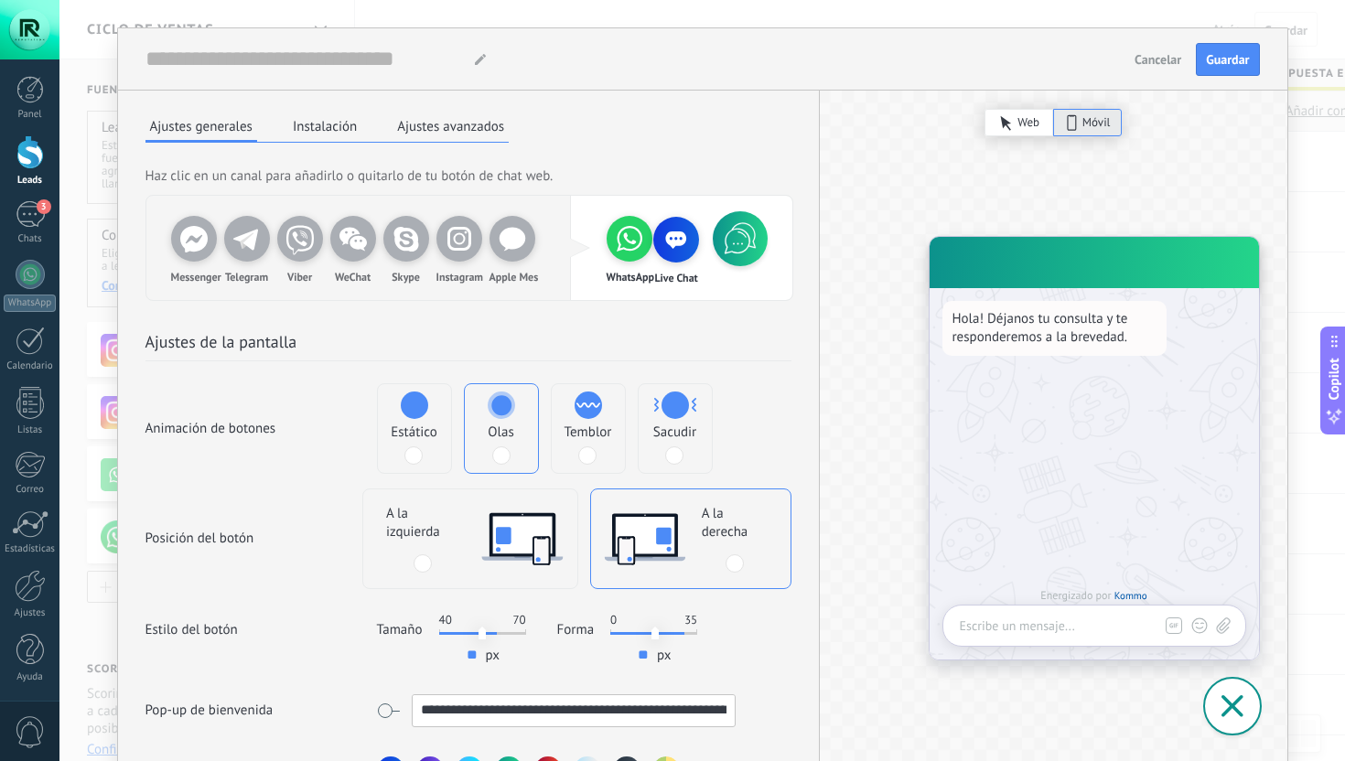
drag, startPoint x: 639, startPoint y: 243, endPoint x: 697, endPoint y: 243, distance: 58.6
click at [697, 243] on div "Live Chat WhatsApp" at bounding box center [656, 248] width 106 height 64
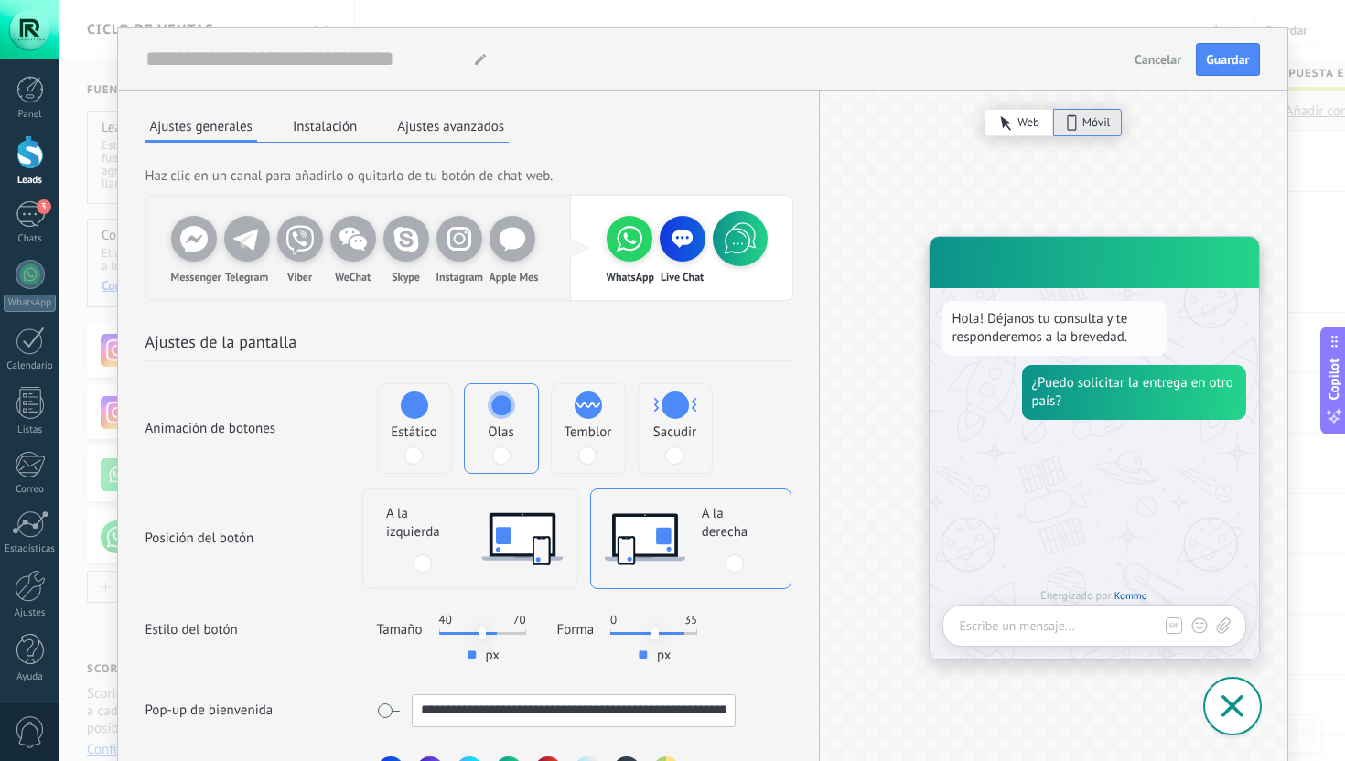
click at [323, 128] on button "Instalación" at bounding box center [324, 126] width 73 height 27
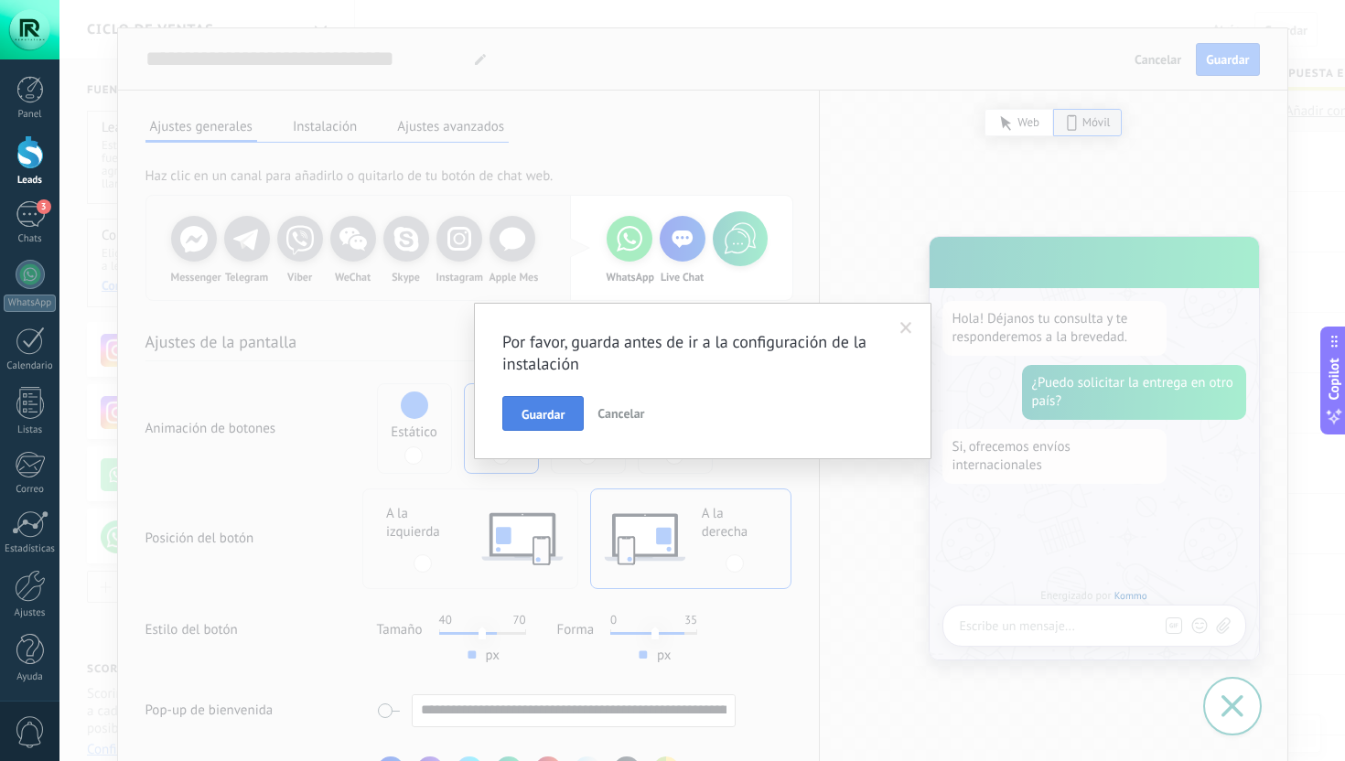
click at [543, 411] on span "Guardar" at bounding box center [543, 414] width 43 height 13
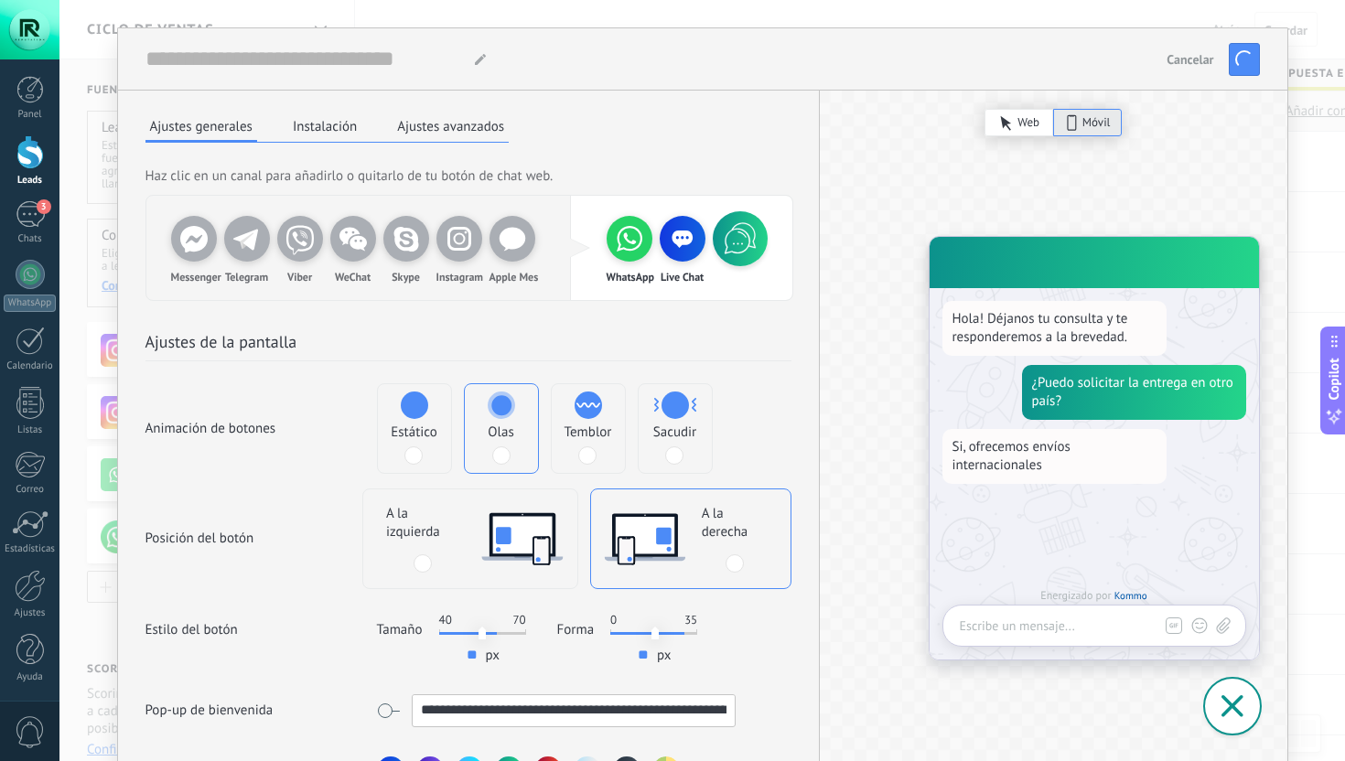
click at [453, 124] on button "Ajustes avanzados" at bounding box center [451, 126] width 116 height 27
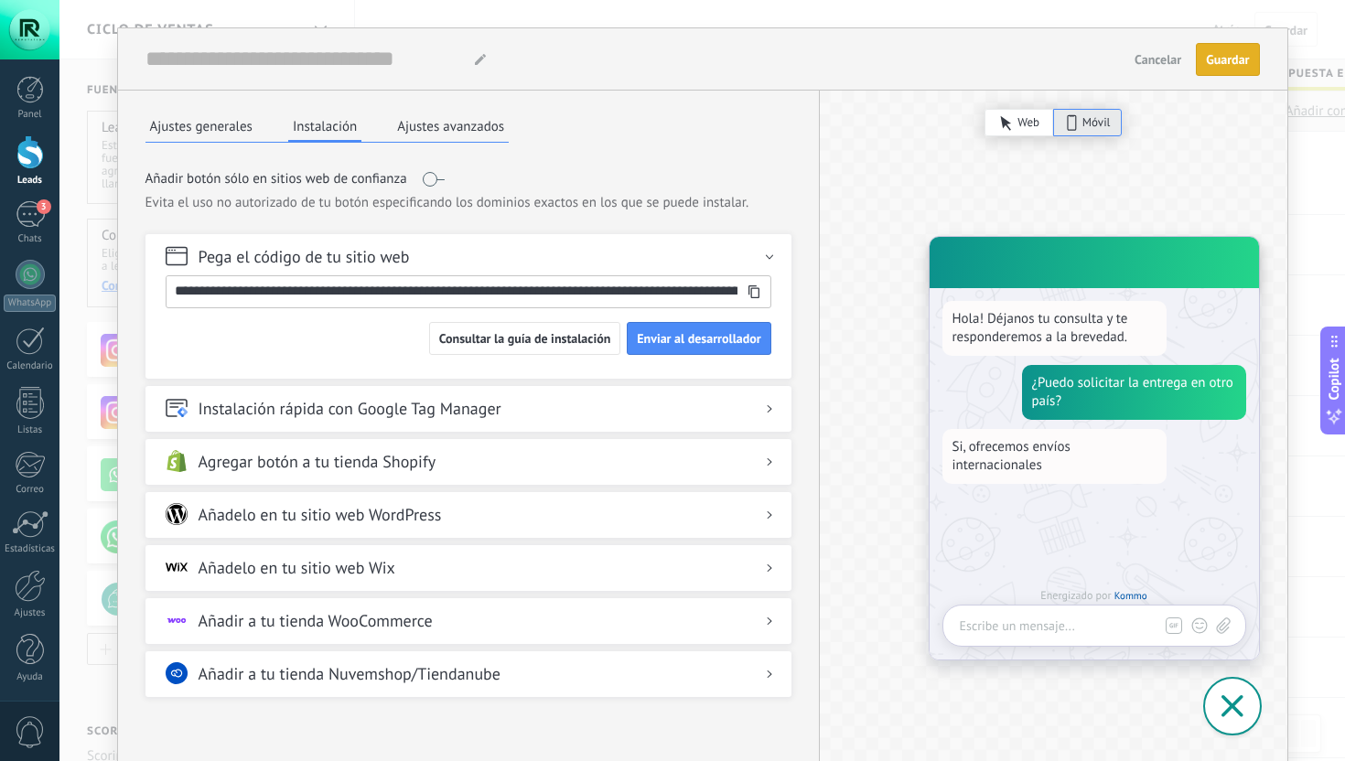
click at [406, 125] on button "Ajustes avanzados" at bounding box center [451, 126] width 116 height 27
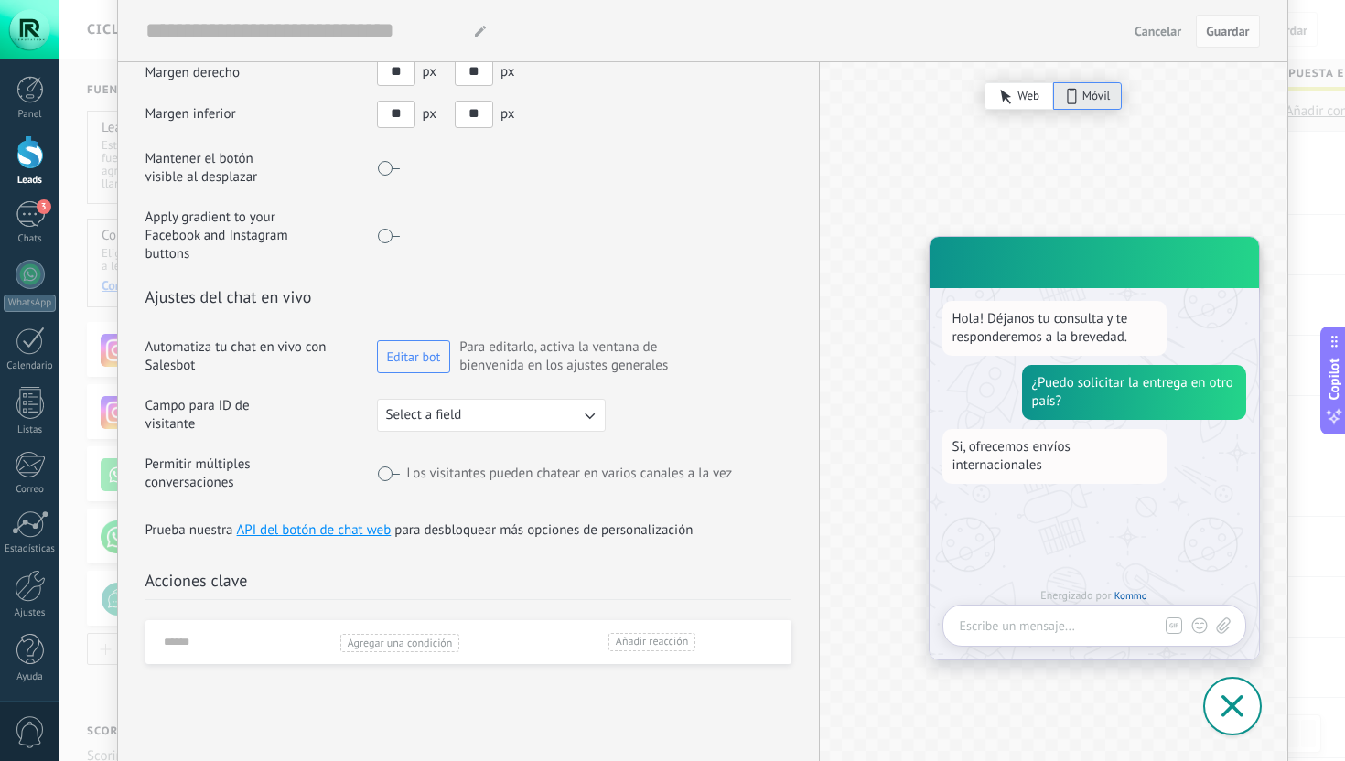
scroll to position [373, 0]
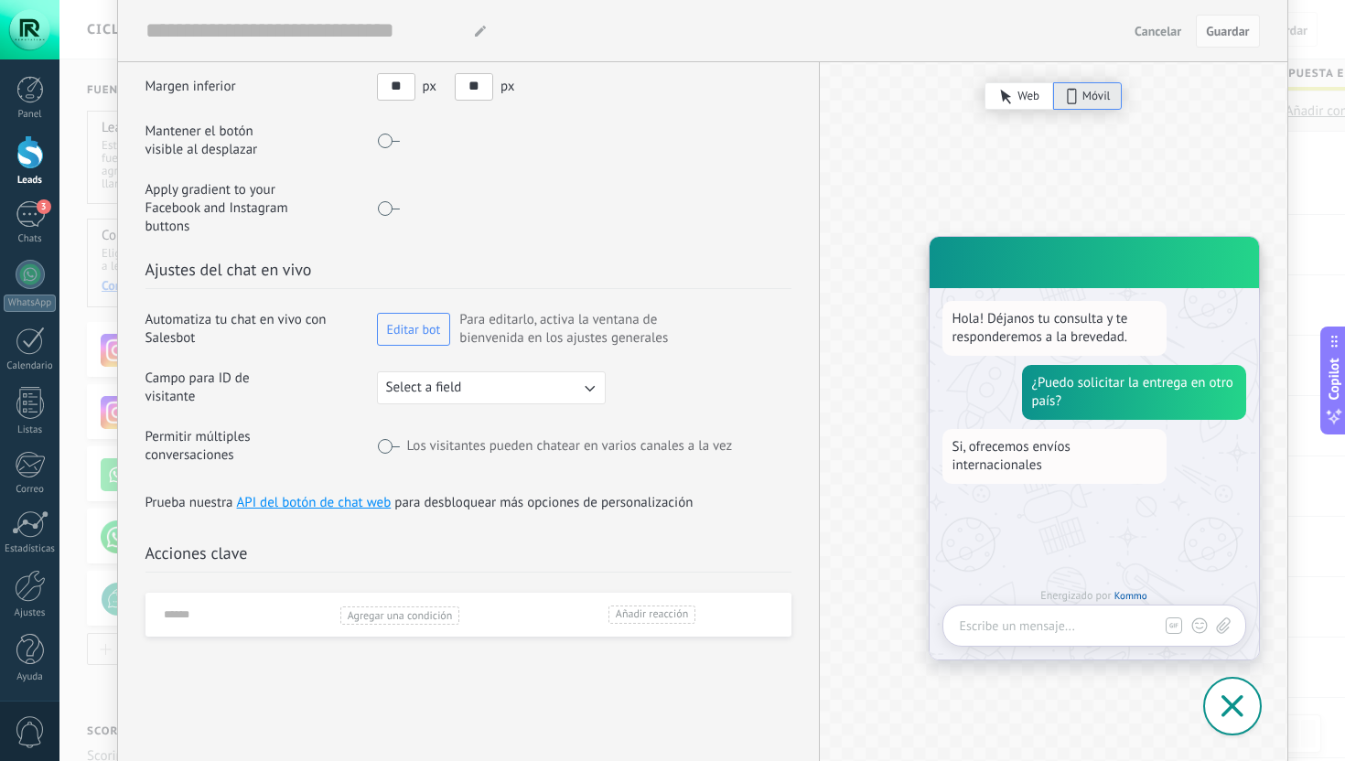
click at [362, 607] on div "Agregar una condición" at bounding box center [400, 616] width 120 height 18
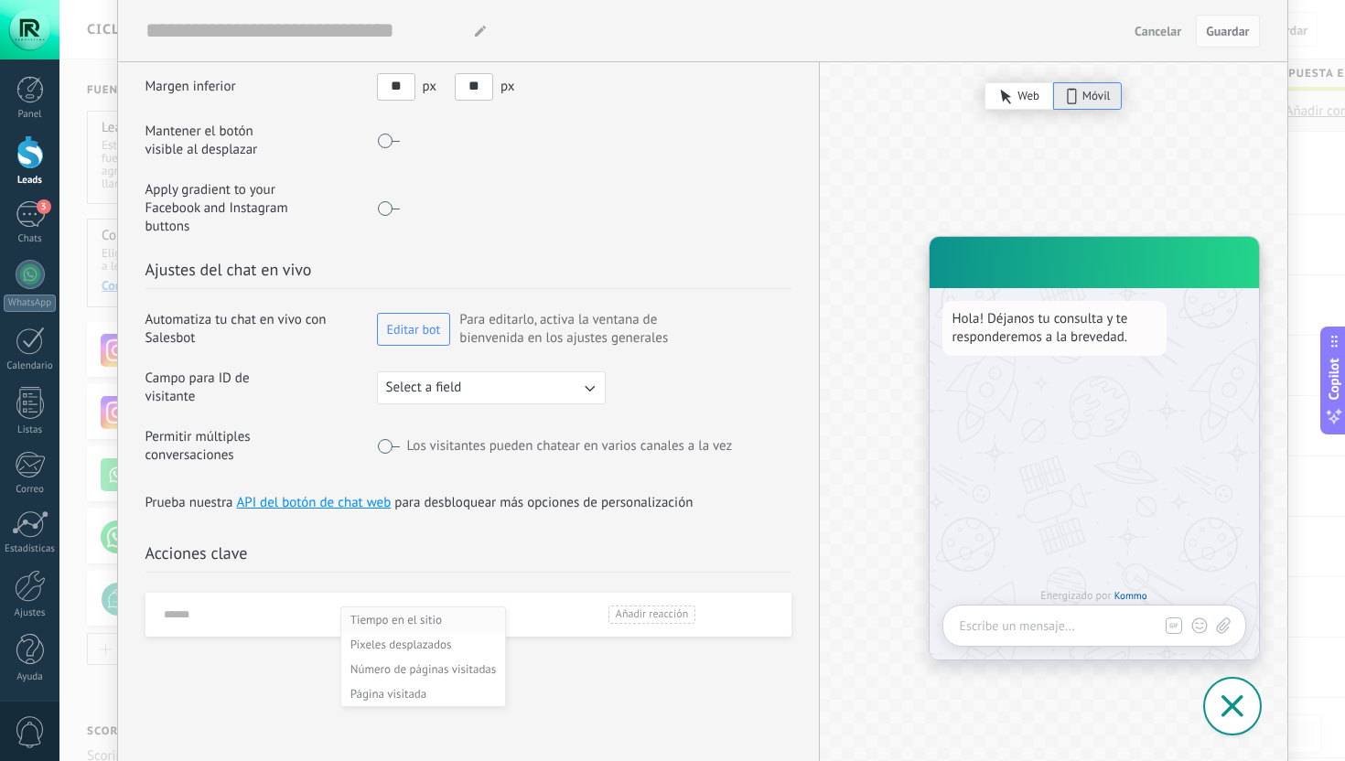
click at [353, 612] on div "Tiempo en el sitio" at bounding box center [424, 620] width 146 height 16
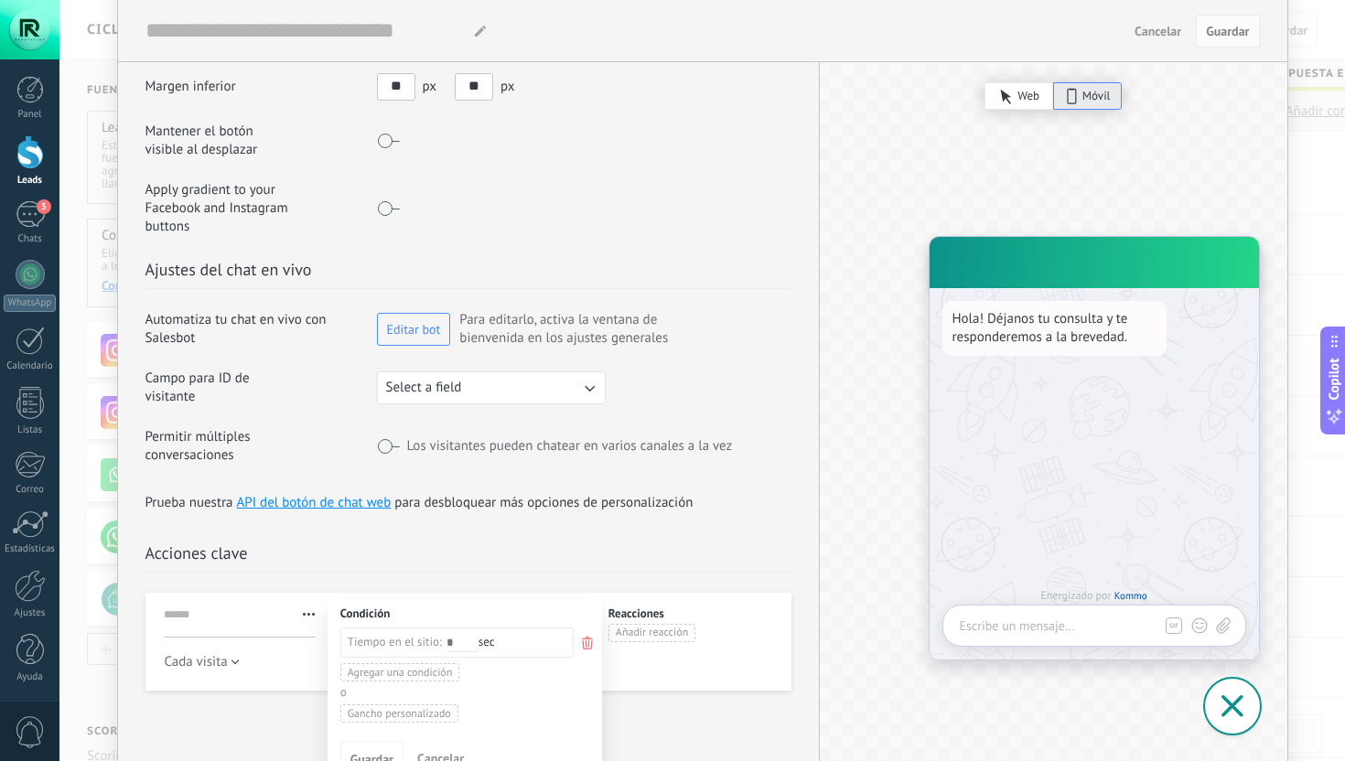
click at [266, 573] on div "Cambiar nombre Eliminar Cada visita Una vez por sesión Una vez al día Una vez p…" at bounding box center [469, 664] width 646 height 183
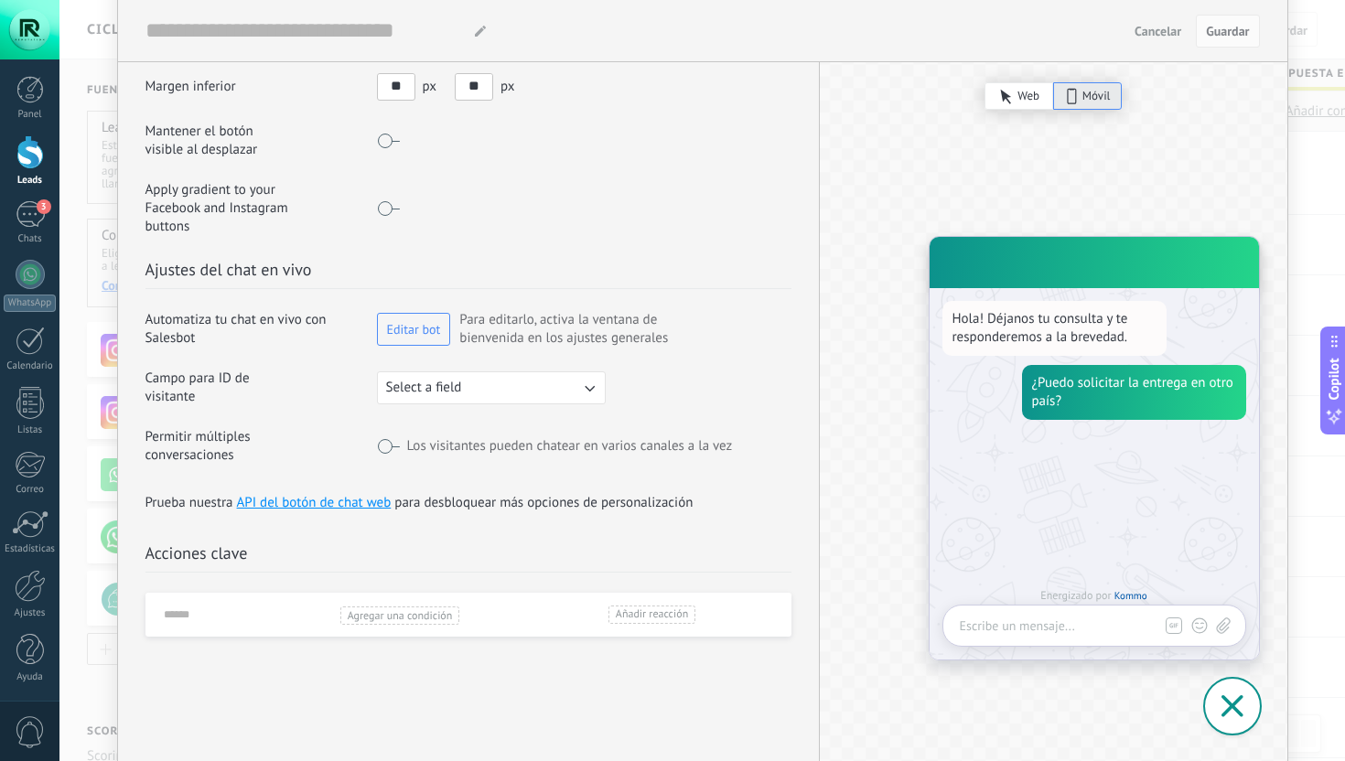
click at [357, 607] on div "Agregar una condición" at bounding box center [400, 616] width 120 height 18
click at [376, 612] on div "Tiempo en el sitio" at bounding box center [424, 620] width 146 height 16
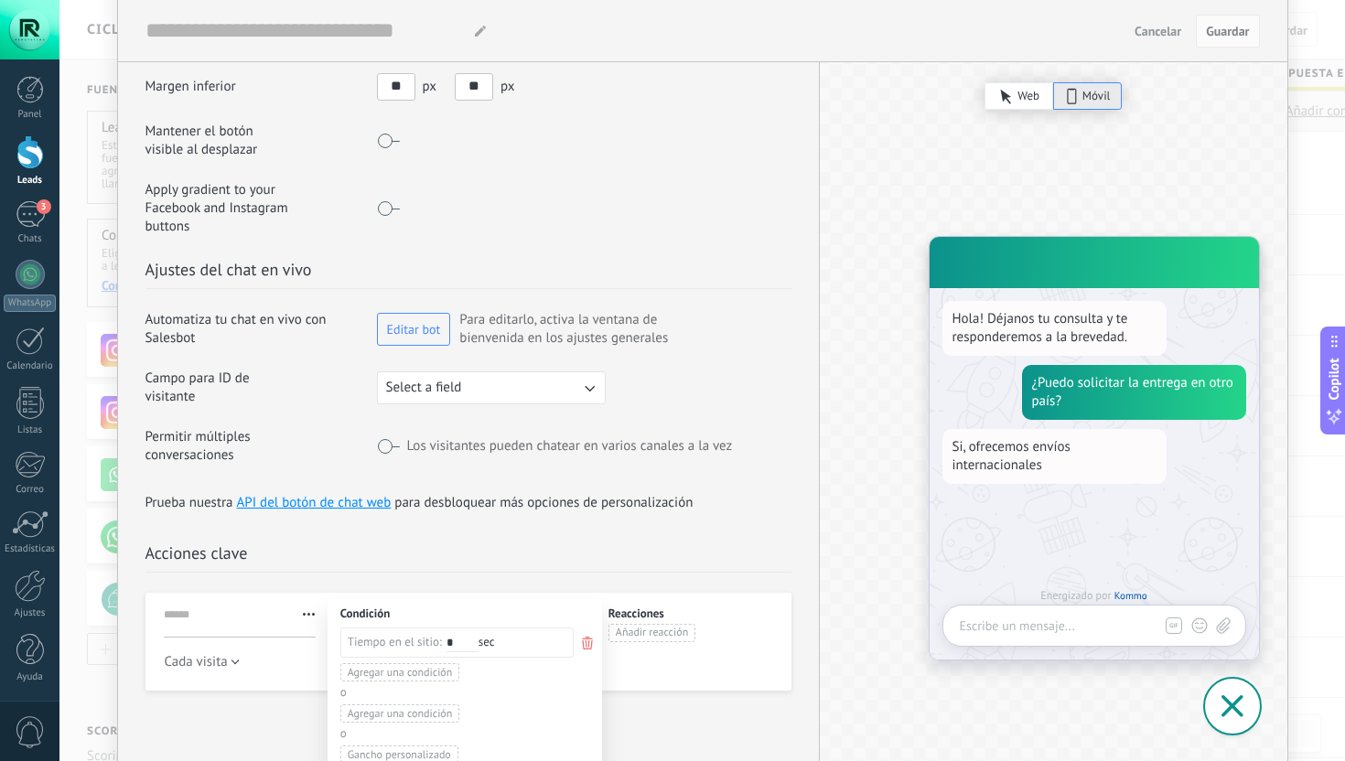
type input "*"
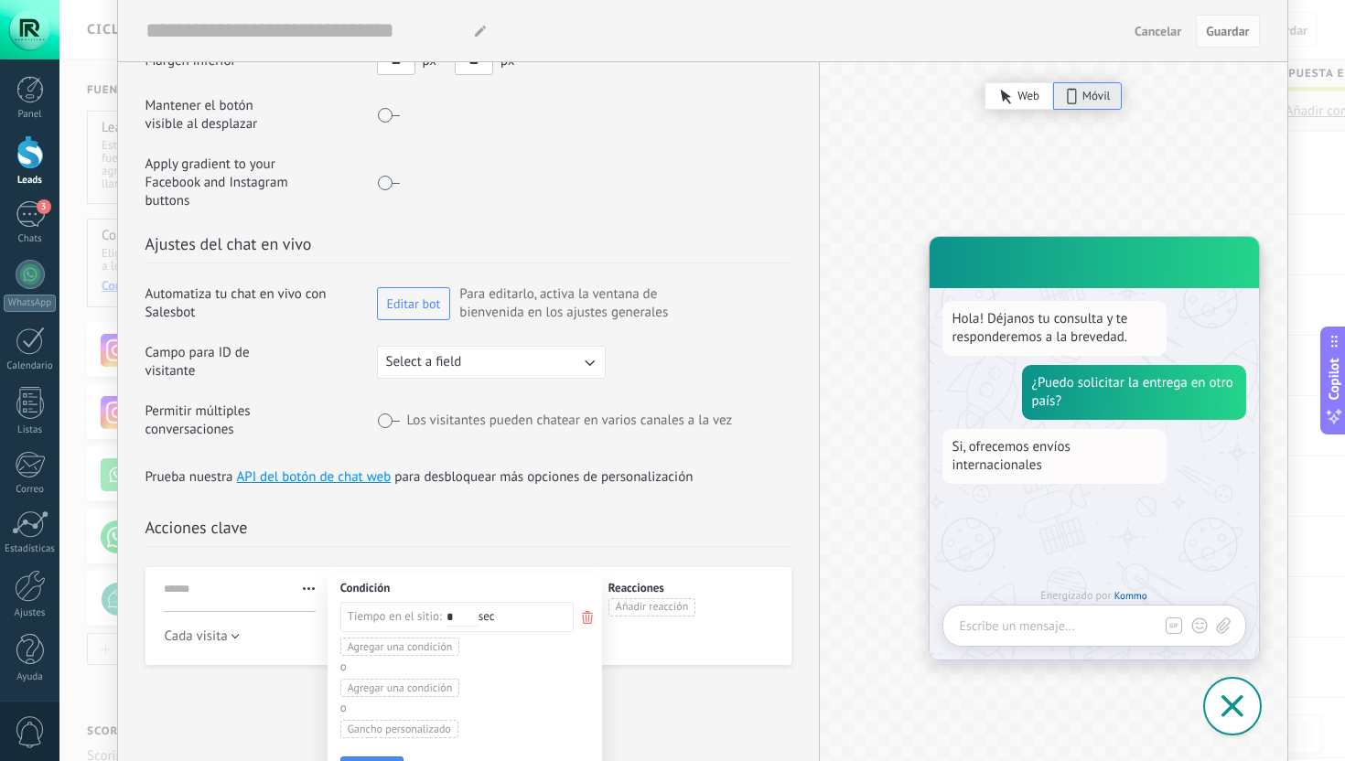
scroll to position [426, 0]
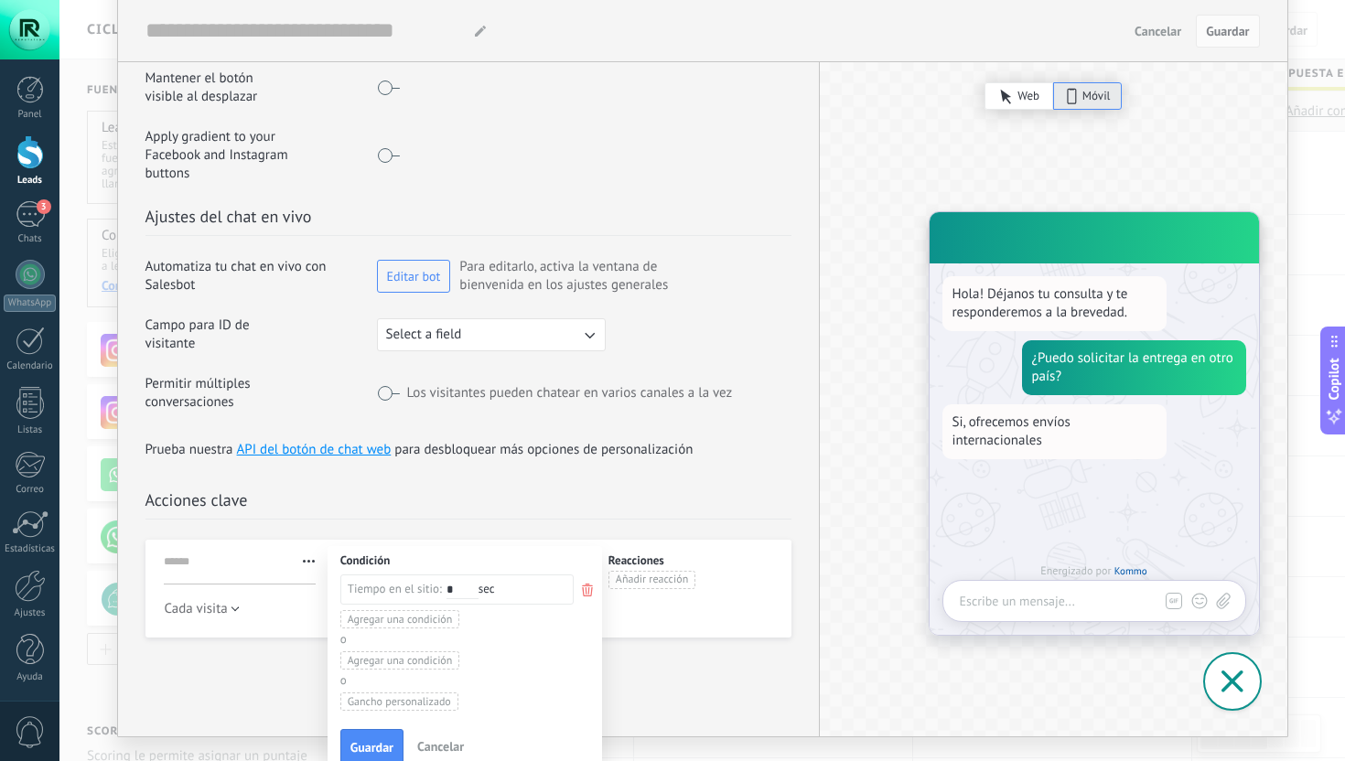
click at [427, 610] on div "Agregar una condición" at bounding box center [400, 619] width 120 height 18
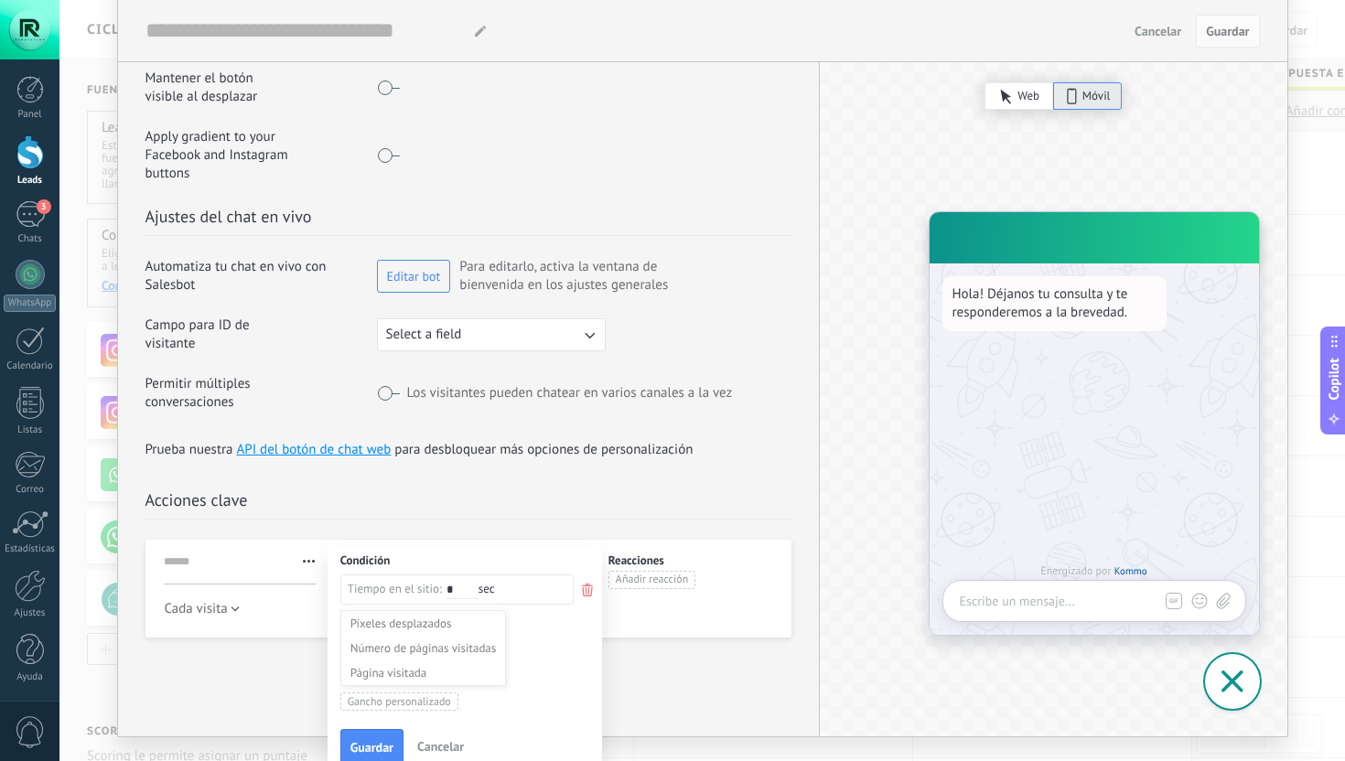
click at [540, 600] on div at bounding box center [466, 599] width 252 height 57
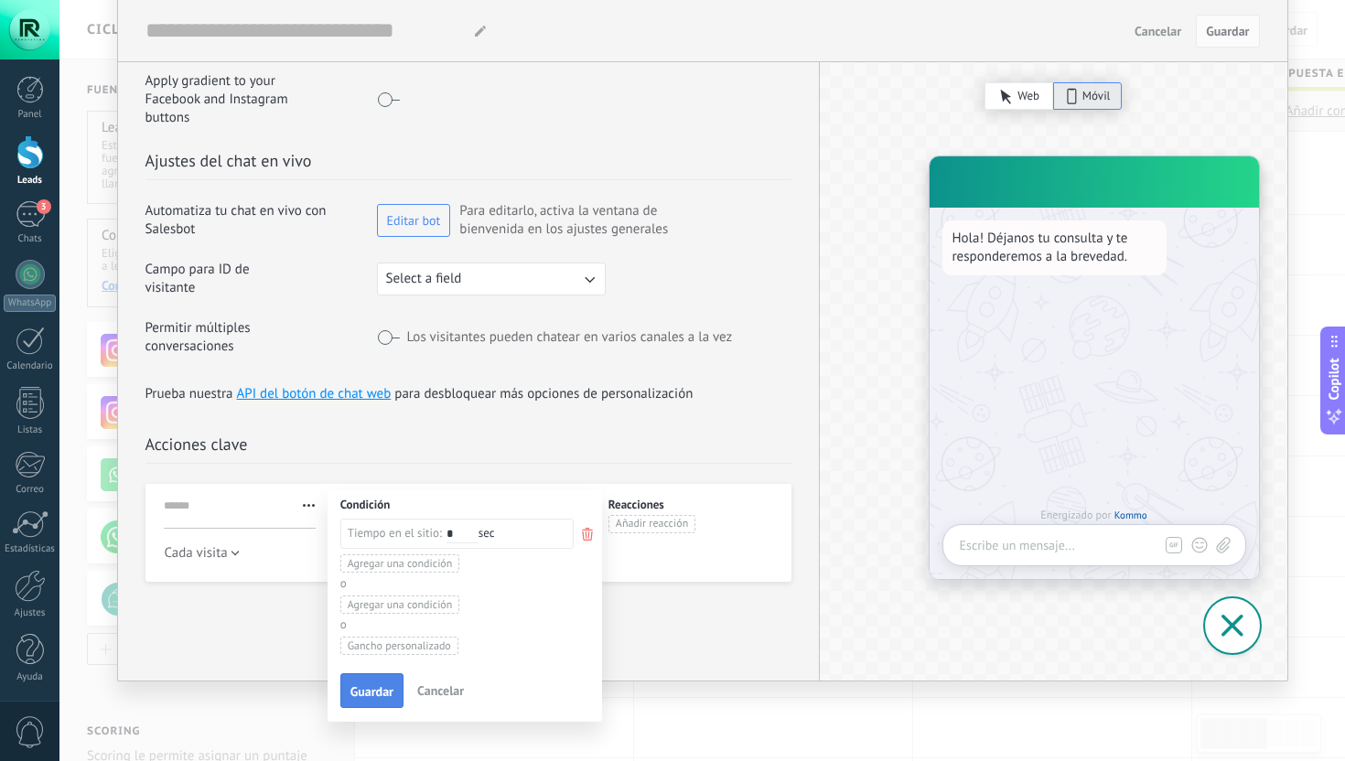
click at [366, 685] on span "Guardar" at bounding box center [372, 691] width 43 height 13
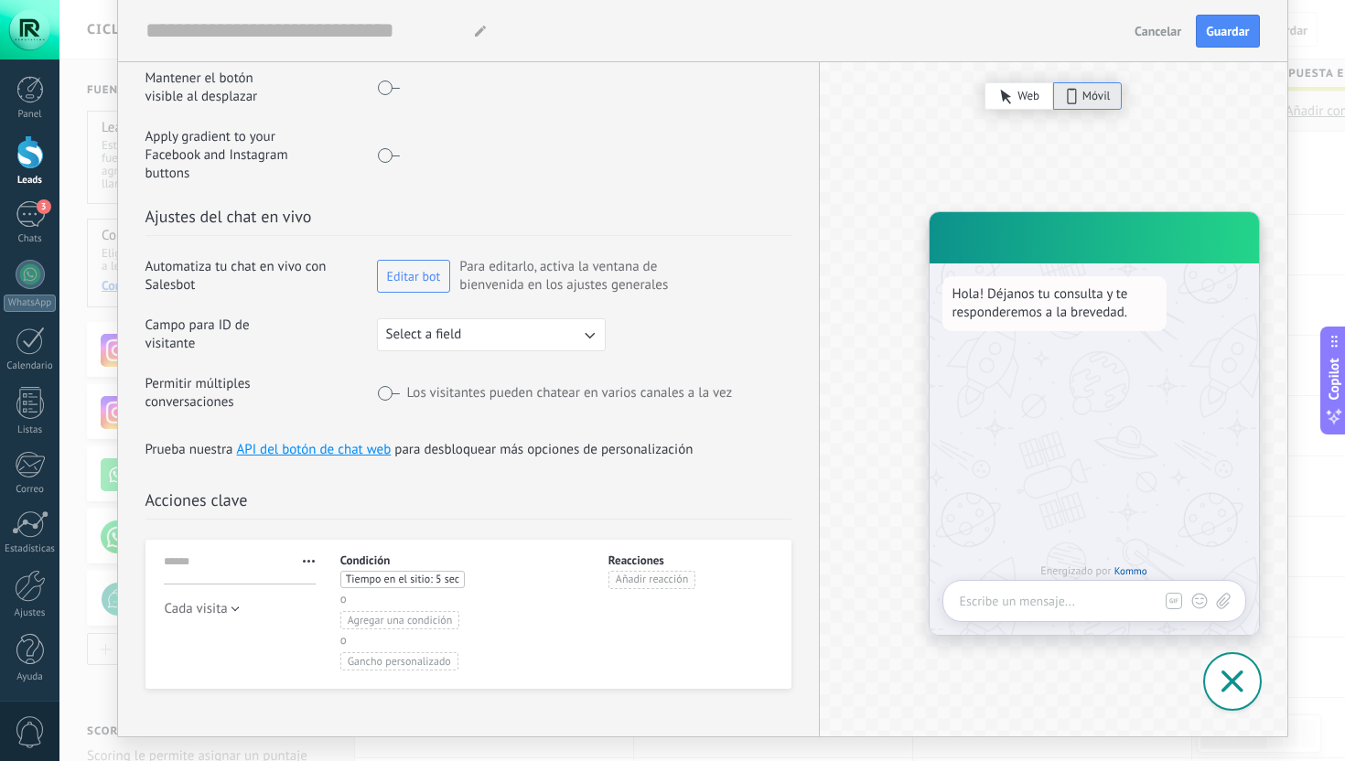
click at [620, 574] on span "Añadir reacción" at bounding box center [652, 580] width 72 height 13
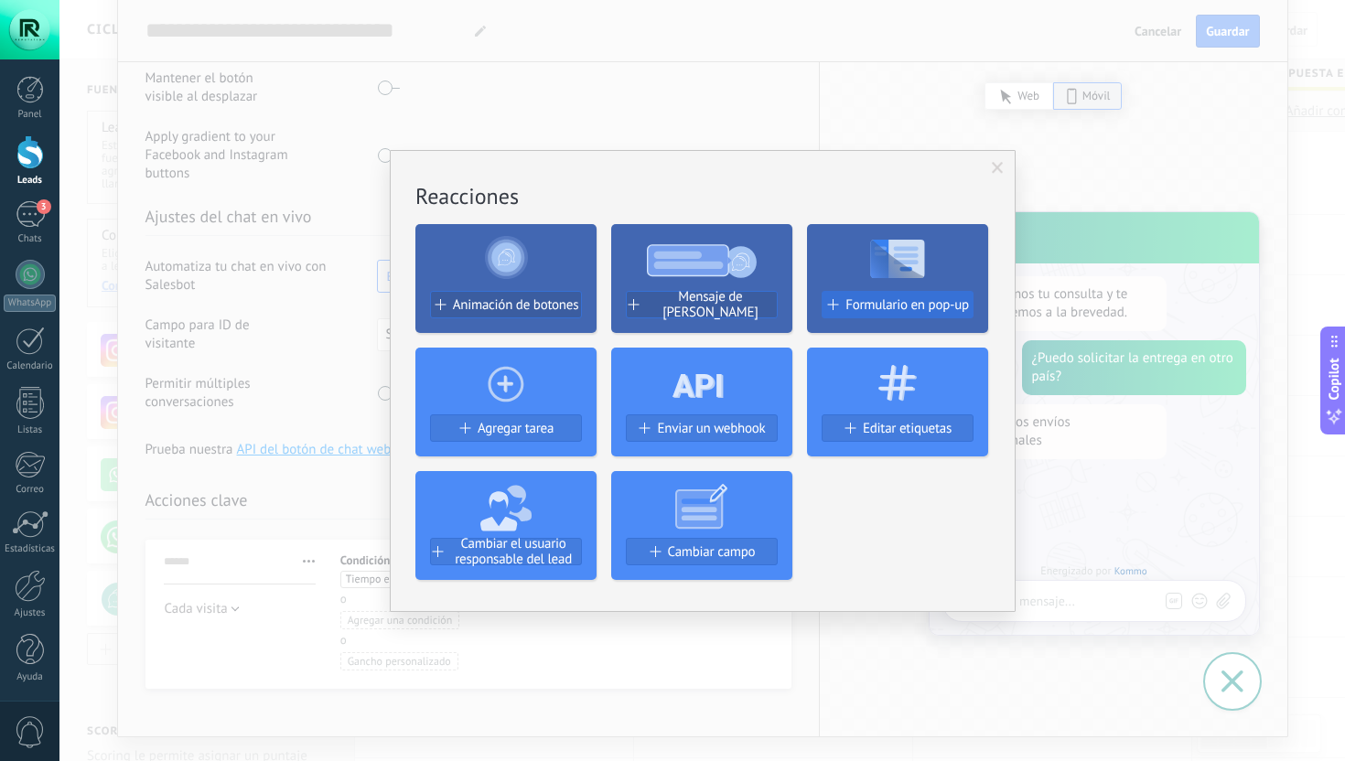
click at [847, 309] on span "Formulario en pop-up" at bounding box center [908, 305] width 124 height 16
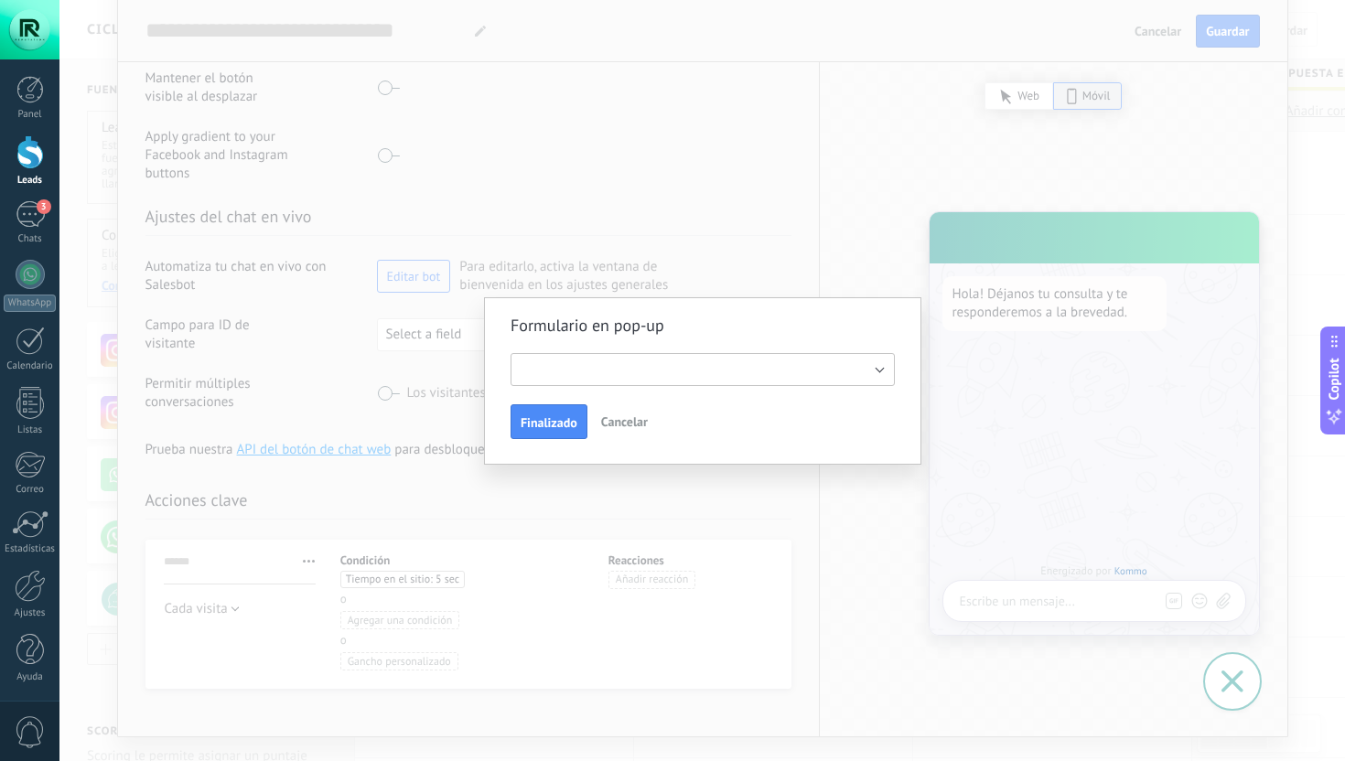
click at [584, 373] on button "button" at bounding box center [703, 369] width 384 height 33
click at [610, 426] on span "Cancelar" at bounding box center [624, 422] width 47 height 16
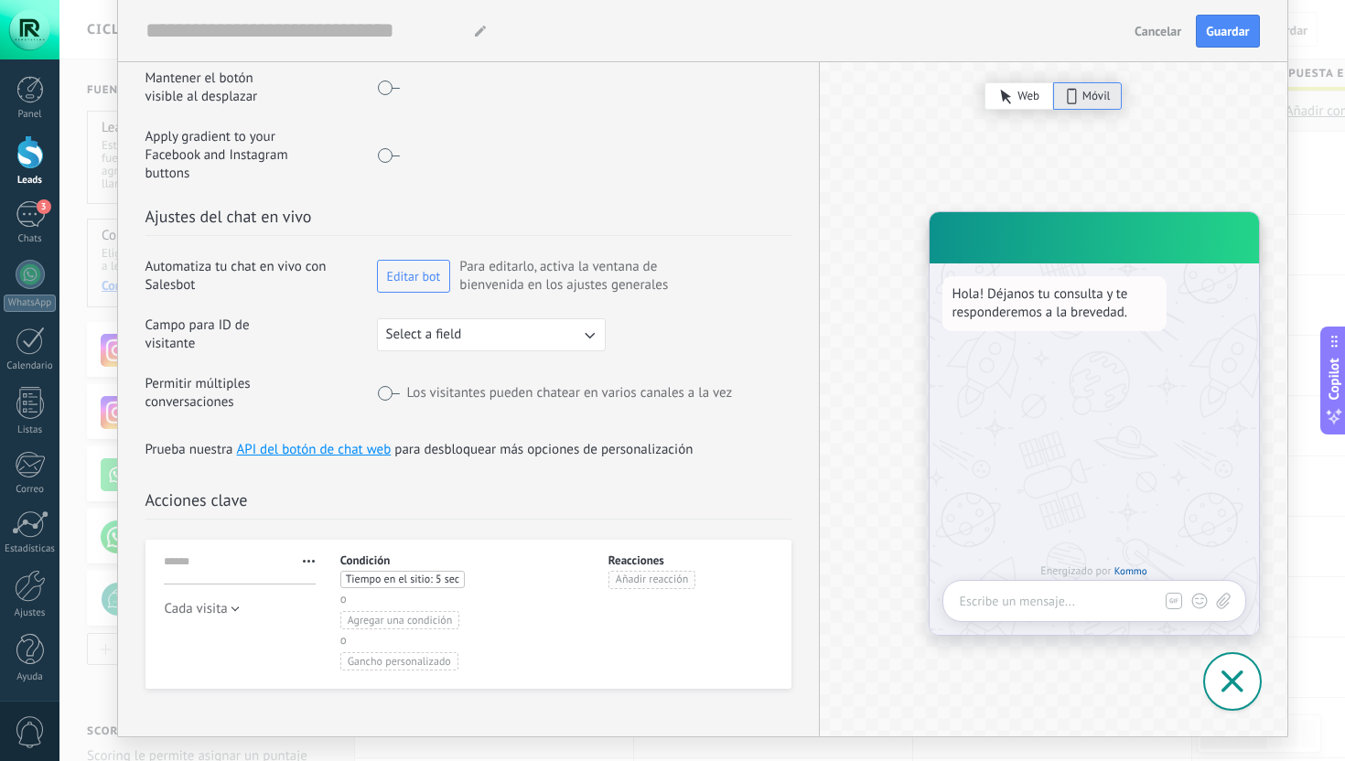
click at [648, 574] on span "Añadir reacción" at bounding box center [652, 580] width 72 height 13
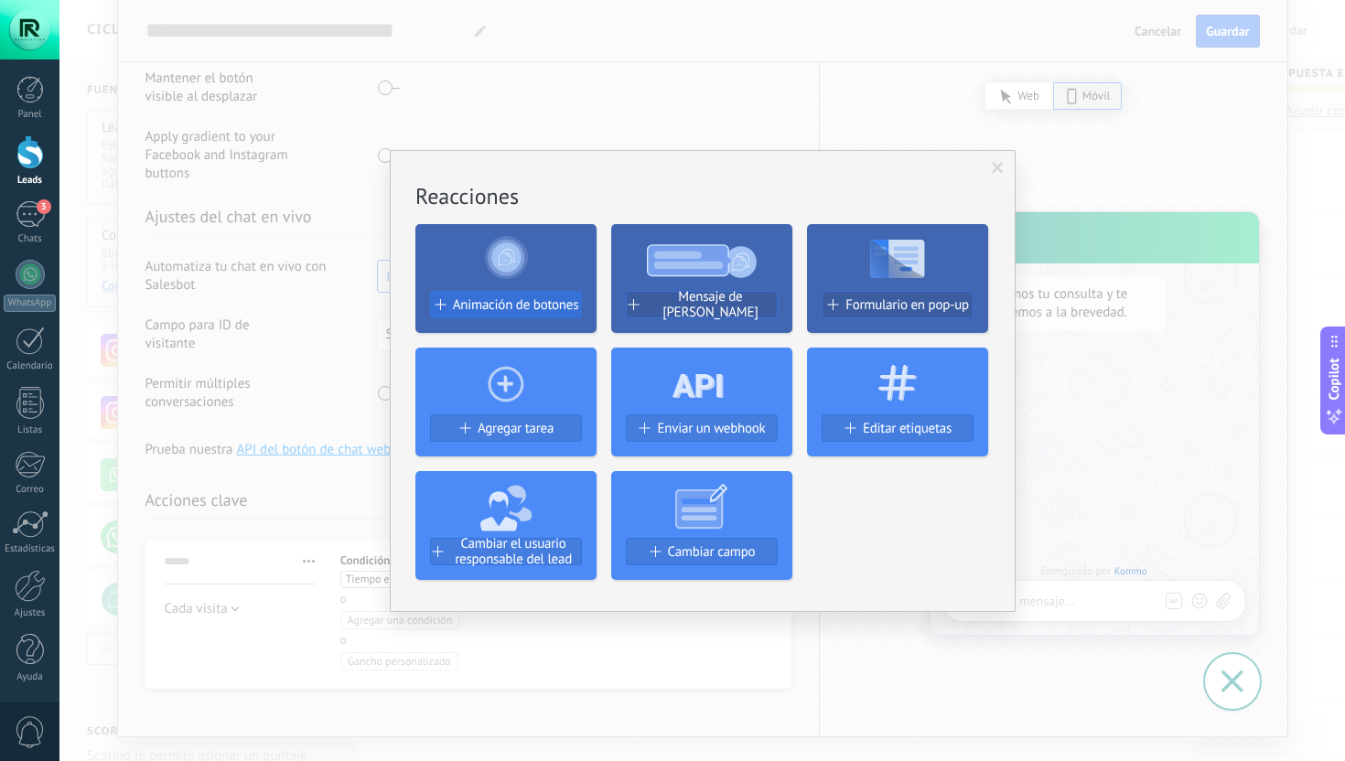
click at [538, 309] on span "Animación de botones" at bounding box center [516, 305] width 126 height 16
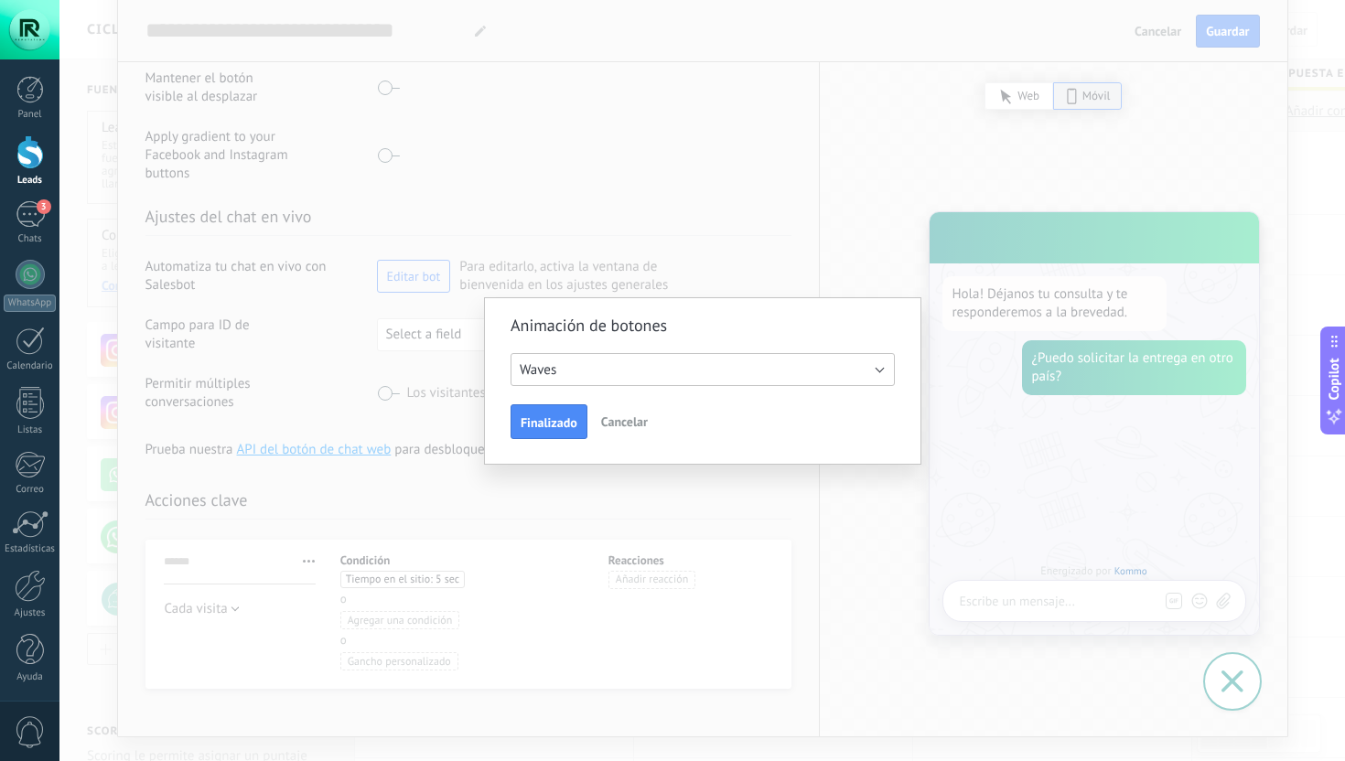
click at [561, 375] on button "Waves" at bounding box center [703, 369] width 384 height 33
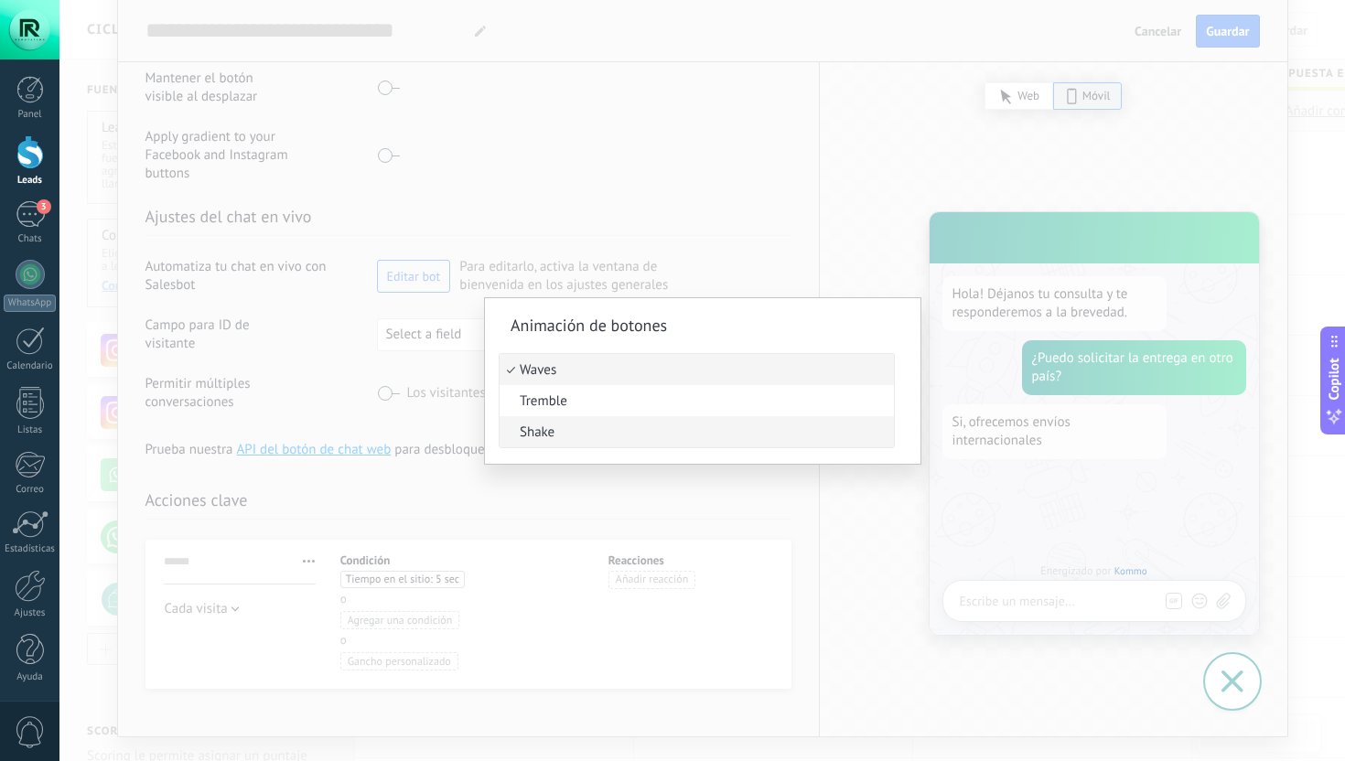
click at [561, 432] on span "Shake" at bounding box center [694, 432] width 389 height 17
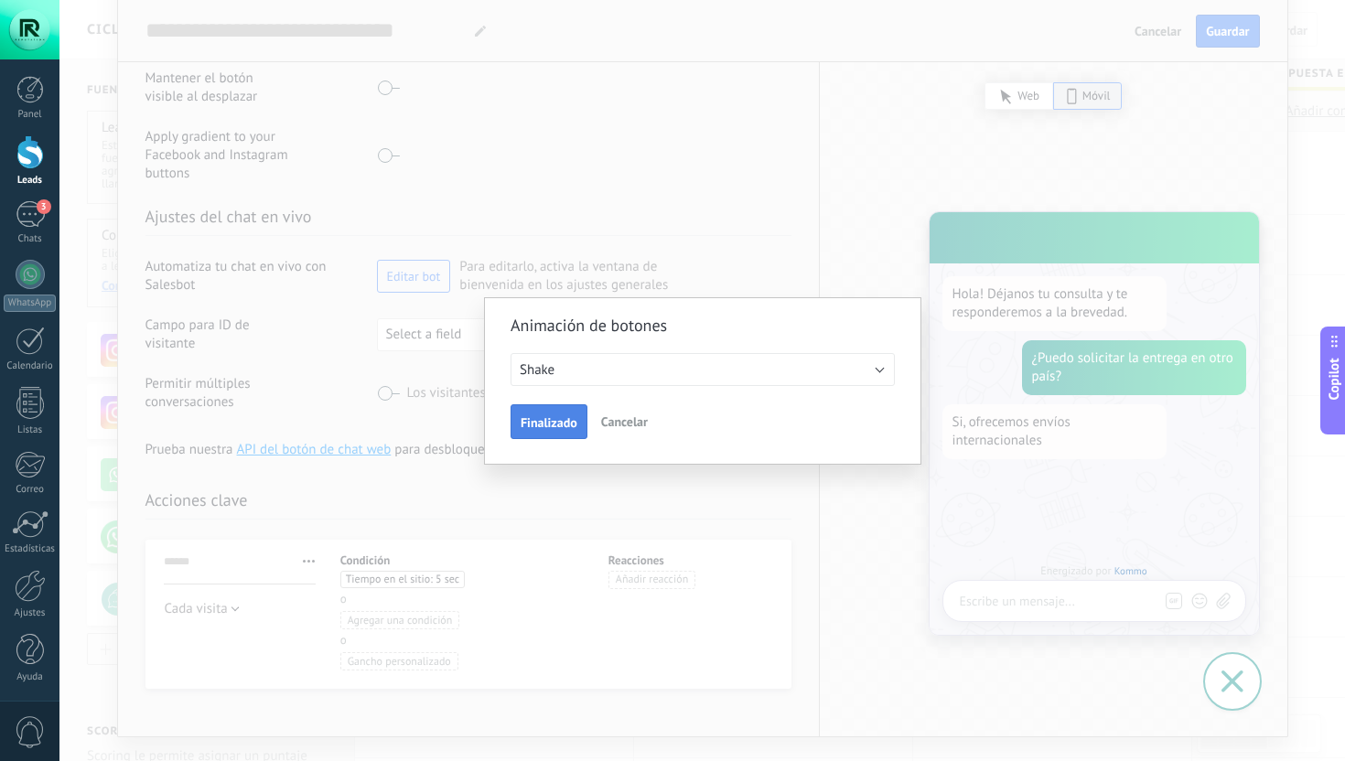
click at [553, 418] on span "Finalizado" at bounding box center [549, 422] width 57 height 13
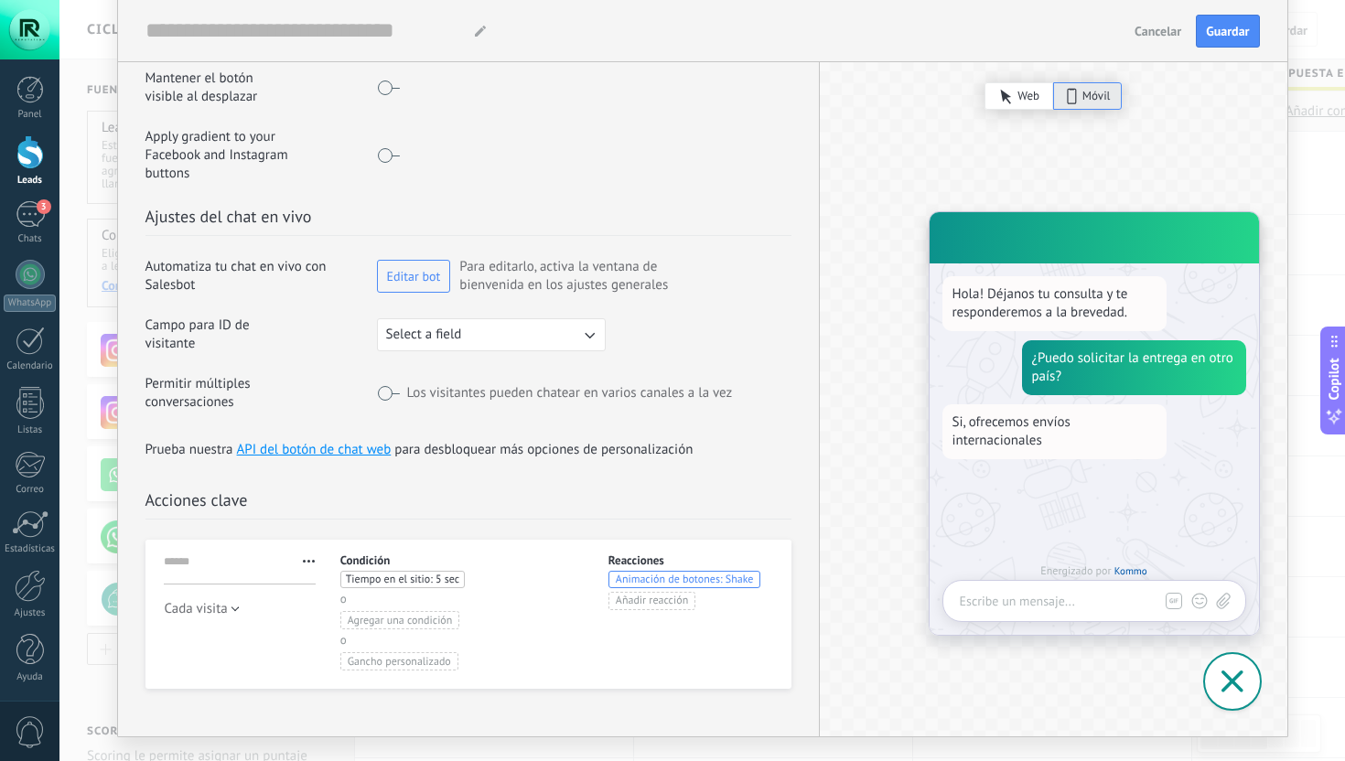
click at [1227, 684] on div at bounding box center [1232, 681] width 55 height 55
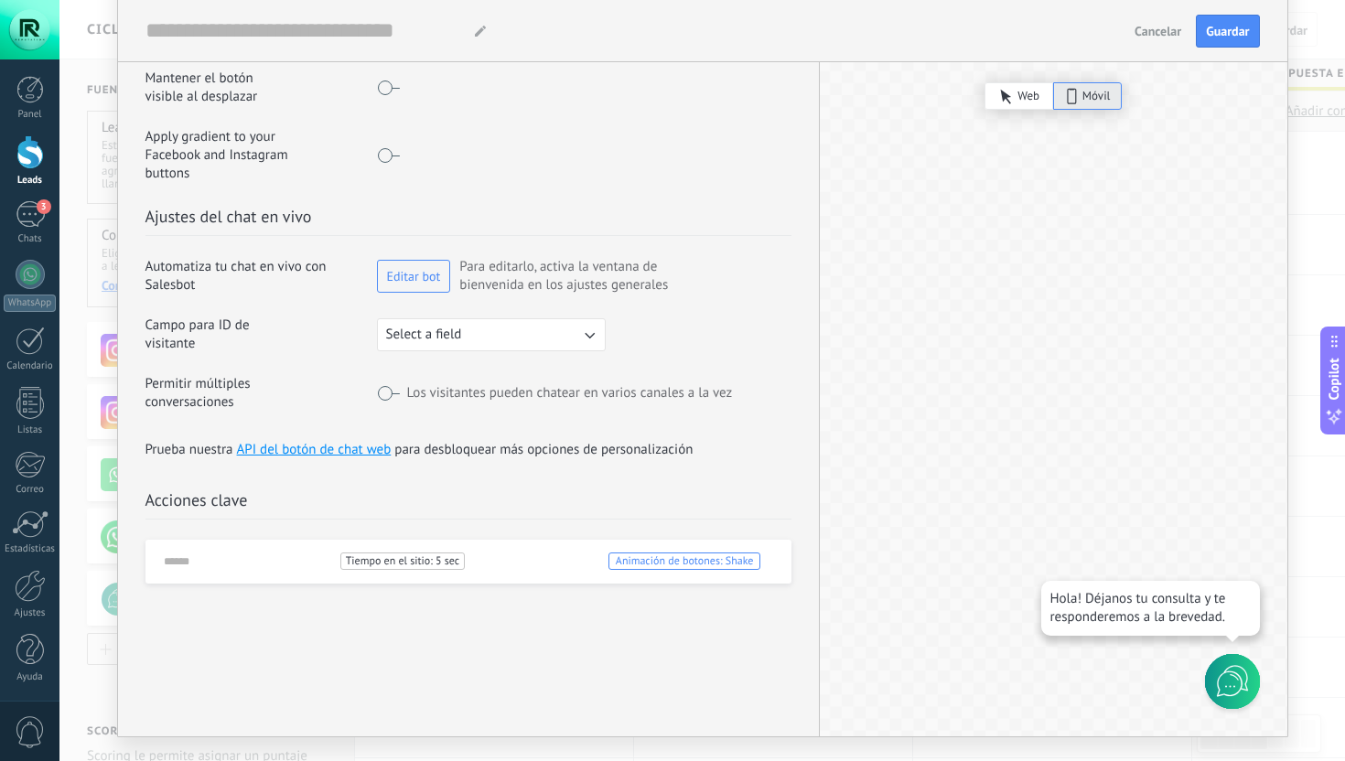
click at [466, 553] on div "Condición Tiempo en el sitio: 5 sec Tiempo en el sitio: * sec Y agregar una con…" at bounding box center [462, 564] width 244 height 22
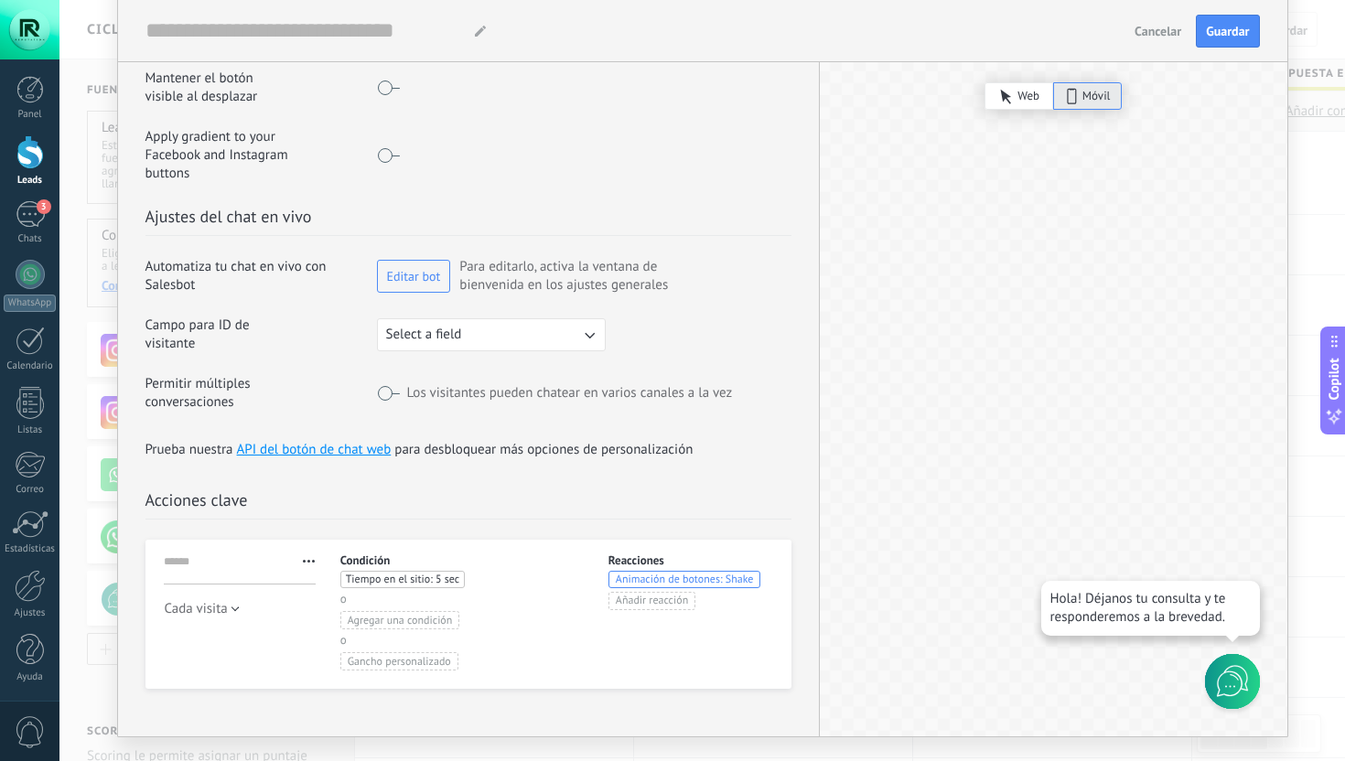
click at [308, 552] on button "button" at bounding box center [309, 561] width 30 height 18
click at [319, 597] on div "Eliminar" at bounding box center [361, 610] width 133 height 27
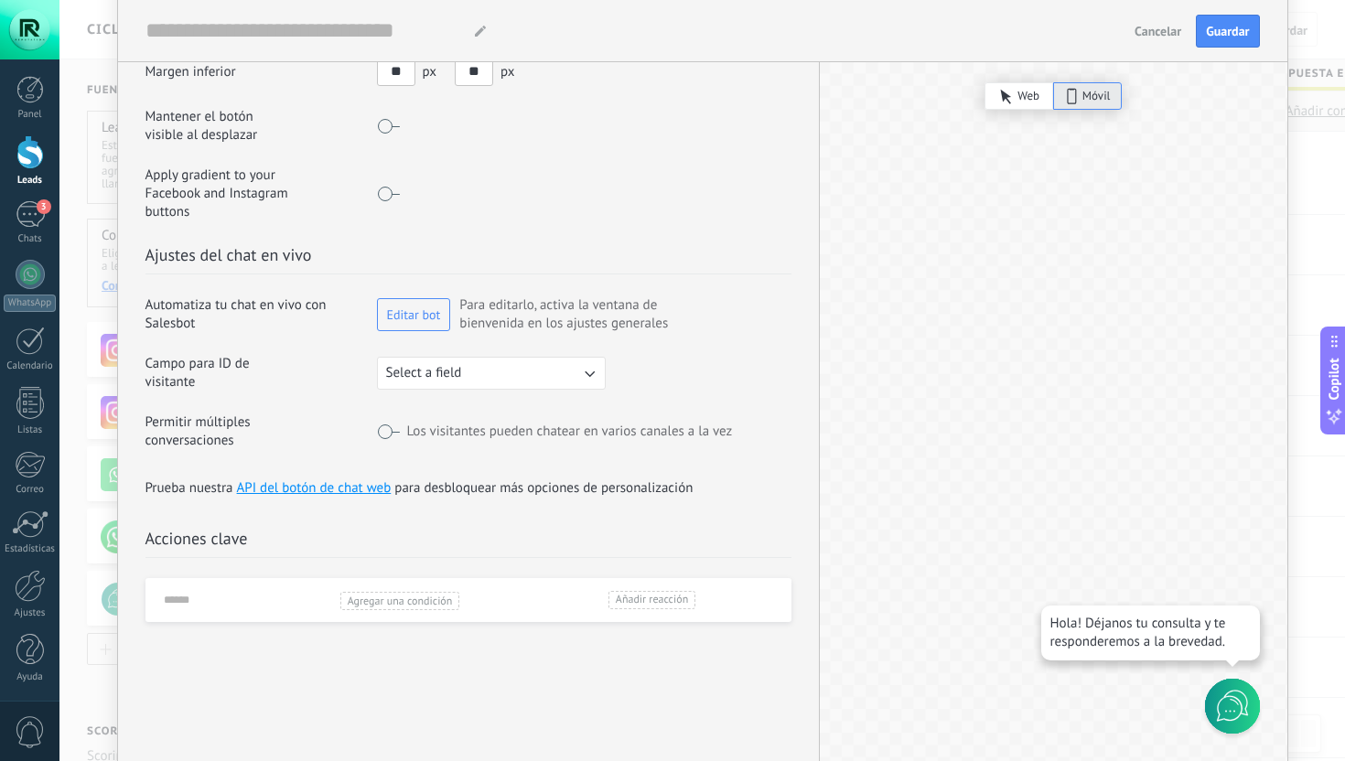
scroll to position [357, 0]
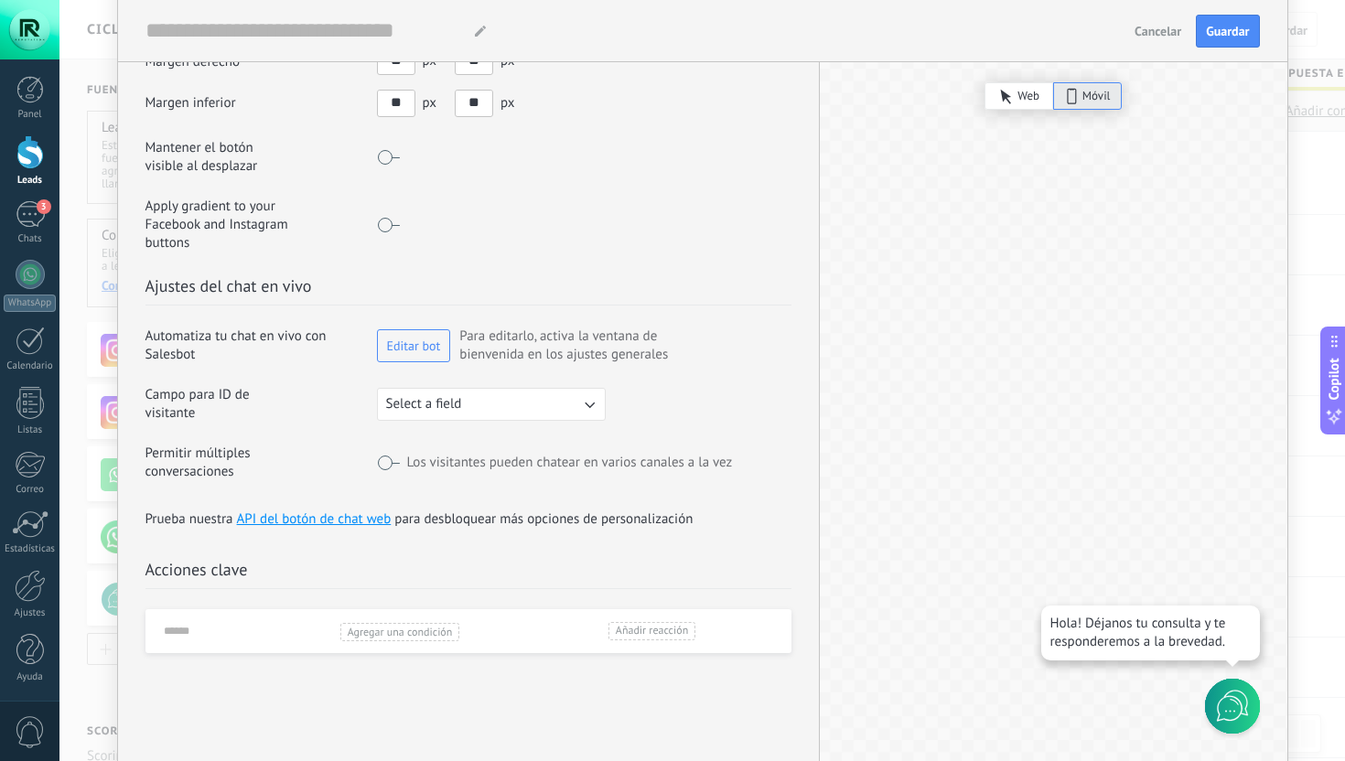
click at [441, 395] on span "Select a field" at bounding box center [424, 404] width 76 height 18
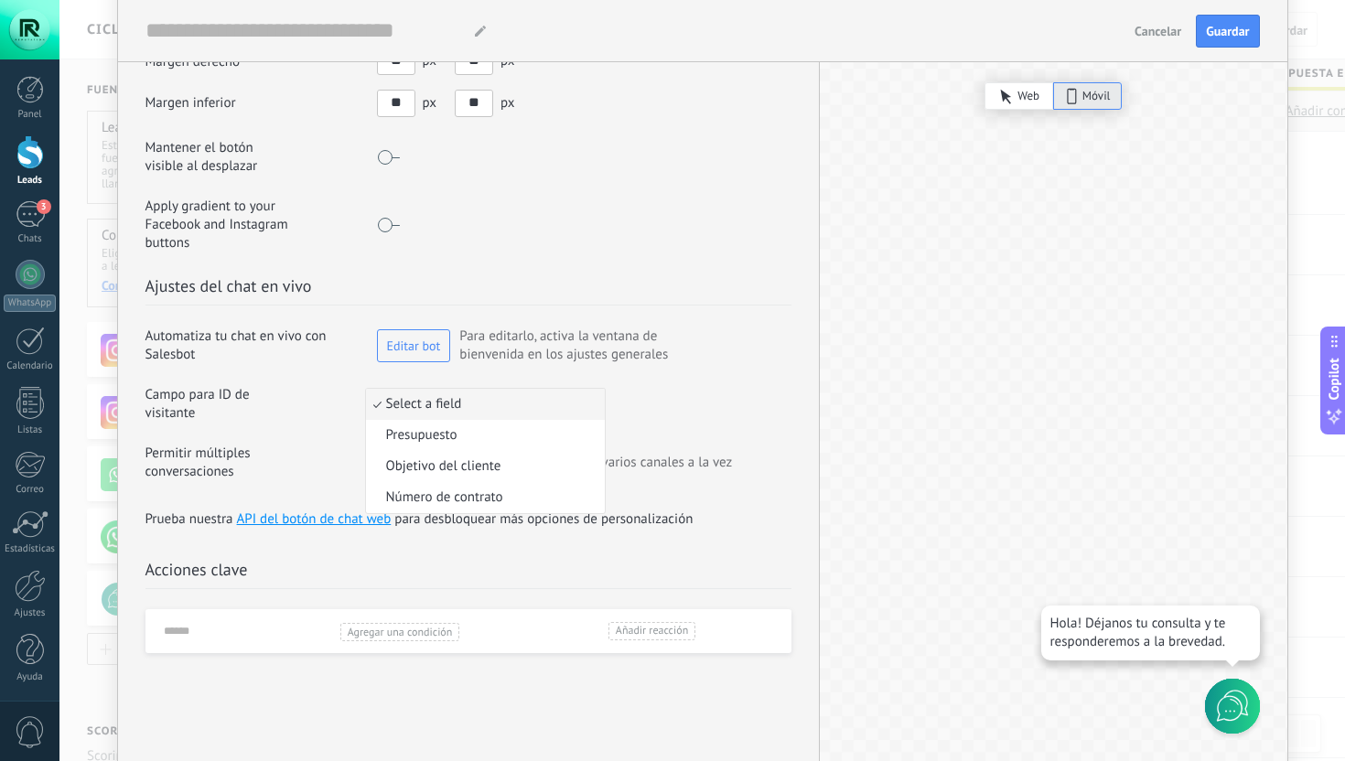
click at [343, 391] on div "Campo para ID de visitante" at bounding box center [262, 404] width 232 height 37
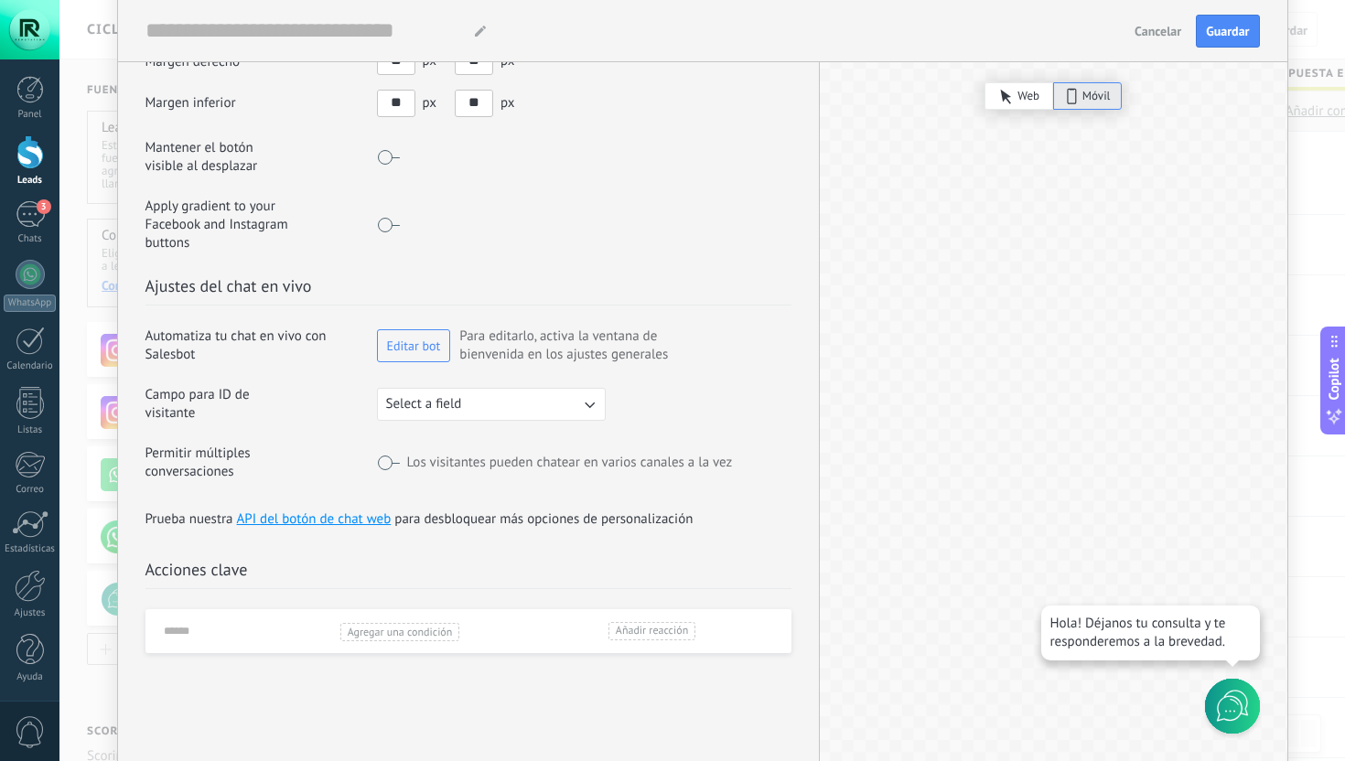
click at [398, 454] on div "Los visitantes pueden chatear en varios canales a la vez" at bounding box center [555, 463] width 356 height 18
click at [383, 456] on span at bounding box center [388, 463] width 23 height 15
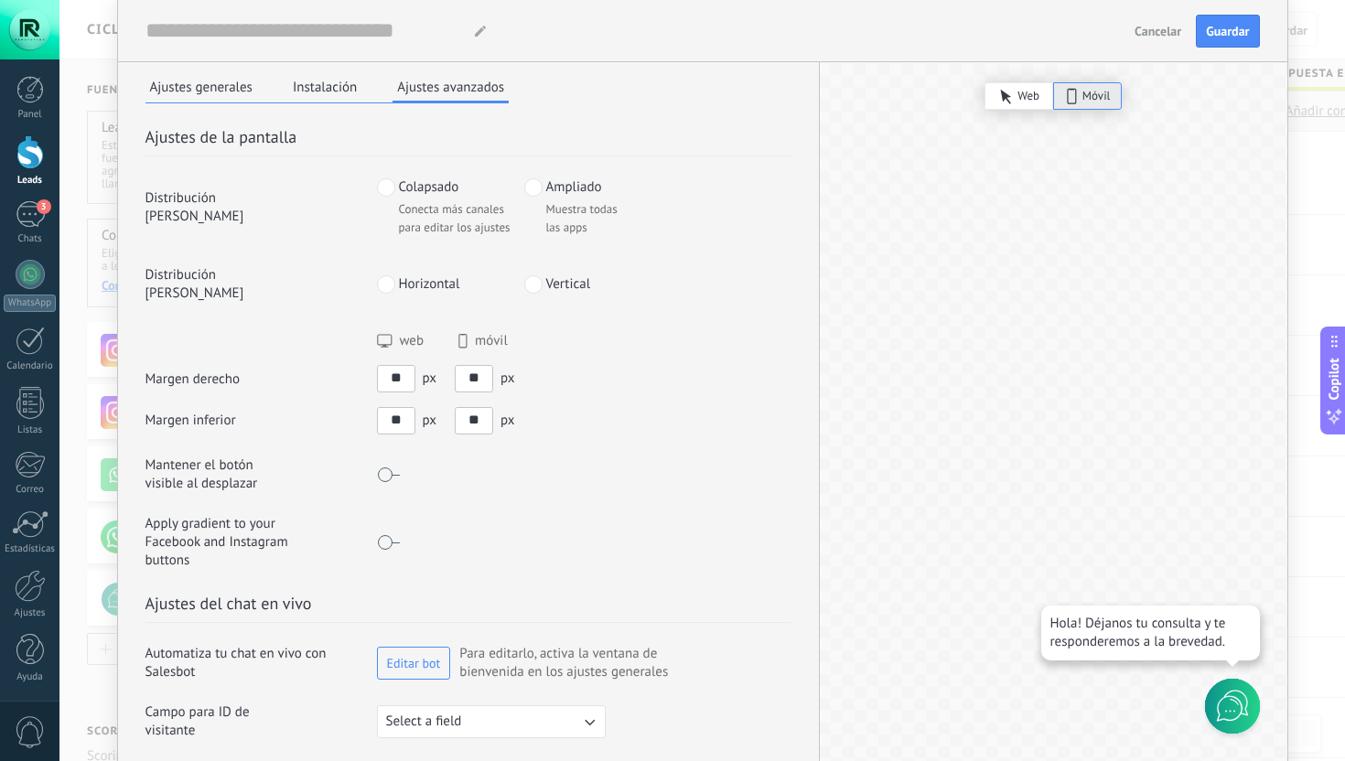
scroll to position [0, 0]
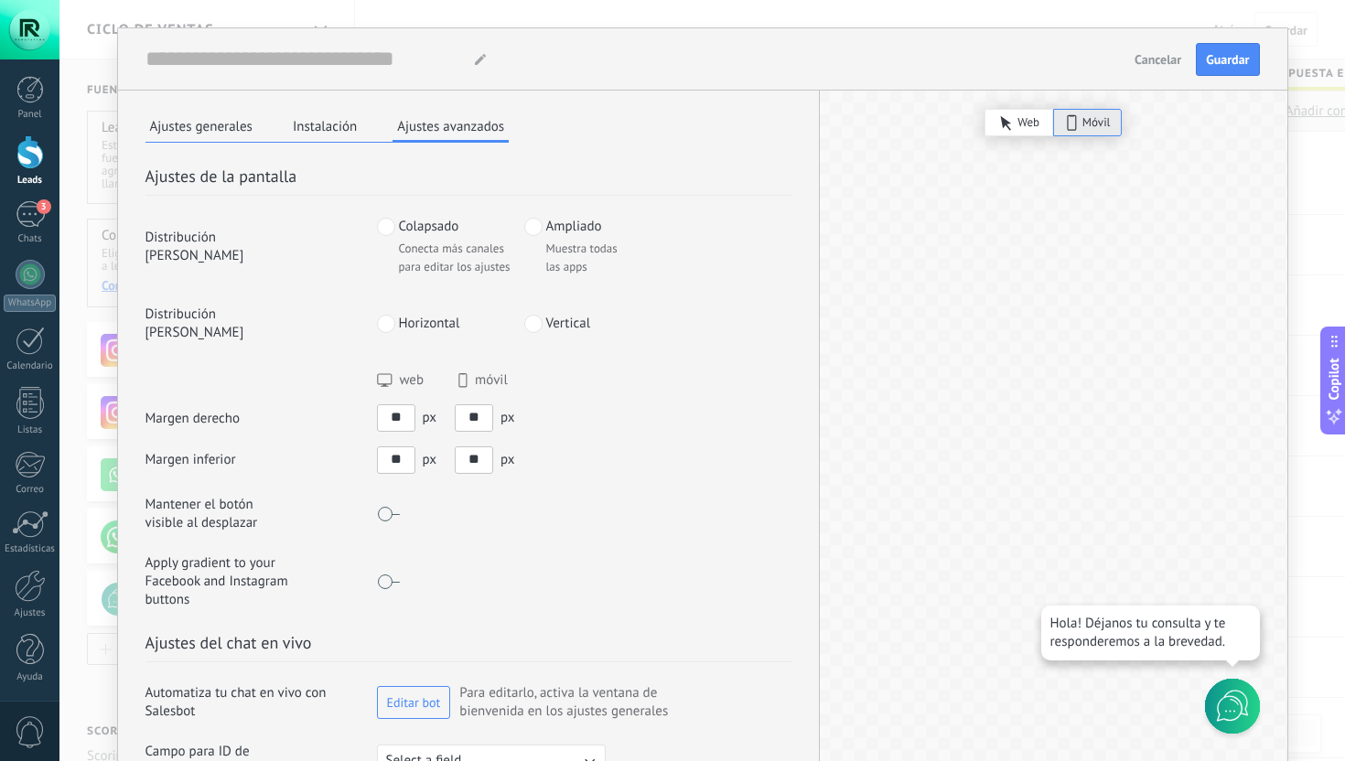
click at [534, 218] on span at bounding box center [533, 227] width 18 height 18
click at [432, 226] on span "Colapsado" at bounding box center [429, 227] width 60 height 18
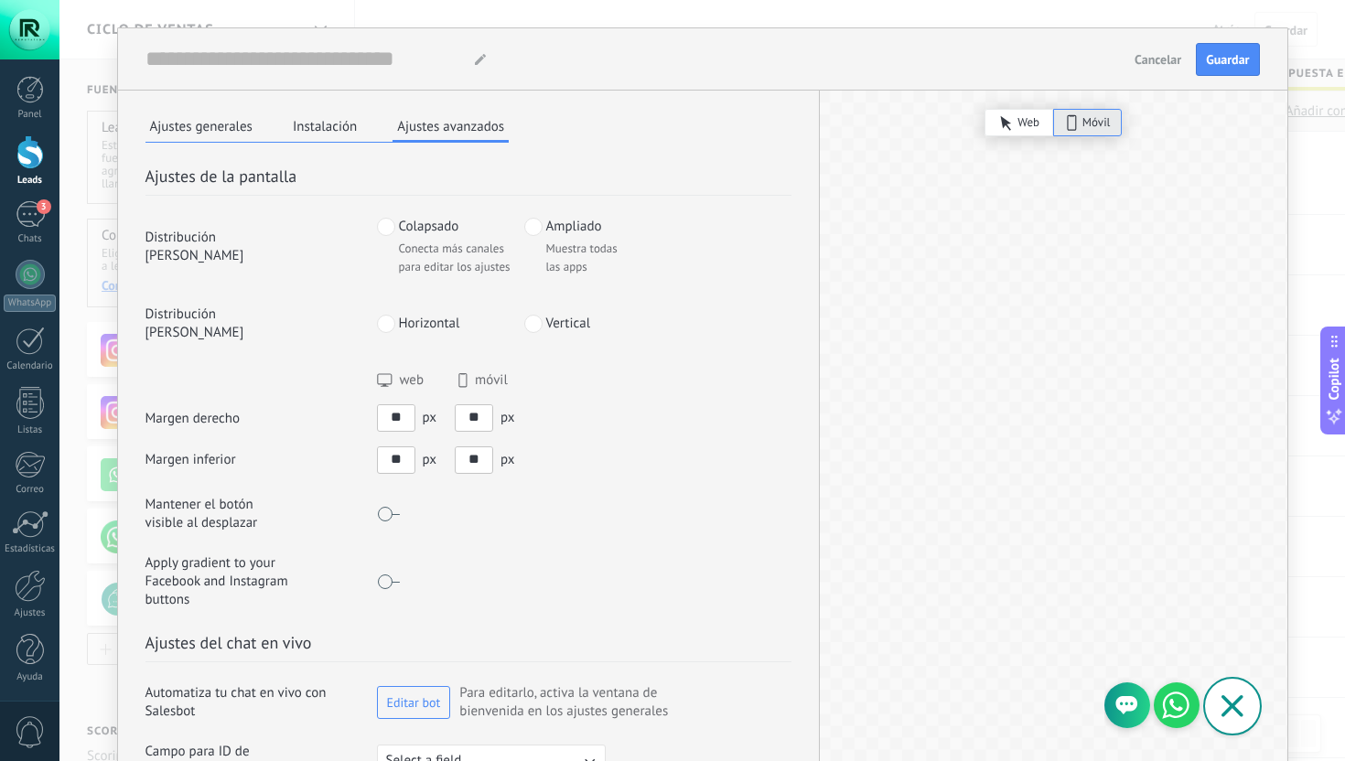
click at [531, 315] on span at bounding box center [533, 324] width 18 height 18
click at [415, 315] on span "Horizontal" at bounding box center [429, 324] width 61 height 18
click at [328, 126] on button "Instalación" at bounding box center [324, 126] width 73 height 27
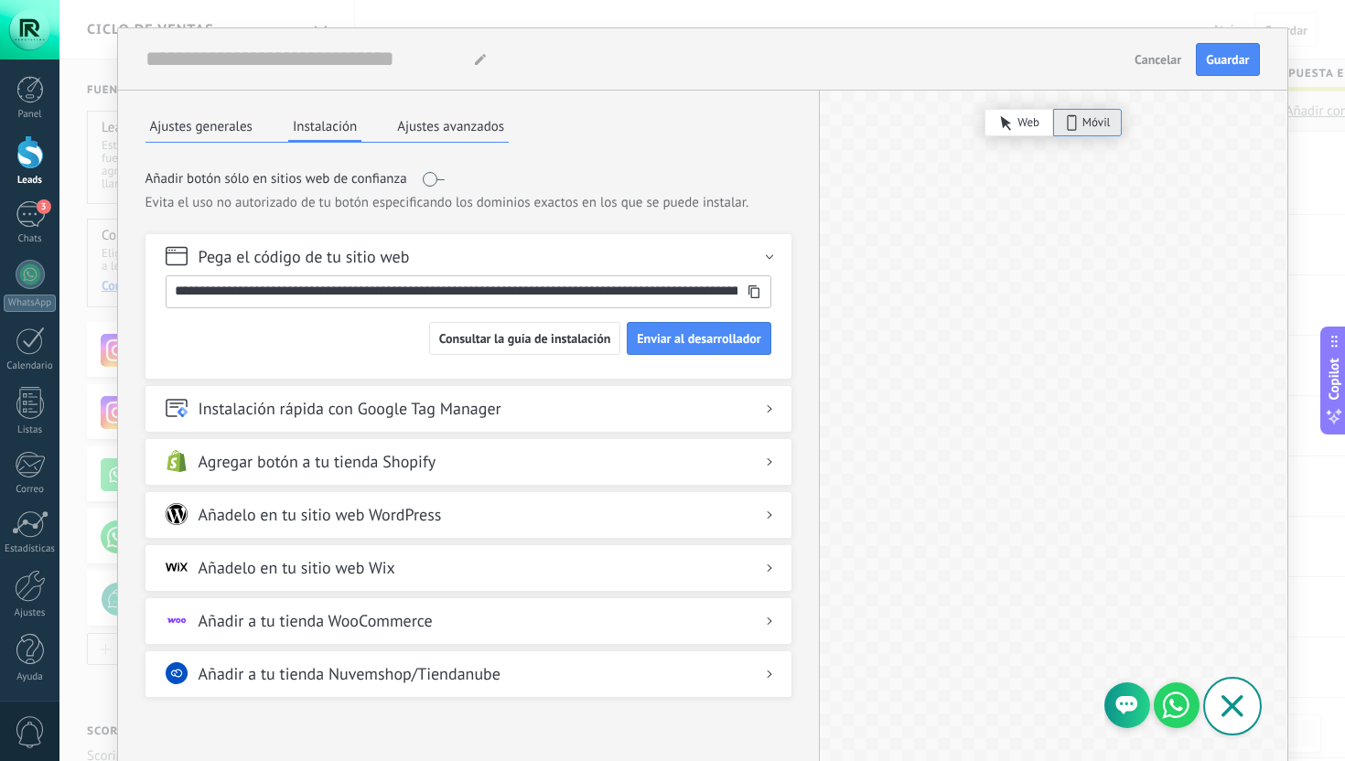
click at [756, 293] on use at bounding box center [754, 292] width 11 height 13
click at [314, 290] on input "**********" at bounding box center [452, 290] width 571 height 29
click at [295, 290] on input "**********" at bounding box center [452, 290] width 571 height 29
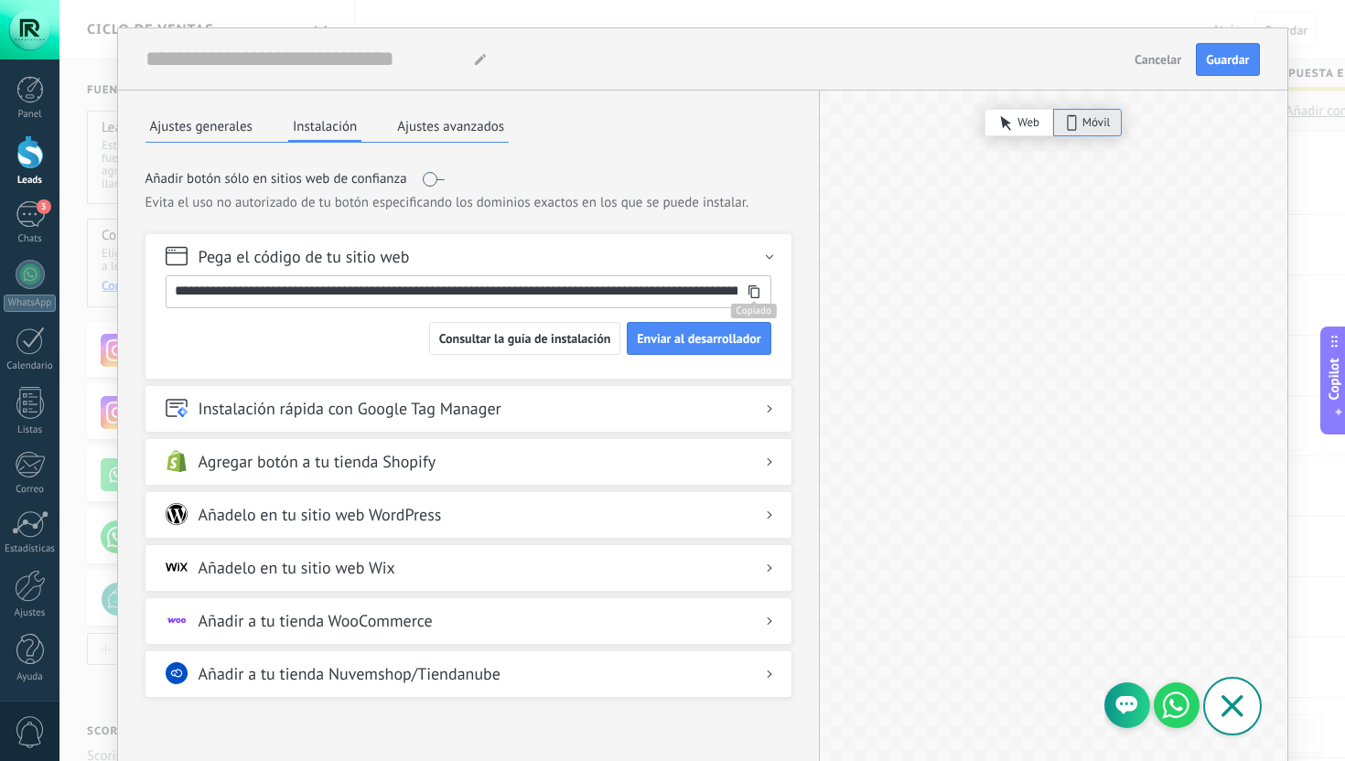
click at [764, 288] on div at bounding box center [754, 292] width 33 height 13
click at [757, 290] on icon at bounding box center [754, 292] width 13 height 13
click at [1184, 696] on use at bounding box center [1176, 705] width 27 height 27
click at [1225, 59] on span "Guardar" at bounding box center [1227, 59] width 43 height 13
click at [750, 289] on icon at bounding box center [754, 292] width 13 height 13
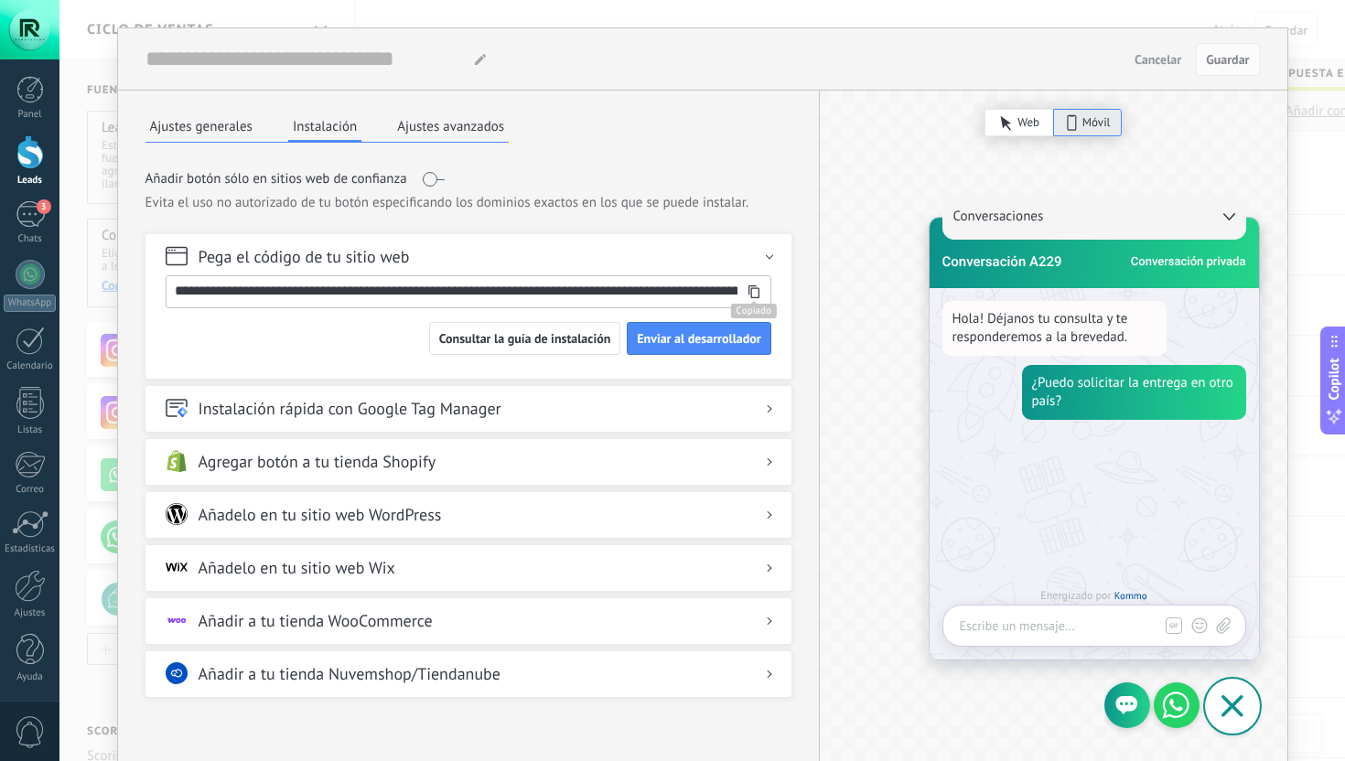
click at [1226, 208] on div "Conversaciones" at bounding box center [1095, 217] width 304 height 45
click at [1225, 213] on use at bounding box center [1229, 216] width 12 height 7
click at [1221, 196] on div "Conversaciones" at bounding box center [1095, 217] width 304 height 45
click at [1203, 226] on div "Conversaciones Conversación A229 Conversación privada" at bounding box center [1094, 253] width 329 height 70
click at [991, 253] on span "Conversación A229" at bounding box center [1003, 262] width 120 height 18
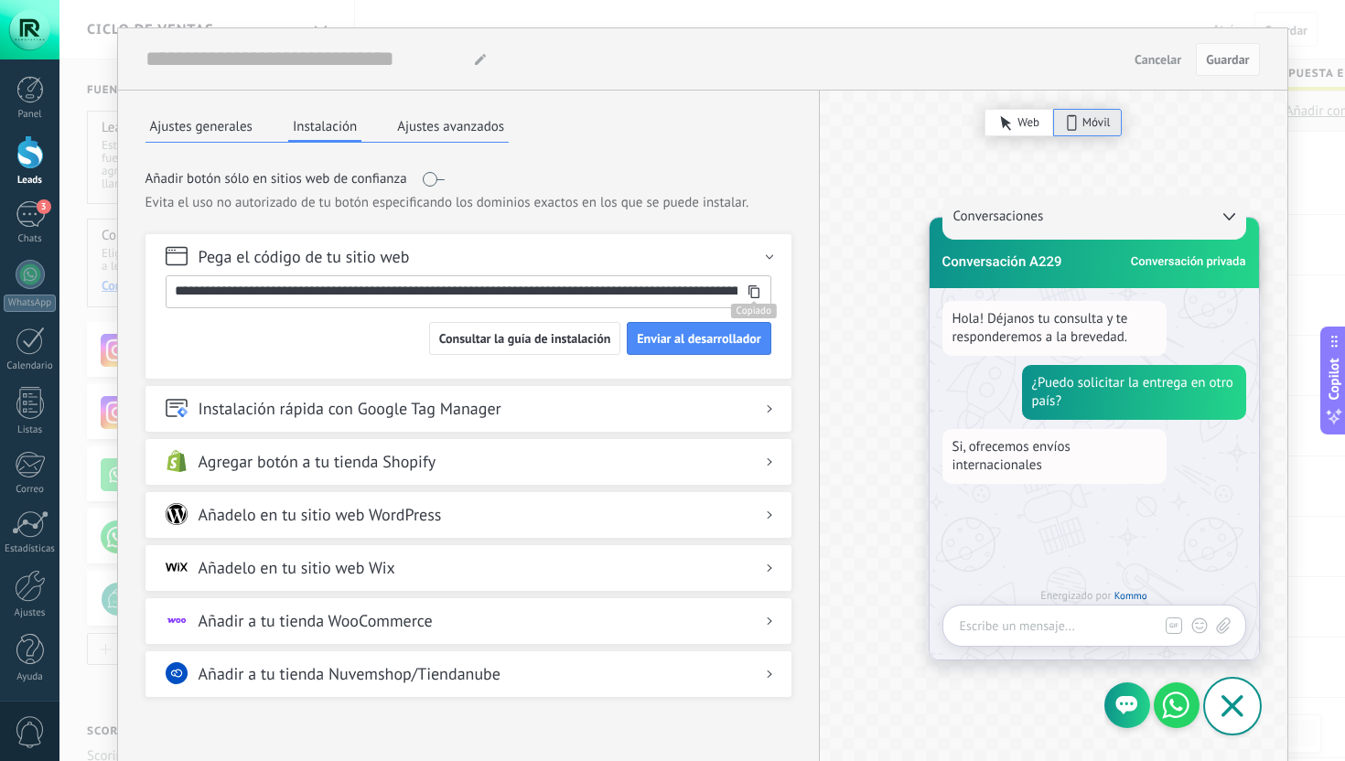
click at [1226, 696] on icon at bounding box center [1233, 707] width 22 height 22
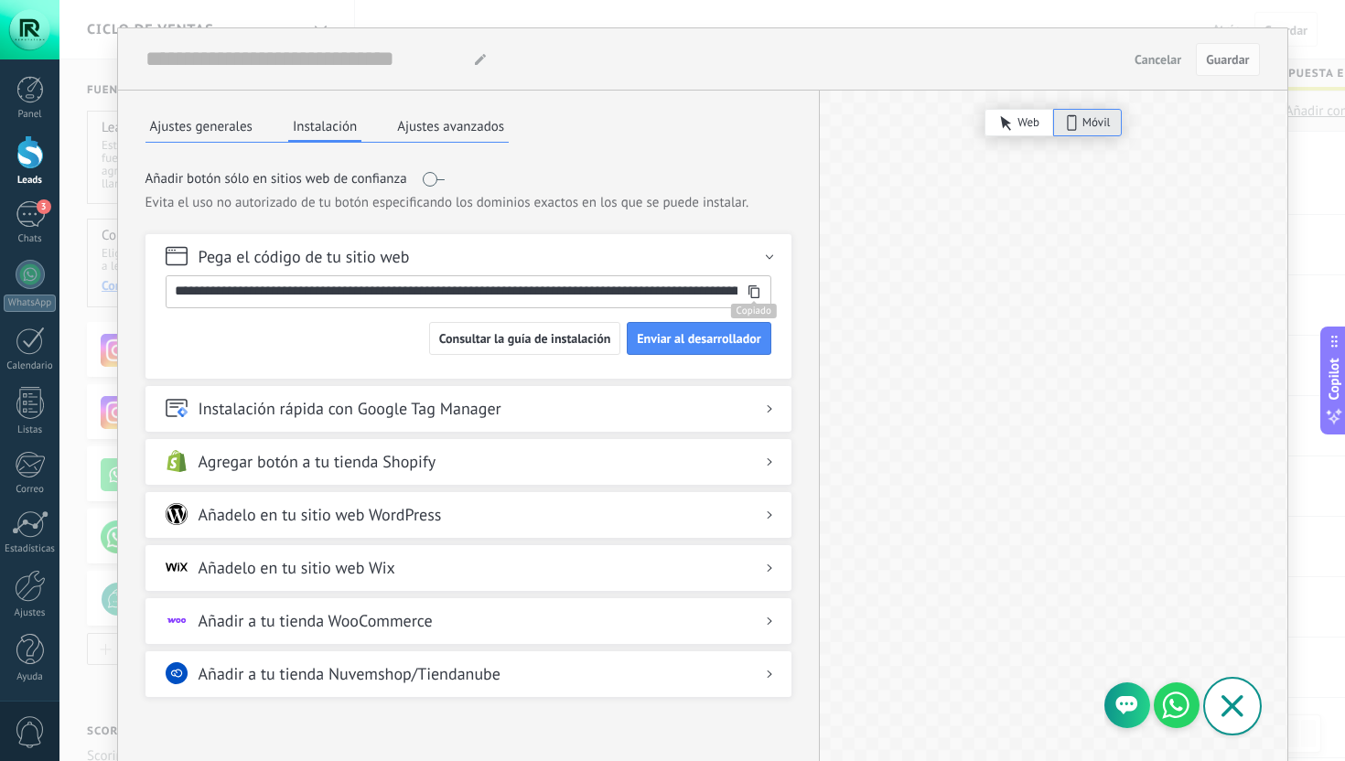
click at [1166, 692] on icon at bounding box center [1176, 705] width 39 height 39
click at [1127, 696] on use at bounding box center [1127, 705] width 22 height 18
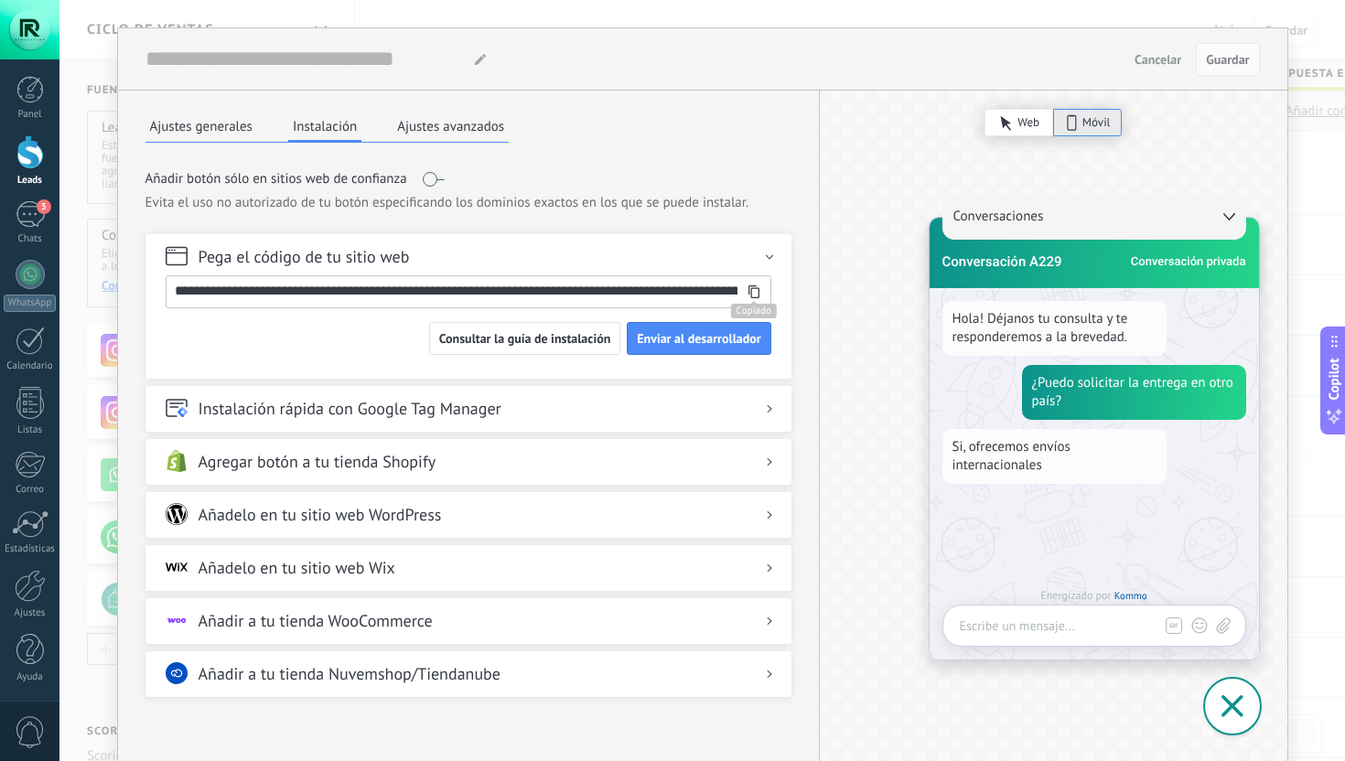
click at [1222, 696] on icon at bounding box center [1233, 707] width 22 height 22
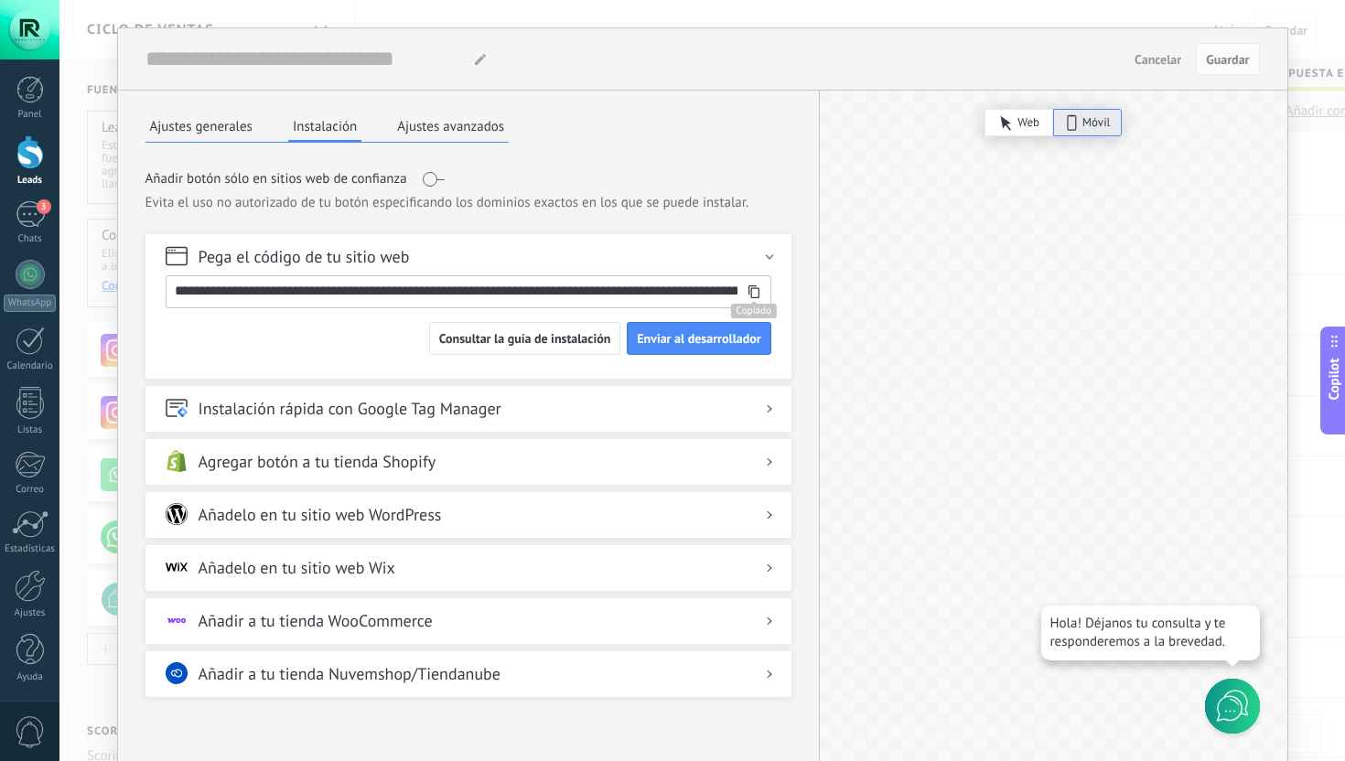
click at [751, 295] on icon at bounding box center [754, 292] width 13 height 13
click at [1211, 685] on icon at bounding box center [1233, 707] width 44 height 44
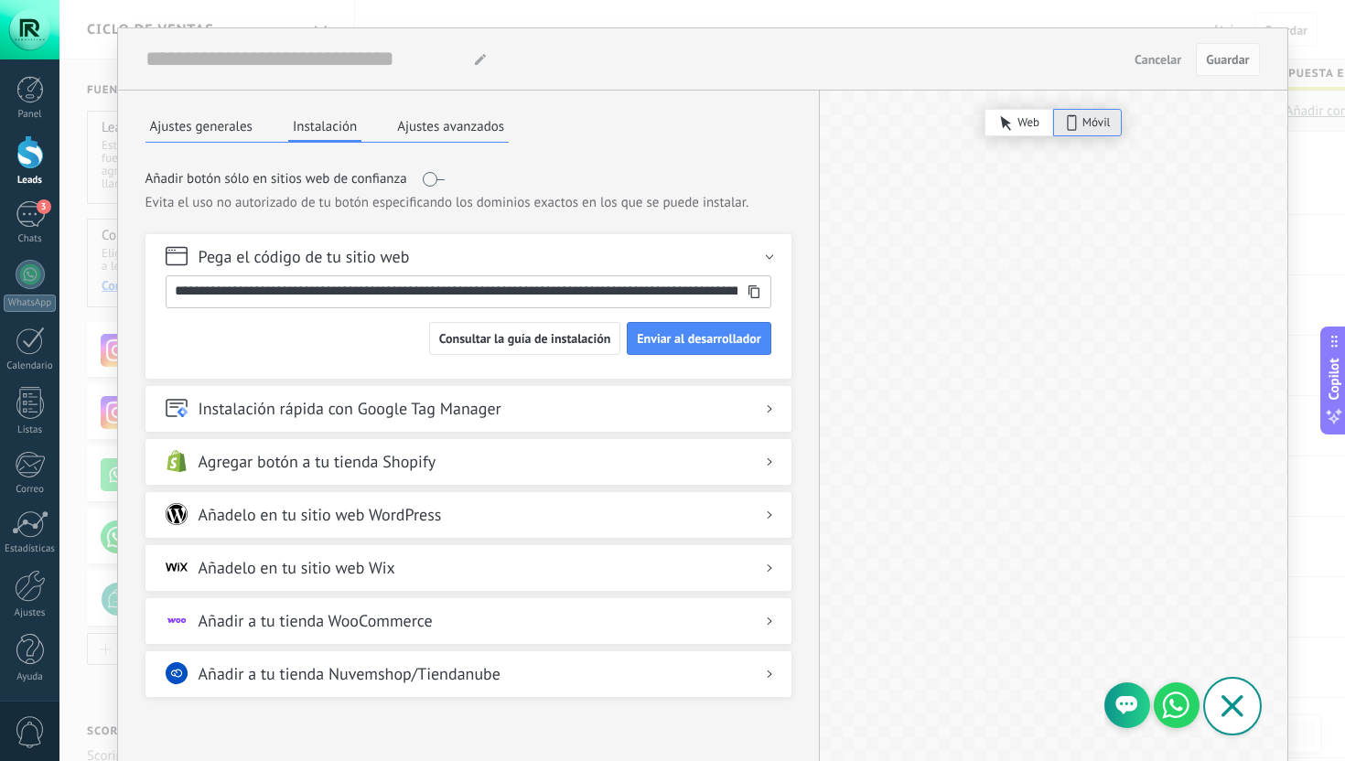
click at [1159, 63] on span "Cancelar" at bounding box center [1158, 59] width 47 height 13
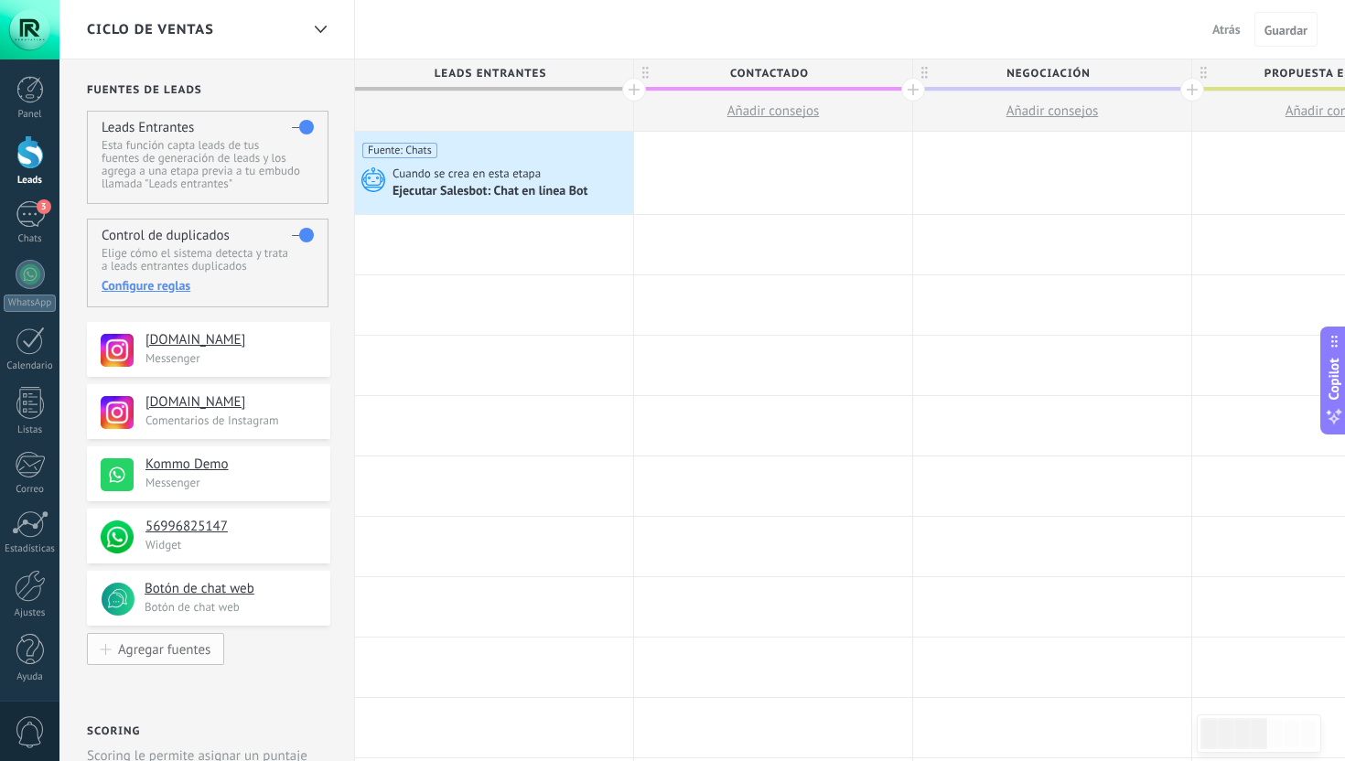
click at [174, 649] on div "Agregar fuentes" at bounding box center [164, 650] width 92 height 16
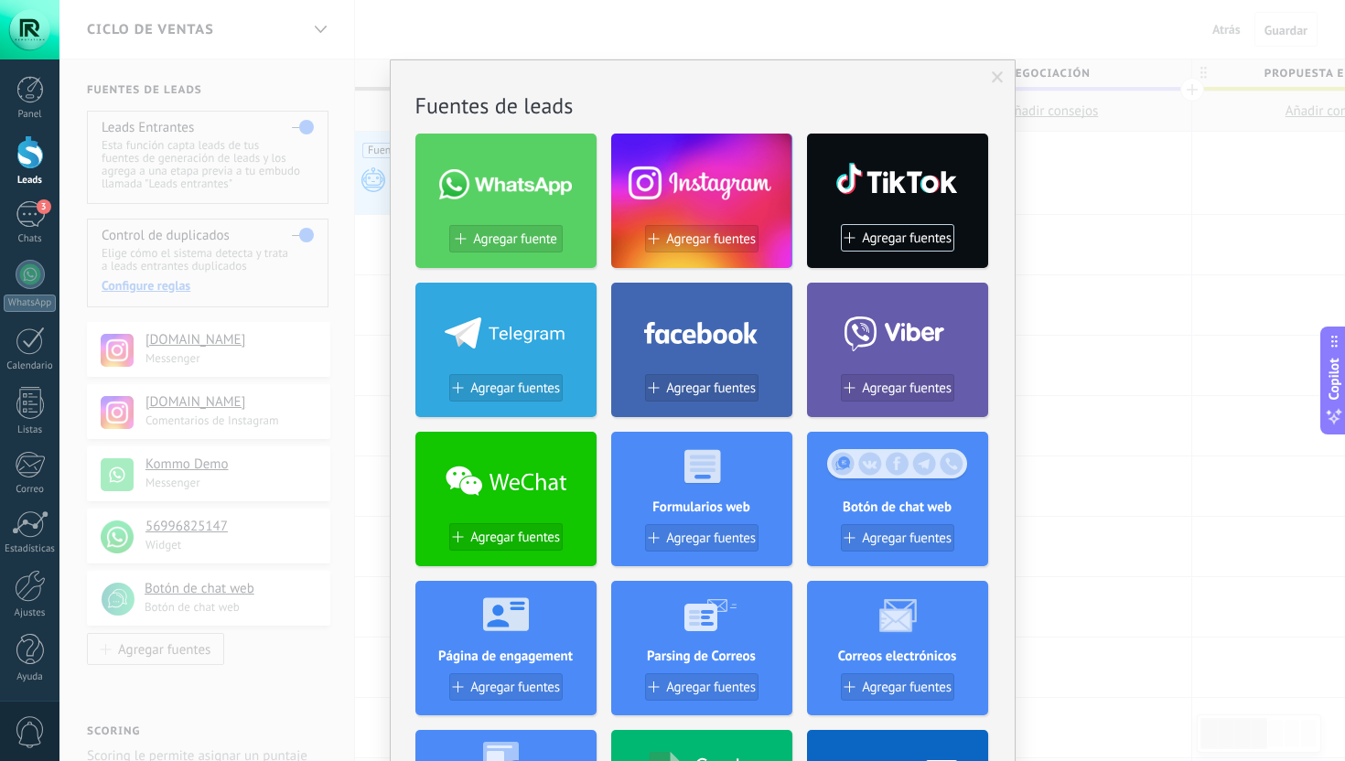
scroll to position [302, 0]
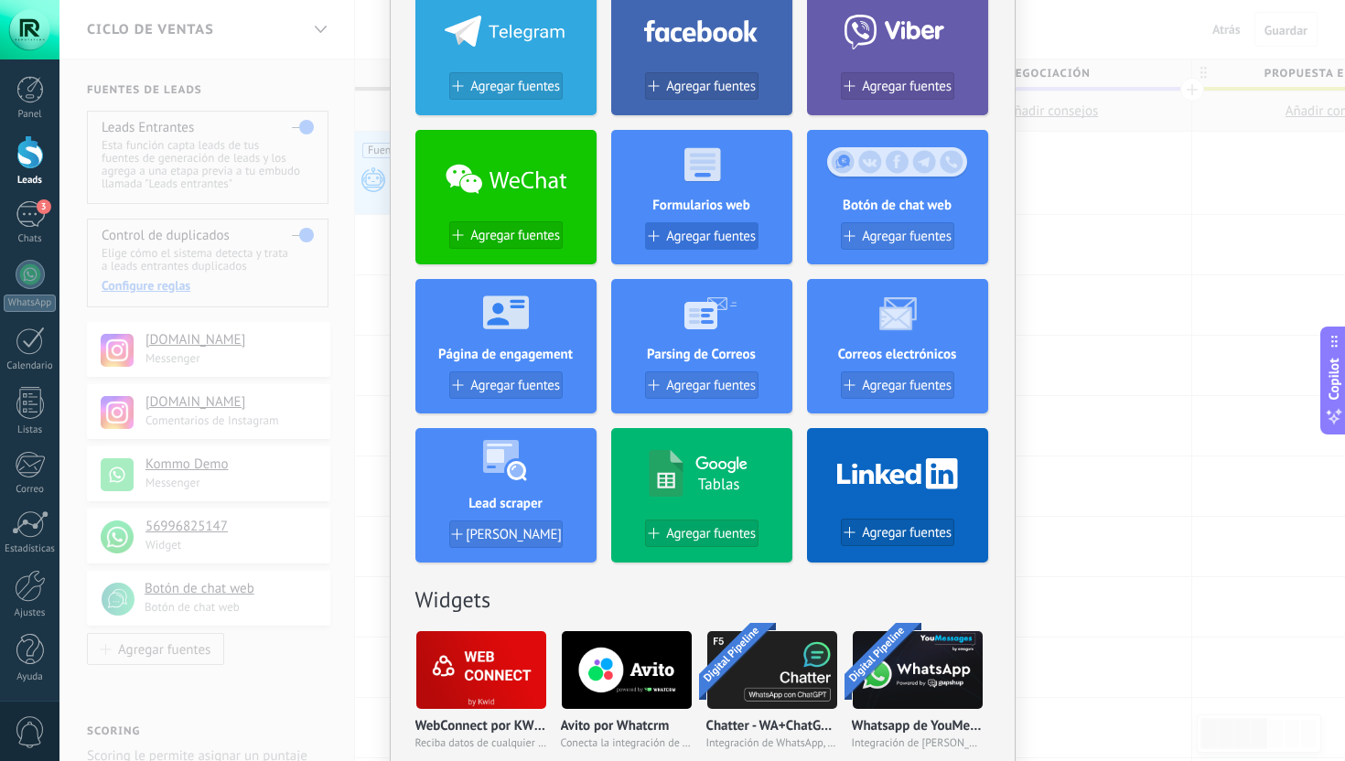
click at [696, 241] on span "Agregar fuentes" at bounding box center [711, 237] width 90 height 16
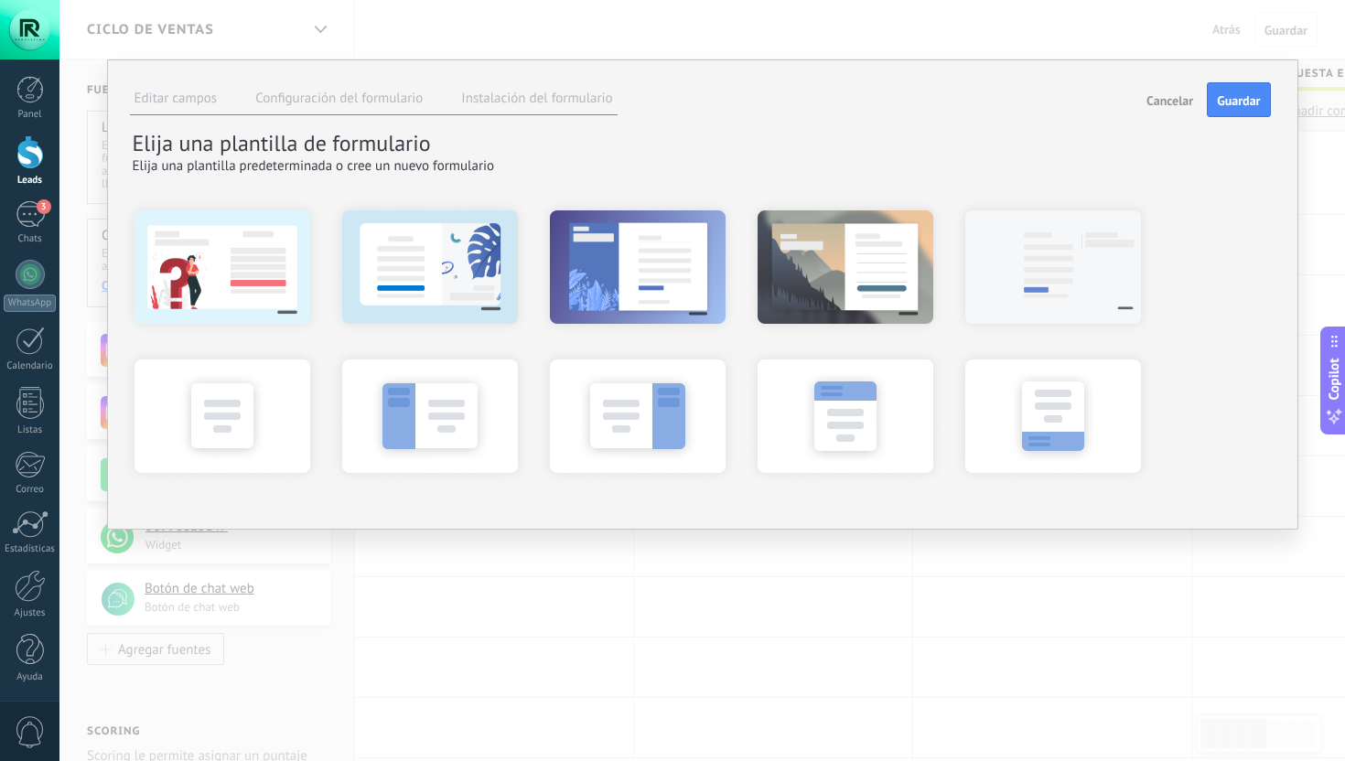
click at [399, 96] on label "Configuración del formulario" at bounding box center [338, 98] width 167 height 17
click at [522, 104] on label "Instalación del formulario" at bounding box center [536, 98] width 151 height 17
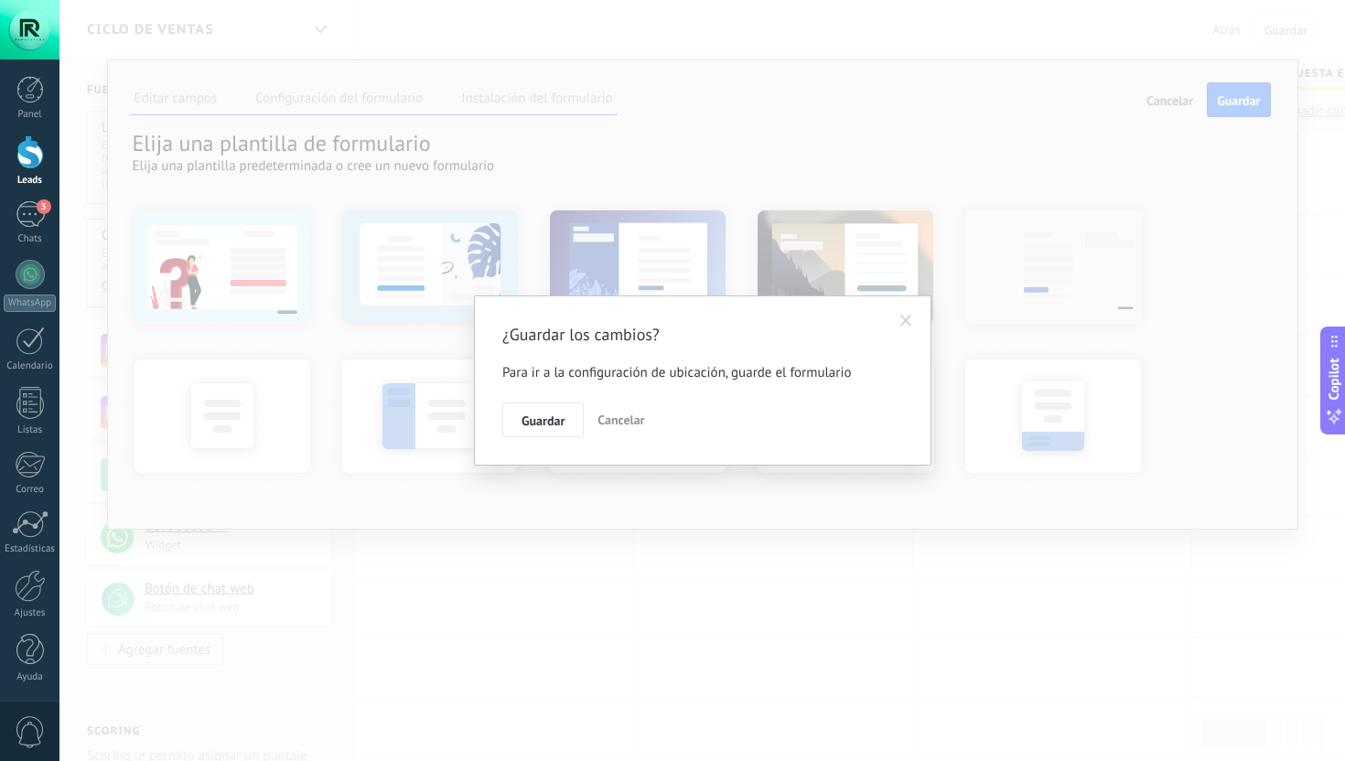
click at [615, 423] on span "Cancelar" at bounding box center [621, 420] width 47 height 16
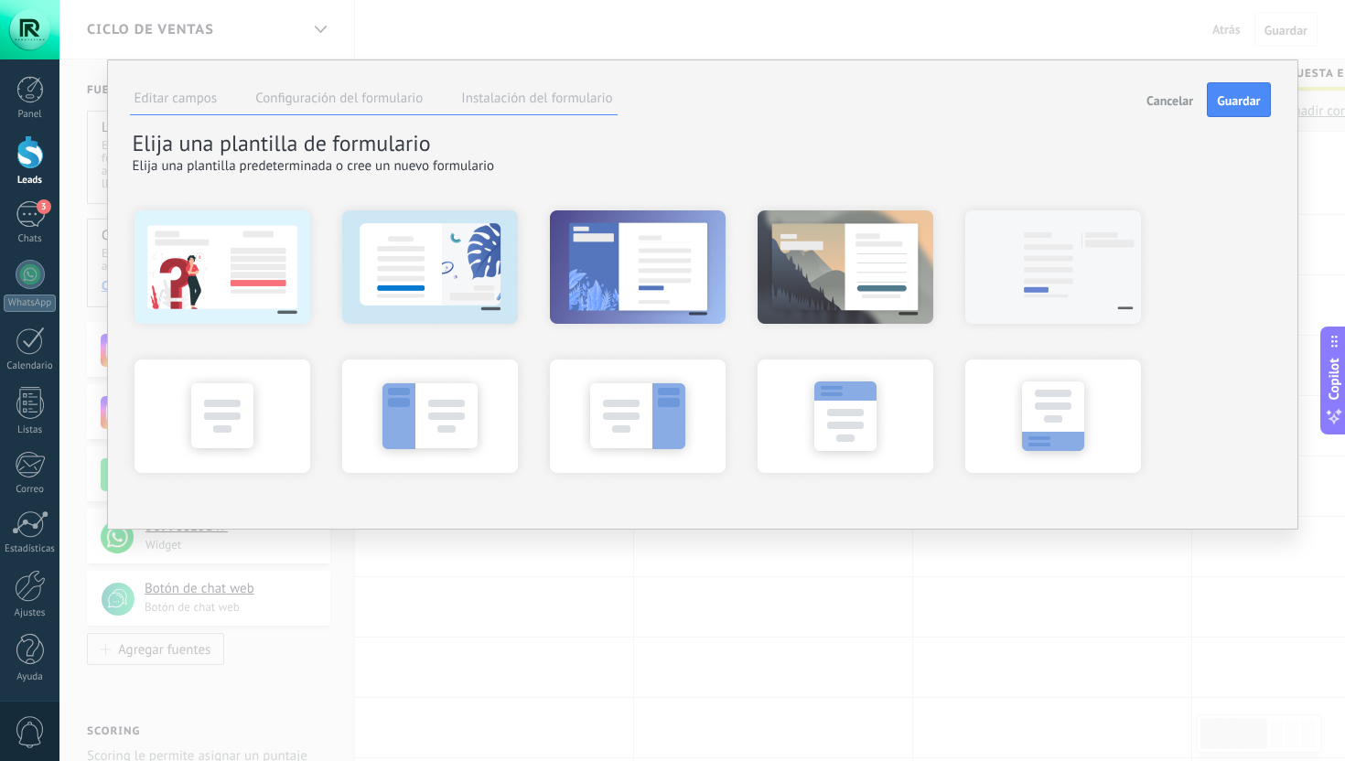
click at [179, 99] on label "Editar campos" at bounding box center [176, 98] width 83 height 17
click at [869, 403] on div at bounding box center [845, 415] width 201 height 137
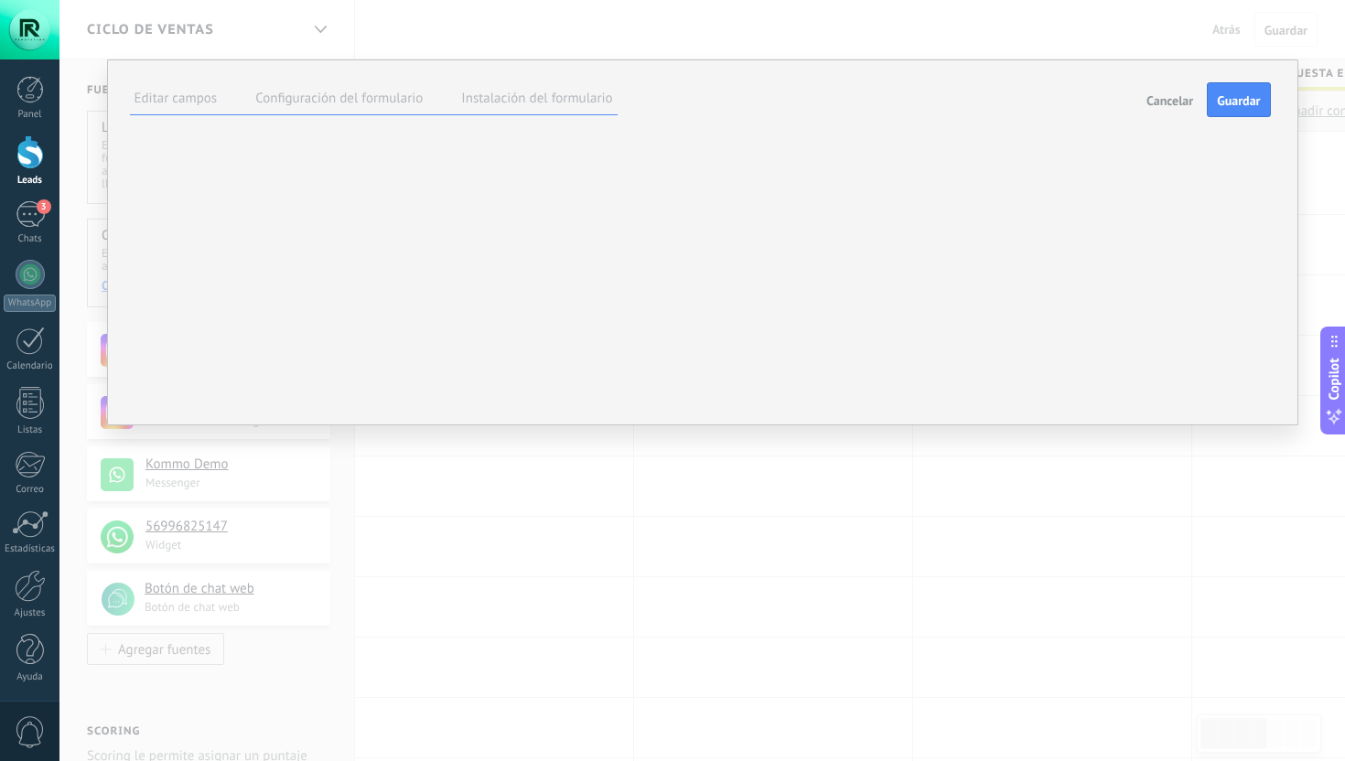
click at [379, 103] on label "Configuración del formulario" at bounding box center [338, 98] width 167 height 17
click at [487, 108] on li "Instalación del formulario" at bounding box center [537, 101] width 160 height 27
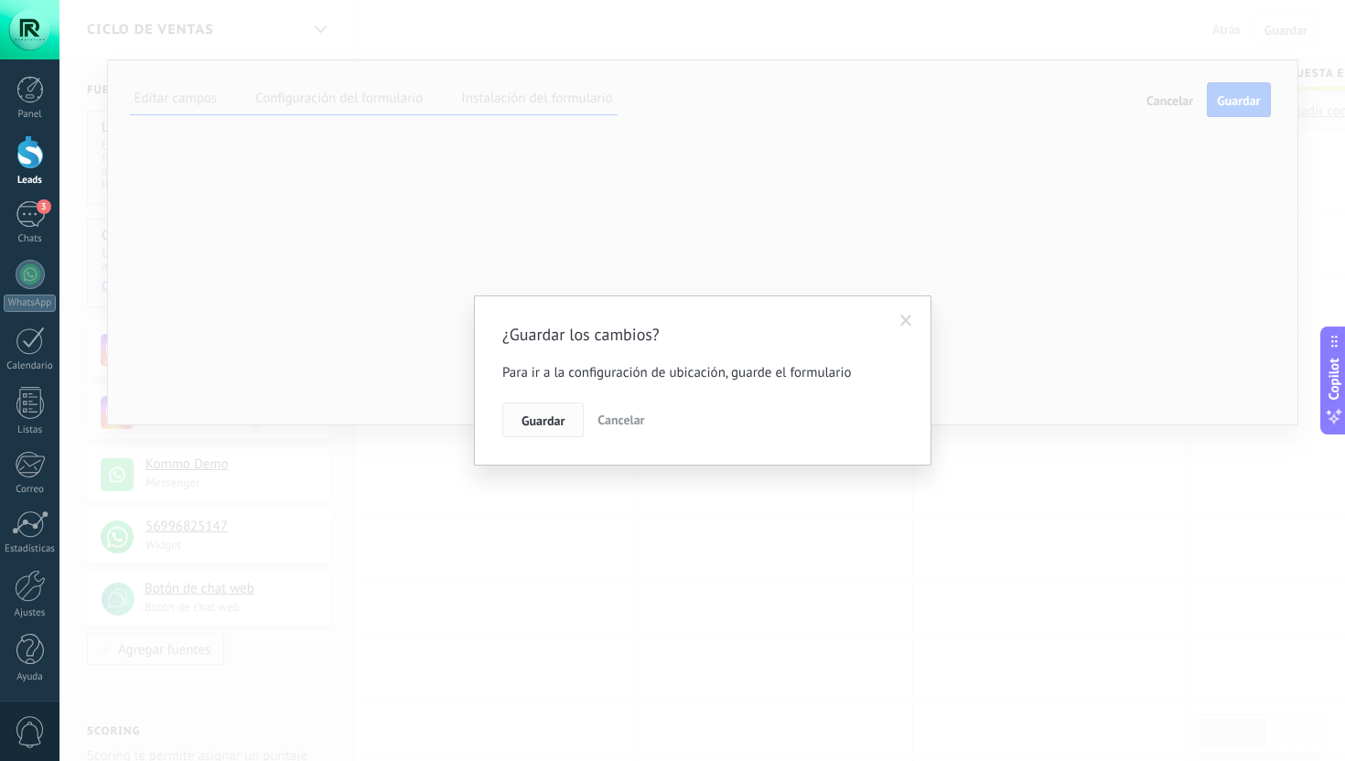
click at [545, 422] on span "Guardar" at bounding box center [543, 421] width 43 height 13
click at [624, 415] on span "Cancelar" at bounding box center [621, 420] width 47 height 16
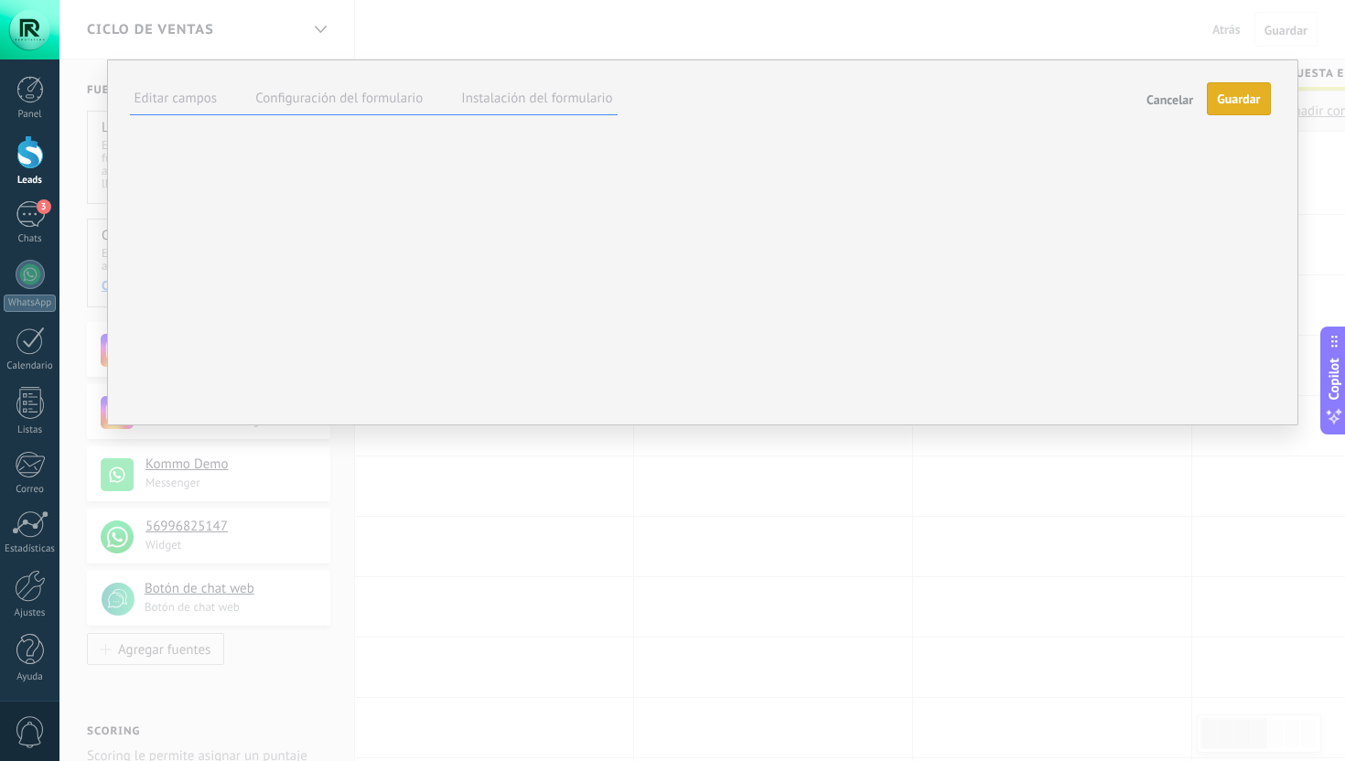
click at [545, 96] on label "Instalación del formulario" at bounding box center [536, 98] width 151 height 17
click at [371, 86] on ul "Editar campos Configuración del formulario Instalación del formulario" at bounding box center [374, 99] width 488 height 31
click at [368, 94] on label "Configuración del formulario" at bounding box center [338, 98] width 167 height 17
click at [193, 106] on label "Editar campos" at bounding box center [176, 98] width 83 height 17
click at [1173, 103] on span "Cancelar" at bounding box center [1170, 100] width 47 height 13
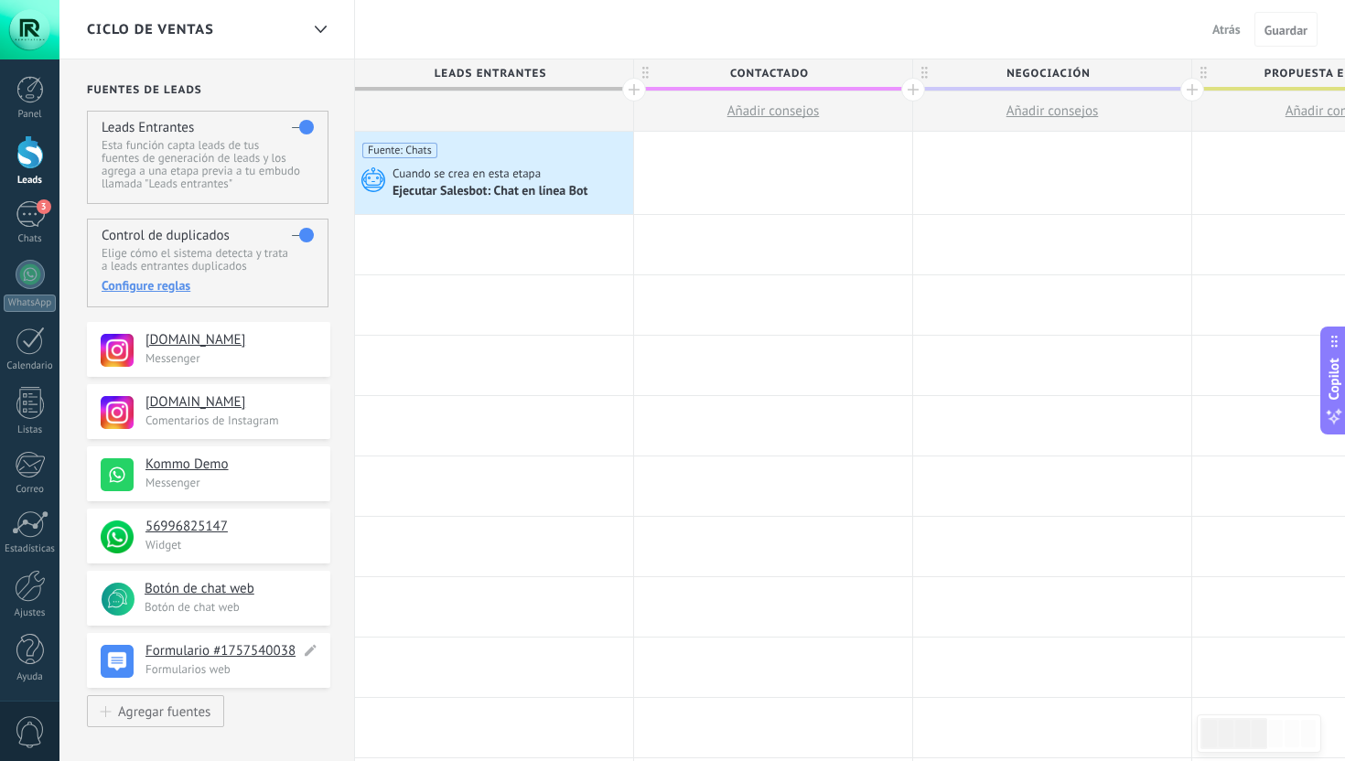
click at [185, 657] on h4 "Formulario #1757540038" at bounding box center [223, 651] width 155 height 18
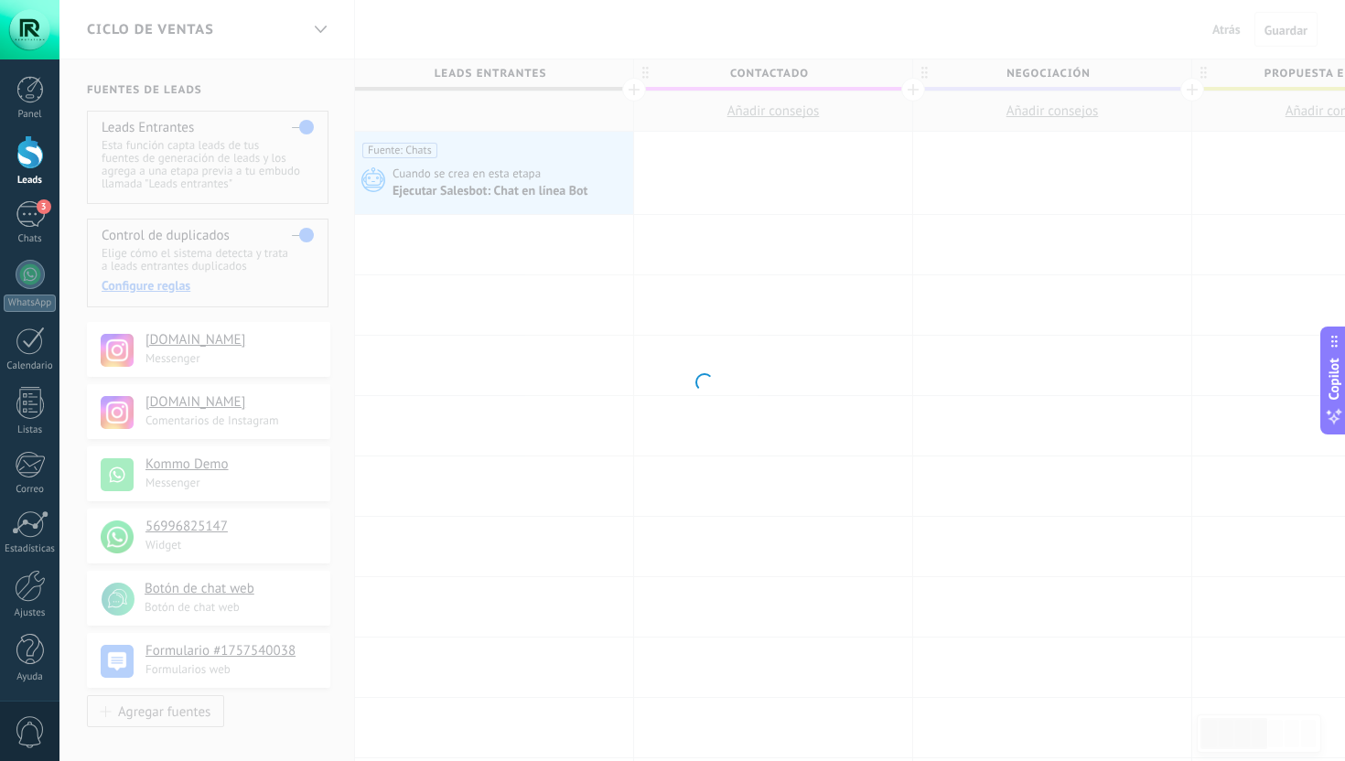
type textarea "*******"
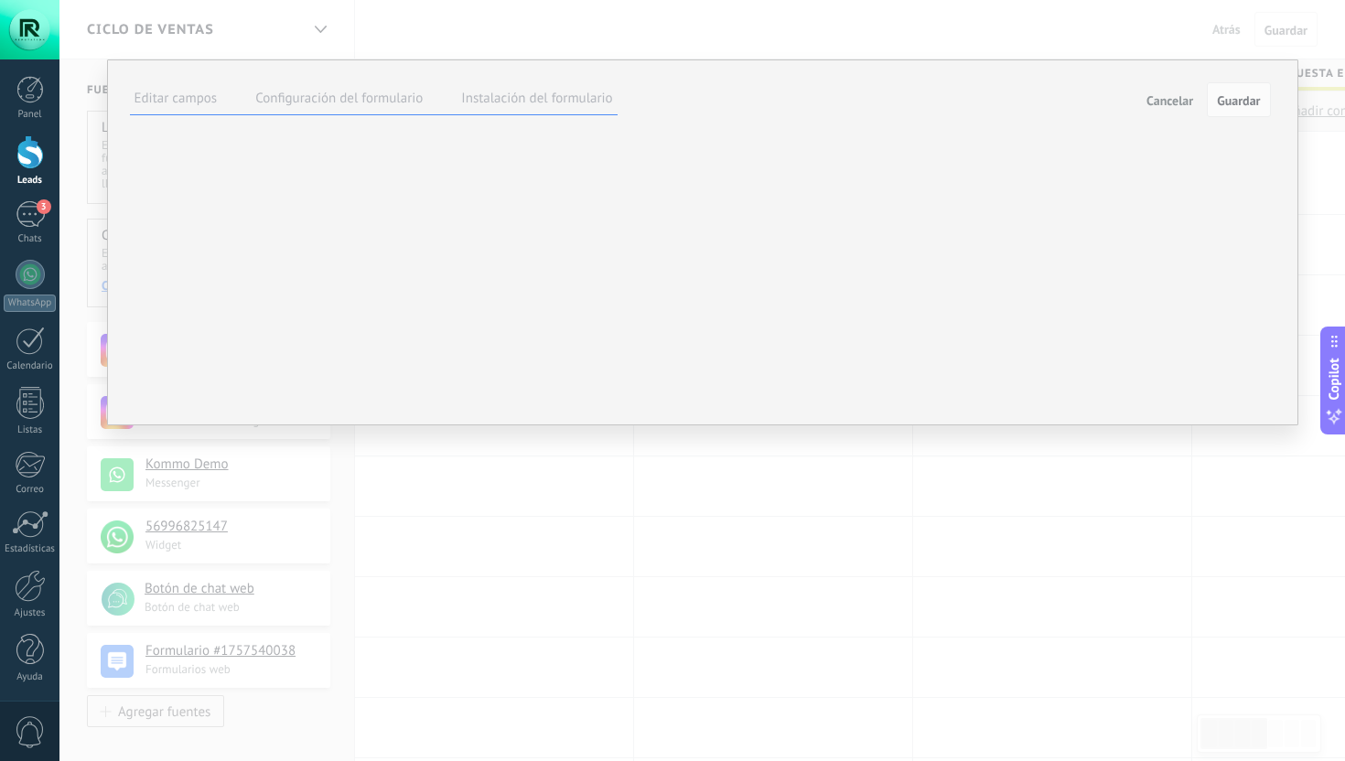
scroll to position [20, 0]
click at [0, 0] on span "Eliminar fomulario" at bounding box center [0, 0] width 0 height 0
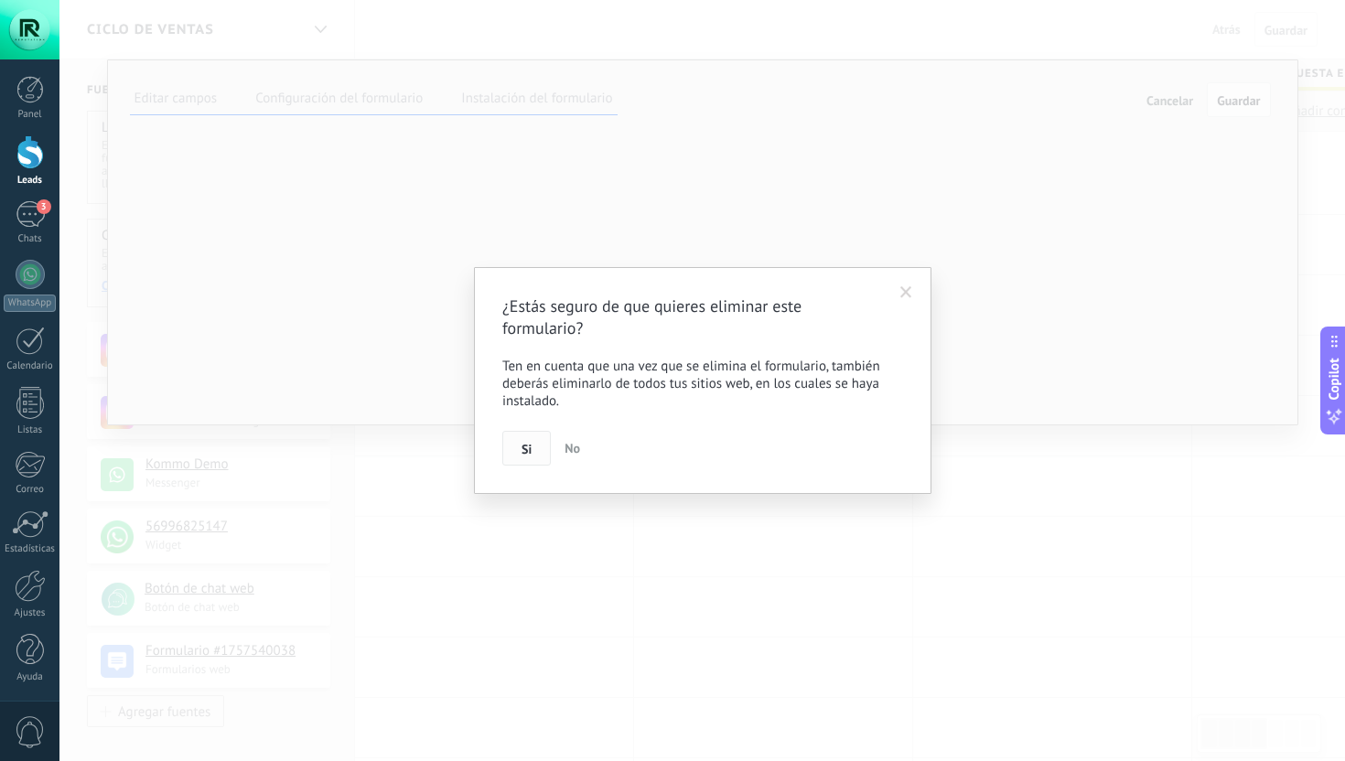
click at [530, 455] on span "Si" at bounding box center [527, 449] width 10 height 13
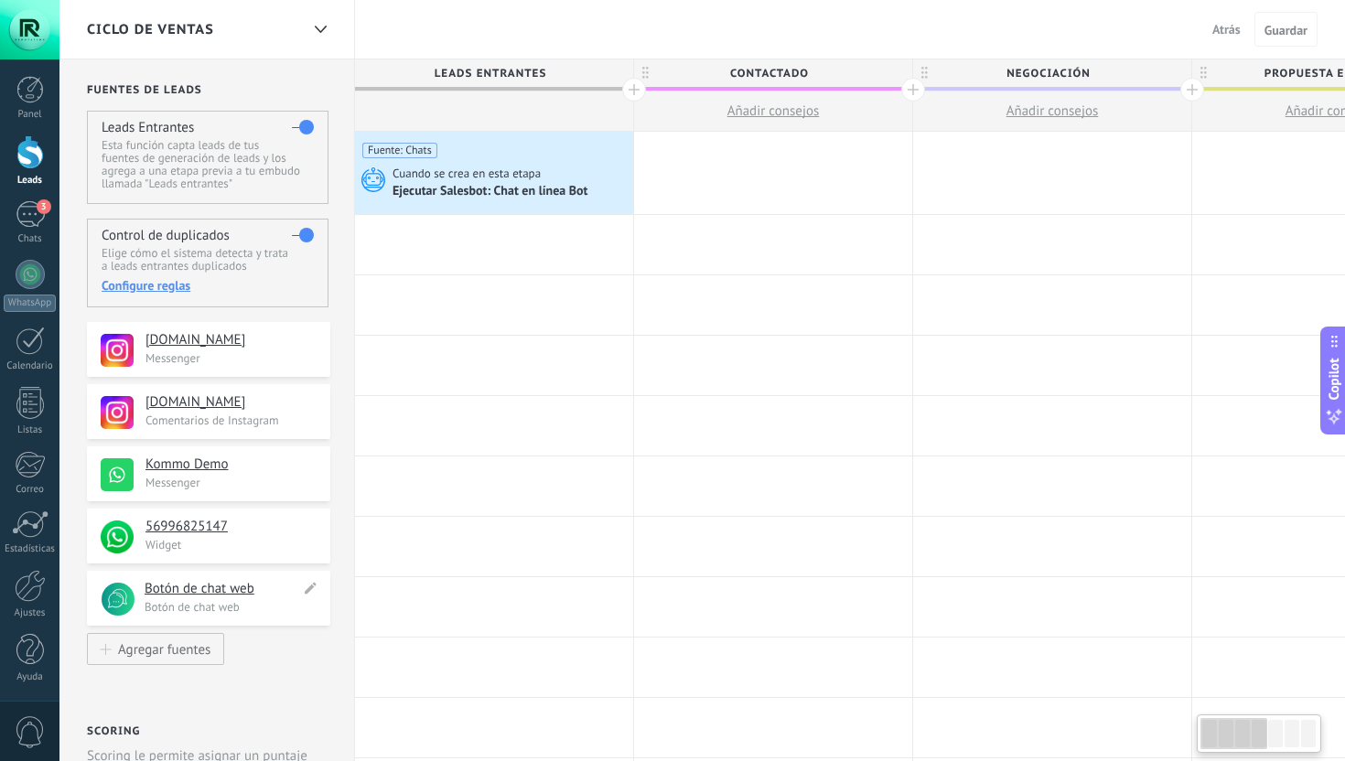
click at [232, 583] on h4 "Botón de chat web" at bounding box center [223, 589] width 156 height 18
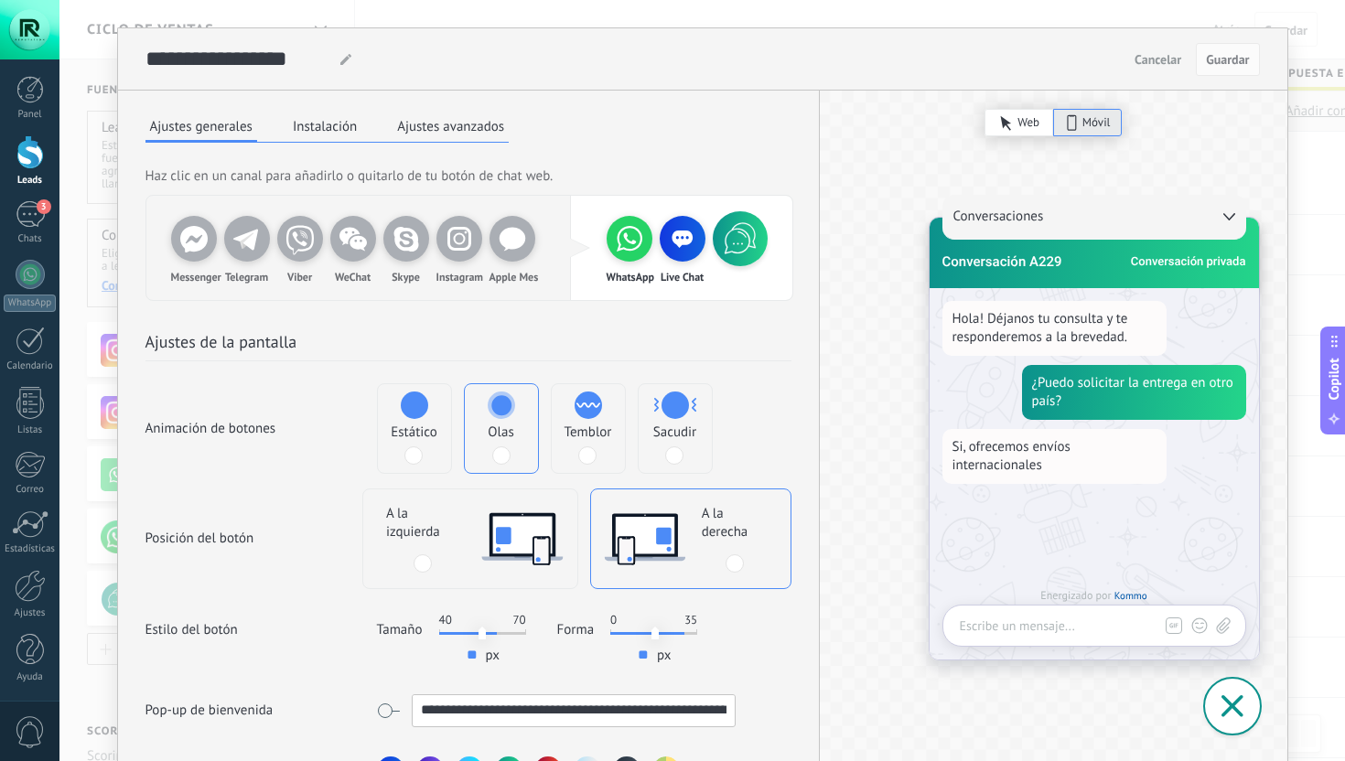
click at [334, 127] on button "Instalación" at bounding box center [324, 126] width 73 height 27
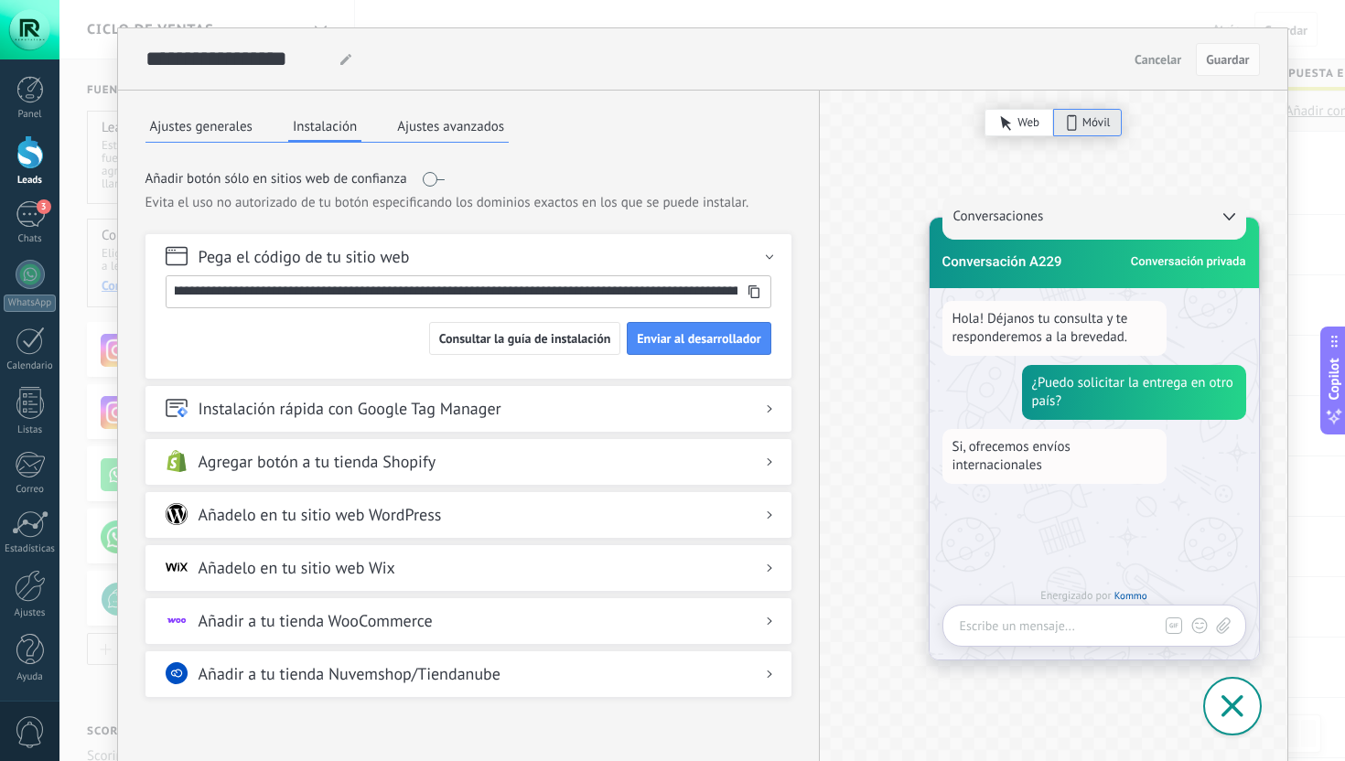
scroll to position [0, 2126]
drag, startPoint x: 365, startPoint y: 293, endPoint x: 874, endPoint y: 287, distance: 508.9
click at [874, 287] on div "**********" at bounding box center [703, 503] width 1170 height 824
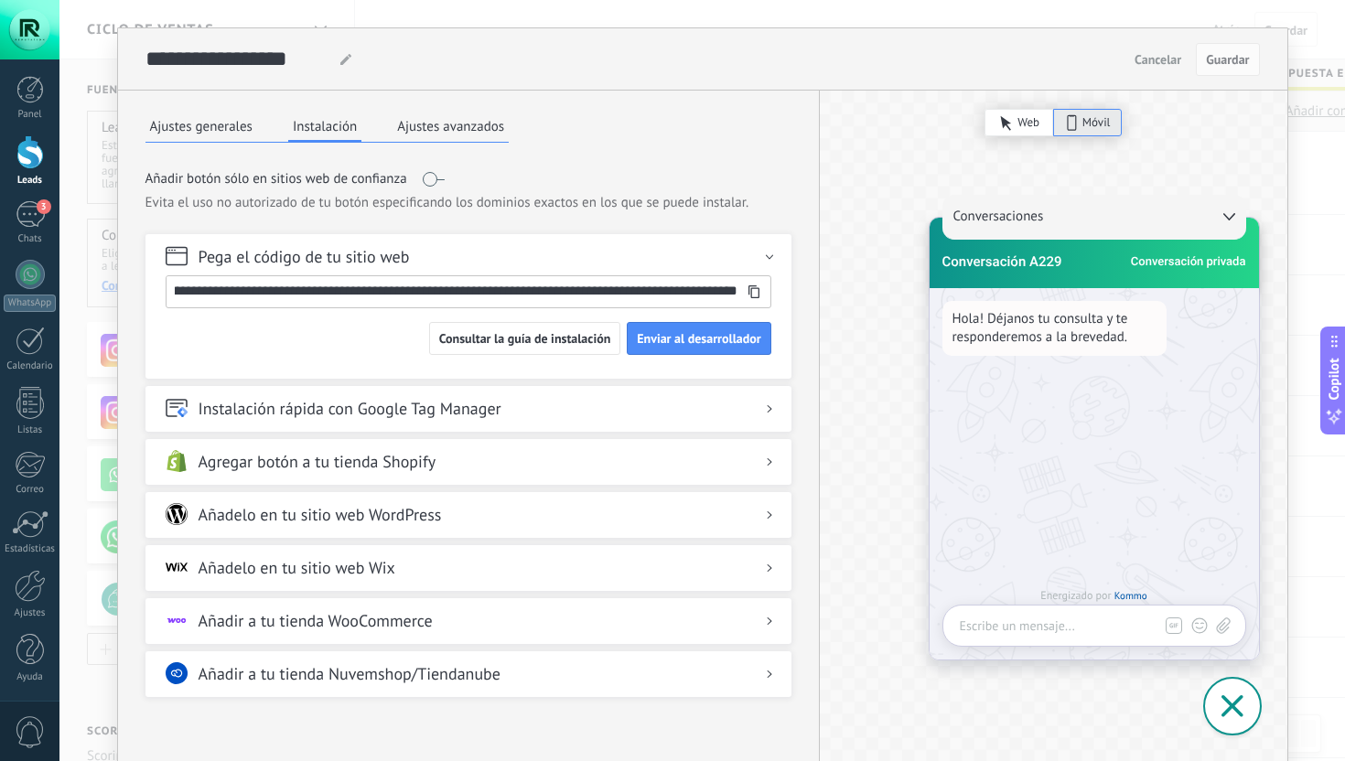
click at [321, 295] on input "**********" at bounding box center [452, 290] width 571 height 29
click at [401, 294] on input "**********" at bounding box center [452, 290] width 571 height 29
